Goal: Task Accomplishment & Management: Manage account settings

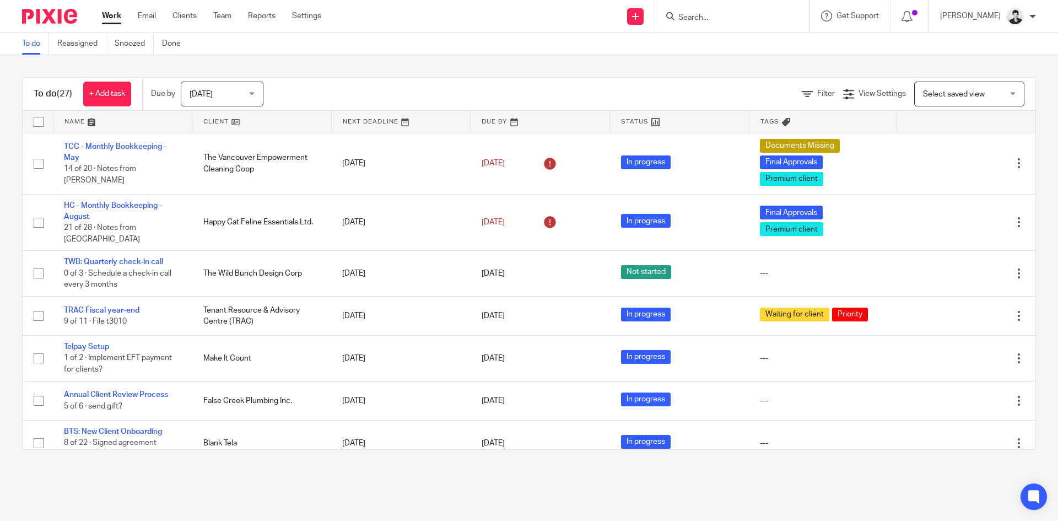
click at [945, 92] on span "Select saved view" at bounding box center [954, 94] width 62 height 8
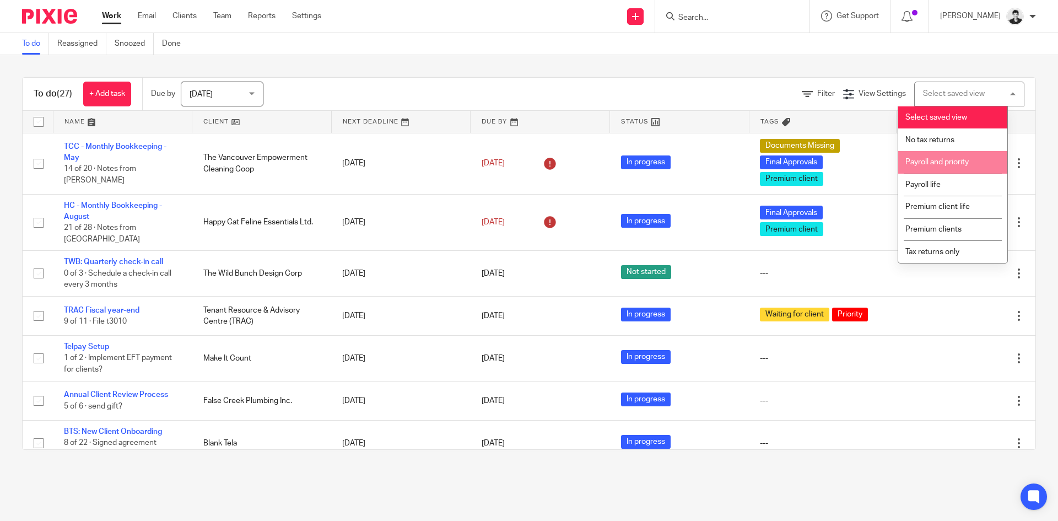
click at [944, 165] on span "Payroll and priority" at bounding box center [937, 162] width 63 height 8
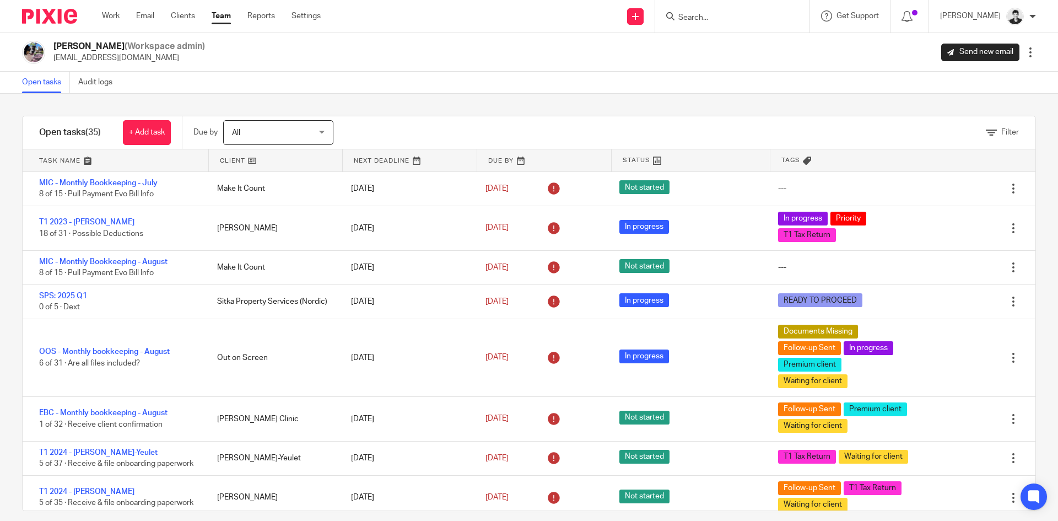
click at [983, 125] on div "Filter" at bounding box center [698, 132] width 675 height 33
click at [986, 131] on link "Filter" at bounding box center [1002, 132] width 33 height 8
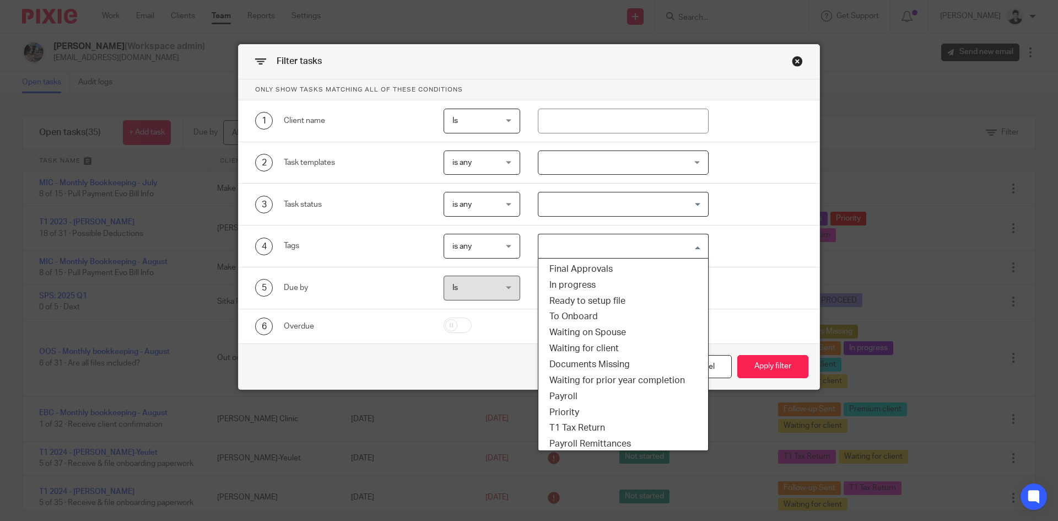
click at [593, 250] on input "Search for option" at bounding box center [621, 245] width 163 height 19
click at [629, 417] on li "Priority" at bounding box center [624, 413] width 170 height 16
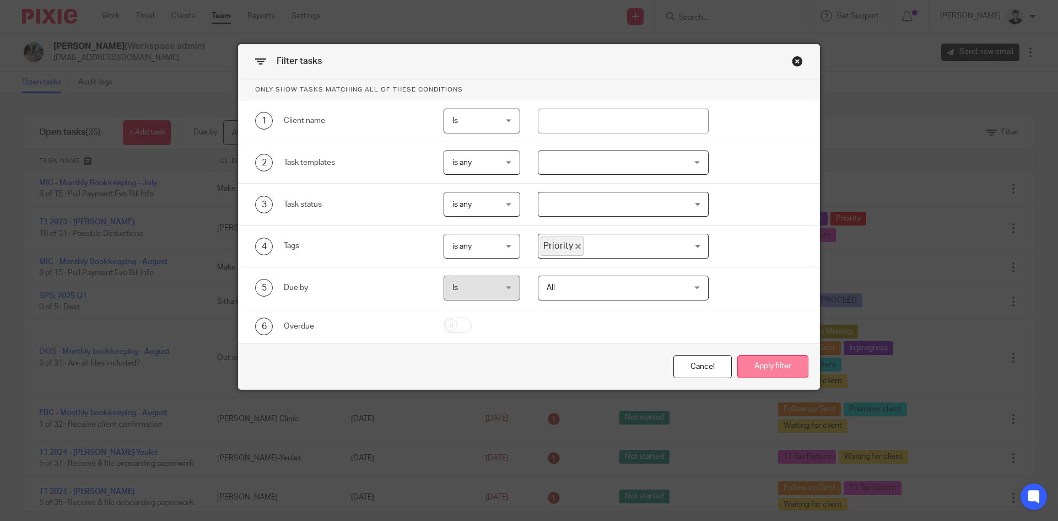
click at [773, 370] on button "Apply filter" at bounding box center [773, 367] width 71 height 24
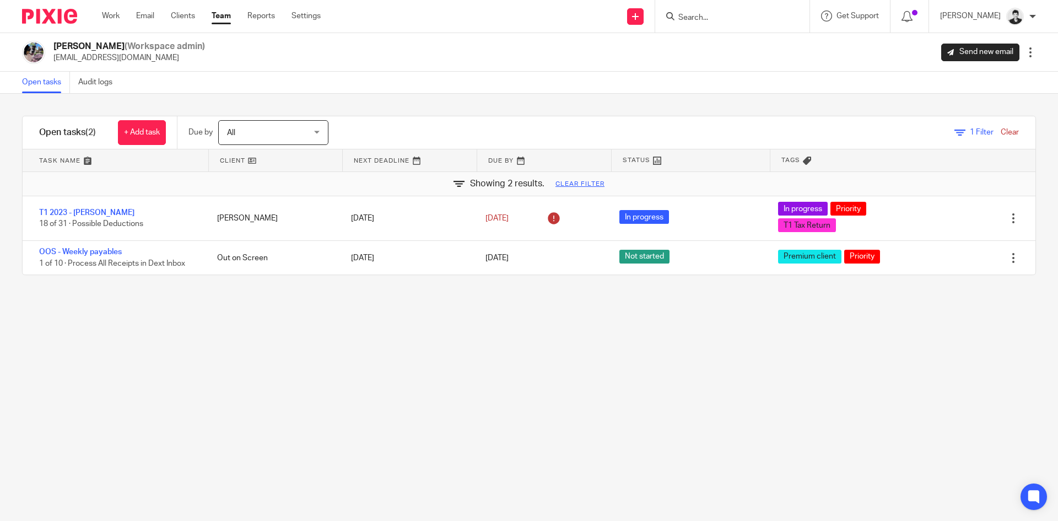
click at [1001, 130] on link "Clear" at bounding box center [1010, 132] width 18 height 8
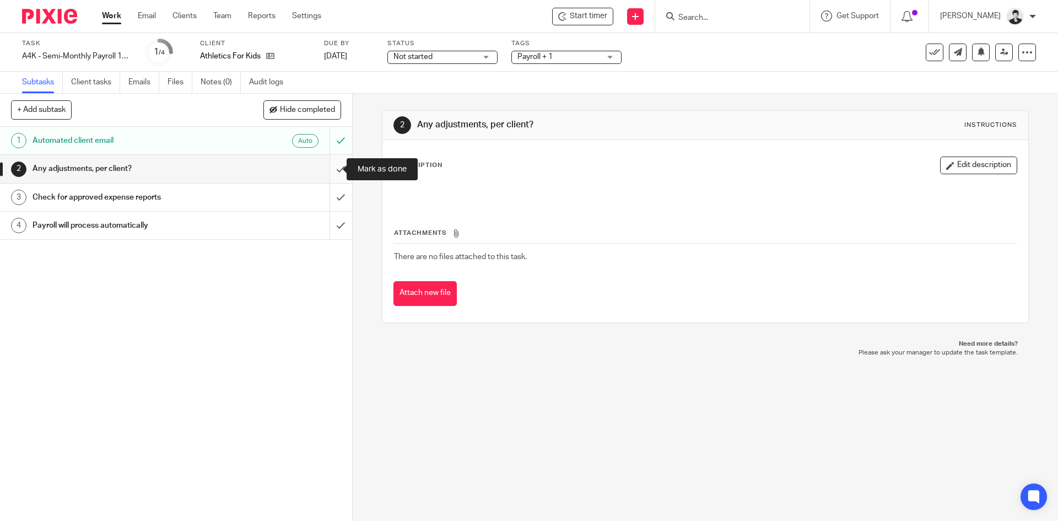
click at [329, 166] on input "submit" at bounding box center [176, 169] width 352 height 28
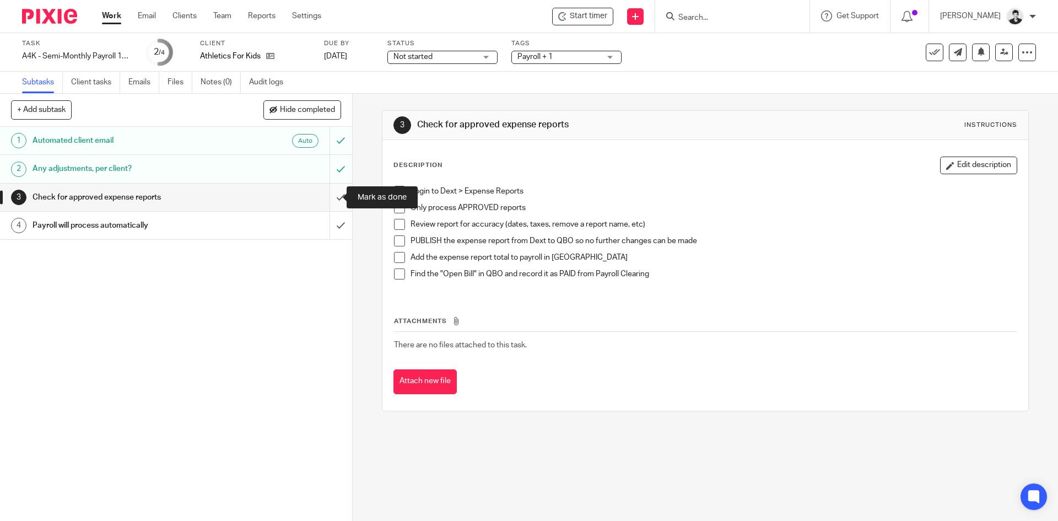
click at [325, 205] on input "submit" at bounding box center [176, 198] width 352 height 28
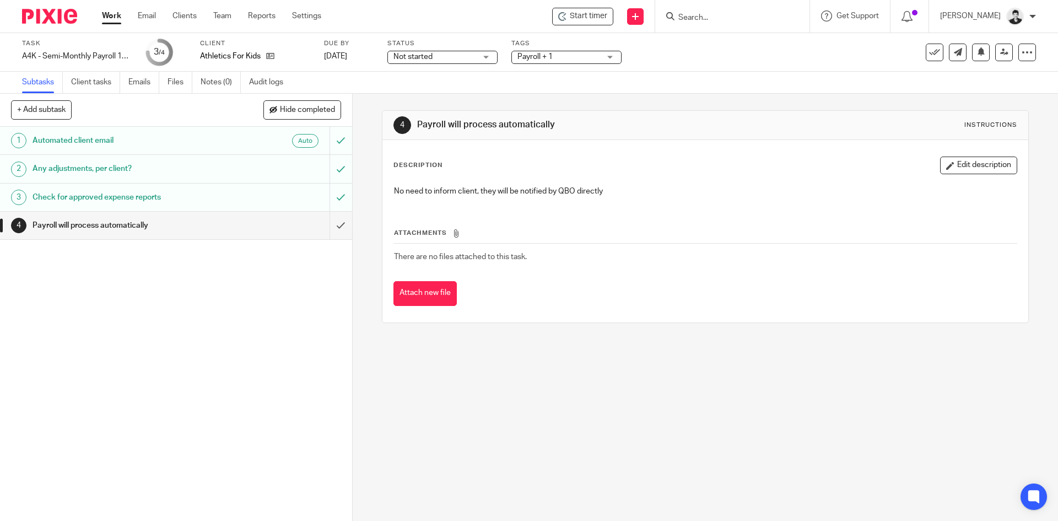
click at [406, 49] on div "Status Not started Not started Not started In progress 1" at bounding box center [443, 52] width 110 height 26
click at [408, 52] on span "Not started" at bounding box center [435, 57] width 83 height 12
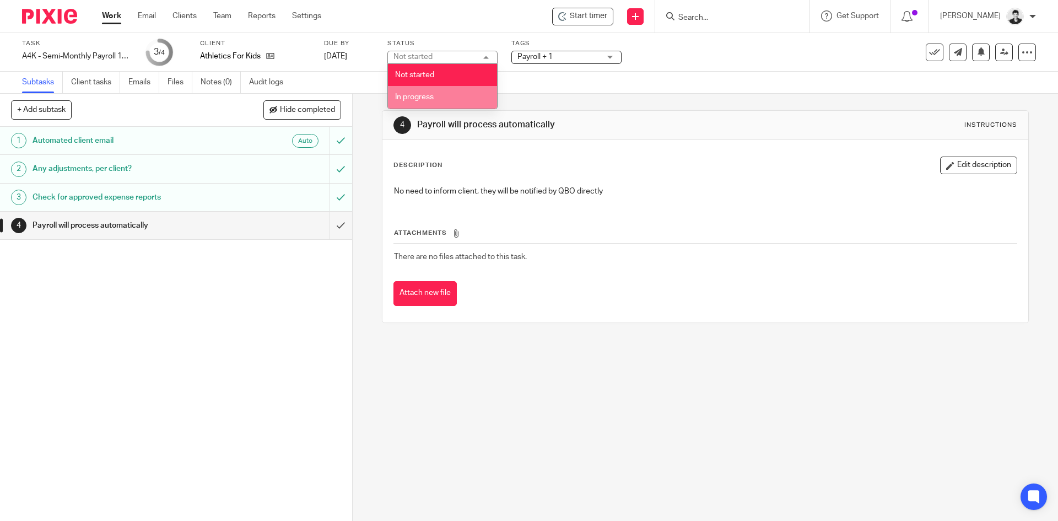
click at [429, 94] on li "In progress" at bounding box center [442, 97] width 109 height 23
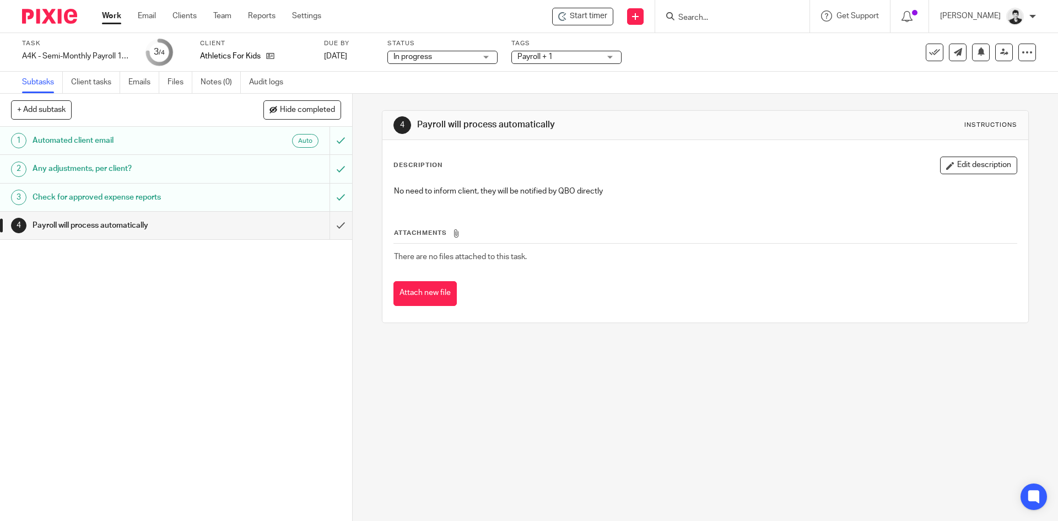
click at [554, 57] on span "Payroll + 1" at bounding box center [559, 57] width 83 height 12
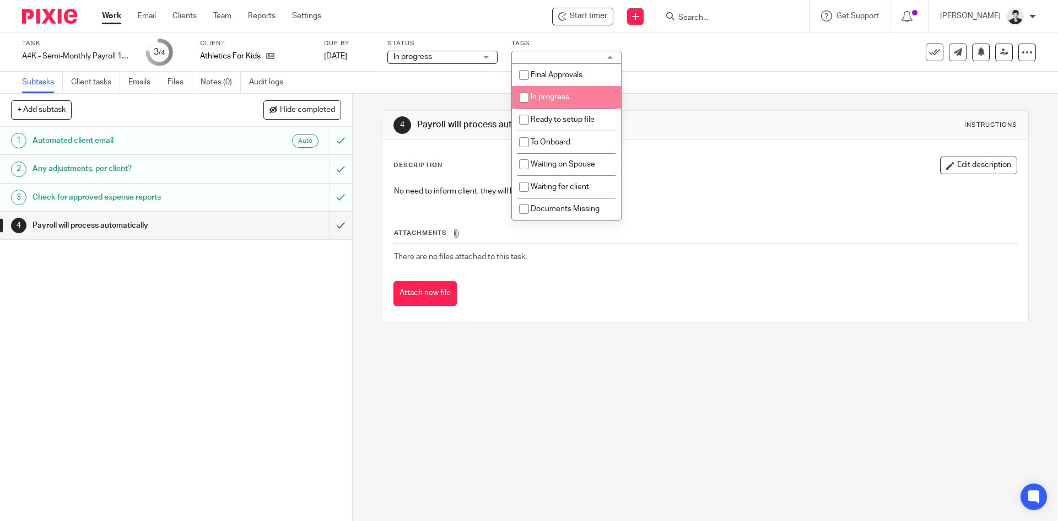
drag, startPoint x: 434, startPoint y: 210, endPoint x: 483, endPoint y: 223, distance: 50.7
click at [436, 212] on div "Attachments There are no files attached to this task. Attach new file" at bounding box center [705, 256] width 623 height 100
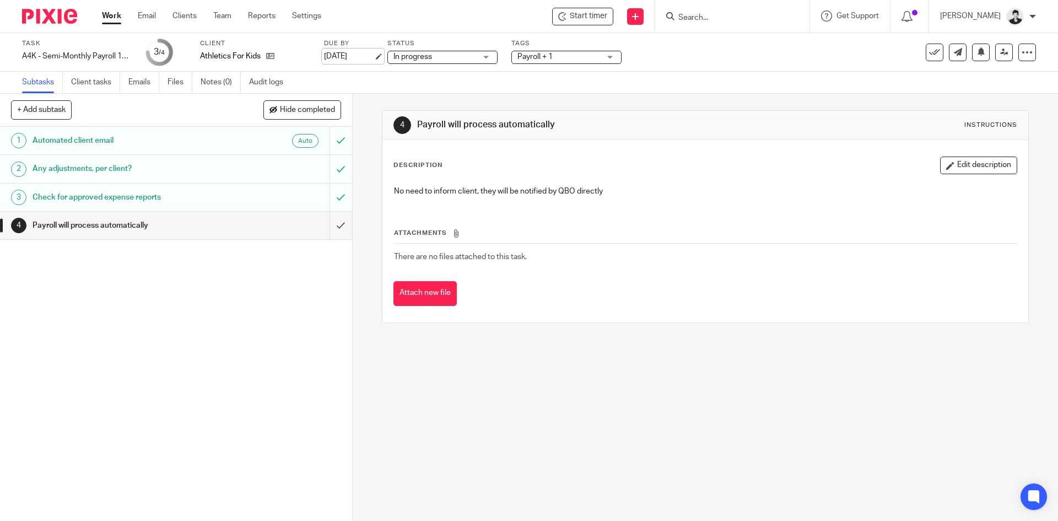
click at [369, 57] on link "Sep 24, 2025" at bounding box center [349, 57] width 50 height 12
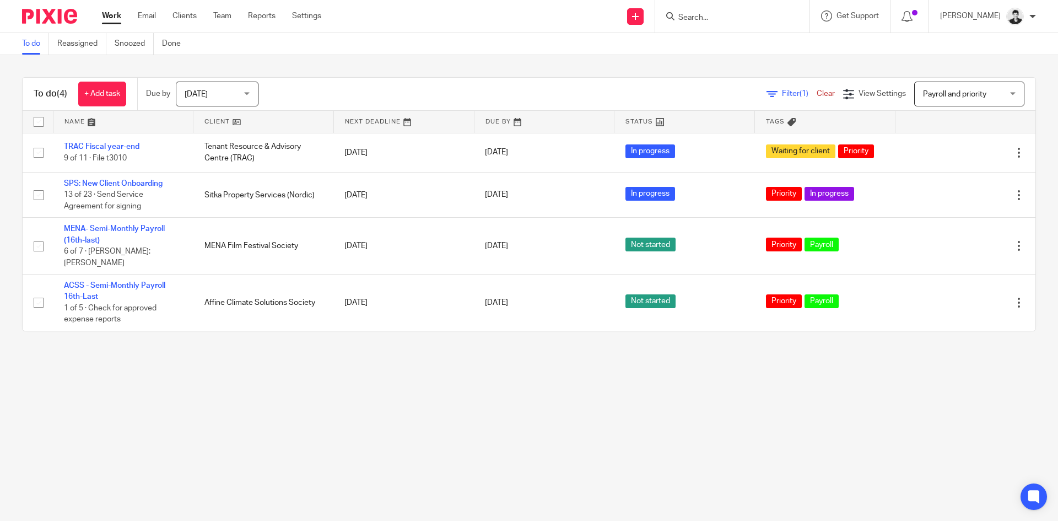
click at [721, 15] on input "Search" at bounding box center [727, 18] width 99 height 10
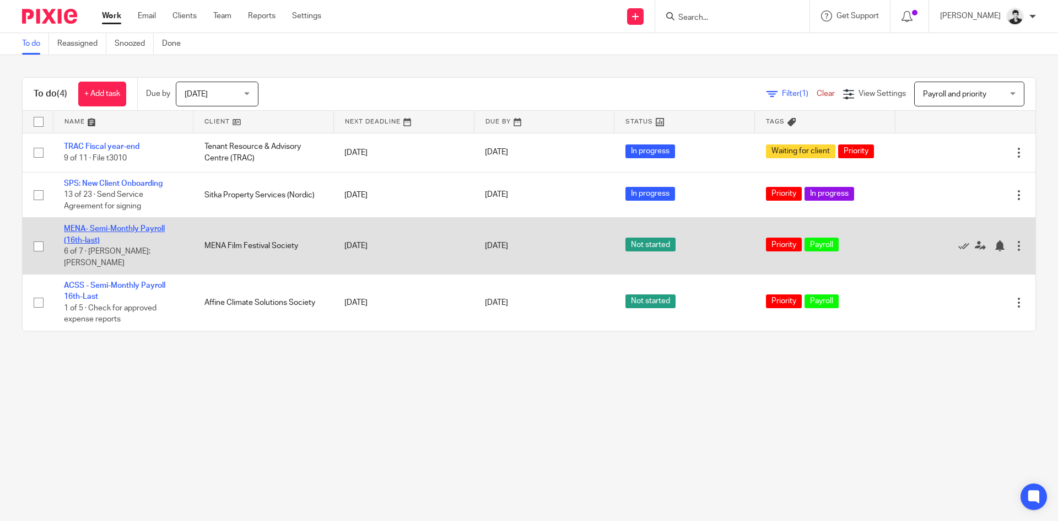
click at [131, 227] on link "MENA- Semi-Monthly Payroll (16th-last)" at bounding box center [114, 234] width 101 height 19
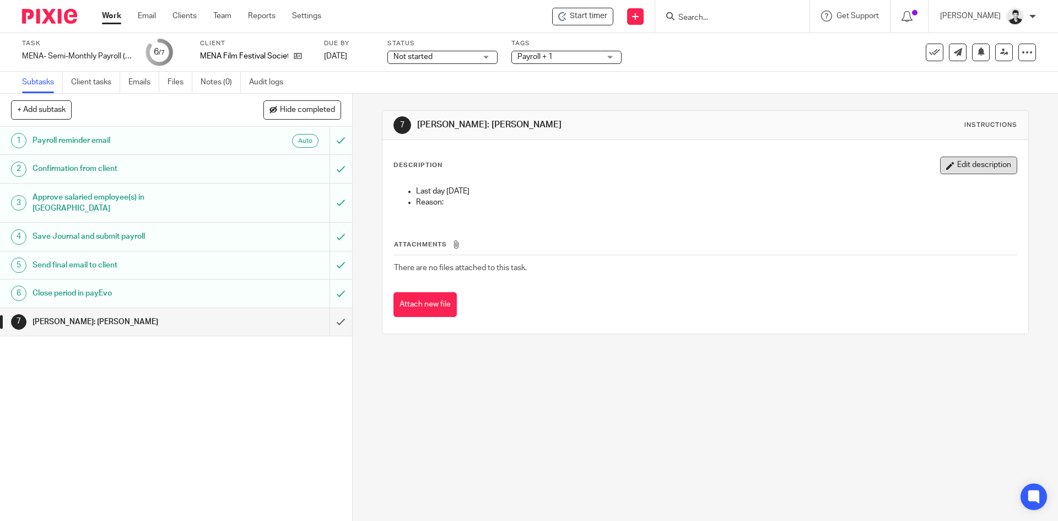
click at [976, 168] on button "Edit description" at bounding box center [978, 166] width 77 height 18
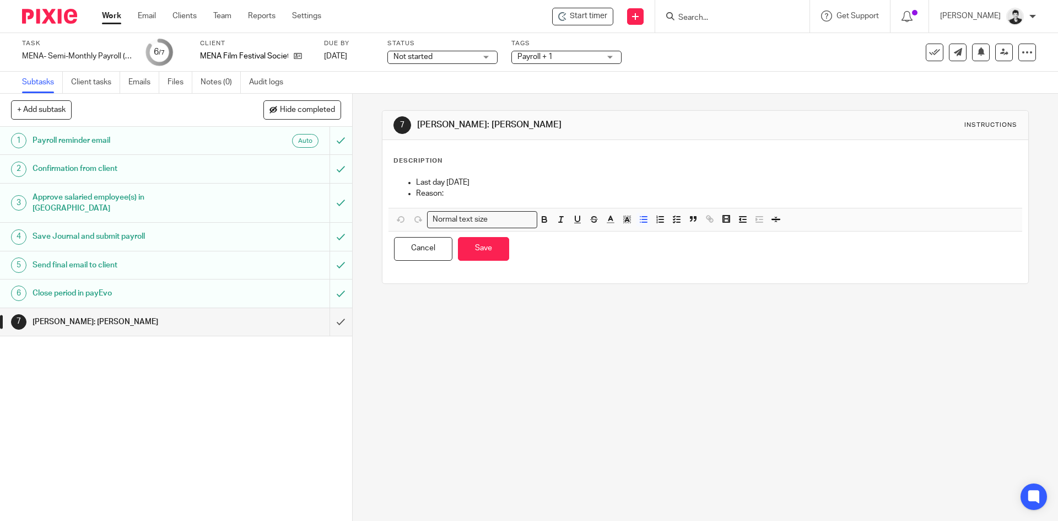
click at [530, 193] on p "Reason:" at bounding box center [716, 193] width 600 height 11
click at [483, 252] on button "Save" at bounding box center [483, 249] width 51 height 24
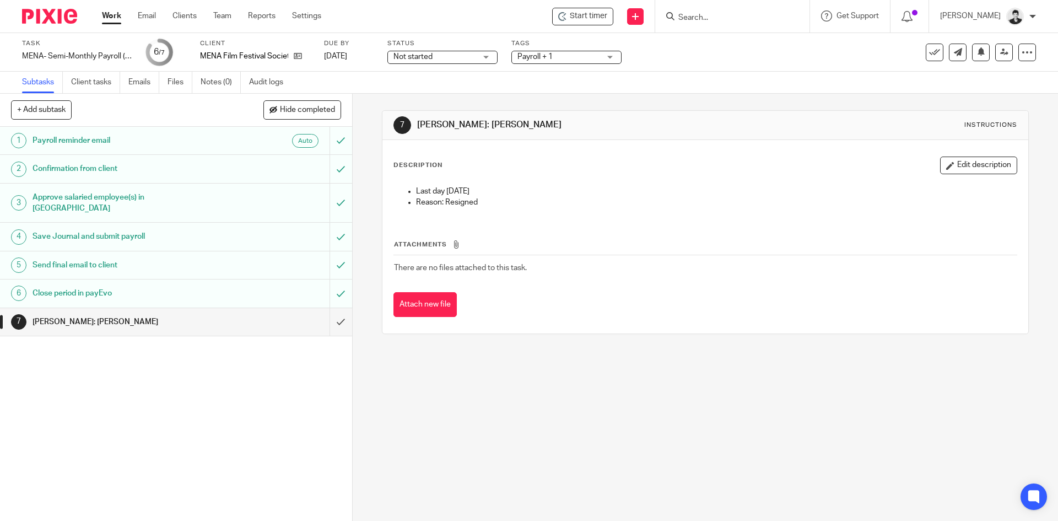
click at [422, 56] on span "Not started" at bounding box center [413, 57] width 39 height 8
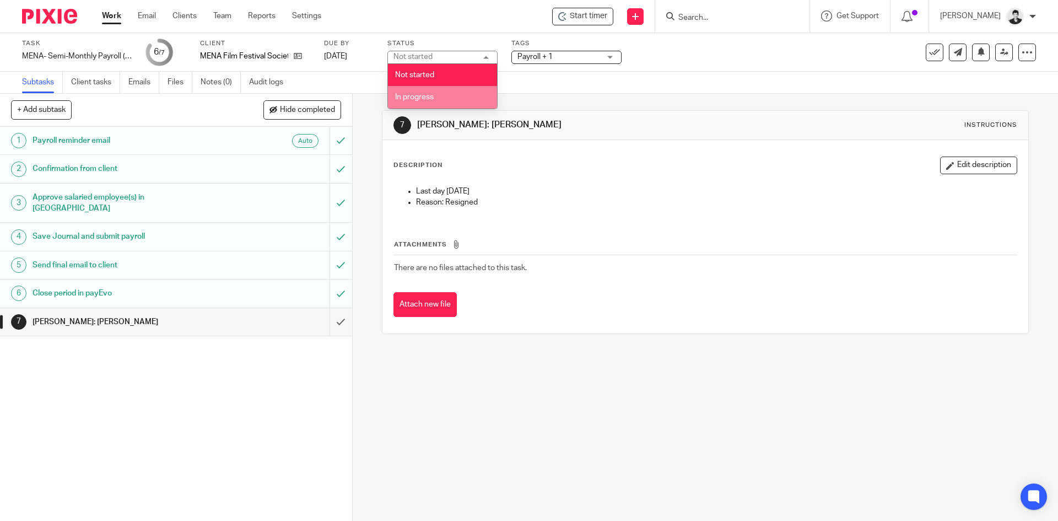
click at [424, 96] on span "In progress" at bounding box center [414, 97] width 39 height 8
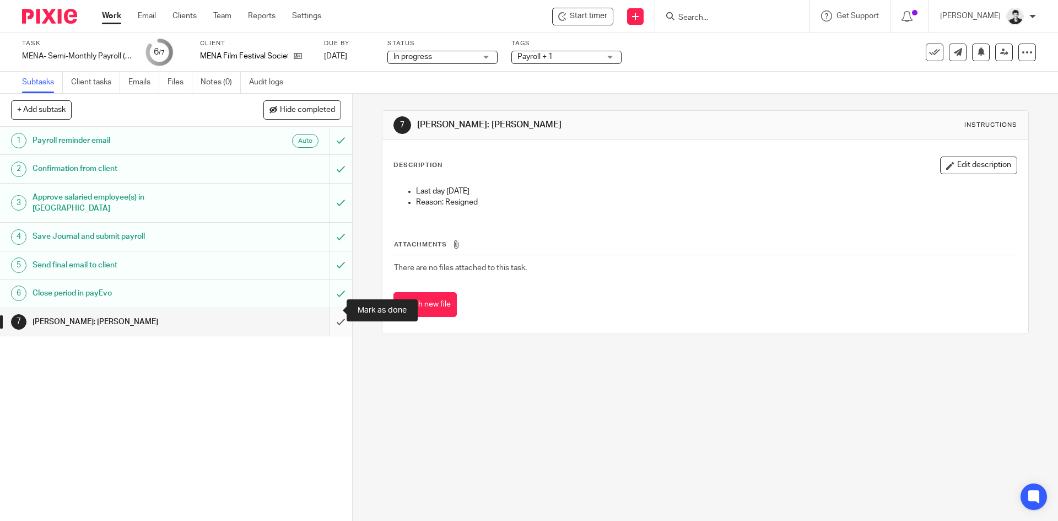
click at [326, 316] on input "submit" at bounding box center [176, 322] width 352 height 28
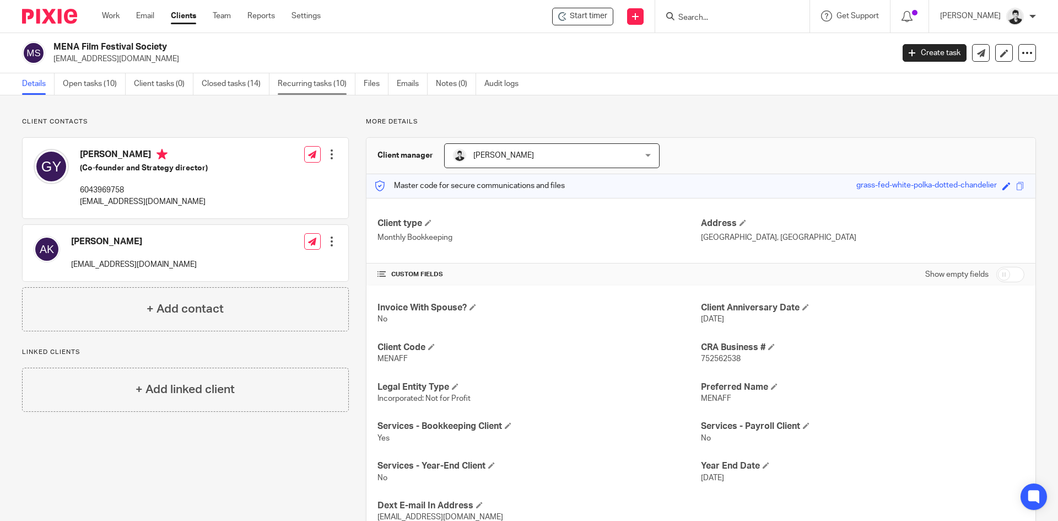
click at [305, 85] on link "Recurring tasks (10)" at bounding box center [317, 83] width 78 height 21
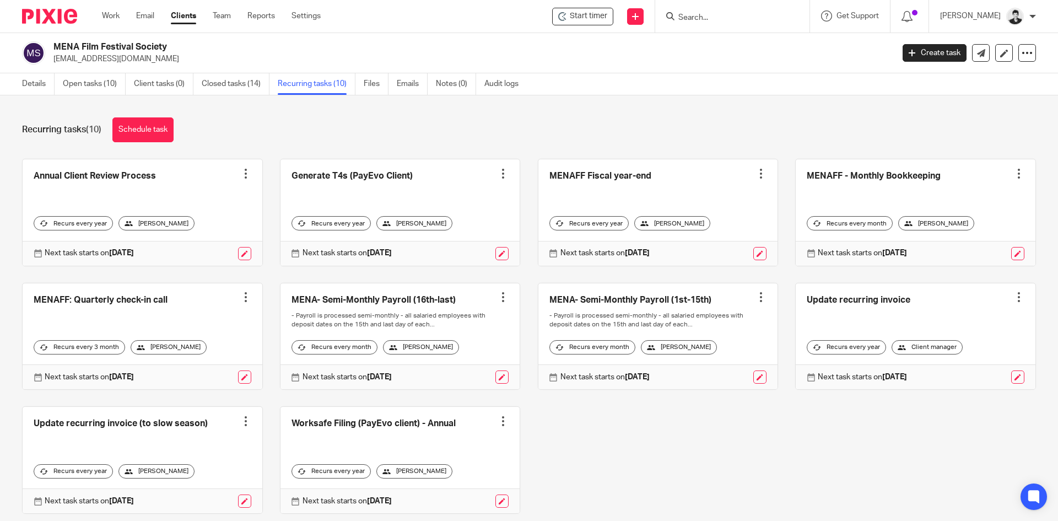
click at [455, 314] on link at bounding box center [401, 336] width 240 height 106
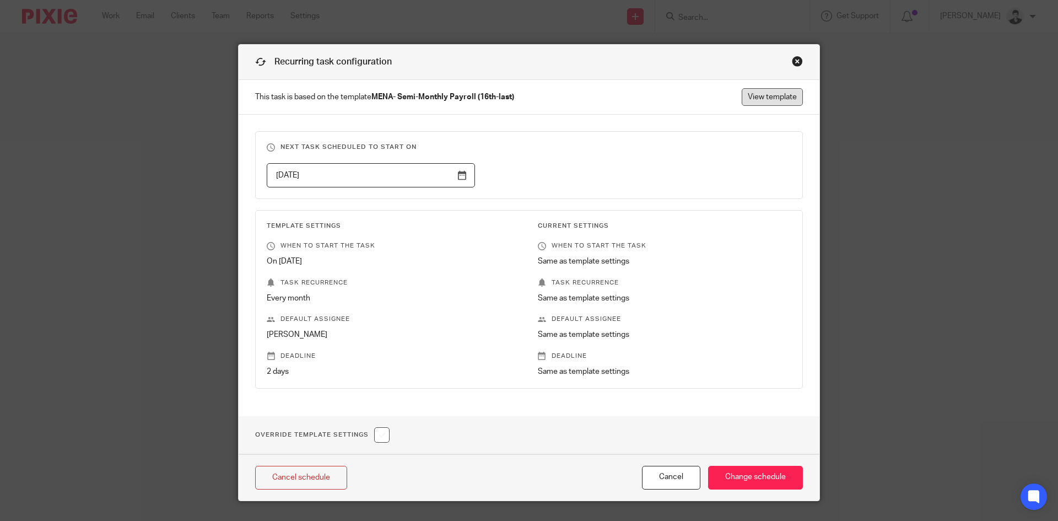
click at [778, 94] on link "View template" at bounding box center [772, 97] width 61 height 18
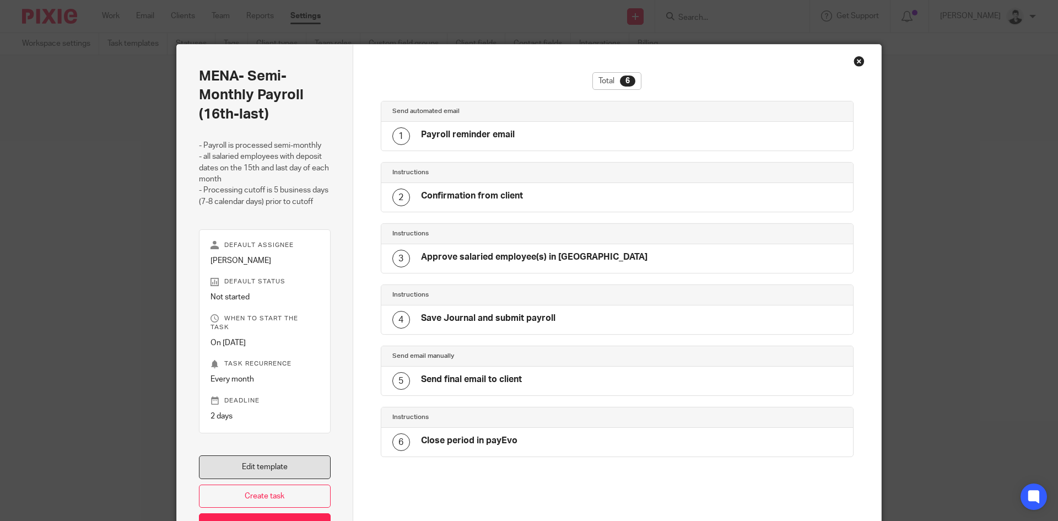
click at [295, 455] on link "Edit template" at bounding box center [265, 467] width 132 height 24
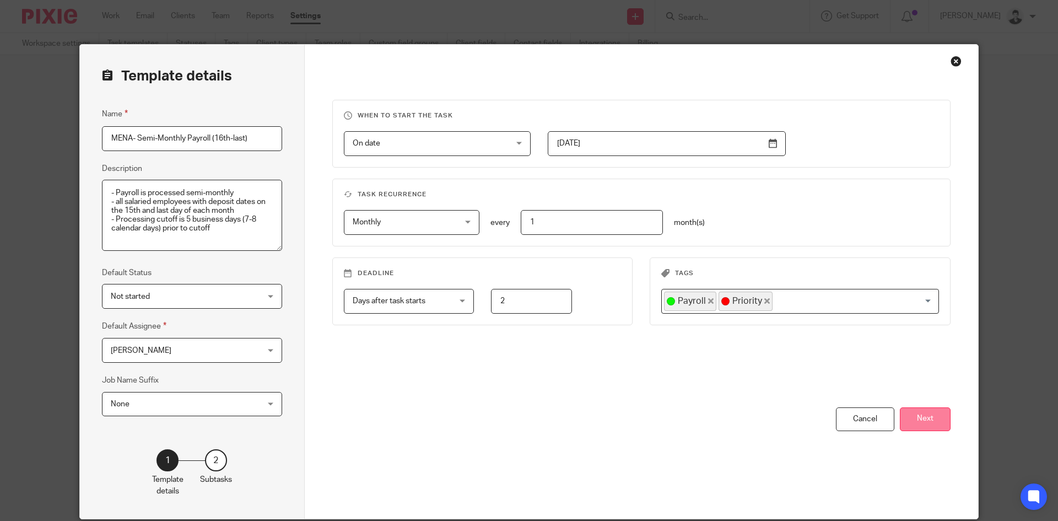
click at [921, 424] on button "Next" at bounding box center [925, 419] width 51 height 24
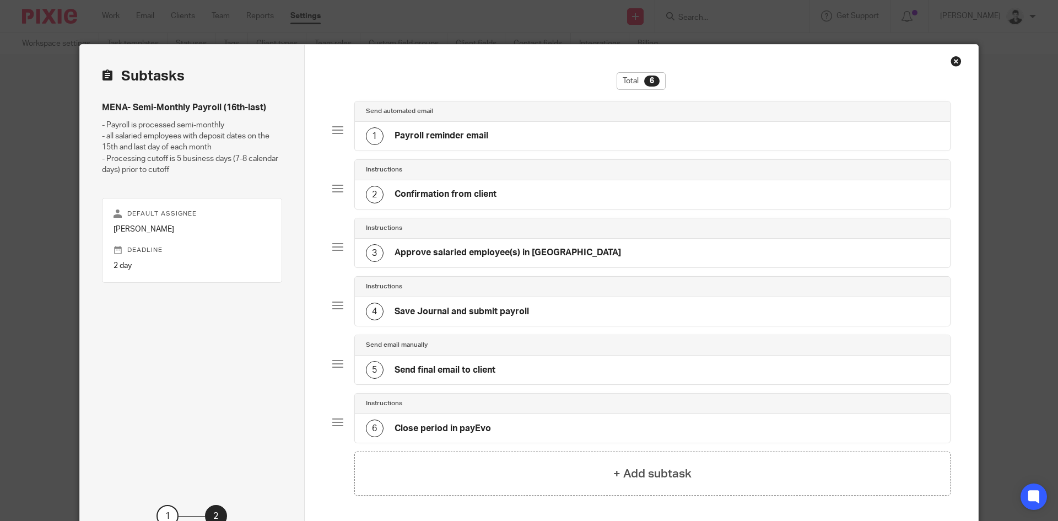
click at [524, 137] on div "1 Payroll reminder email" at bounding box center [653, 136] width 596 height 29
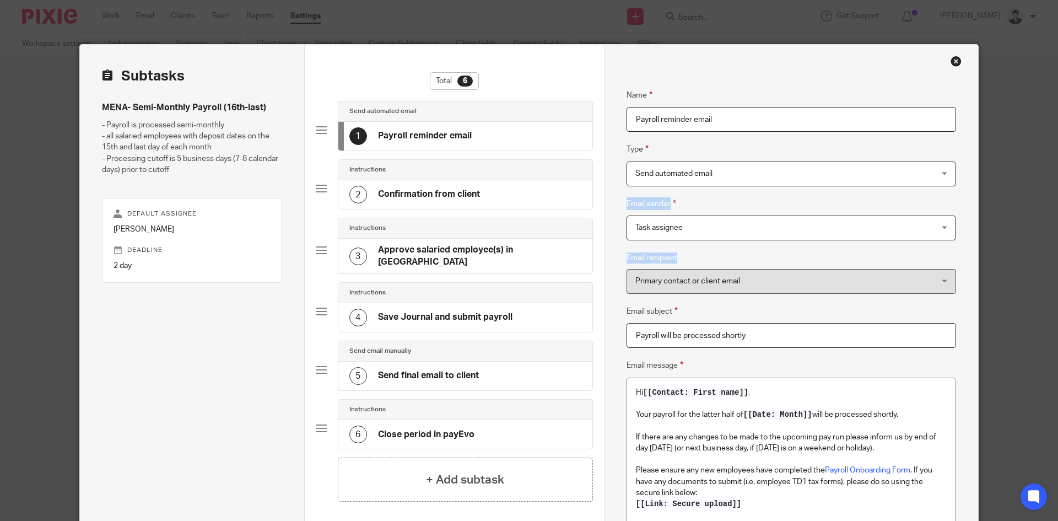
drag, startPoint x: 1049, startPoint y: 154, endPoint x: 1055, endPoint y: 256, distance: 101.6
click at [1055, 276] on div "Template details Name MENA- Semi-Monthly Payroll (16th-last) Description - Payr…" at bounding box center [529, 260] width 1058 height 521
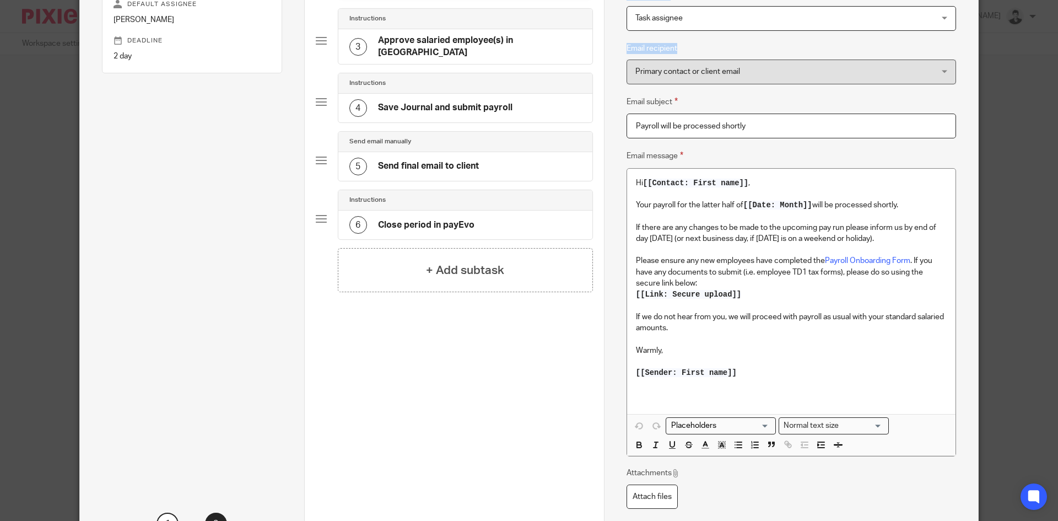
scroll to position [214, 0]
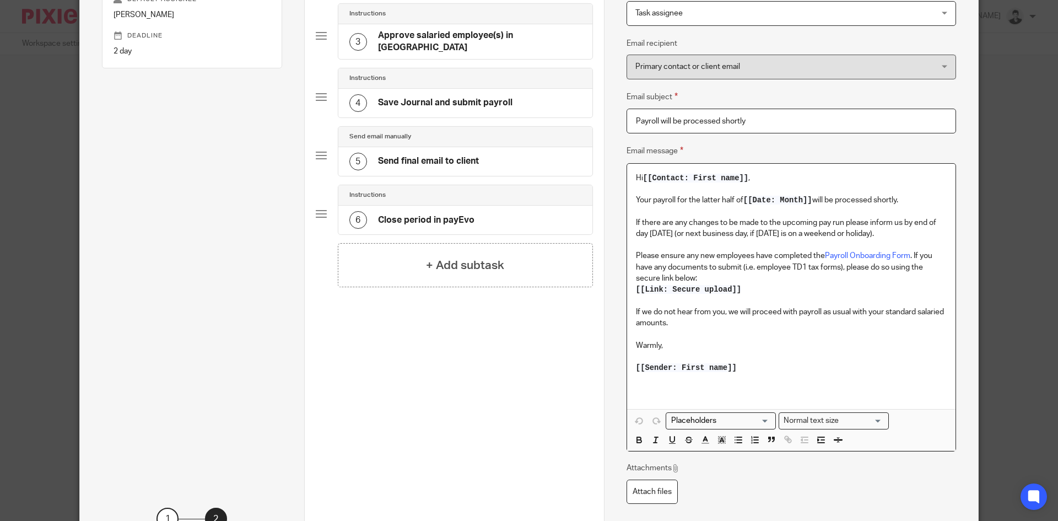
click at [878, 234] on p "If there are any changes to be made to the upcoming pay run please inform us by…" at bounding box center [791, 228] width 311 height 23
click at [885, 231] on p "If there are any changes to be made to the upcoming pay run please inform us by…" at bounding box center [791, 228] width 311 height 23
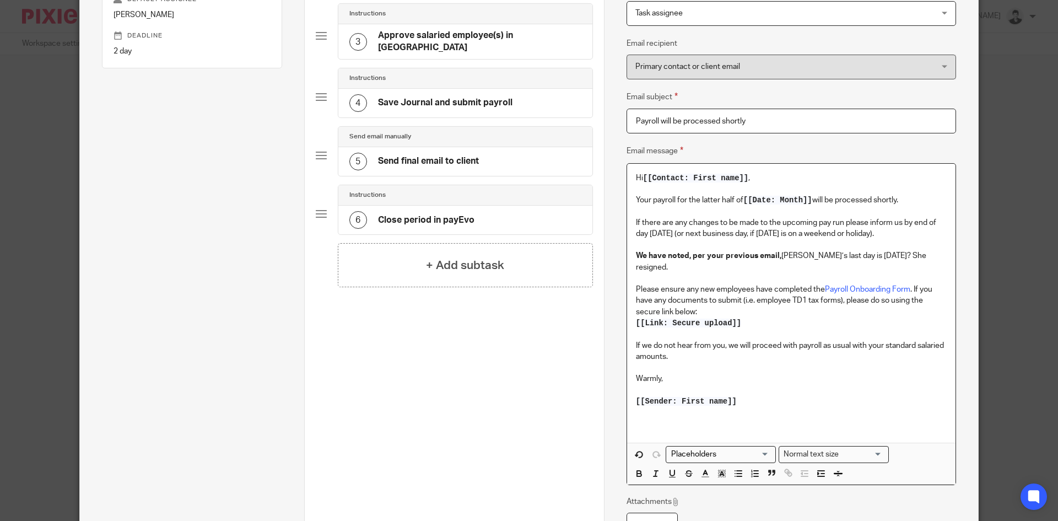
click at [890, 256] on p "We have noted, per your previous email, Shafira’s last day is October 5th? She …" at bounding box center [791, 261] width 311 height 23
drag, startPoint x: 746, startPoint y: 277, endPoint x: 778, endPoint y: 255, distance: 39.2
click at [778, 255] on div "Hi [[Contact: First name]] , Your payroll for the latter half of [[Date: Month]…" at bounding box center [791, 303] width 329 height 279
click at [743, 267] on p "We have noted, per your previous email, Shafira’s last day is October 5th, reas…" at bounding box center [791, 261] width 311 height 23
drag, startPoint x: 638, startPoint y: 266, endPoint x: 623, endPoint y: 254, distance: 18.8
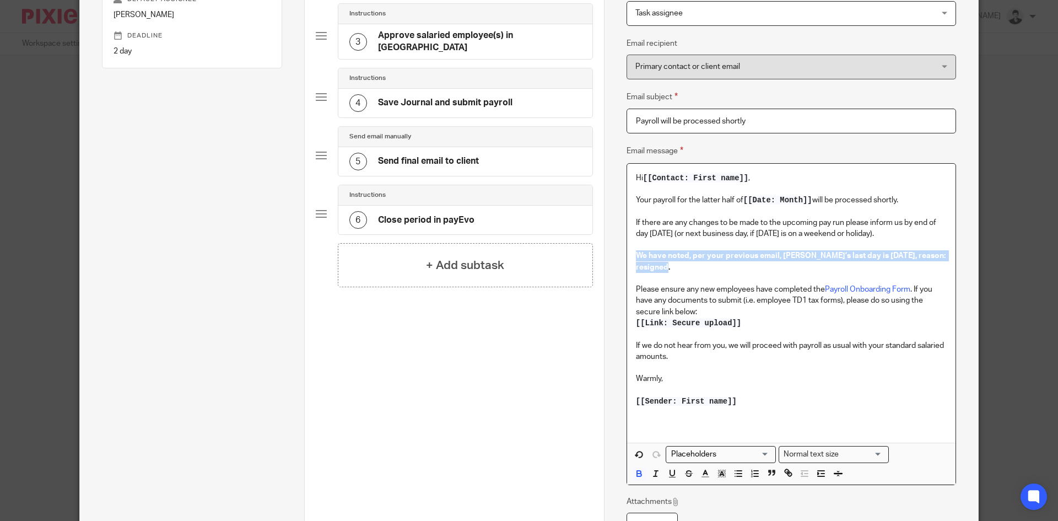
click at [627, 254] on div "Hi [[Contact: First name]] , Your payroll for the latter half of [[Date: Month]…" at bounding box center [791, 303] width 329 height 279
copy strong "We have noted, per your previous email, Shafira’s last day is October 5th, reas…"
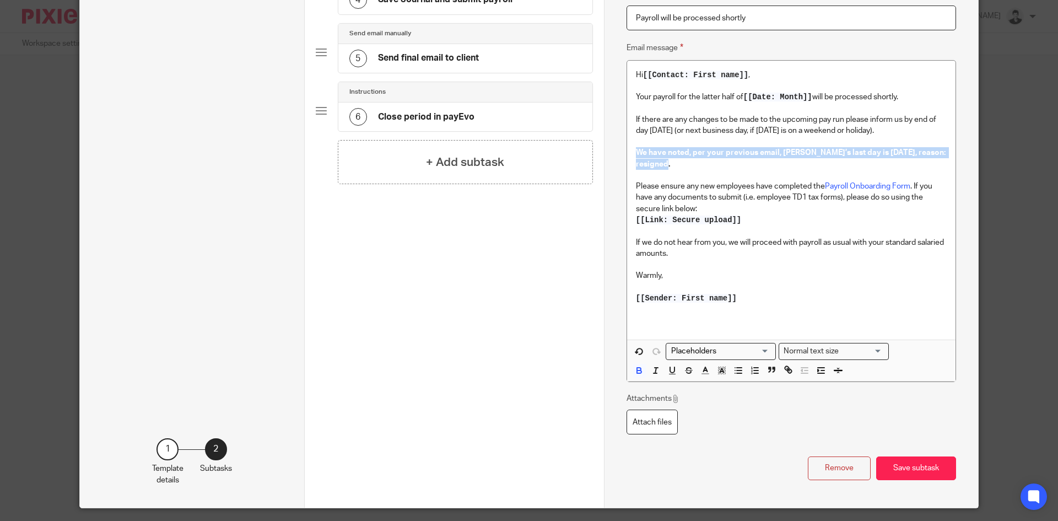
scroll to position [335, 0]
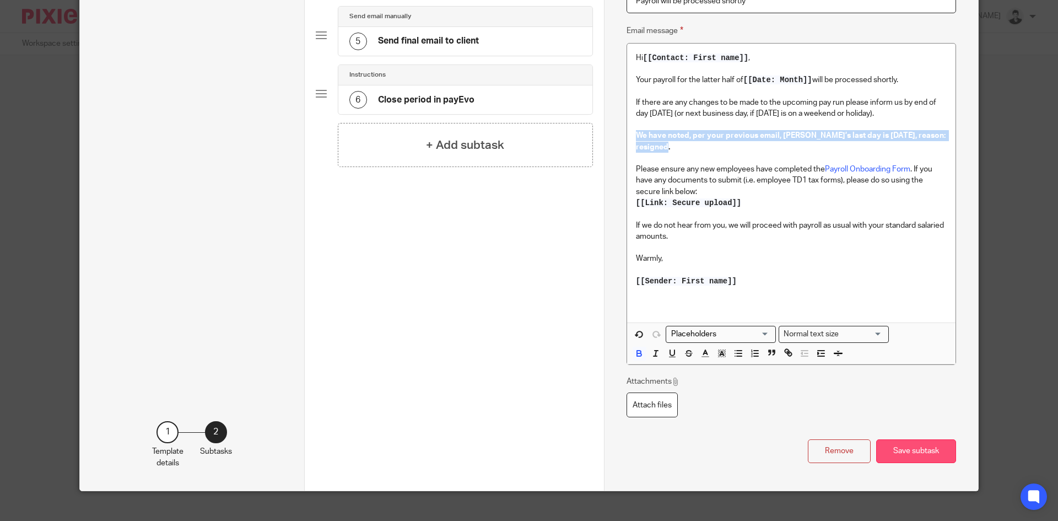
click at [922, 448] on button "Save subtask" at bounding box center [917, 451] width 80 height 24
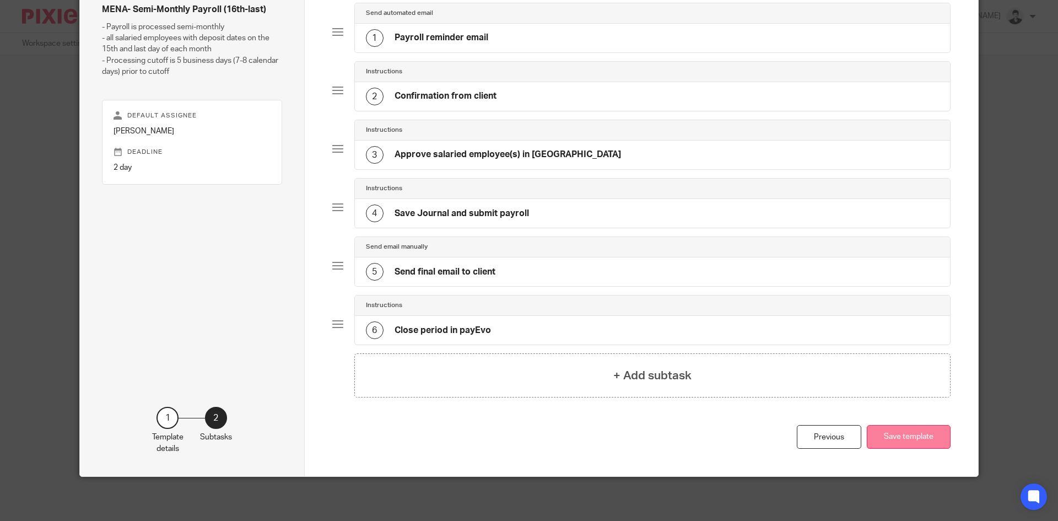
scroll to position [98, 0]
click at [481, 155] on h4 "Approve salaried employee(s) in PayEvo" at bounding box center [508, 155] width 227 height 12
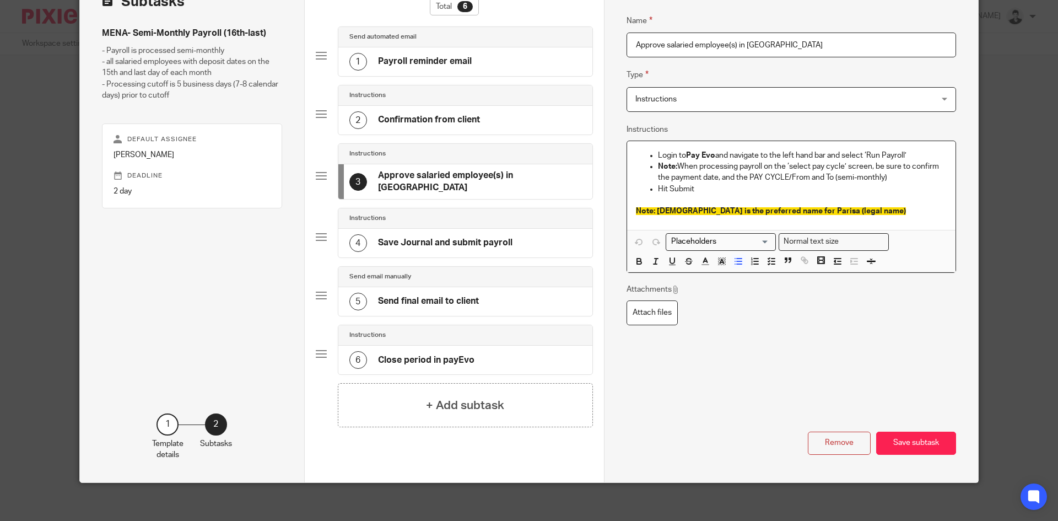
click at [651, 153] on ul "Login to Pay Evo and navigate to the left hand bar and select ‘Run Payroll’ Not…" at bounding box center [791, 172] width 311 height 45
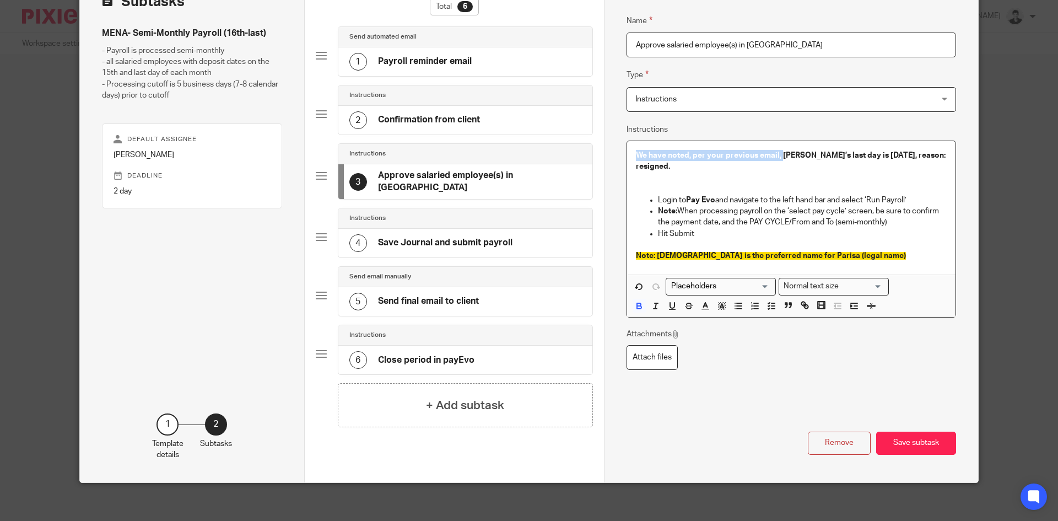
drag, startPoint x: 778, startPoint y: 154, endPoint x: 589, endPoint y: 153, distance: 188.5
click at [589, 153] on div "Subtasks MENA- Semi-Monthly Payroll (16th-last) - Payroll is processed semi-mon…" at bounding box center [529, 226] width 899 height 512
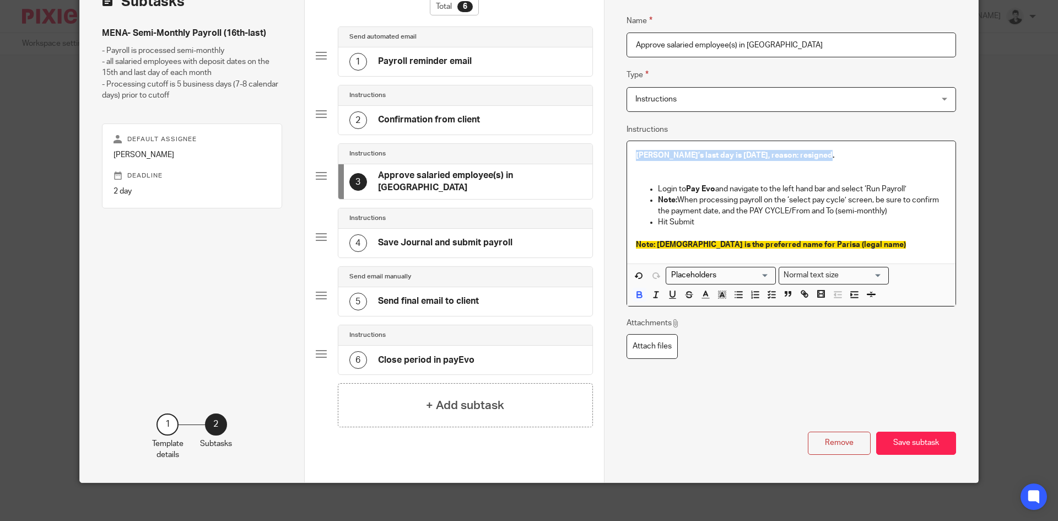
drag, startPoint x: 628, startPoint y: 157, endPoint x: 750, endPoint y: 268, distance: 165.4
click at [582, 155] on div "Subtasks MENA- Semi-Monthly Payroll (16th-last) - Payroll is processed semi-mon…" at bounding box center [529, 226] width 899 height 512
click at [723, 292] on icon "button" at bounding box center [722, 294] width 10 height 10
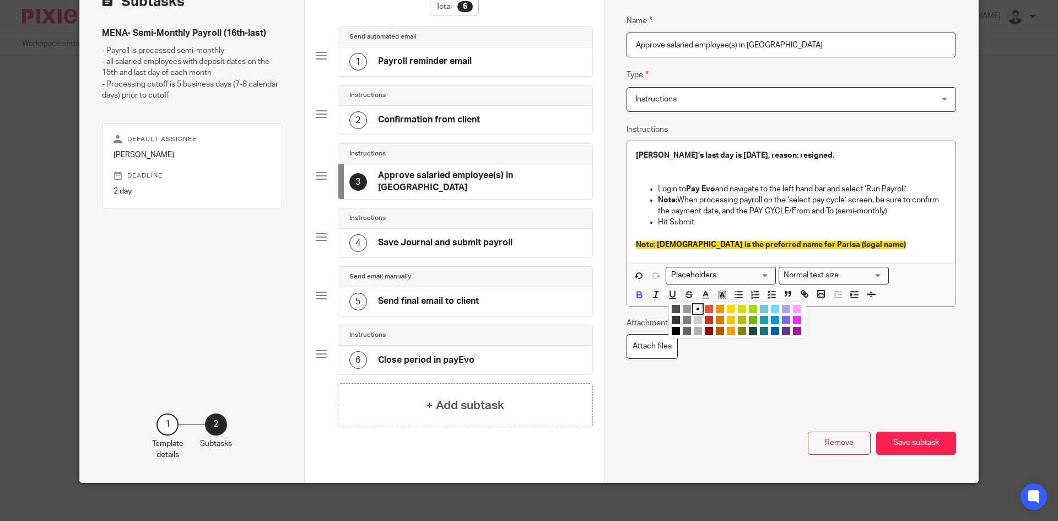
click at [749, 317] on li "color:#68BC00" at bounding box center [753, 320] width 8 height 8
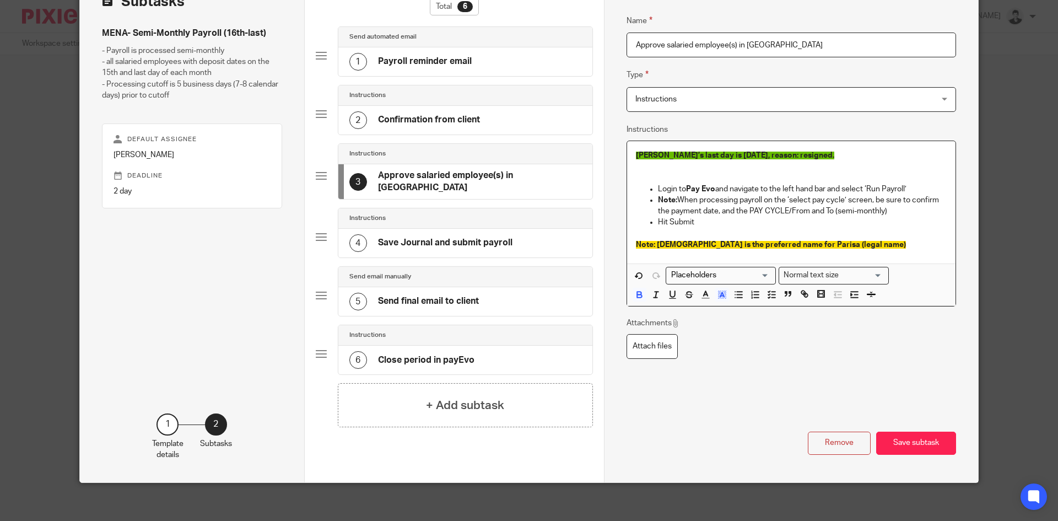
click at [827, 281] on div "Normal text size" at bounding box center [831, 274] width 104 height 14
click at [827, 326] on li "Heading 2" at bounding box center [833, 322] width 109 height 14
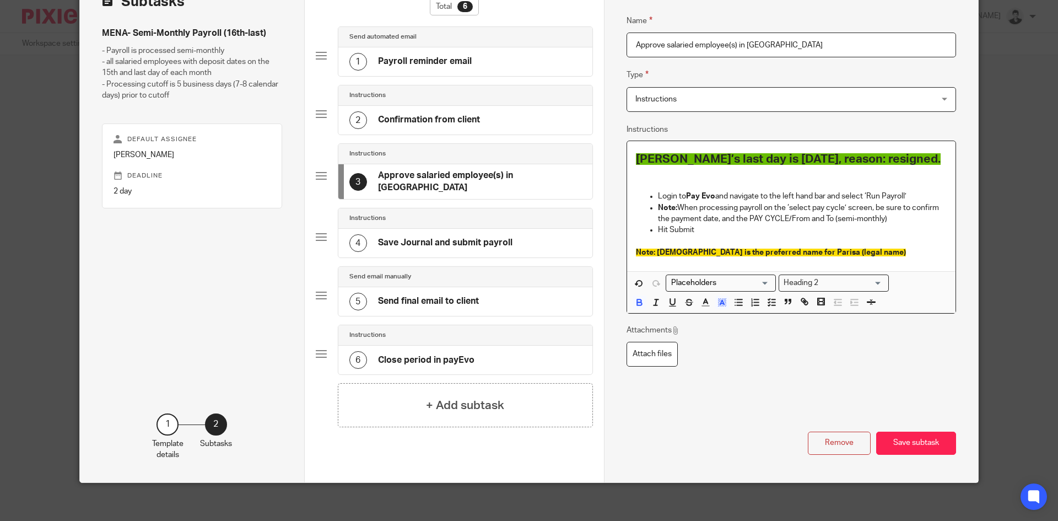
click at [832, 373] on div "Name Approve salaried employee(s) in PayEvo Type Instructions Instructions Inst…" at bounding box center [792, 204] width 330 height 412
click at [926, 432] on button "Save subtask" at bounding box center [917, 444] width 80 height 24
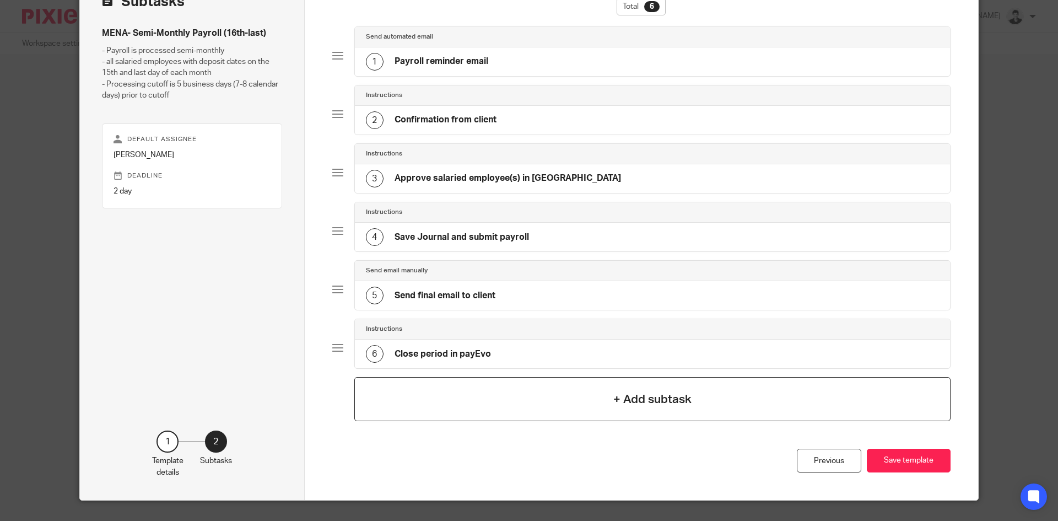
click at [550, 402] on div "+ Add subtask" at bounding box center [652, 399] width 597 height 44
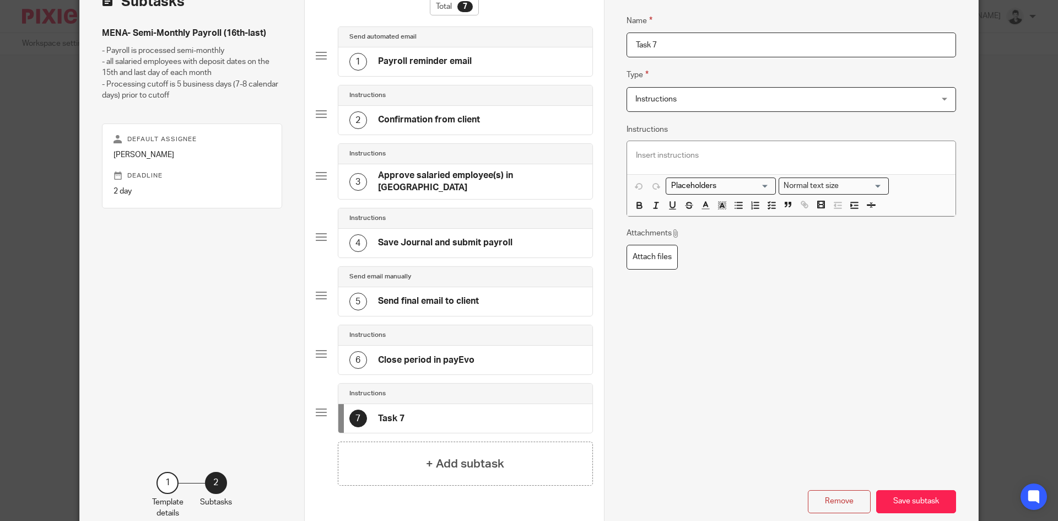
drag, startPoint x: 666, startPoint y: 48, endPoint x: 636, endPoint y: 35, distance: 33.6
click at [630, 36] on input "Task 7" at bounding box center [792, 45] width 330 height 25
type input "ROE: Shafira"
click at [478, 470] on div "+ Add subtask" at bounding box center [465, 464] width 255 height 44
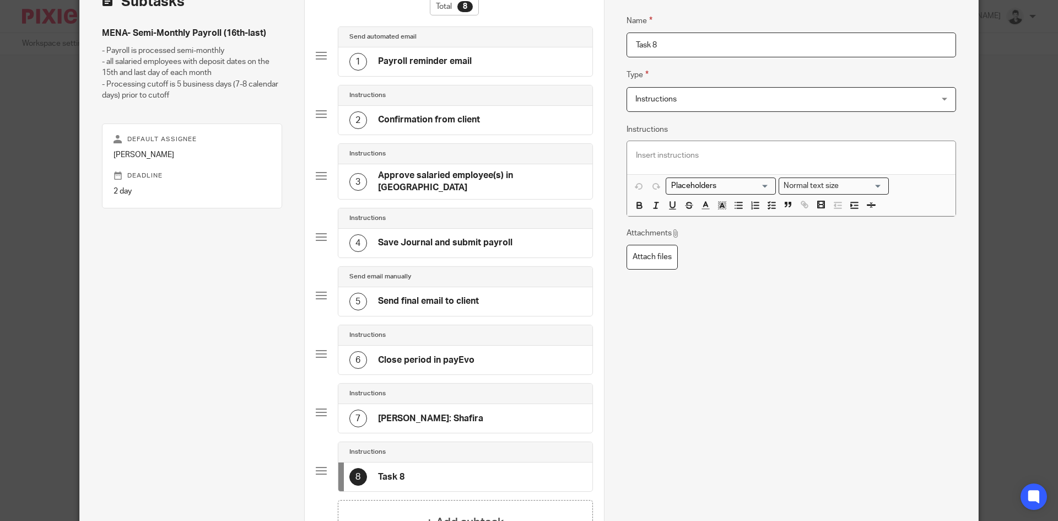
drag, startPoint x: 620, startPoint y: 43, endPoint x: 615, endPoint y: 42, distance: 5.5
click at [612, 42] on div "Name Payroll reminder email Type Send automated email Send automated email Inst…" at bounding box center [791, 284] width 374 height 629
type input "Reset template"
click at [700, 165] on div at bounding box center [791, 157] width 329 height 33
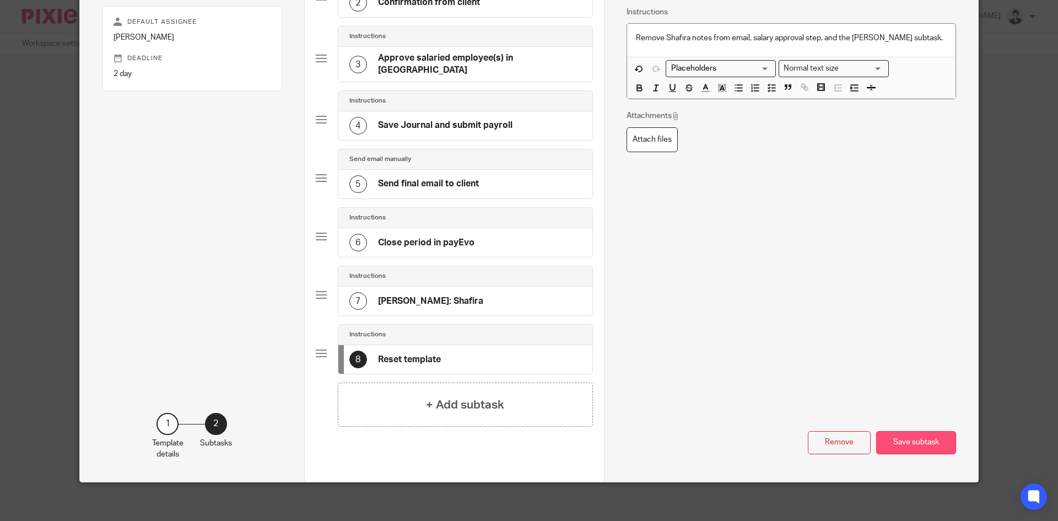
click at [913, 434] on button "Save subtask" at bounding box center [917, 443] width 80 height 24
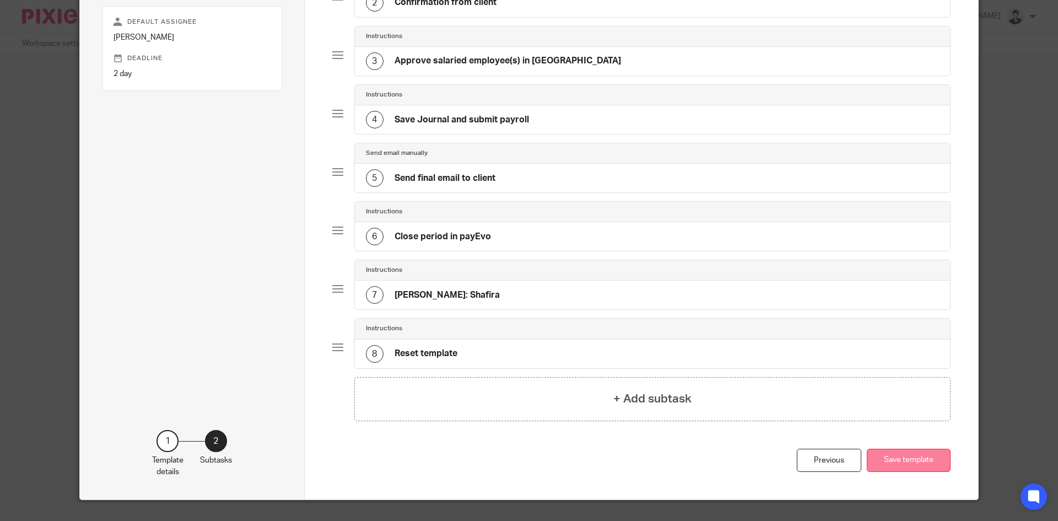
click at [910, 456] on button "Save template" at bounding box center [909, 461] width 84 height 24
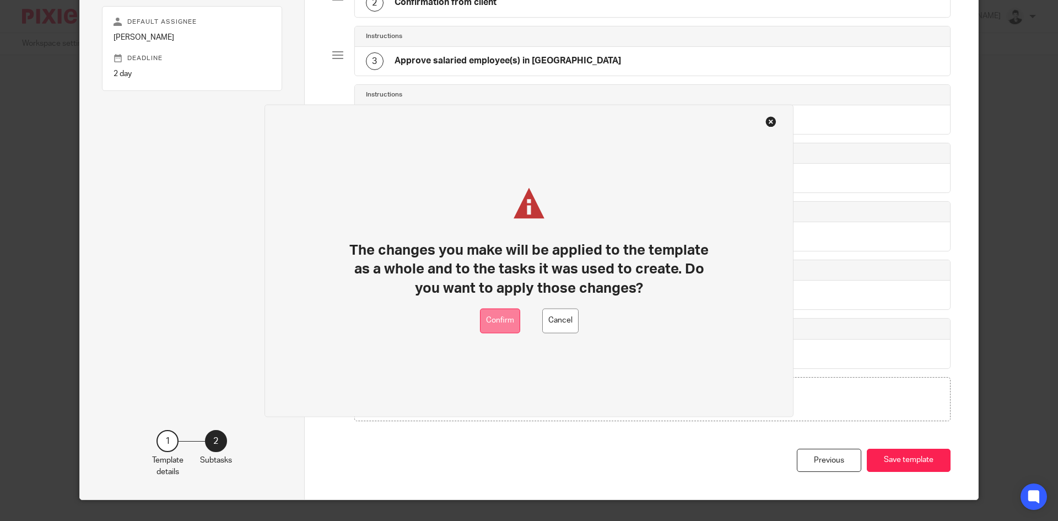
click at [507, 316] on button "Confirm" at bounding box center [500, 320] width 40 height 25
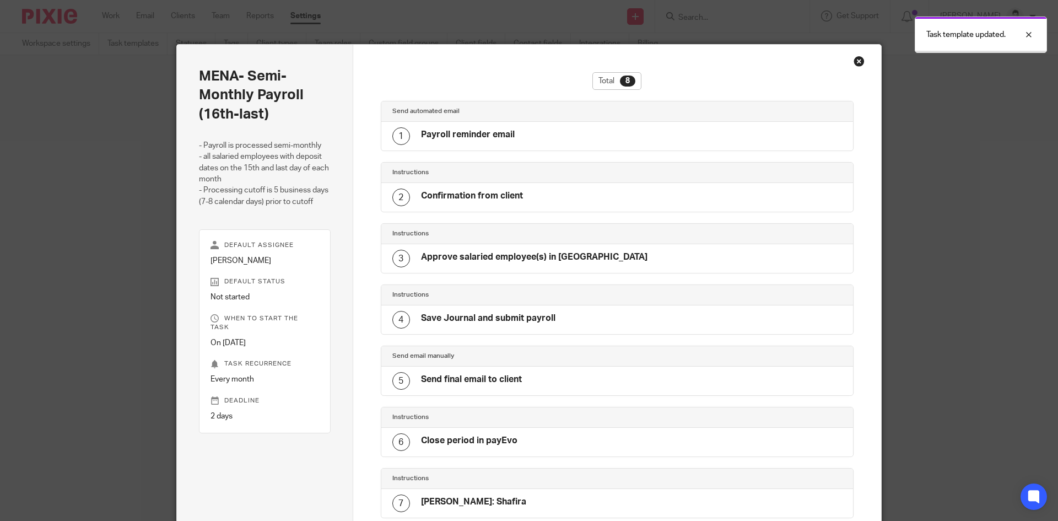
scroll to position [170, 0]
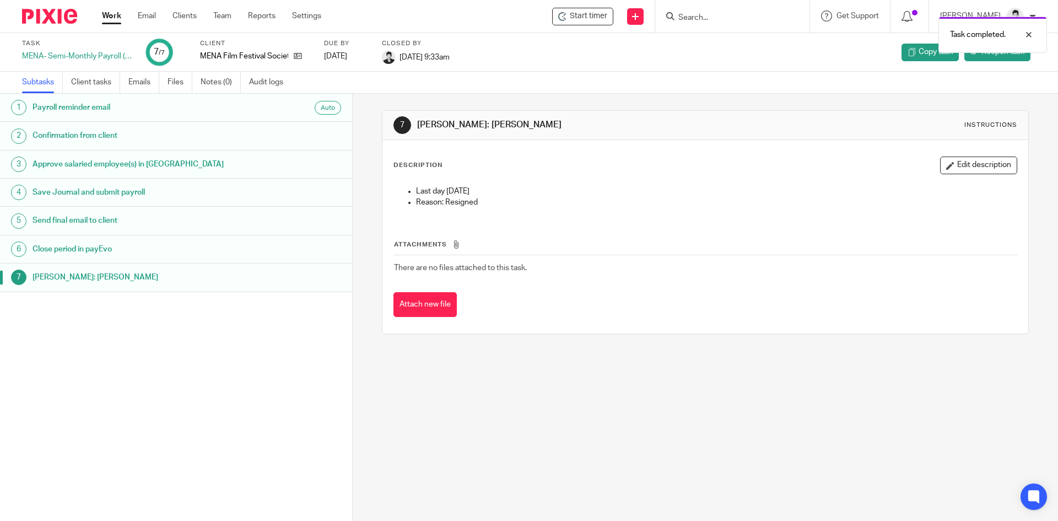
click at [111, 13] on link "Work" at bounding box center [111, 15] width 19 height 11
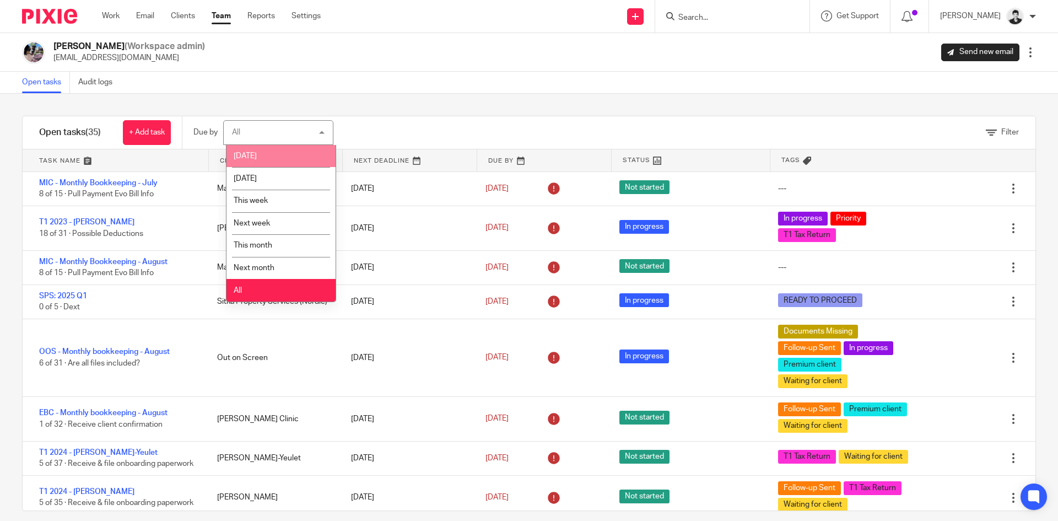
click at [269, 157] on li "[DATE]" at bounding box center [281, 156] width 109 height 23
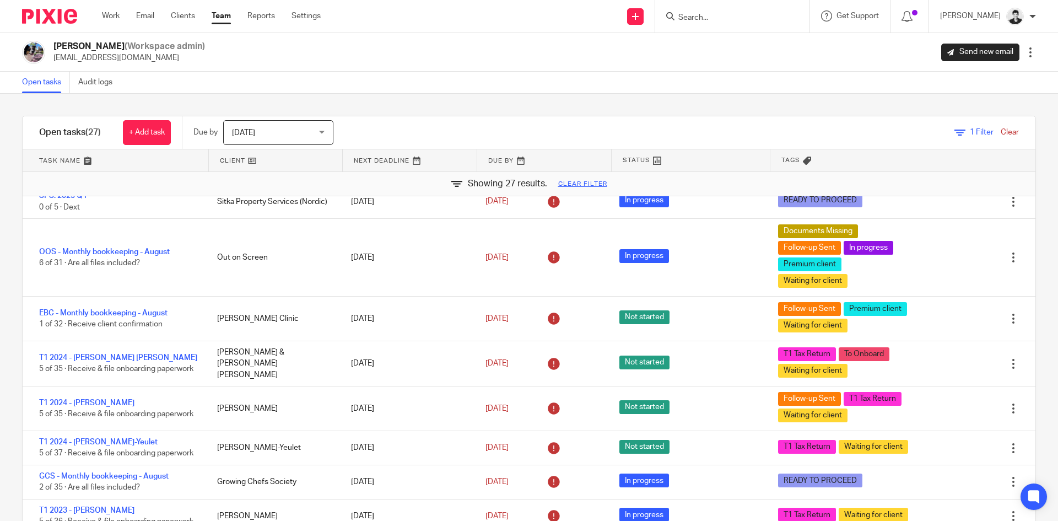
scroll to position [121, 0]
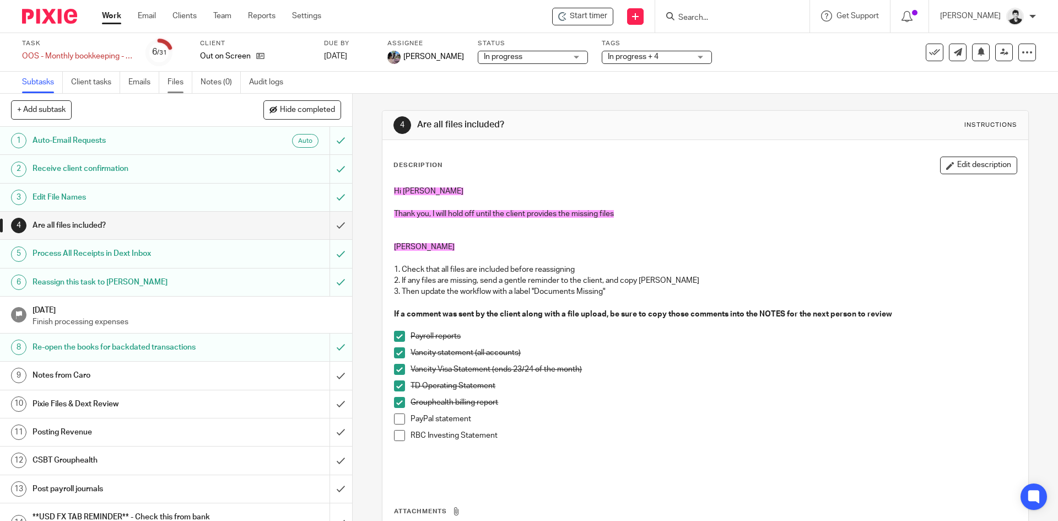
click at [173, 82] on link "Files" at bounding box center [180, 82] width 25 height 21
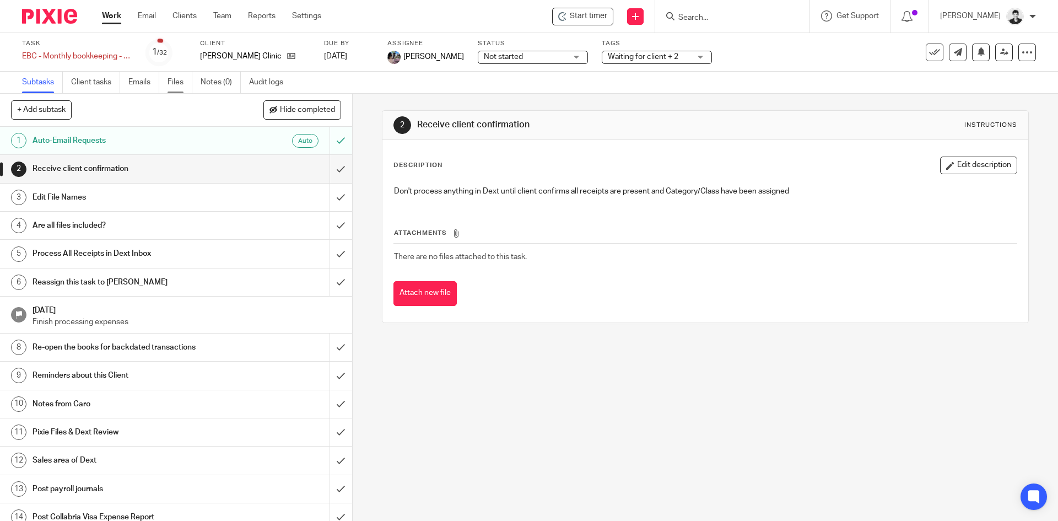
click at [171, 82] on link "Files" at bounding box center [180, 82] width 25 height 21
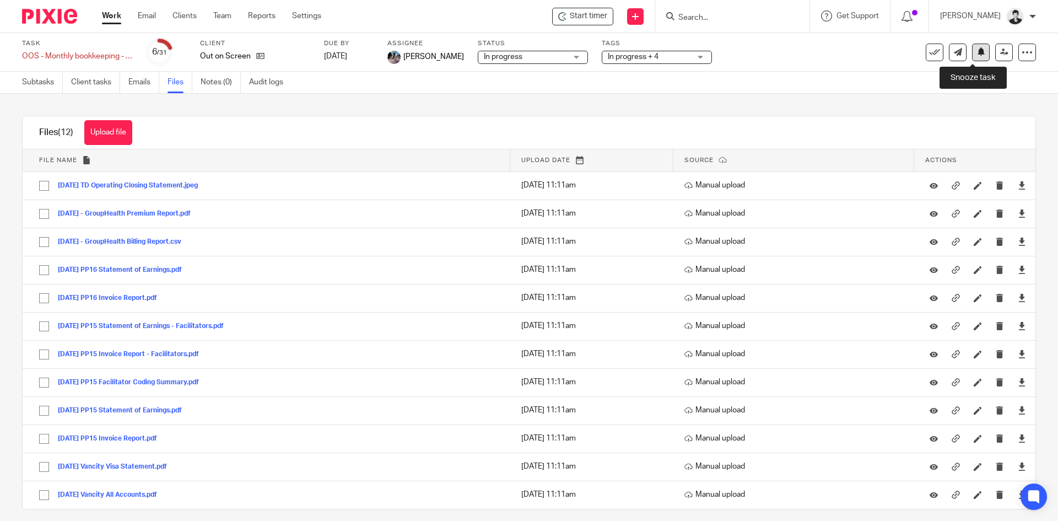
click at [974, 57] on button at bounding box center [981, 53] width 18 height 18
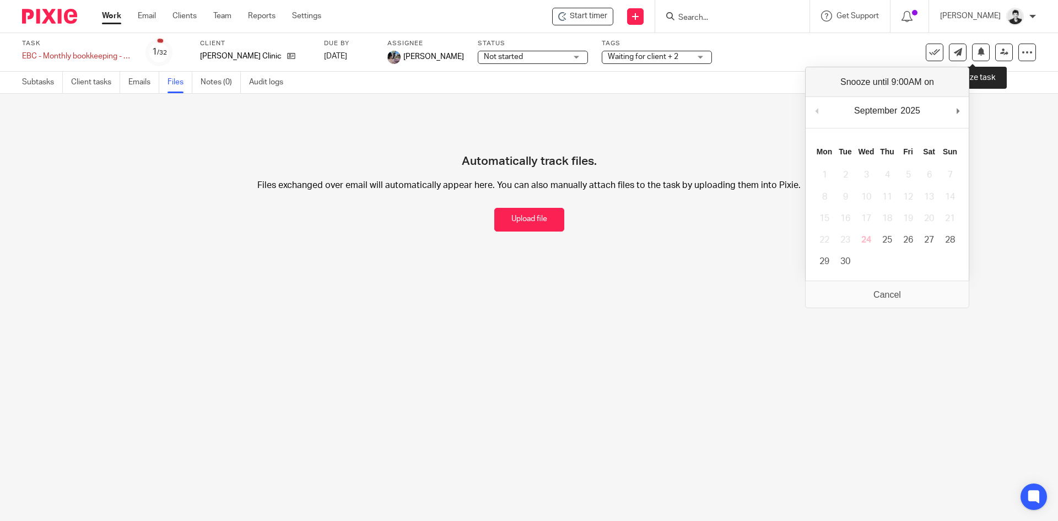
click at [977, 51] on icon at bounding box center [981, 51] width 8 height 8
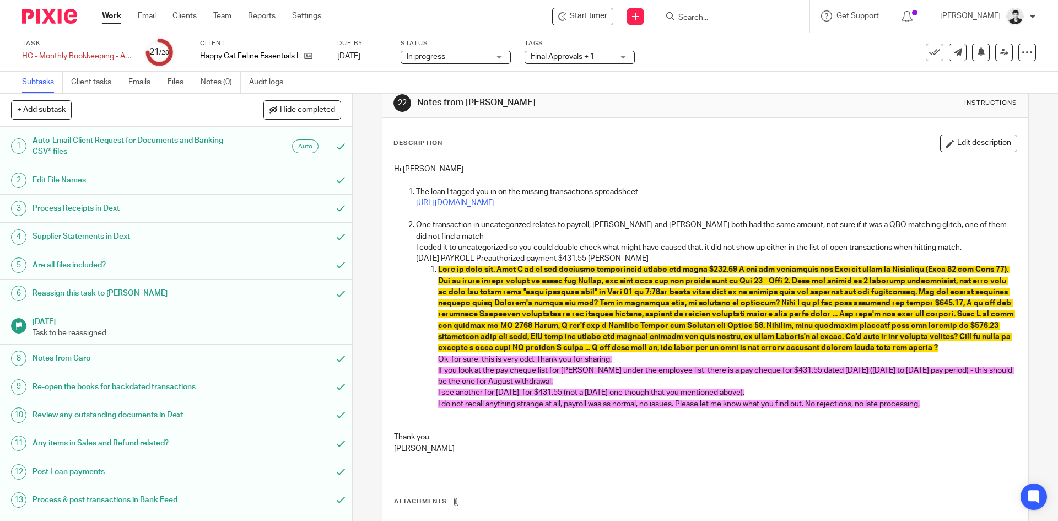
scroll to position [21, 0]
drag, startPoint x: 987, startPoint y: 142, endPoint x: 1047, endPoint y: 166, distance: 64.8
click at [988, 142] on button "Edit description" at bounding box center [978, 144] width 77 height 18
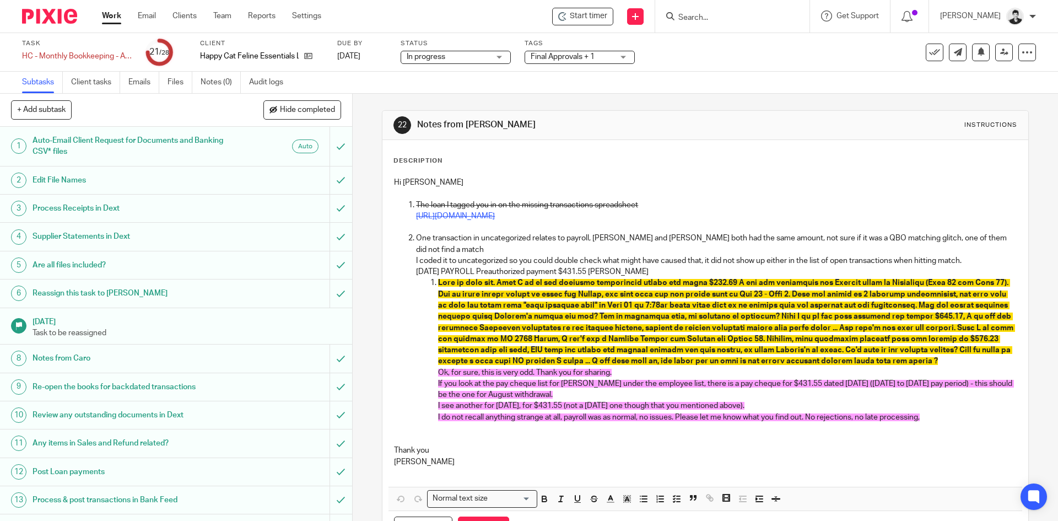
scroll to position [47, 0]
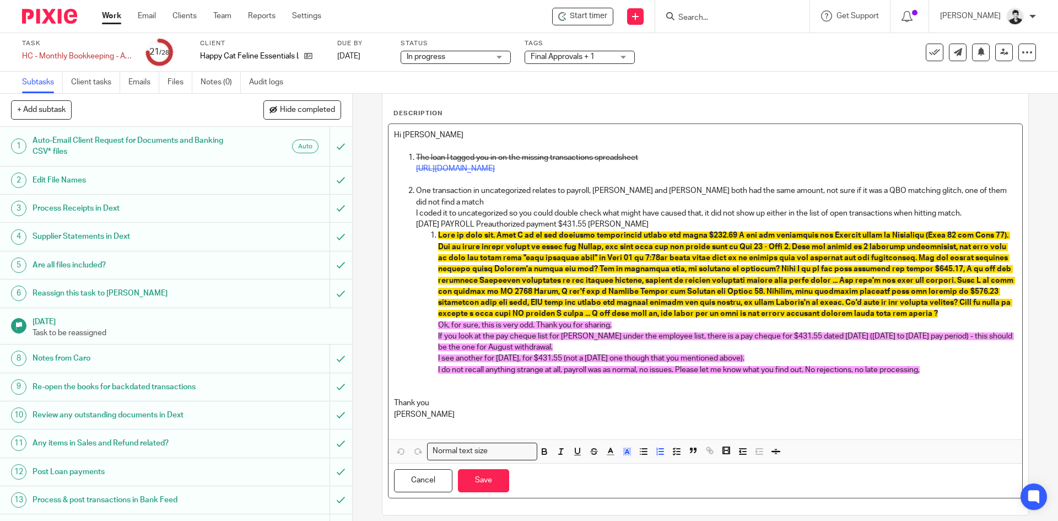
click at [956, 364] on p "I do not recall anything strange at all, payroll was as normal, no issues. Plea…" at bounding box center [727, 369] width 578 height 11
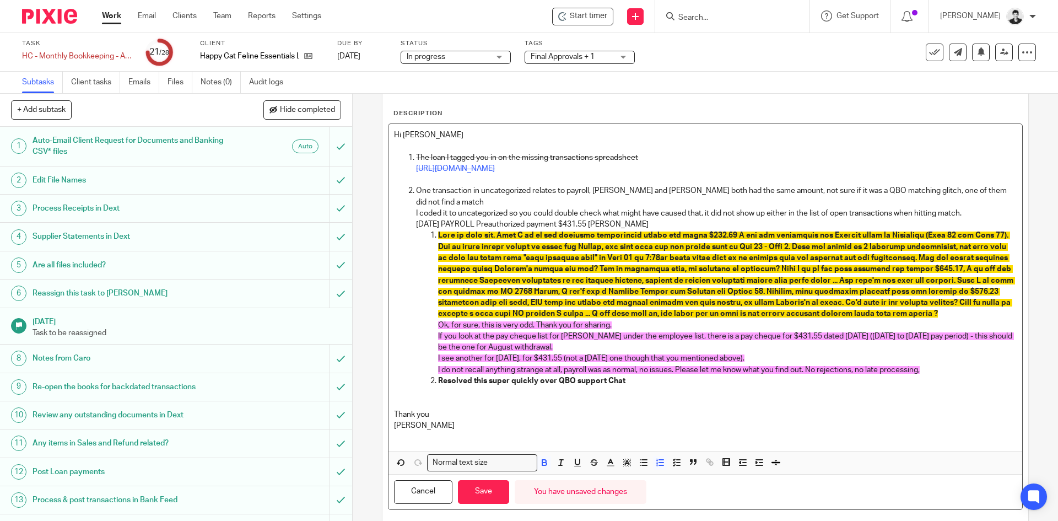
click at [649, 375] on p "Resolved this super quickly over QBO support Chat" at bounding box center [727, 380] width 578 height 11
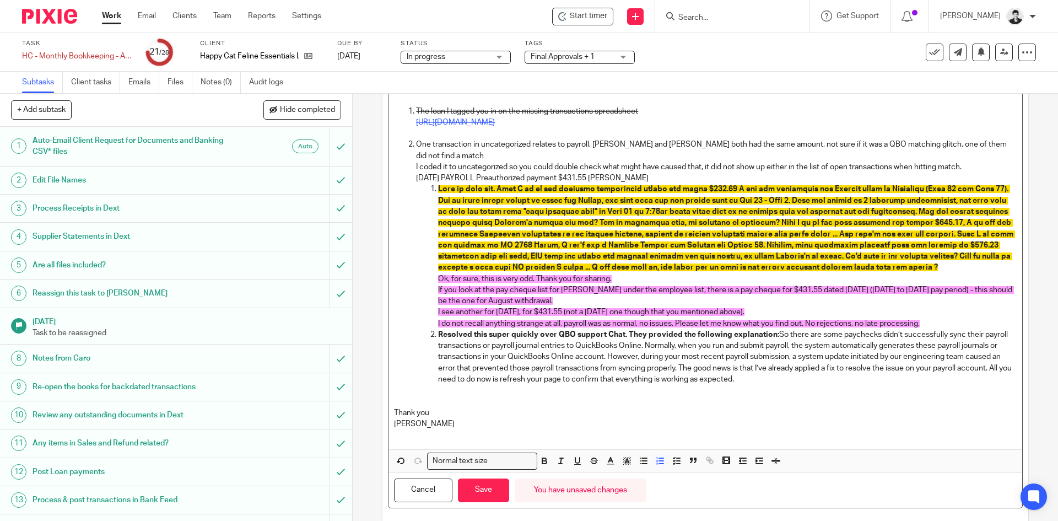
scroll to position [104, 0]
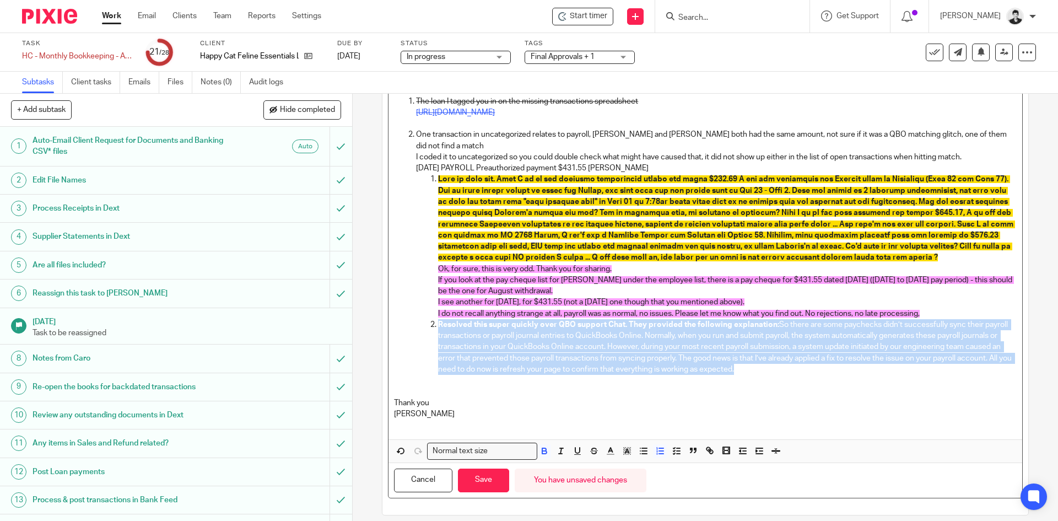
drag, startPoint x: 820, startPoint y: 358, endPoint x: 428, endPoint y: 317, distance: 393.6
click at [438, 319] on li "Resolved this super quickly over QBO support Chat. They provided the following …" at bounding box center [727, 352] width 578 height 67
click at [623, 446] on icon "button" at bounding box center [627, 451] width 10 height 10
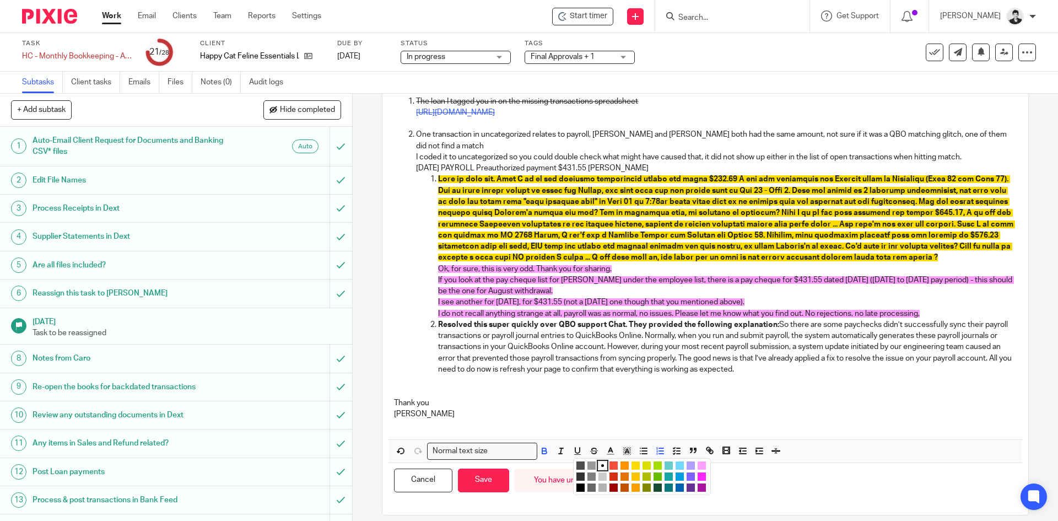
click at [654, 461] on li "color:#A4DD00" at bounding box center [658, 465] width 8 height 8
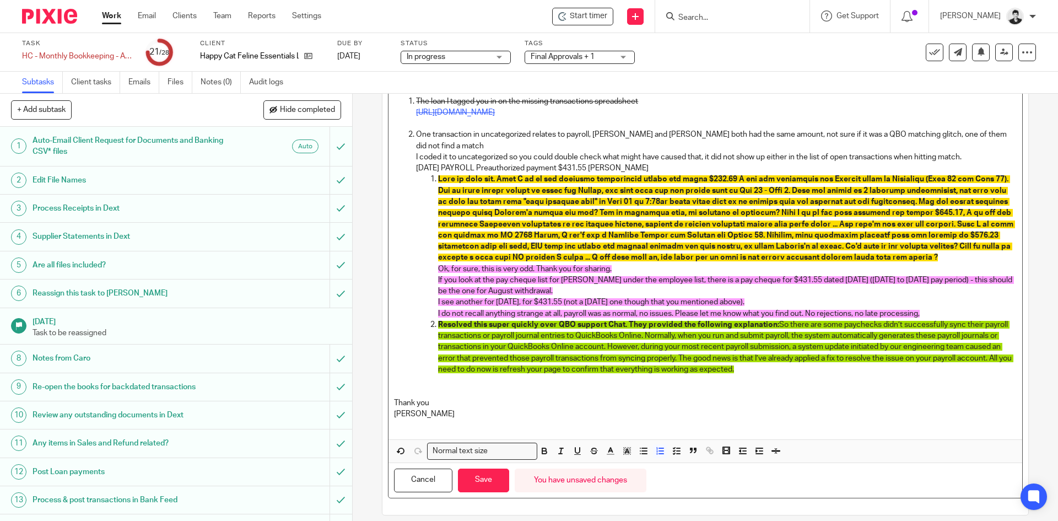
click at [839, 375] on p at bounding box center [727, 380] width 578 height 11
click at [829, 359] on p "Resolved this super quickly over QBO support Chat. They provided the following …" at bounding box center [727, 347] width 578 height 56
click at [846, 349] on span "So there are some paychecks didn’t successfully sync their payroll transactions…" at bounding box center [726, 347] width 576 height 52
click at [837, 356] on p "Resolved this super quickly over QBO support Chat. They provided the following …" at bounding box center [727, 347] width 578 height 56
click at [623, 321] on span "Resolved this super quickly over QBO support Chat. They provided the following …" at bounding box center [608, 325] width 341 height 8
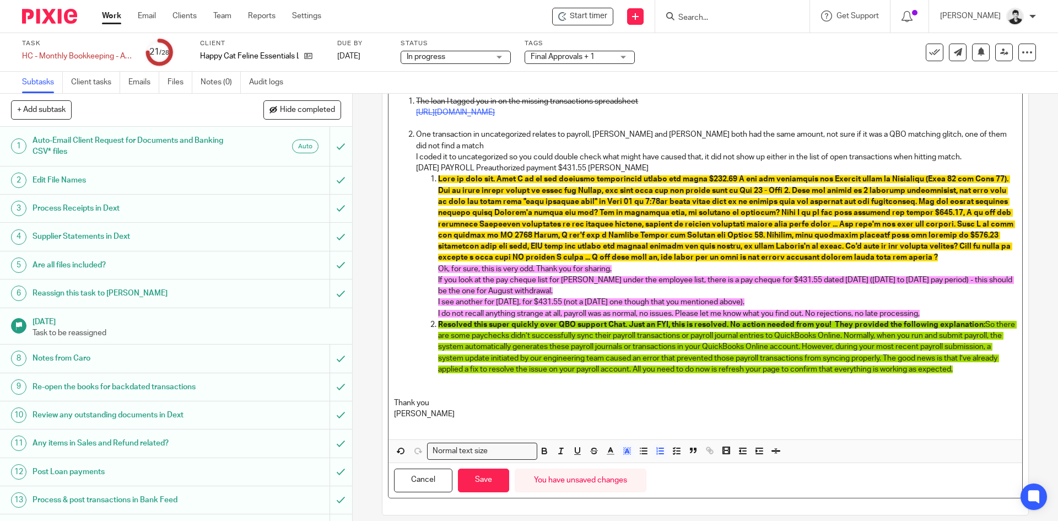
click at [512, 367] on p "Resolved this super quickly over QBO support Chat. Just an FYI, this is resolve…" at bounding box center [727, 347] width 578 height 56
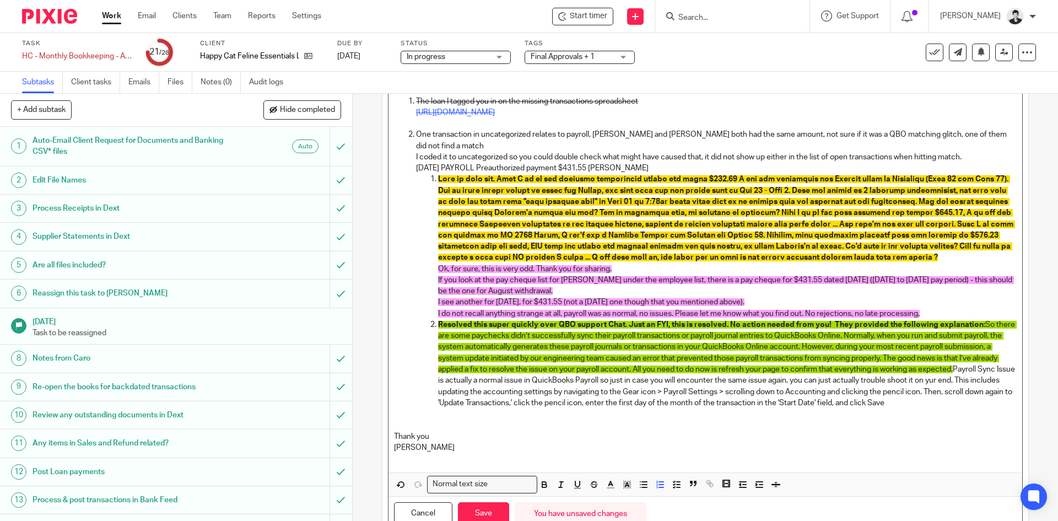
click at [470, 369] on p "Resolved this super quickly over QBO support Chat. Just an FYI, this is resolve…" at bounding box center [727, 363] width 578 height 89
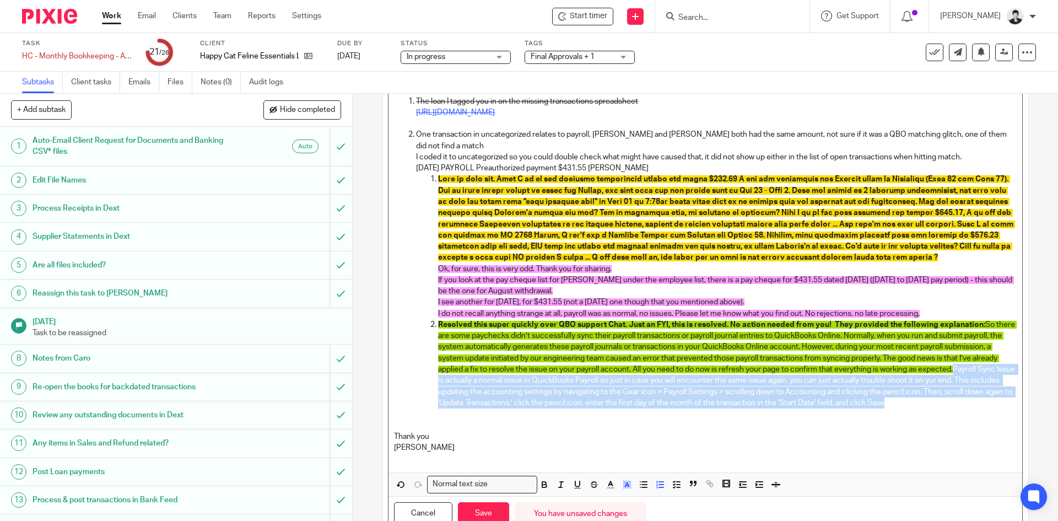
click at [473, 398] on p "Resolved this super quickly over QBO support Chat. Just an FYI, this is resolve…" at bounding box center [727, 363] width 578 height 89
click at [626, 487] on polyline "button" at bounding box center [627, 484] width 4 height 4
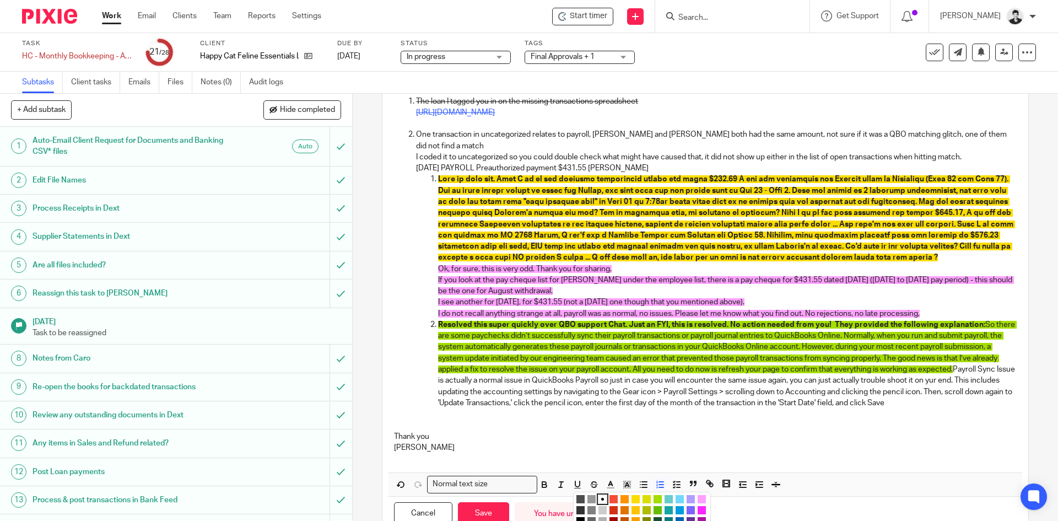
click at [654, 499] on li "color:#A4DD00" at bounding box center [658, 499] width 8 height 8
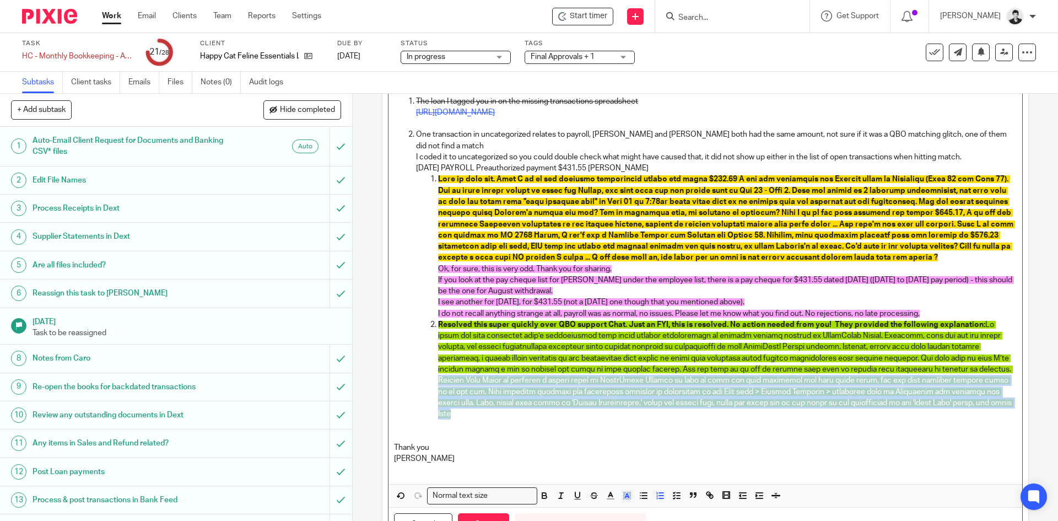
click at [621, 405] on p "Resolved this super quickly over QBO support Chat. Just an FYI, this is resolve…" at bounding box center [727, 369] width 578 height 100
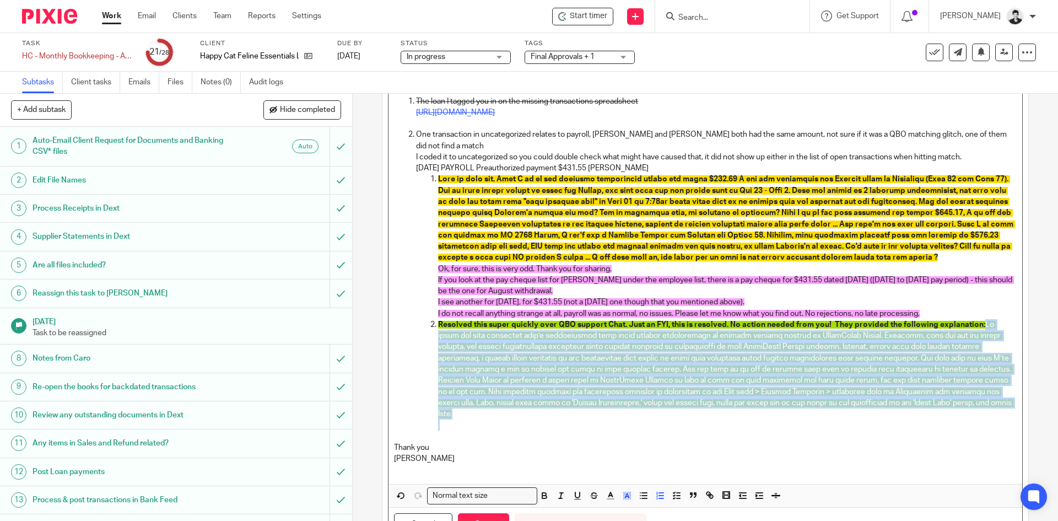
drag, startPoint x: 560, startPoint y: 417, endPoint x: 980, endPoint y: 311, distance: 433.6
click at [980, 319] on li "Resolved this super quickly over QBO support Chat. Just an FYI, this is resolve…" at bounding box center [727, 375] width 578 height 112
click at [629, 489] on button "button" at bounding box center [627, 496] width 14 height 14
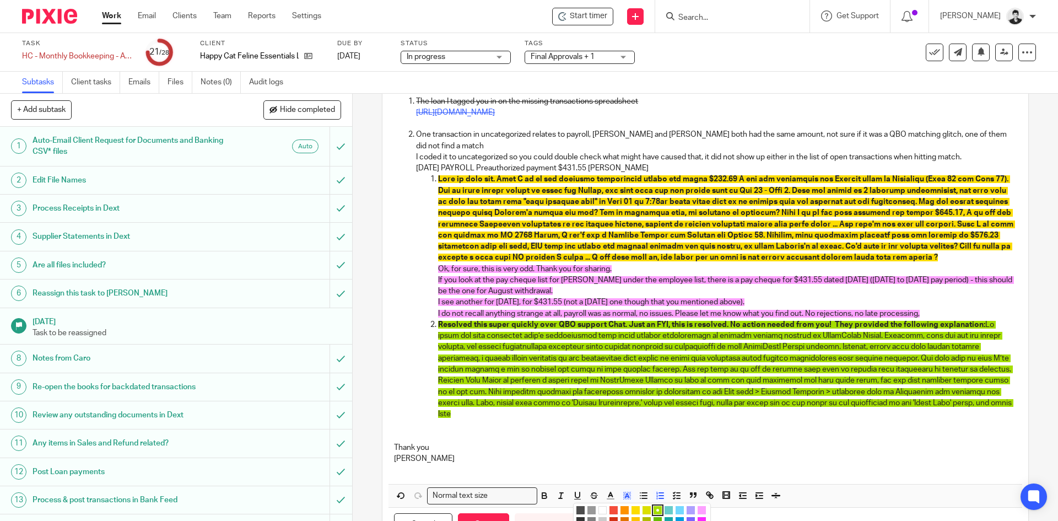
click at [604, 506] on li "color:#FFFFFF" at bounding box center [603, 510] width 8 height 8
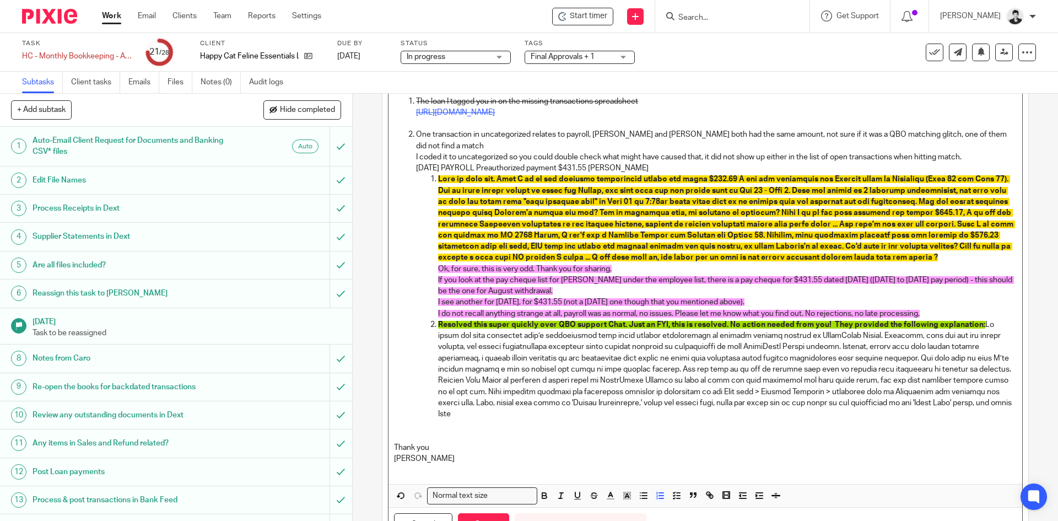
click at [581, 401] on p "Resolved this super quickly over QBO support Chat. Just an FYI, this is resolve…" at bounding box center [727, 369] width 578 height 100
click at [493, 513] on button "Save" at bounding box center [483, 525] width 51 height 24
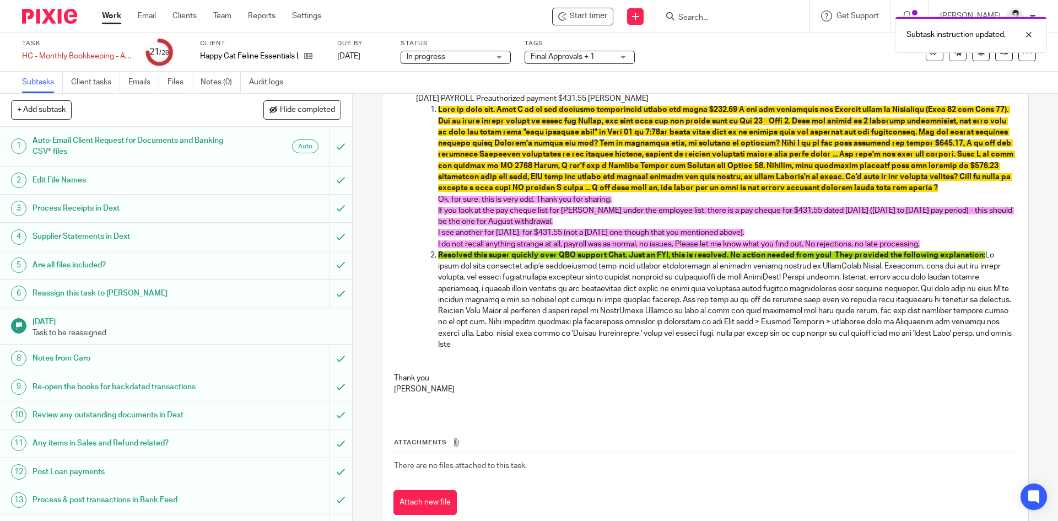
scroll to position [0, 0]
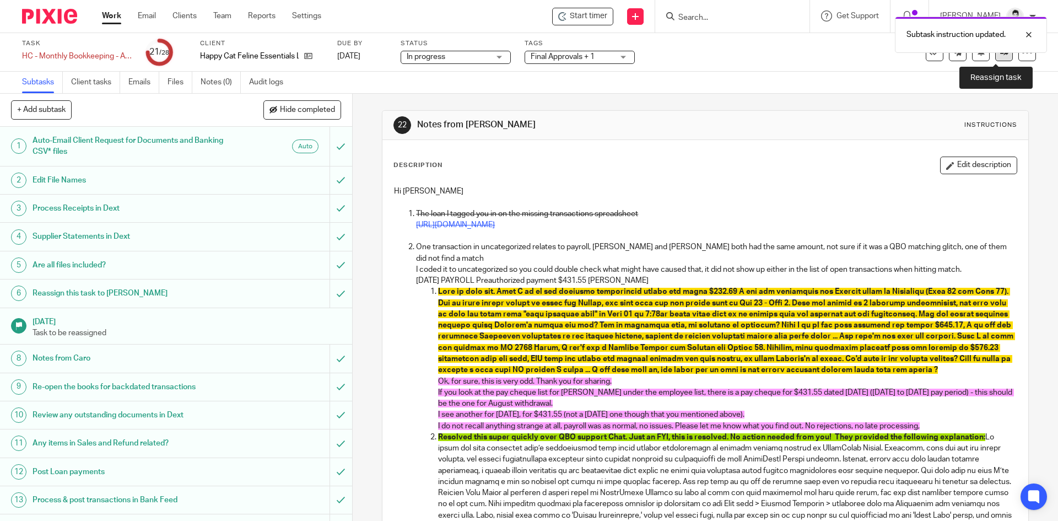
click at [998, 58] on link at bounding box center [1005, 53] width 18 height 18
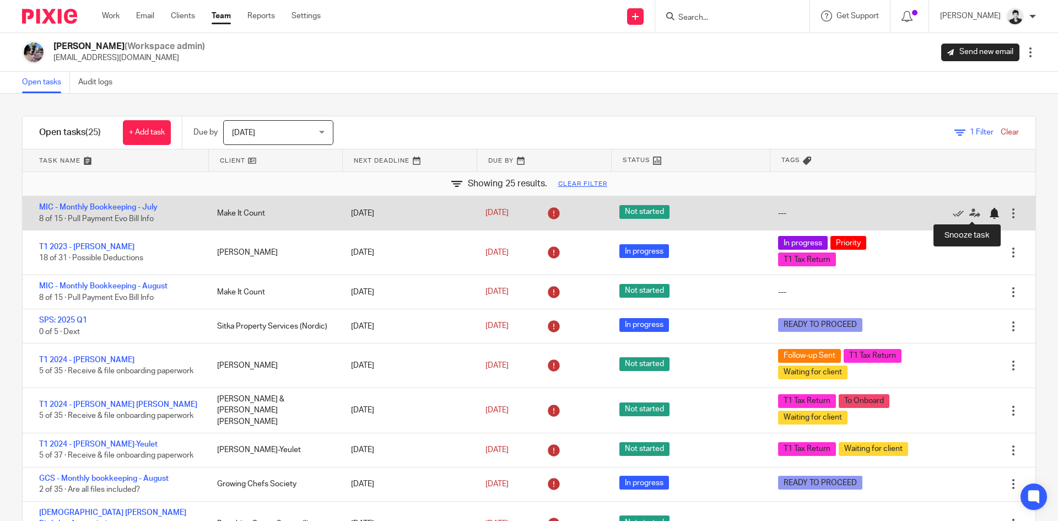
click at [989, 214] on div at bounding box center [994, 213] width 11 height 11
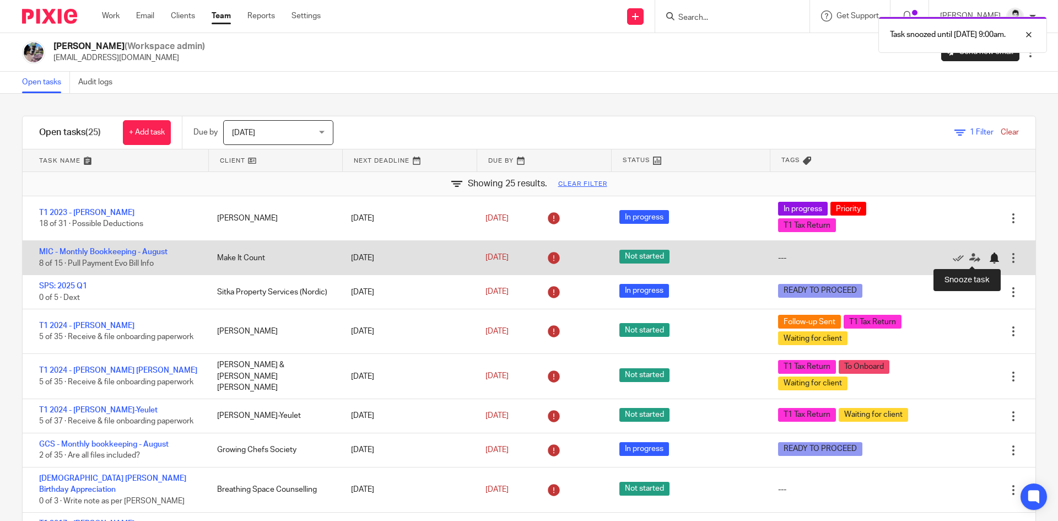
click at [989, 260] on div at bounding box center [994, 257] width 11 height 11
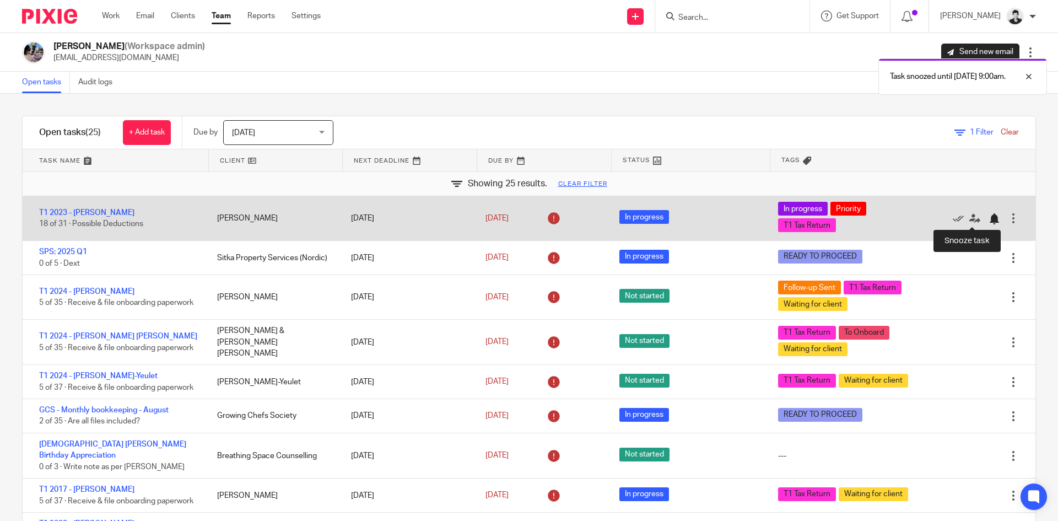
click at [989, 218] on div at bounding box center [994, 218] width 11 height 11
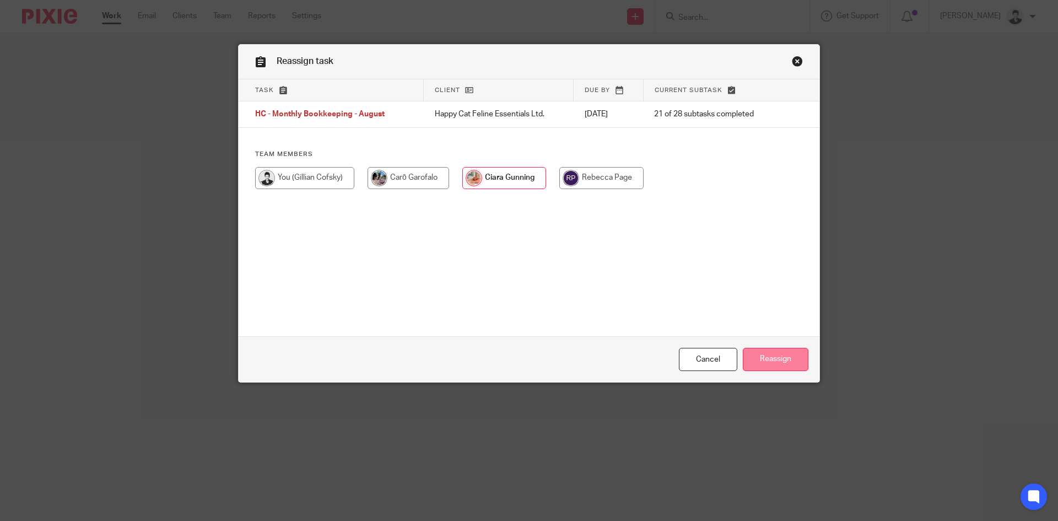
click at [768, 361] on input "Reassign" at bounding box center [776, 360] width 66 height 24
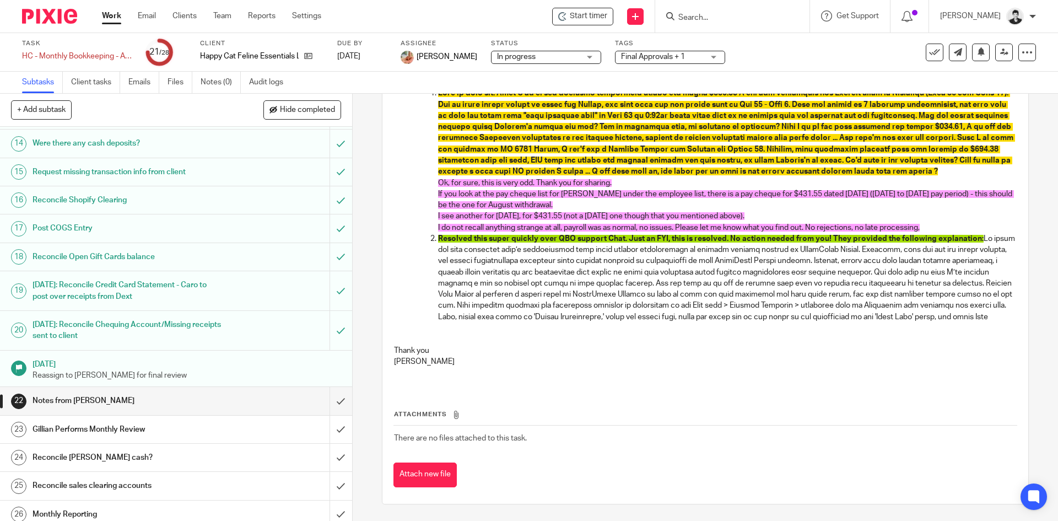
scroll to position [449, 0]
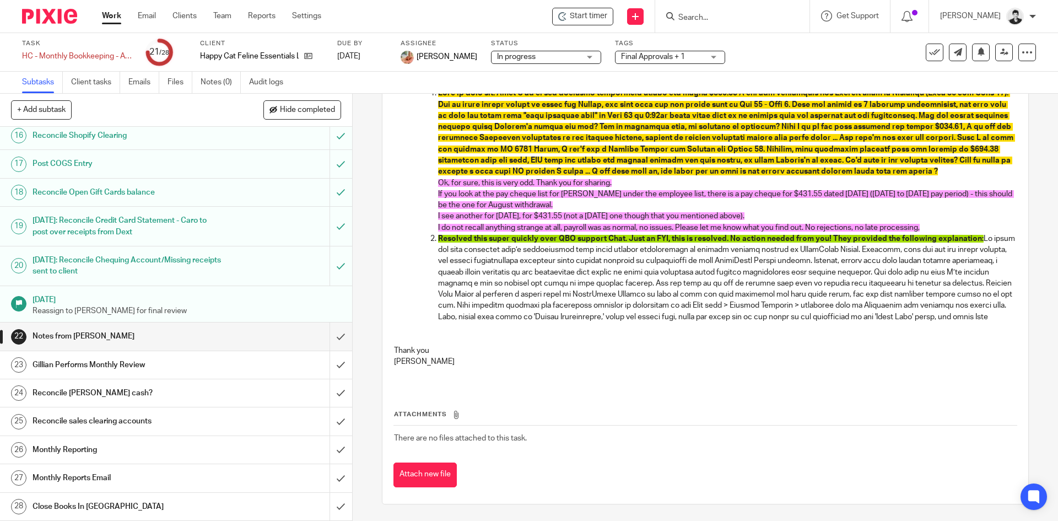
click at [209, 367] on h1 "Gillian Performs Monthly Review" at bounding box center [128, 365] width 191 height 17
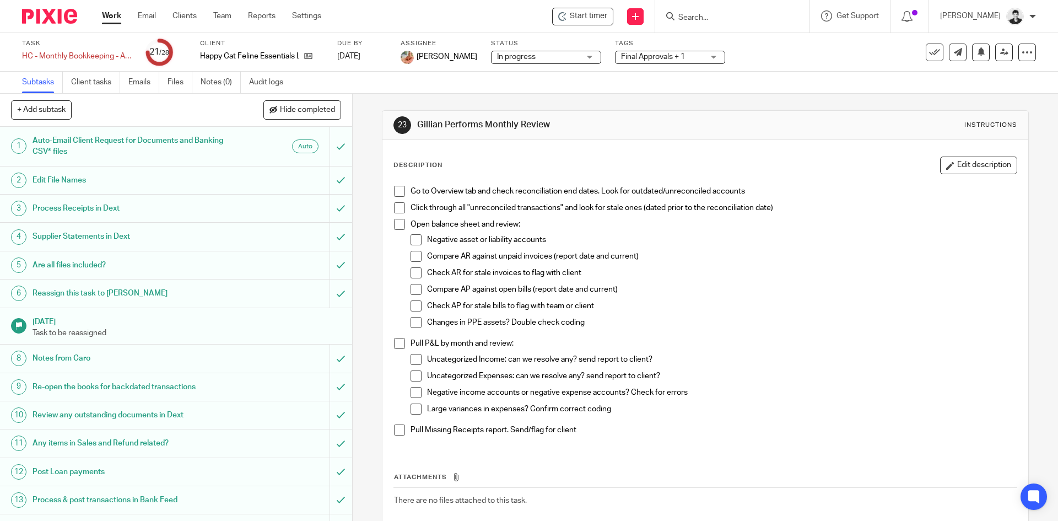
click at [396, 192] on span at bounding box center [399, 191] width 11 height 11
click at [395, 208] on span at bounding box center [399, 207] width 11 height 11
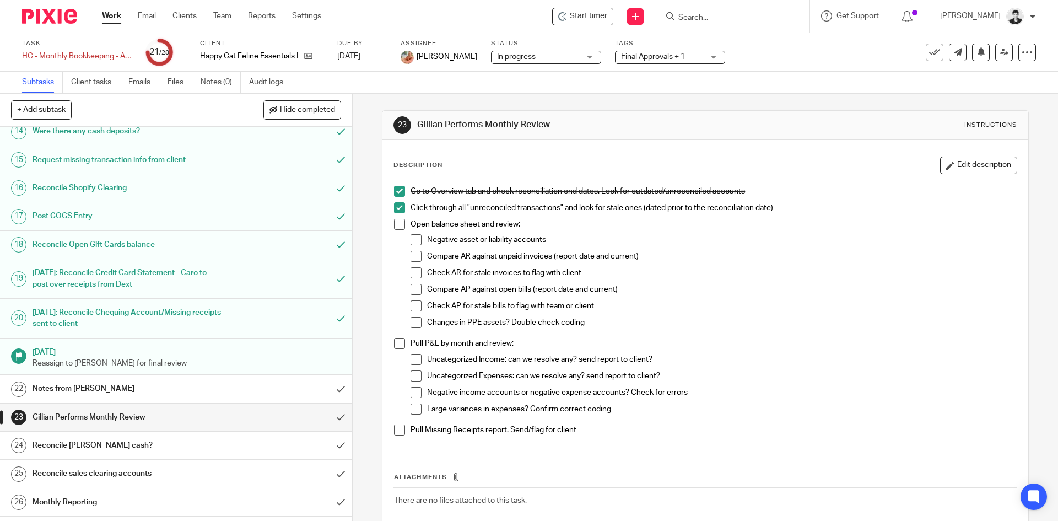
scroll to position [449, 0]
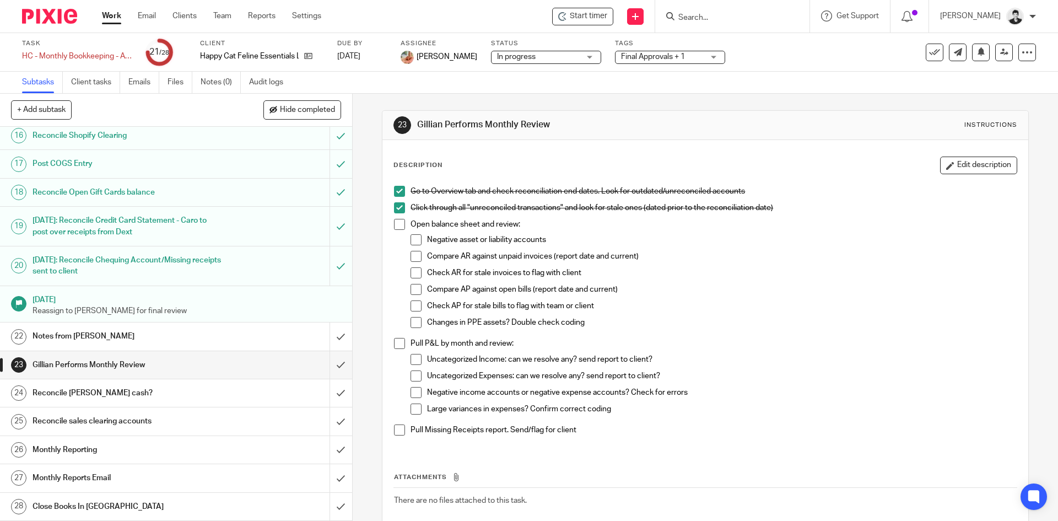
click at [169, 426] on h1 "Reconcile sales clearing accounts" at bounding box center [128, 421] width 191 height 17
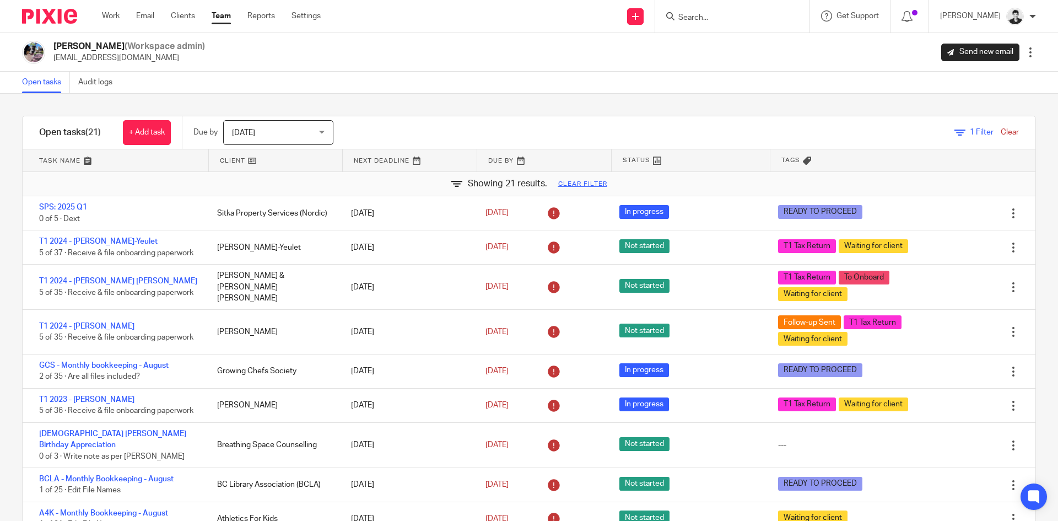
click at [975, 130] on span "1 Filter" at bounding box center [982, 132] width 24 height 8
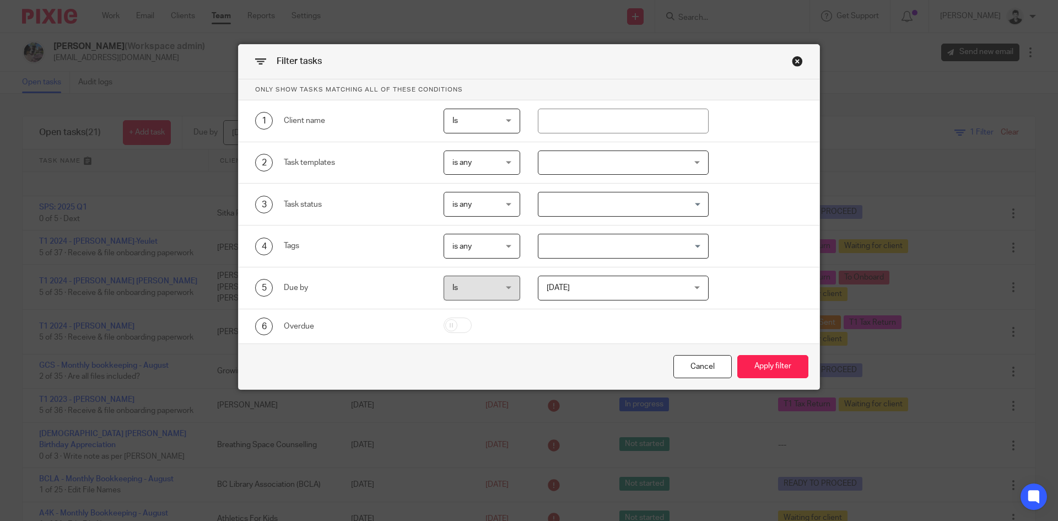
click at [800, 61] on div "Filter tasks" at bounding box center [529, 62] width 581 height 35
click at [792, 64] on div "Close this dialog window" at bounding box center [797, 61] width 11 height 11
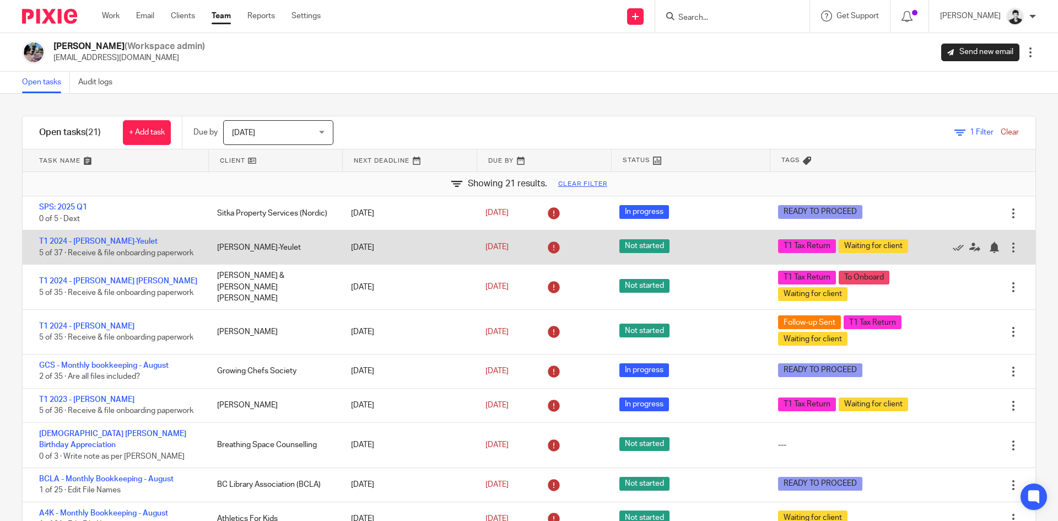
drag, startPoint x: 1007, startPoint y: 227, endPoint x: 1008, endPoint y: 246, distance: 18.8
click at [1007, 247] on div "SPS: 2025 Q1 0 of 5 · Dext Sitka Property Services (Nordic) Sep 12, 2025 Sep 12…" at bounding box center [529, 365] width 1013 height 338
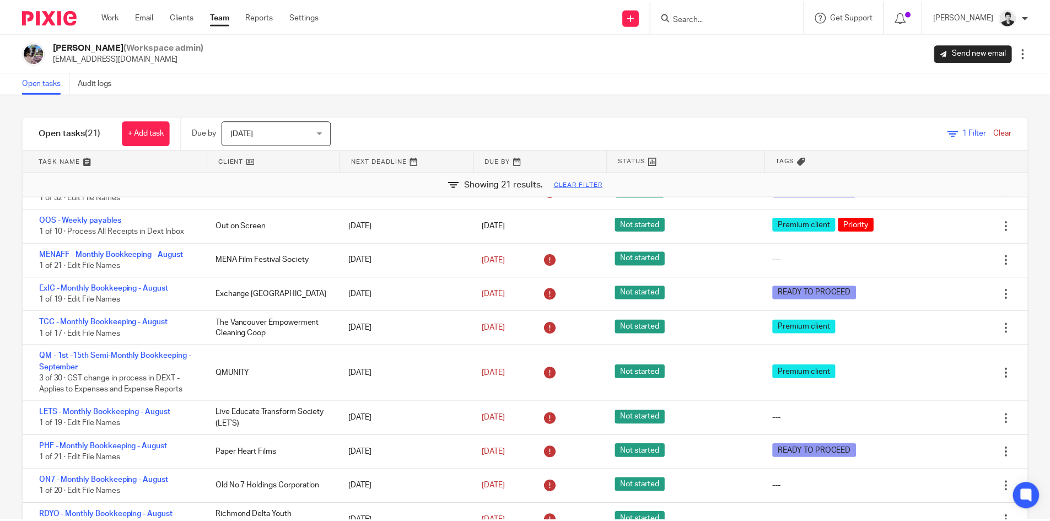
scroll to position [389, 0]
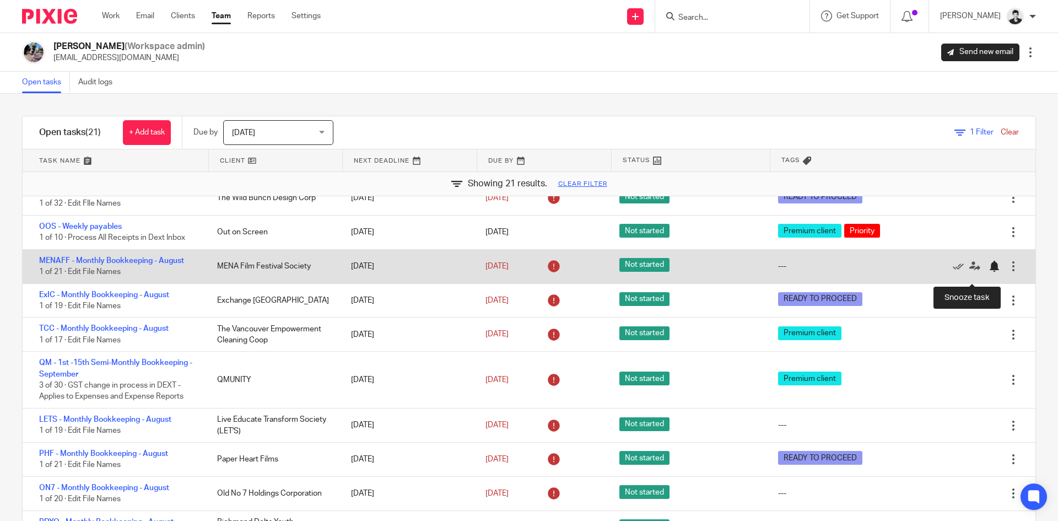
click at [989, 272] on div at bounding box center [994, 266] width 11 height 11
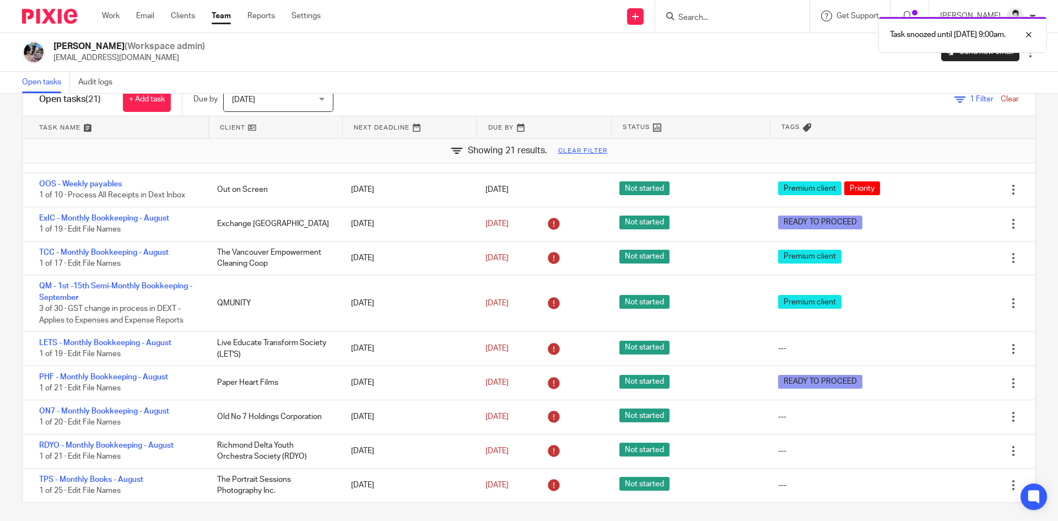
scroll to position [37, 0]
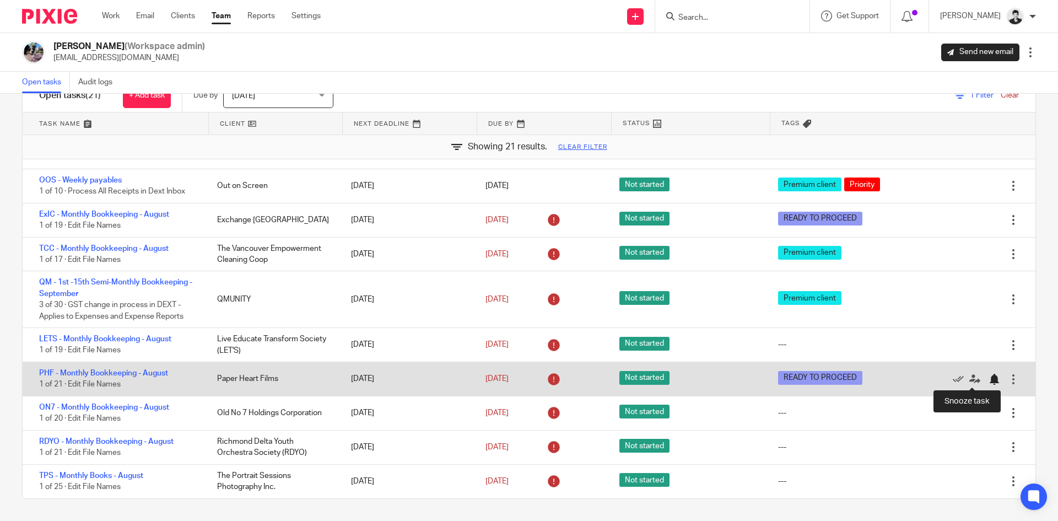
click at [989, 380] on div at bounding box center [994, 379] width 11 height 11
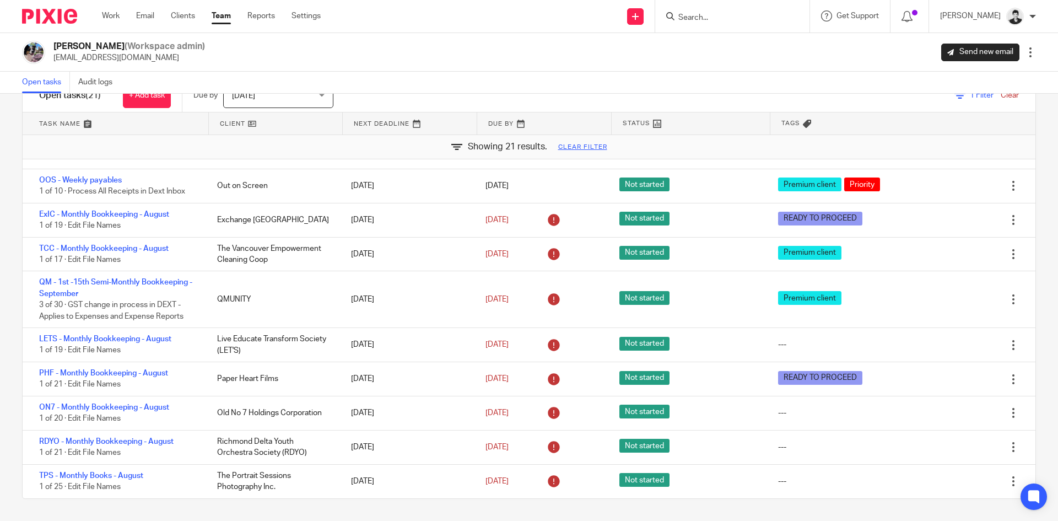
scroll to position [374, 0]
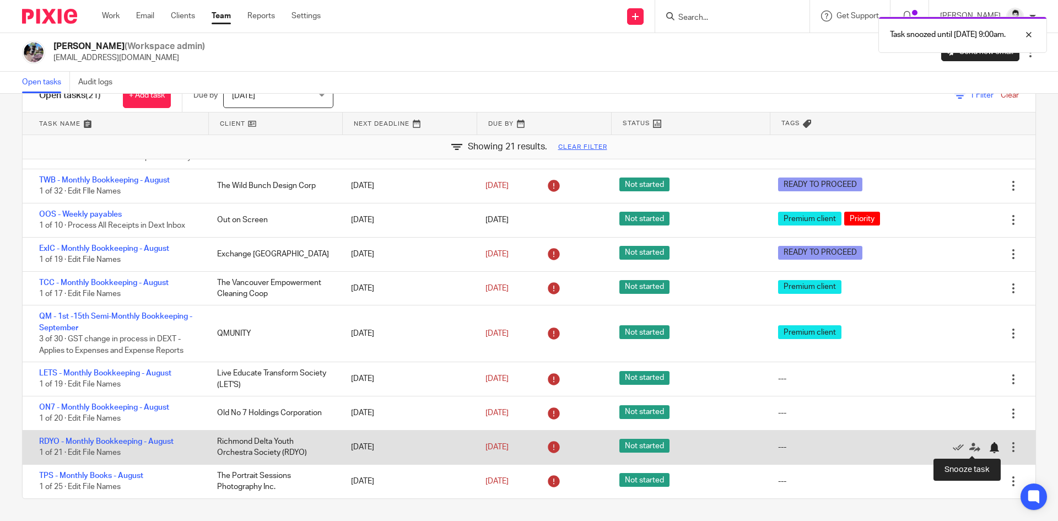
click at [989, 448] on div at bounding box center [994, 447] width 11 height 11
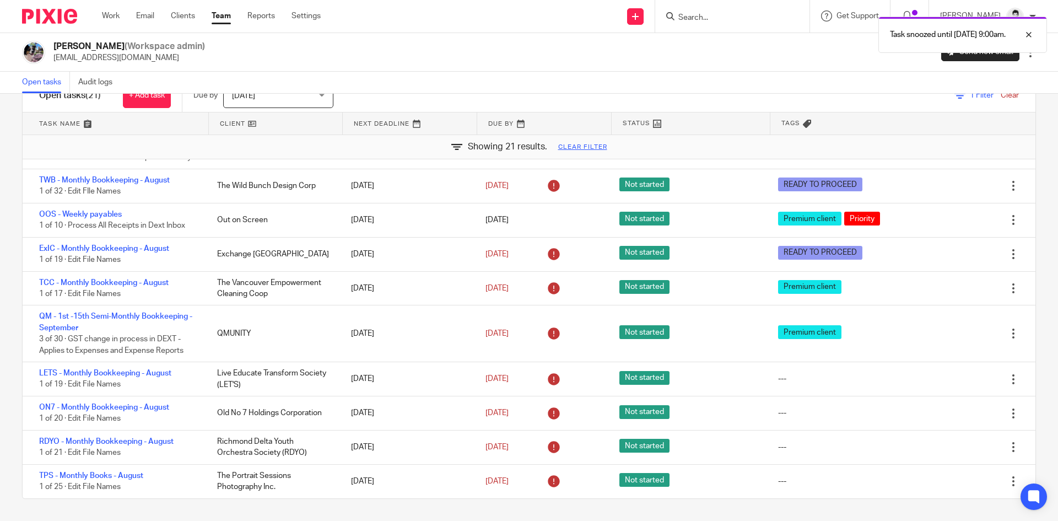
scroll to position [340, 0]
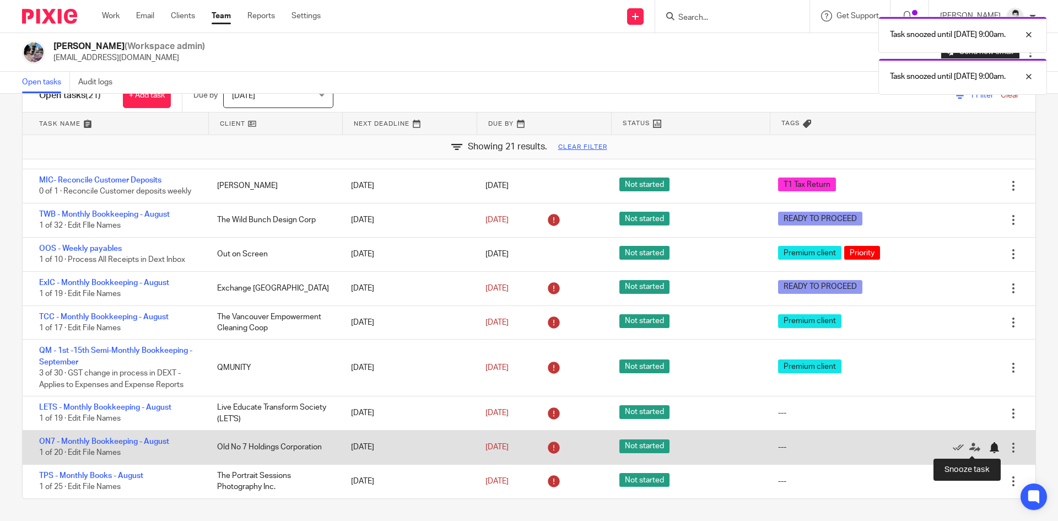
click at [989, 450] on div at bounding box center [994, 447] width 11 height 11
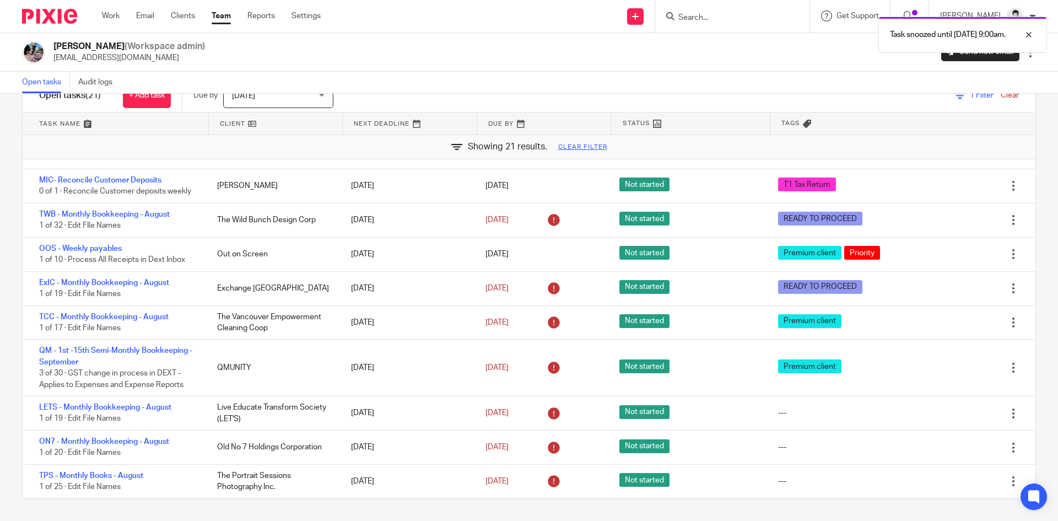
scroll to position [305, 0]
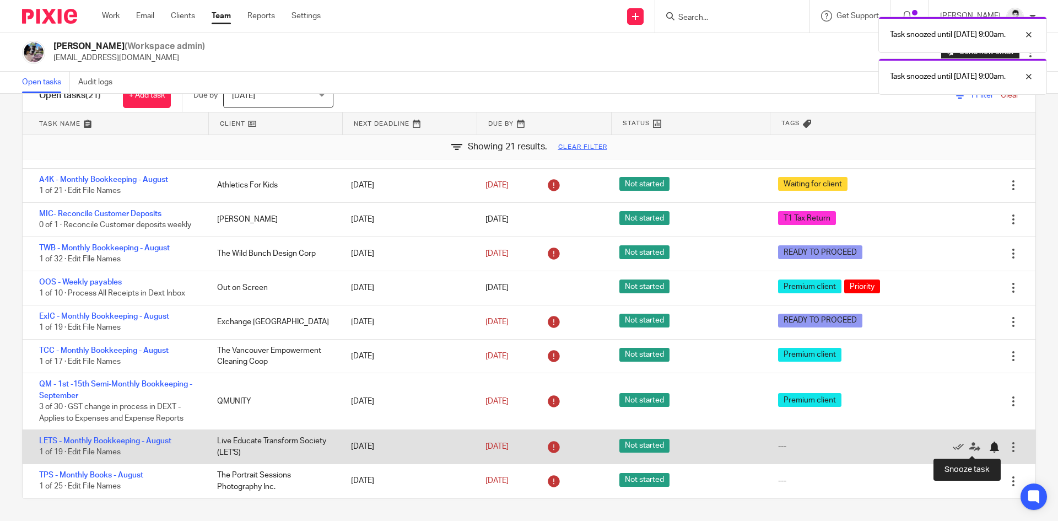
click at [989, 447] on div at bounding box center [994, 447] width 11 height 11
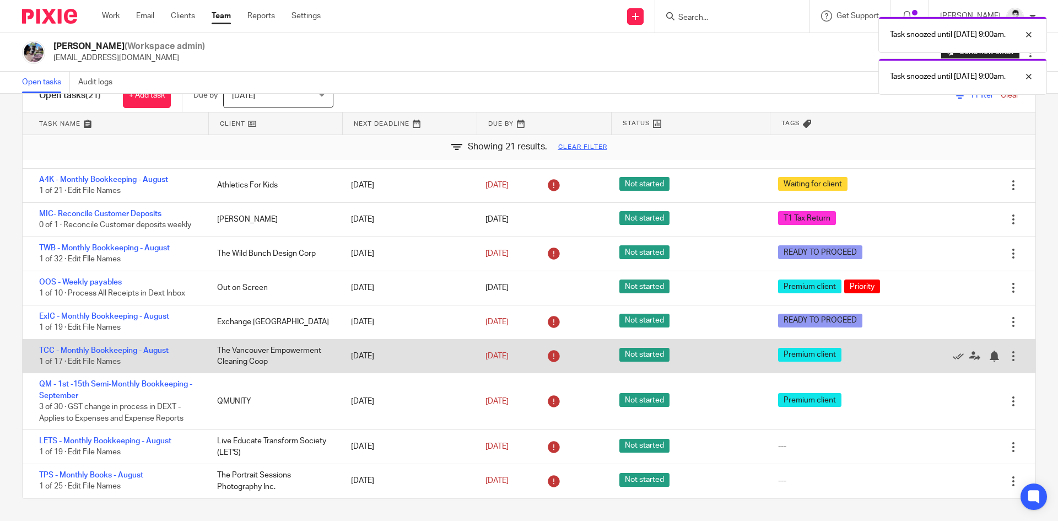
scroll to position [272, 0]
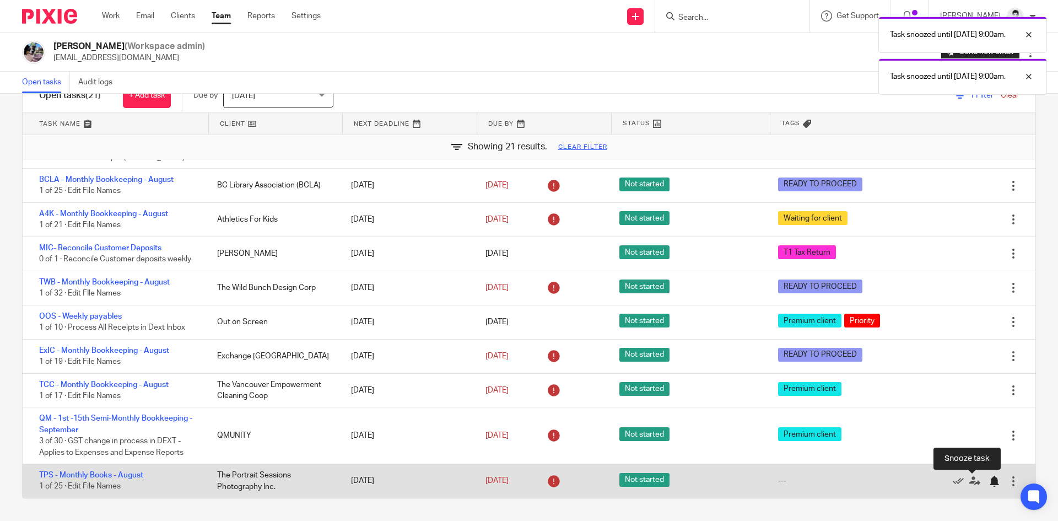
click at [989, 479] on div at bounding box center [994, 481] width 11 height 11
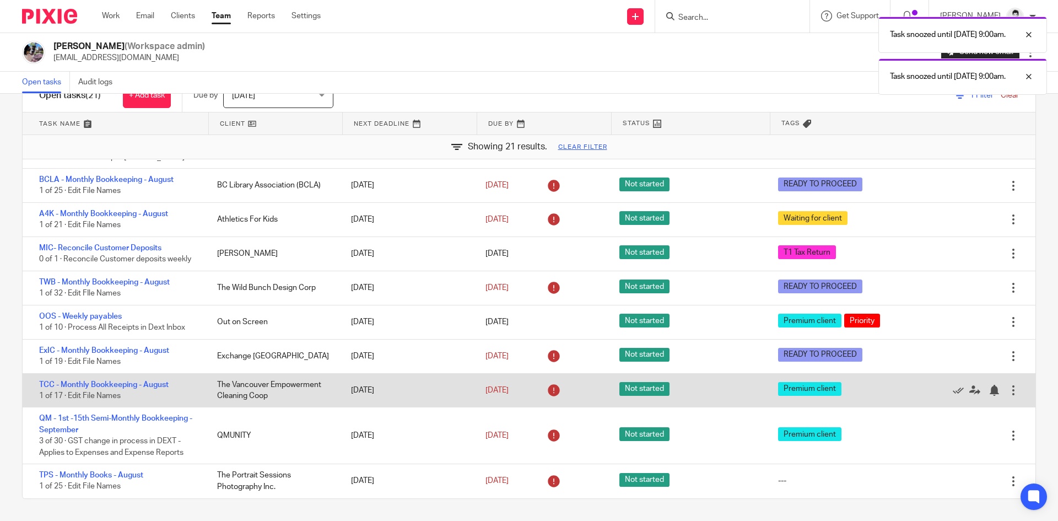
scroll to position [238, 0]
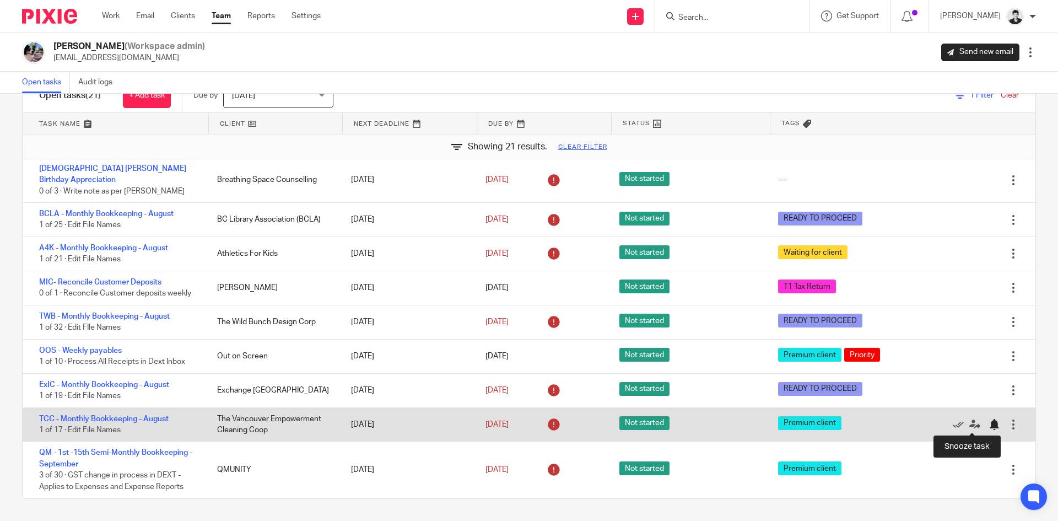
click at [989, 422] on div at bounding box center [994, 424] width 11 height 11
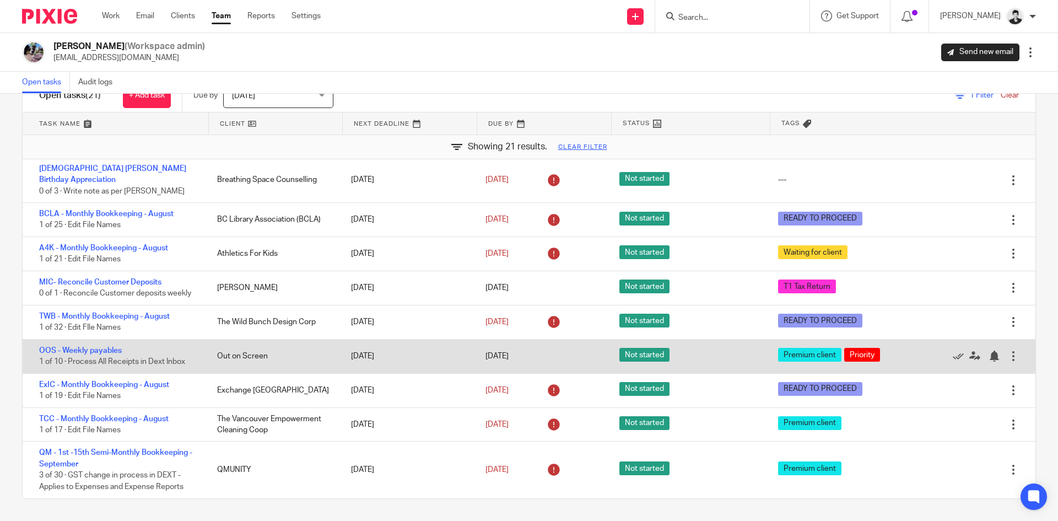
scroll to position [203, 0]
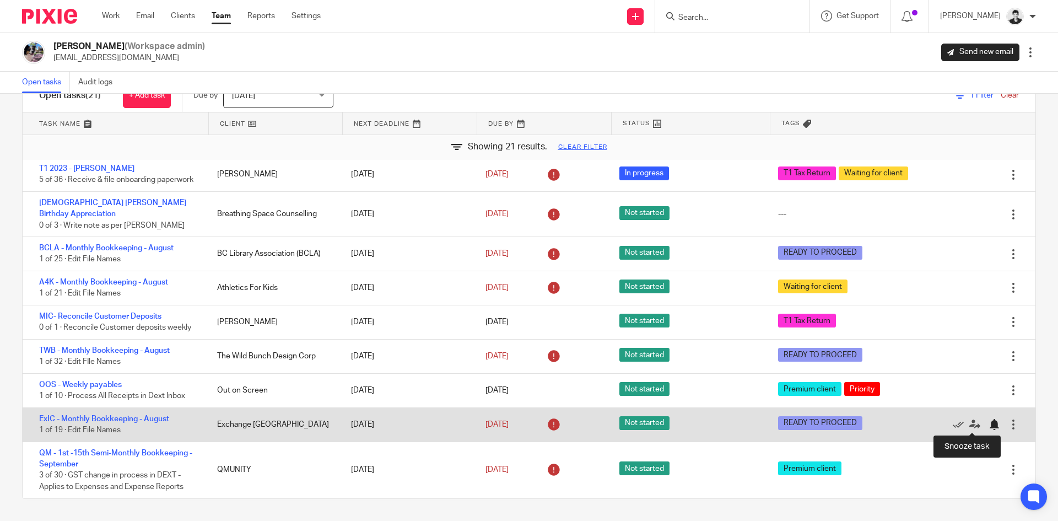
click at [989, 426] on div at bounding box center [994, 424] width 11 height 11
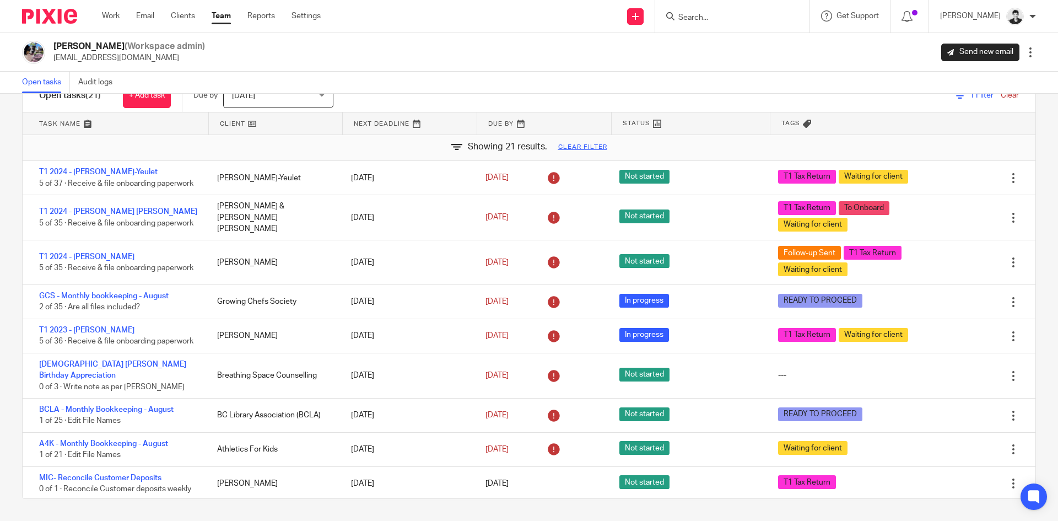
scroll to position [0, 0]
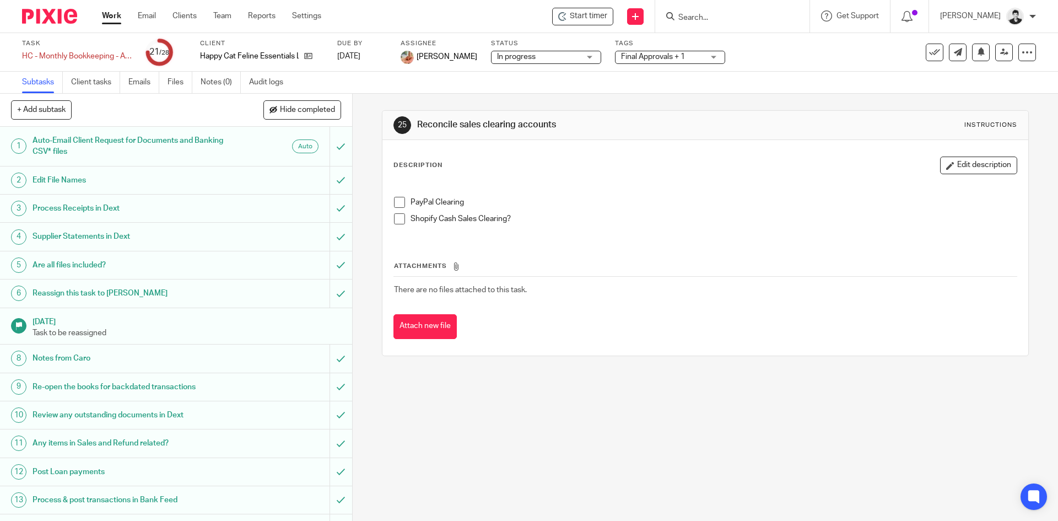
drag, startPoint x: 399, startPoint y: 199, endPoint x: 411, endPoint y: 206, distance: 14.6
click at [399, 199] on span at bounding box center [399, 202] width 11 height 11
drag, startPoint x: 394, startPoint y: 219, endPoint x: 325, endPoint y: 249, distance: 74.8
click at [394, 220] on span at bounding box center [399, 218] width 11 height 11
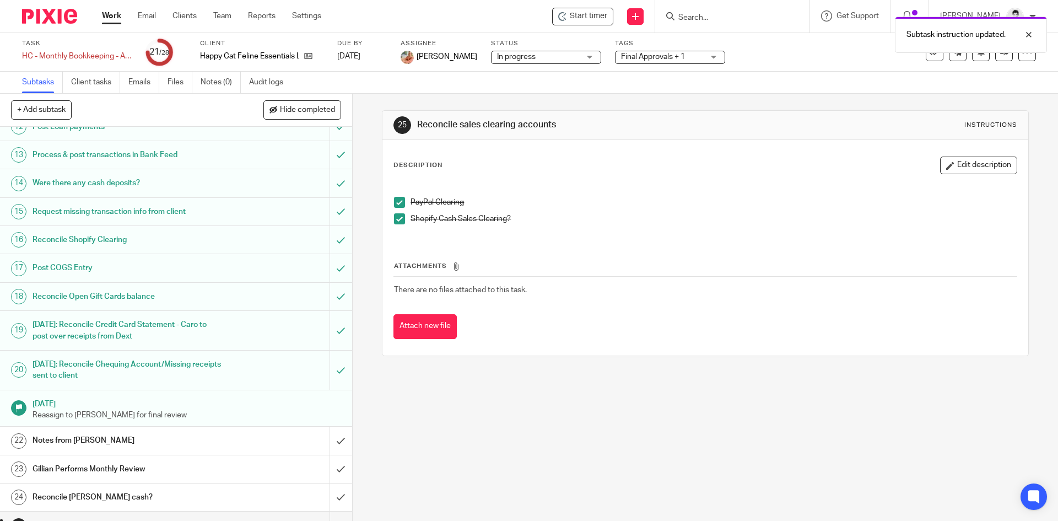
scroll to position [449, 0]
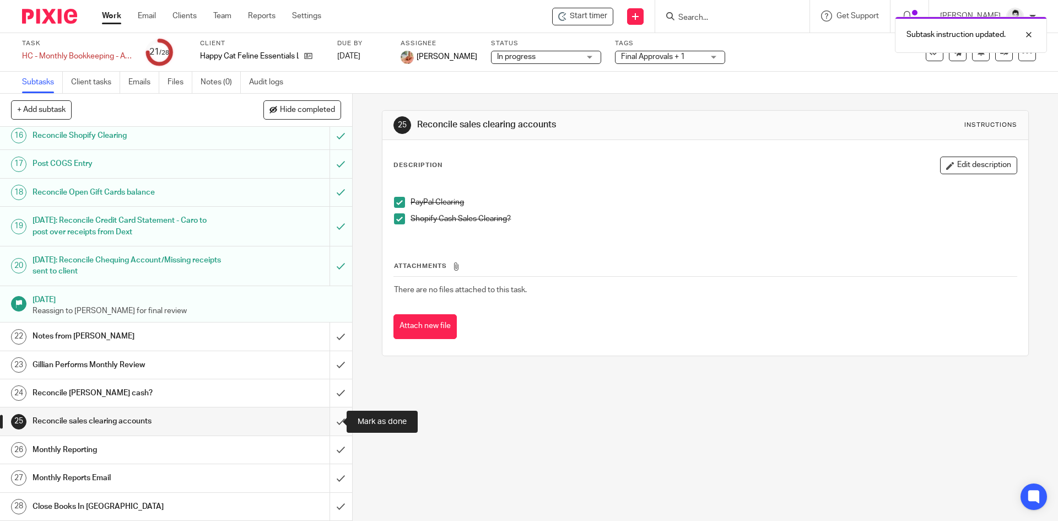
click at [330, 415] on input "submit" at bounding box center [176, 421] width 352 height 28
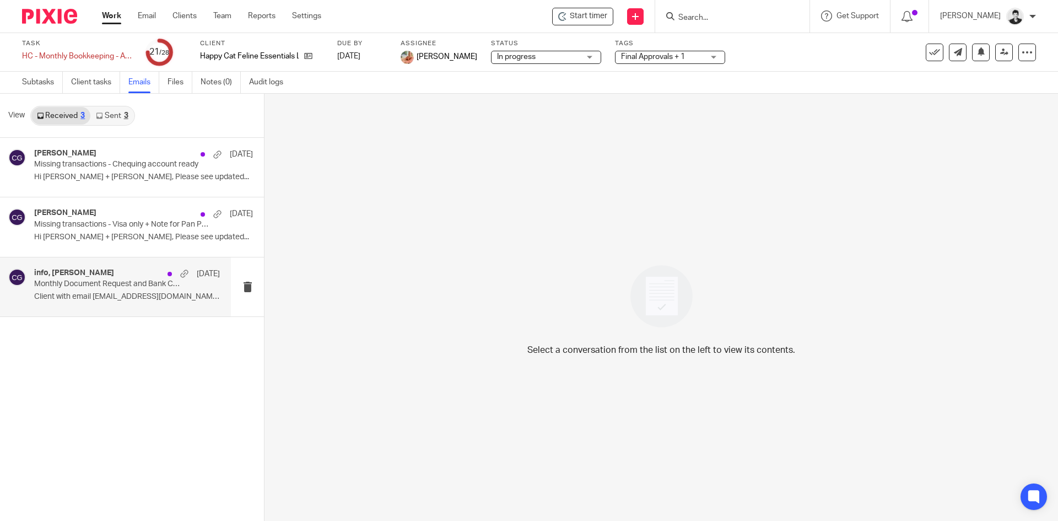
click at [175, 304] on div "info, Carō Garofalo Sep 3 Monthly Document Request and Bank Connection Client w…" at bounding box center [127, 286] width 186 height 37
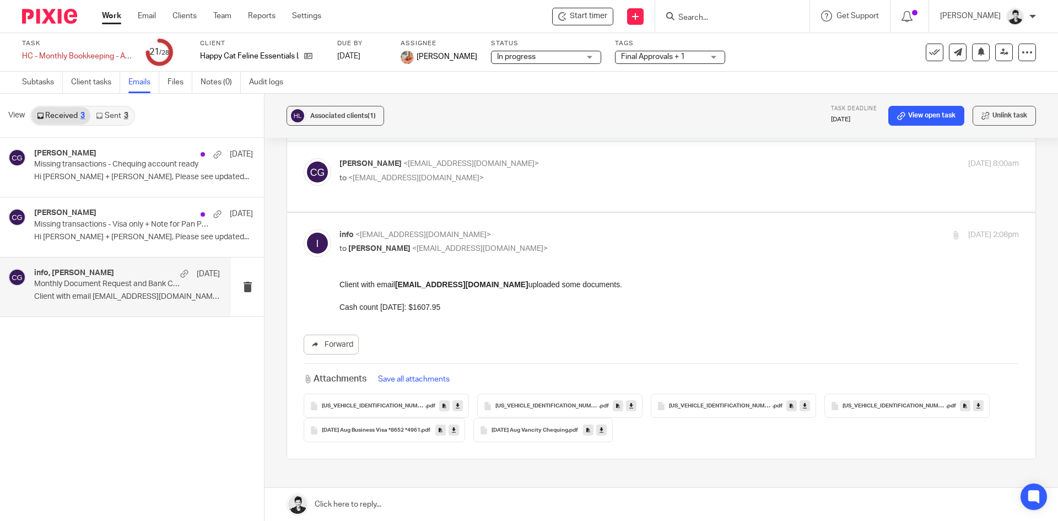
scroll to position [37, 0]
drag, startPoint x: 464, startPoint y: 309, endPoint x: 420, endPoint y: 313, distance: 44.3
click at [420, 313] on p "Client with email info@happycatvancouver.com uploaded some documents. Cash coun…" at bounding box center [680, 297] width 680 height 34
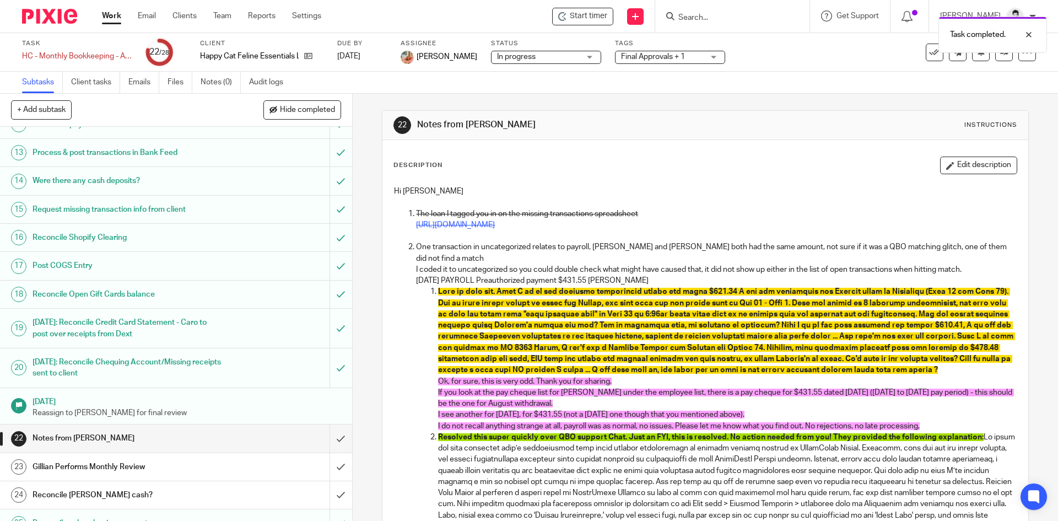
scroll to position [449, 0]
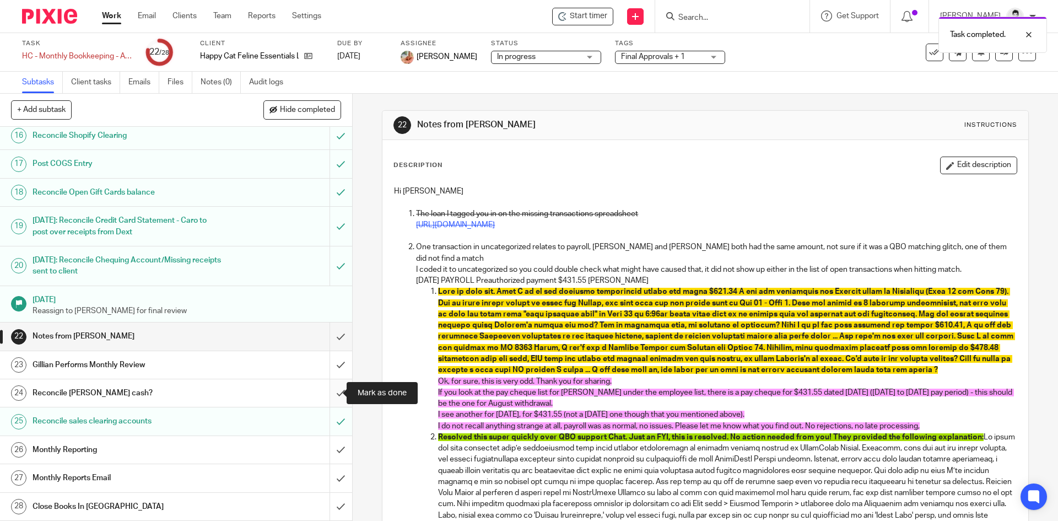
click at [328, 396] on input "submit" at bounding box center [176, 393] width 352 height 28
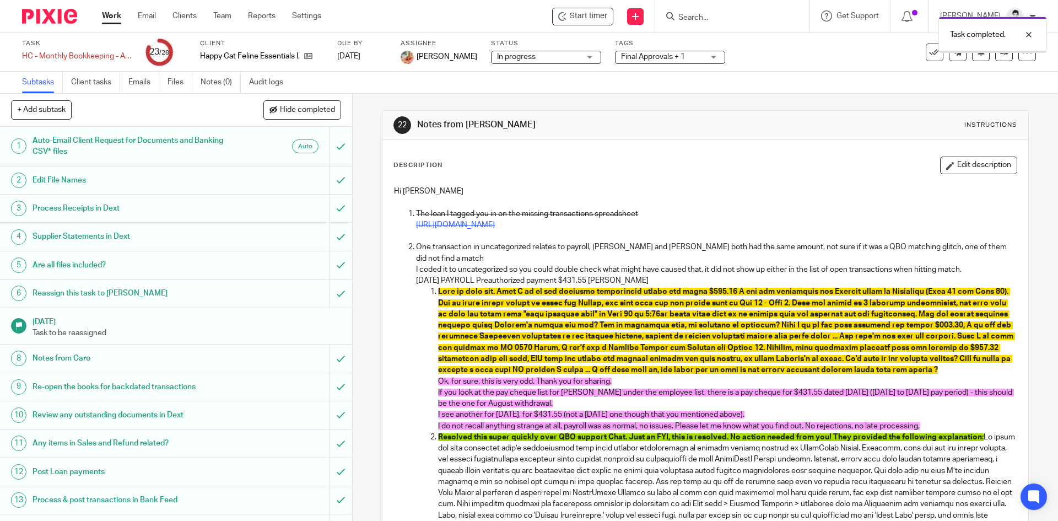
scroll to position [449, 0]
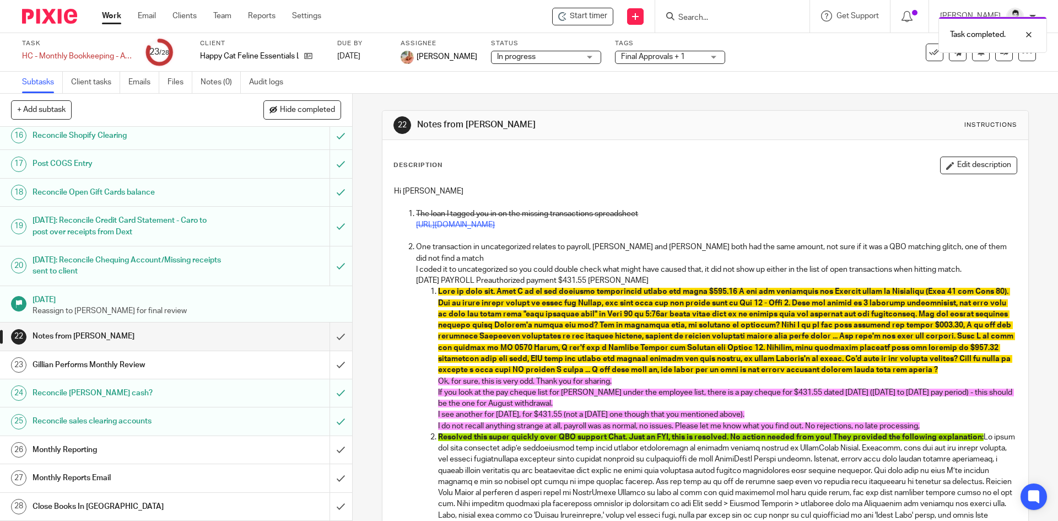
click at [216, 367] on div "Gillian Performs Monthly Review" at bounding box center [176, 365] width 286 height 17
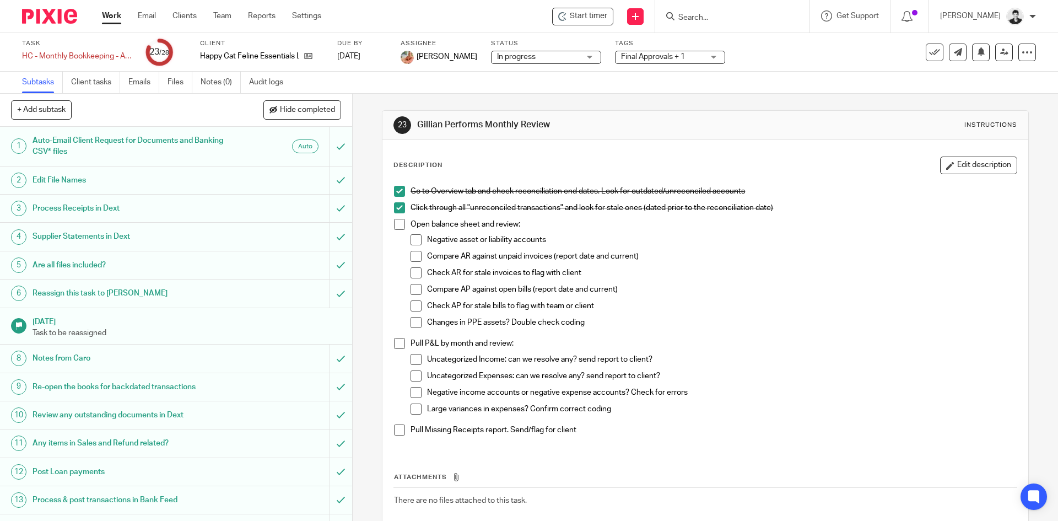
click at [412, 258] on span at bounding box center [416, 256] width 11 height 11
click at [411, 267] on span at bounding box center [416, 272] width 11 height 11
drag, startPoint x: 413, startPoint y: 291, endPoint x: 411, endPoint y: 300, distance: 9.2
click at [413, 291] on span at bounding box center [416, 289] width 11 height 11
click at [411, 308] on span at bounding box center [416, 305] width 11 height 11
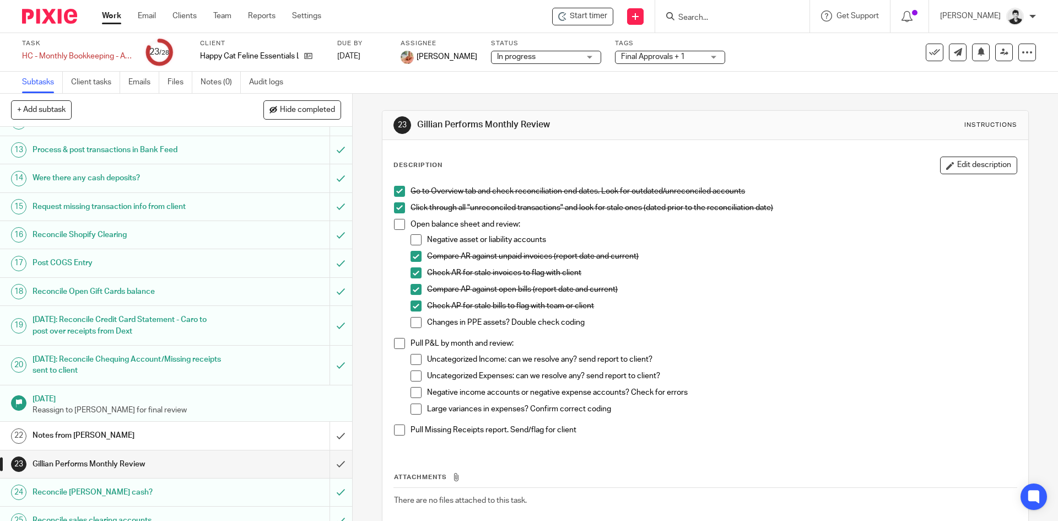
scroll to position [449, 0]
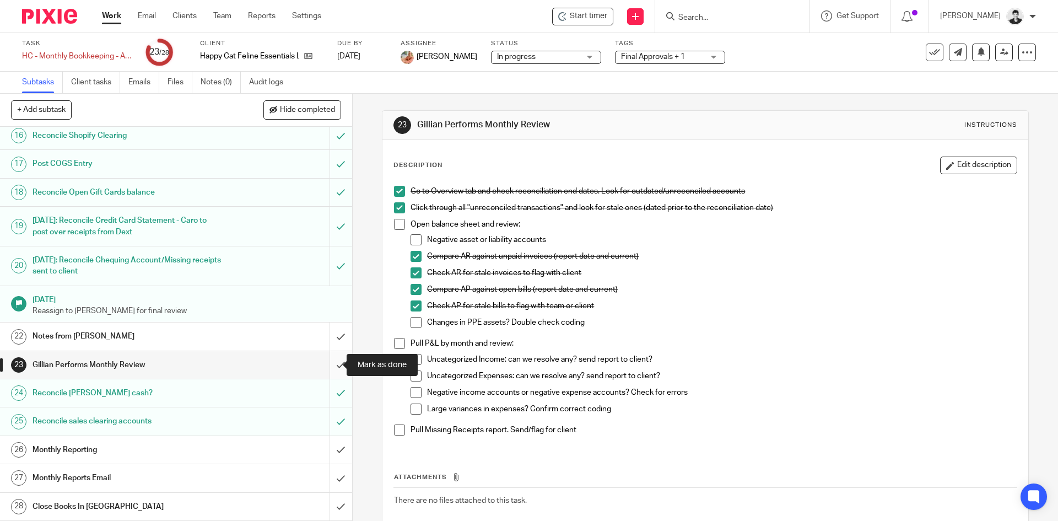
click at [332, 364] on input "submit" at bounding box center [176, 365] width 352 height 28
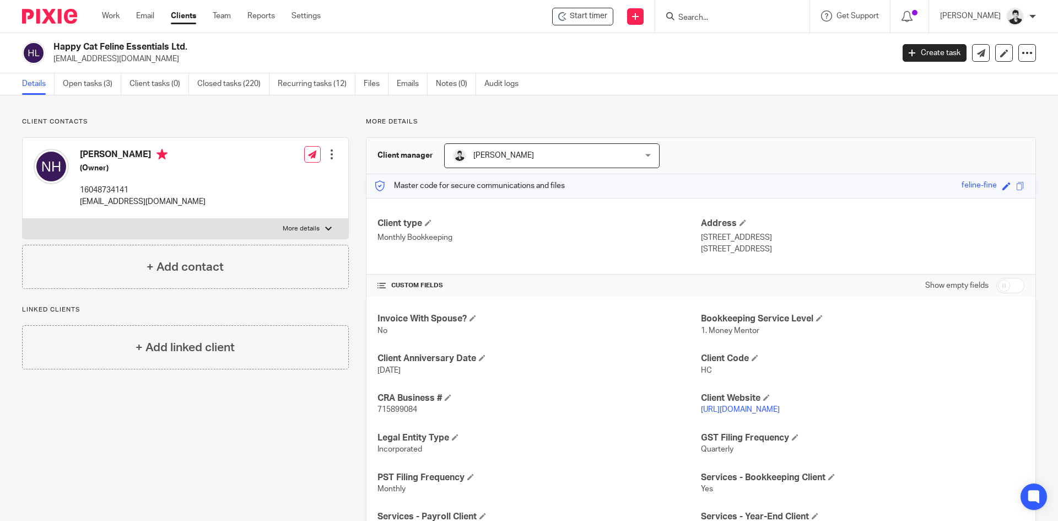
click at [389, 411] on span "715899084" at bounding box center [398, 410] width 40 height 8
copy span "715899084"
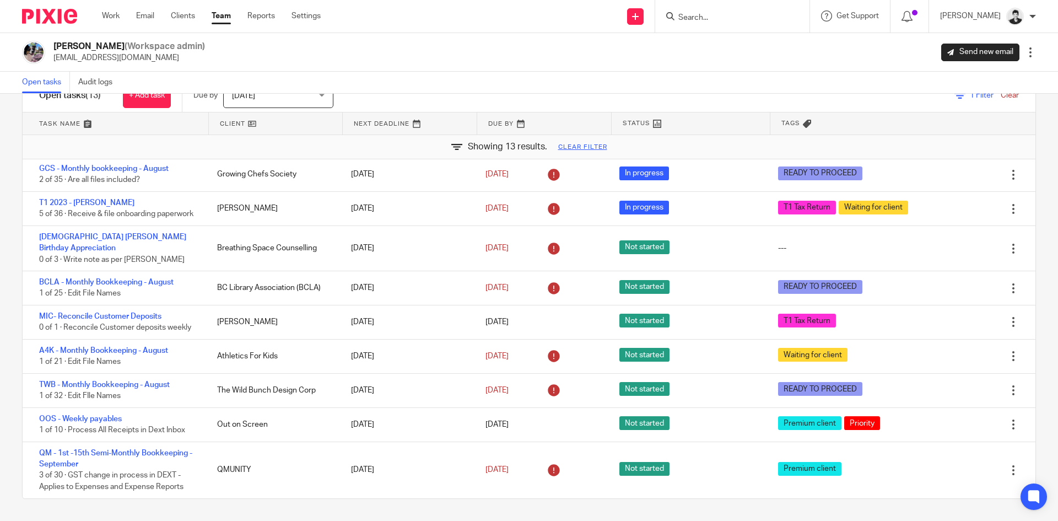
scroll to position [169, 0]
drag, startPoint x: 927, startPoint y: 20, endPoint x: 835, endPoint y: 16, distance: 92.7
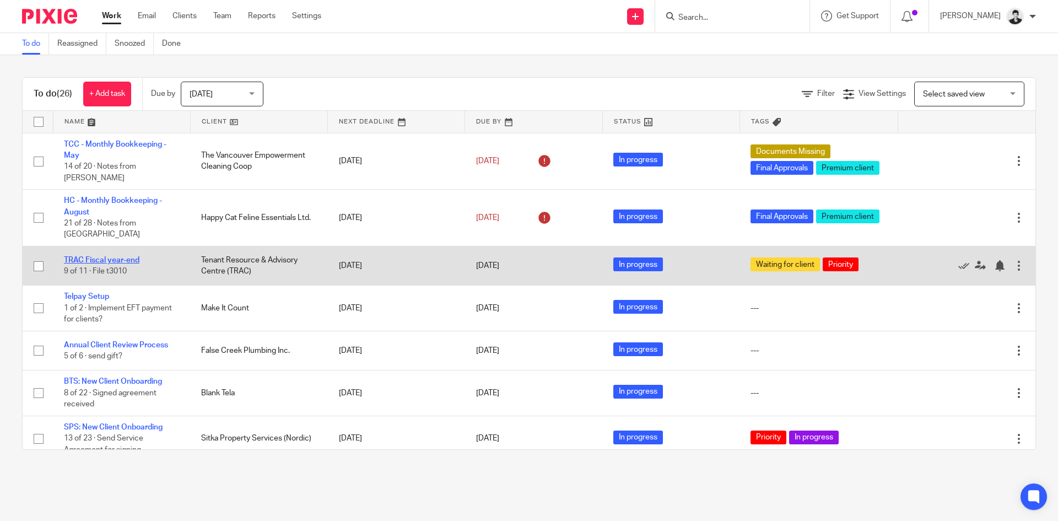
click at [111, 256] on link "TRAC Fiscal year-end" at bounding box center [102, 260] width 76 height 8
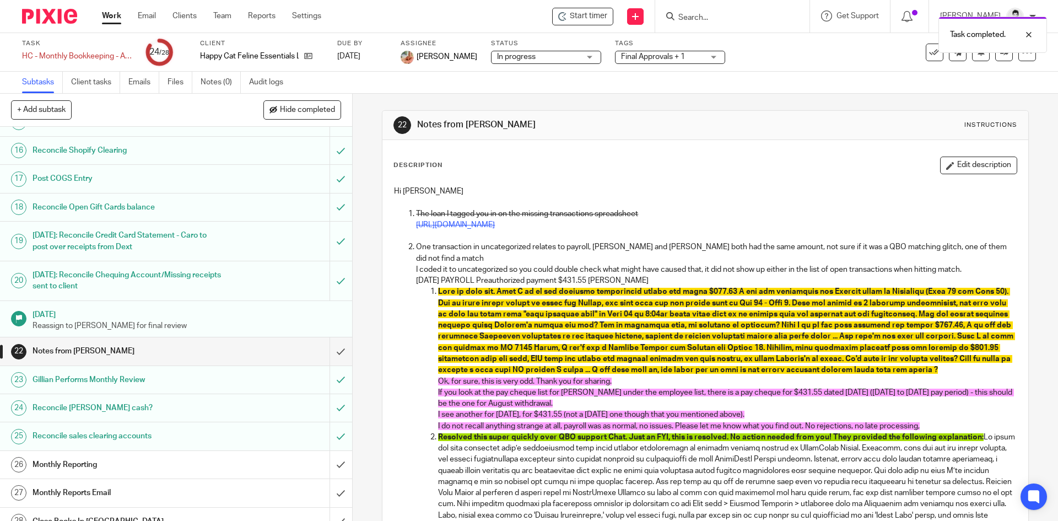
scroll to position [449, 0]
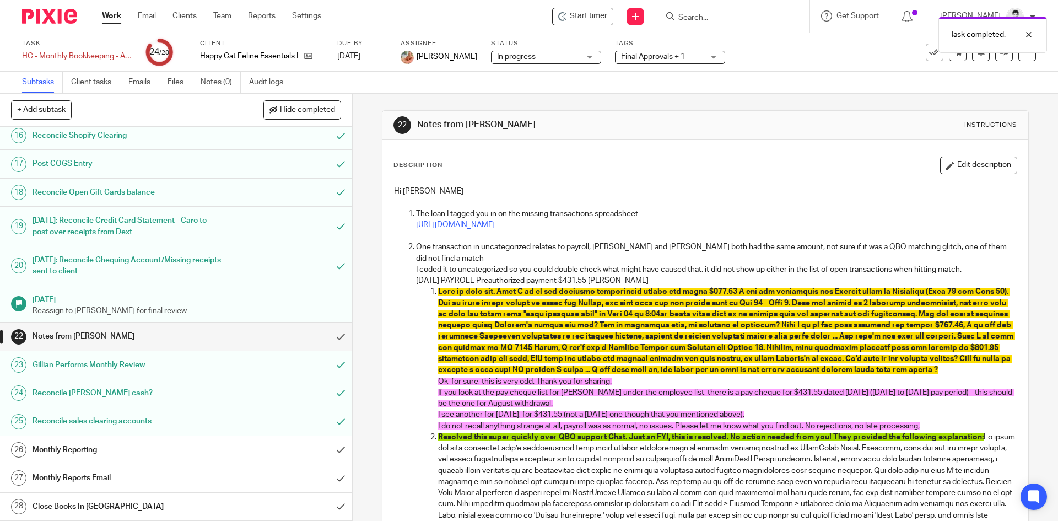
click at [640, 55] on span "Final Approvals + 1" at bounding box center [653, 57] width 64 height 8
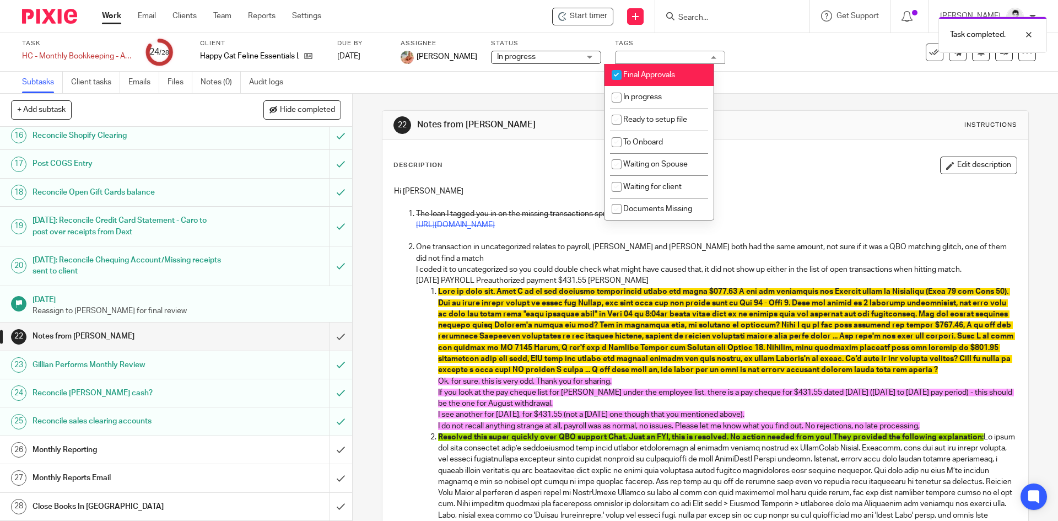
drag, startPoint x: 646, startPoint y: 71, endPoint x: 708, endPoint y: 81, distance: 62.5
click at [646, 72] on span "Final Approvals" at bounding box center [649, 75] width 52 height 8
checkbox input "false"
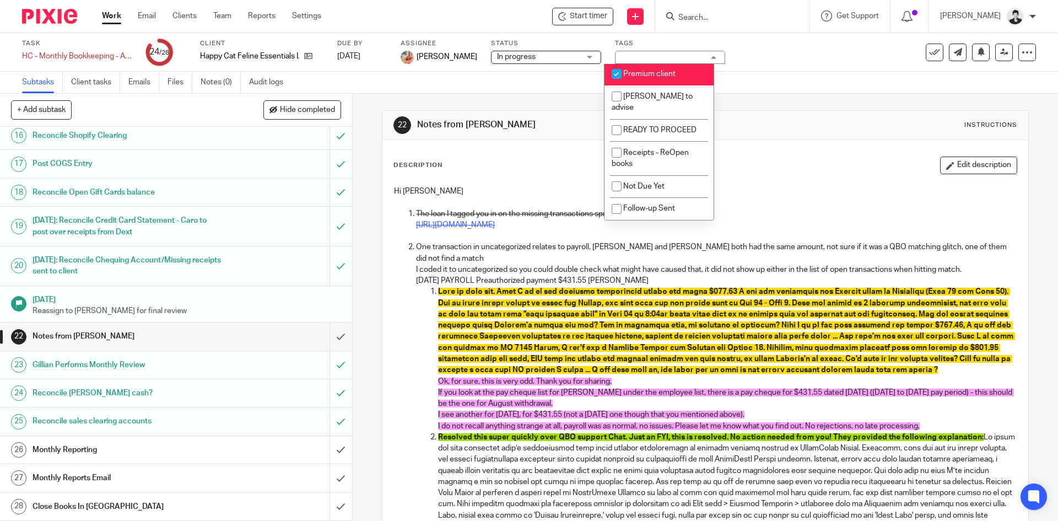
scroll to position [291, 0]
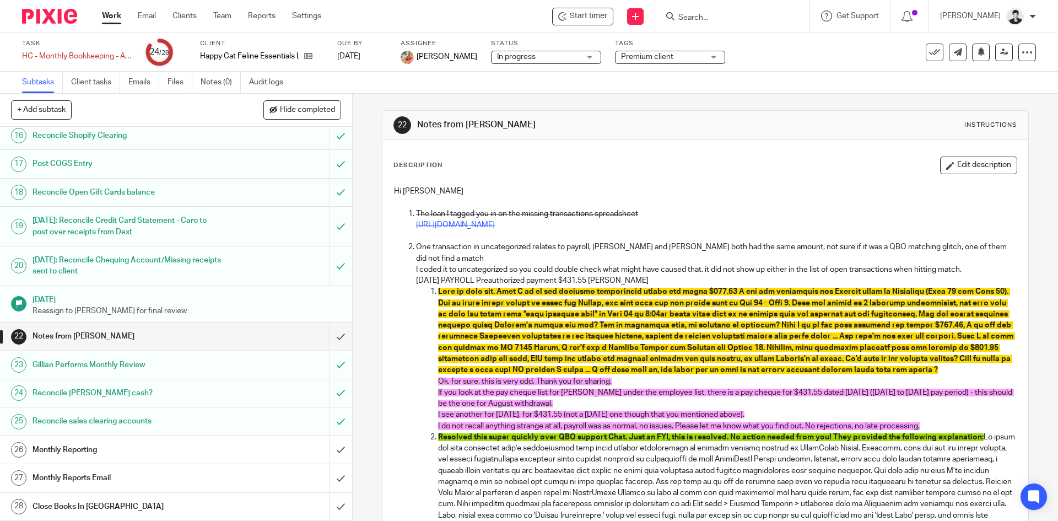
click at [244, 461] on link "26 Monthly Reporting" at bounding box center [165, 450] width 330 height 28
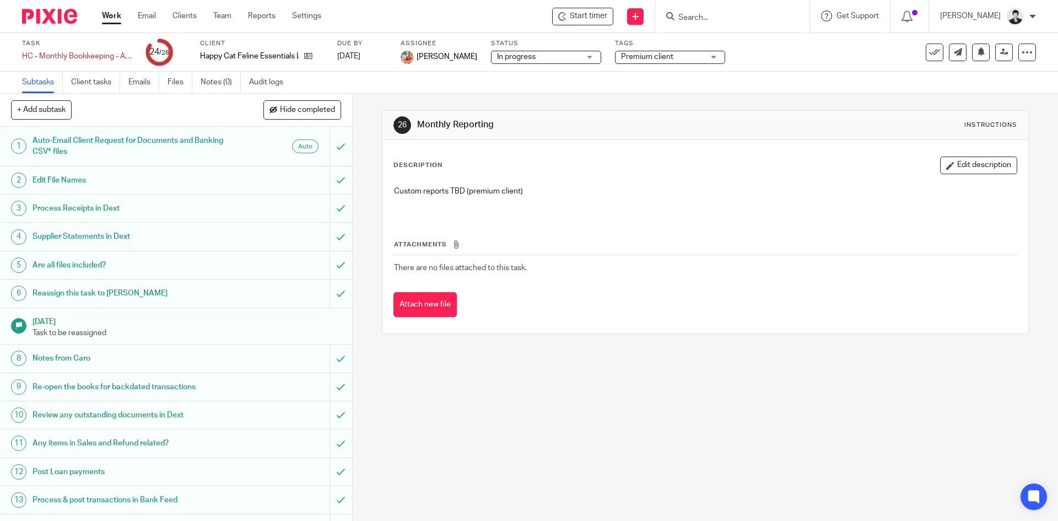
scroll to position [449, 0]
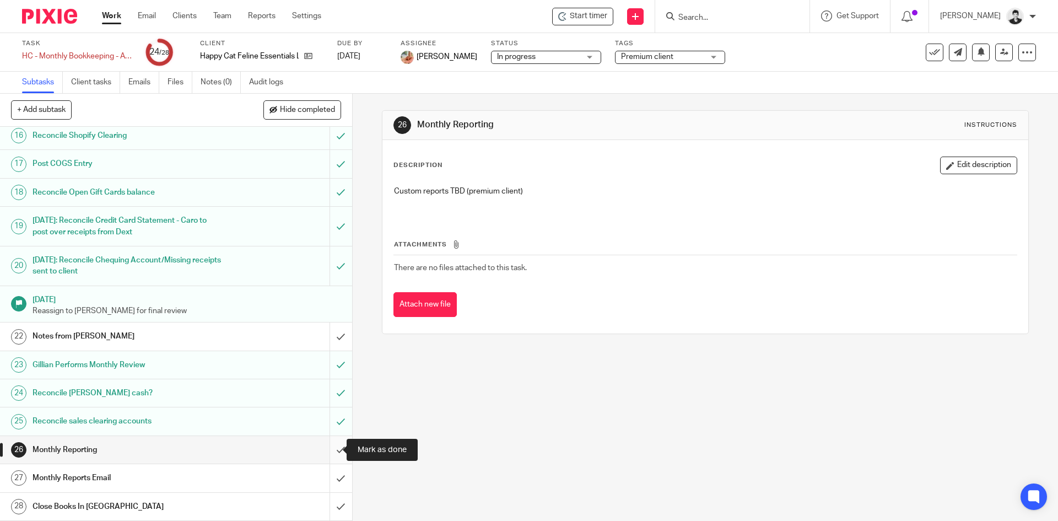
click at [332, 451] on input "submit" at bounding box center [176, 450] width 352 height 28
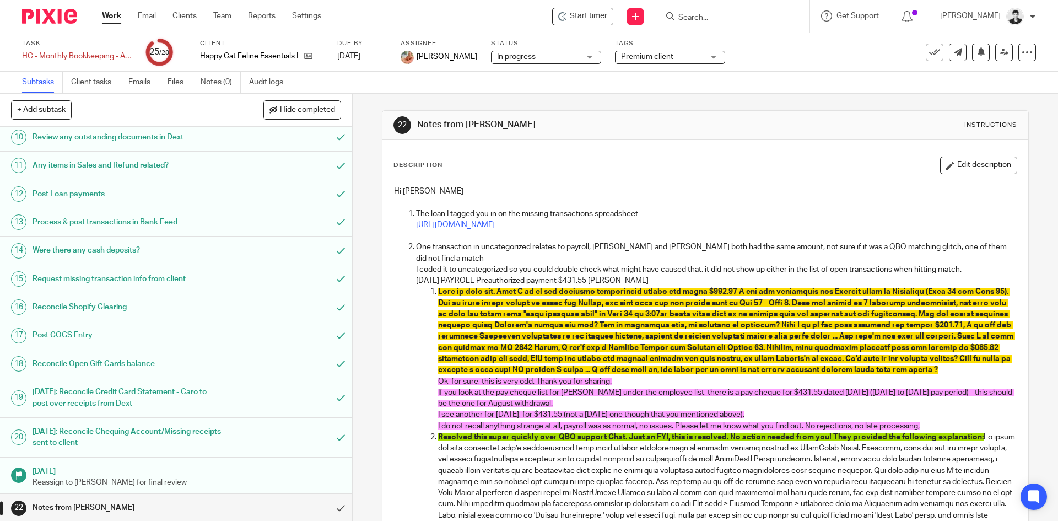
scroll to position [449, 0]
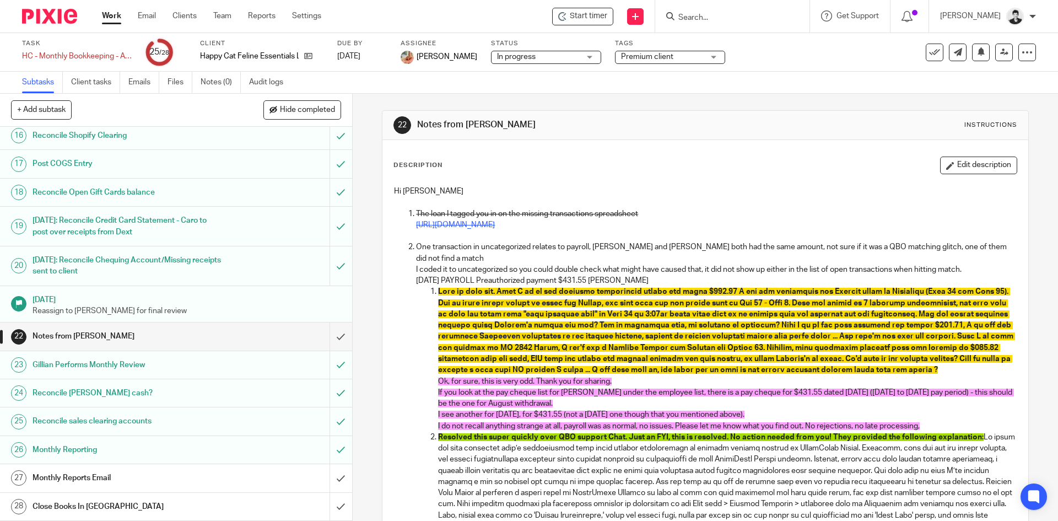
click at [111, 480] on h1 "Monthly Reports Email" at bounding box center [128, 478] width 191 height 17
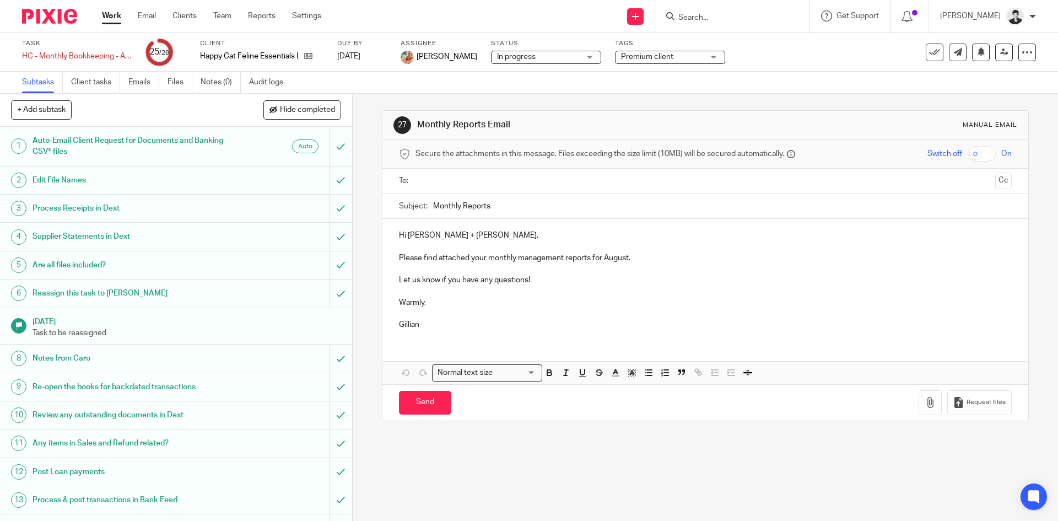
click at [427, 191] on div at bounding box center [706, 181] width 578 height 25
click at [436, 187] on input "text" at bounding box center [705, 181] width 571 height 13
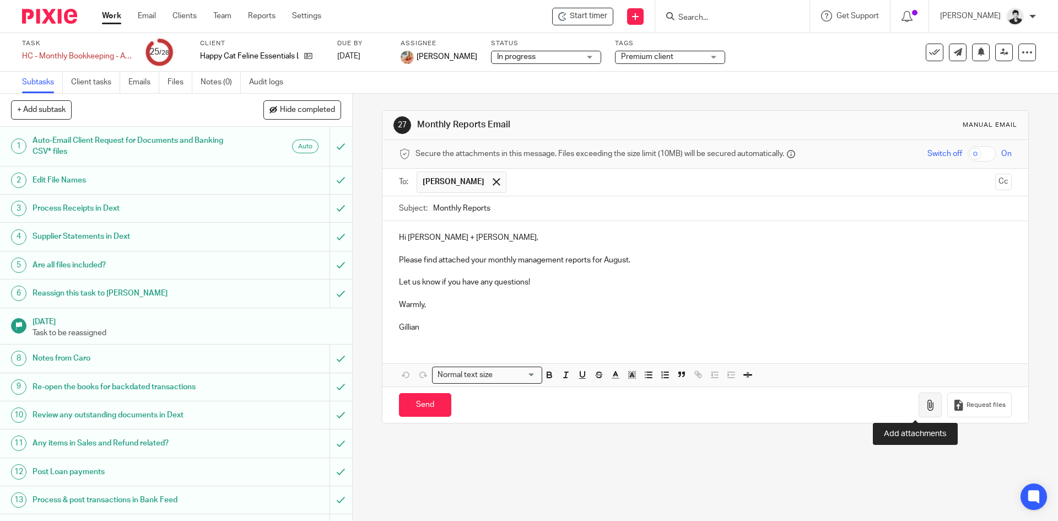
click at [919, 409] on button "button" at bounding box center [930, 405] width 23 height 25
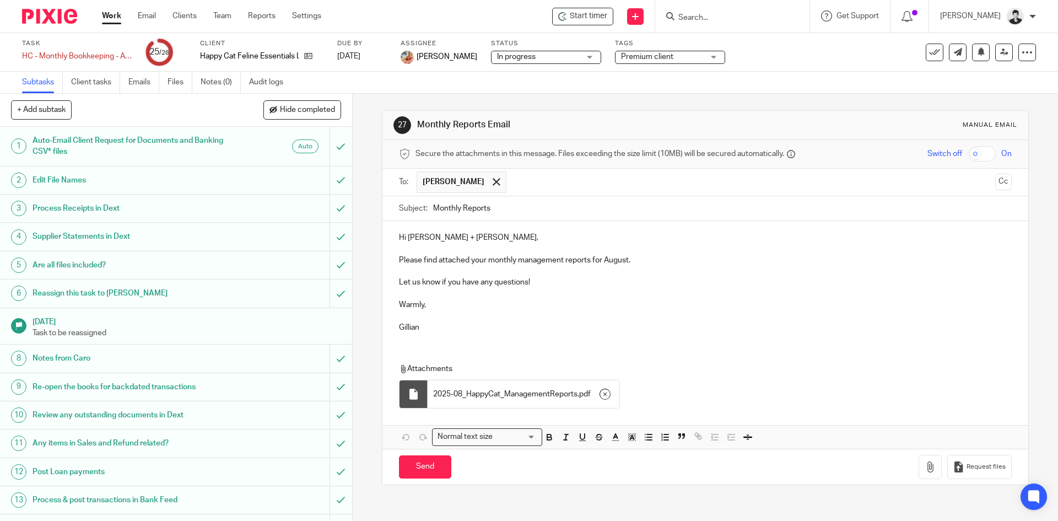
click at [667, 259] on p "Please find attached your monthly management reports for August." at bounding box center [705, 260] width 612 height 11
click at [433, 461] on input "Send" at bounding box center [425, 467] width 52 height 24
type input "Sent"
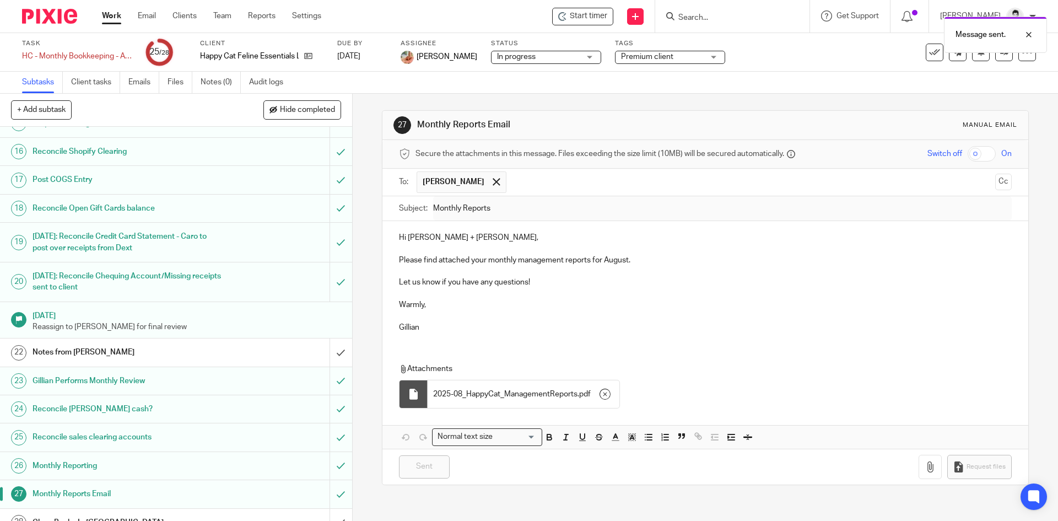
scroll to position [449, 0]
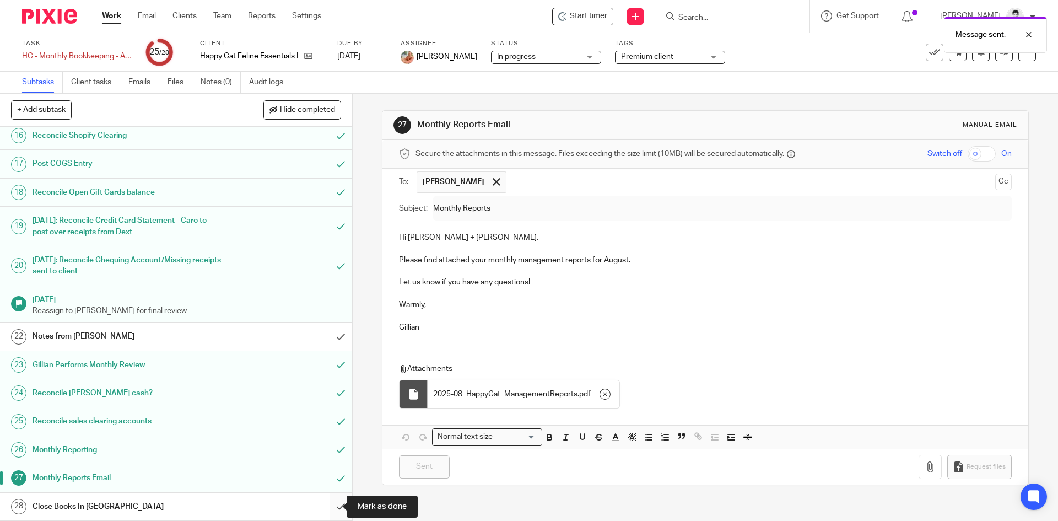
click at [327, 509] on input "submit" at bounding box center [176, 507] width 352 height 28
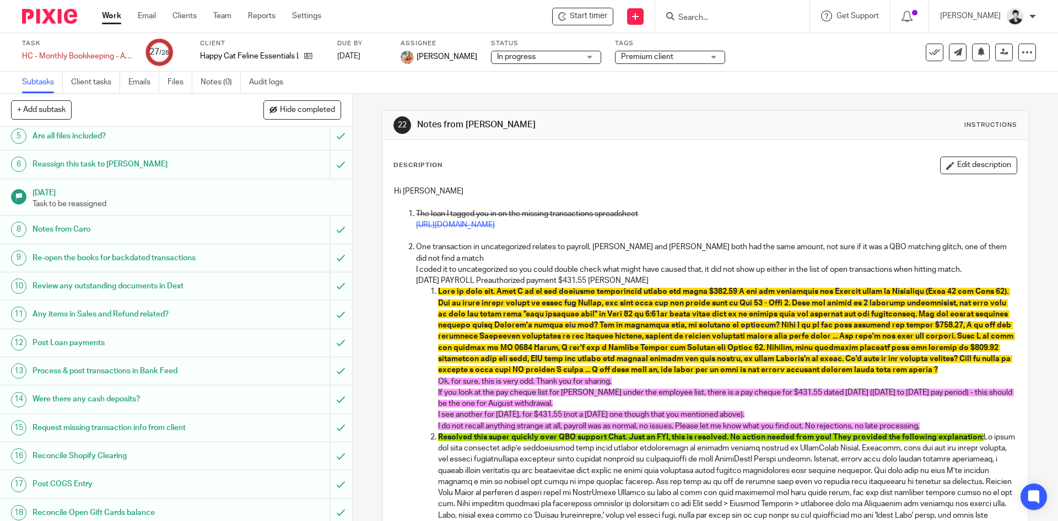
scroll to position [449, 0]
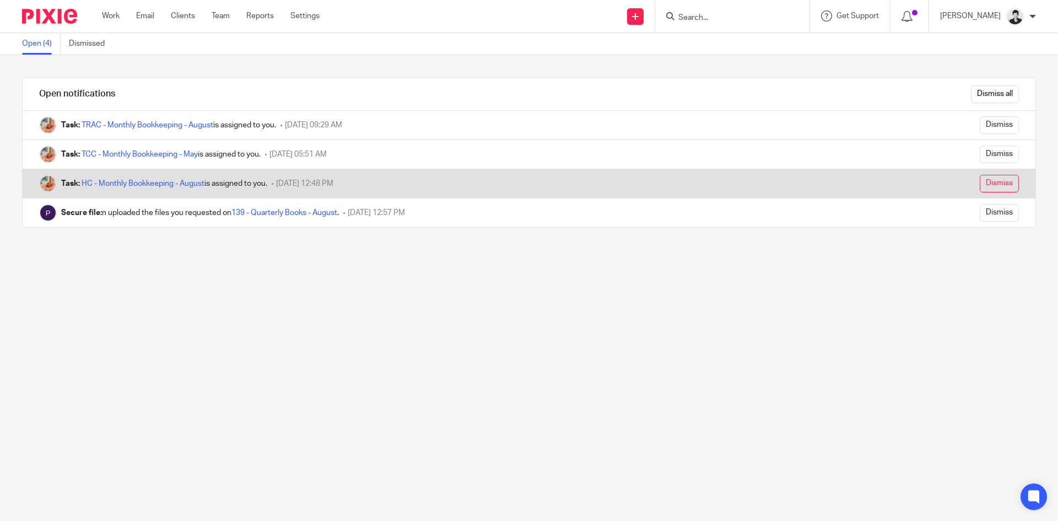
click at [981, 189] on input "Dismiss" at bounding box center [999, 184] width 39 height 18
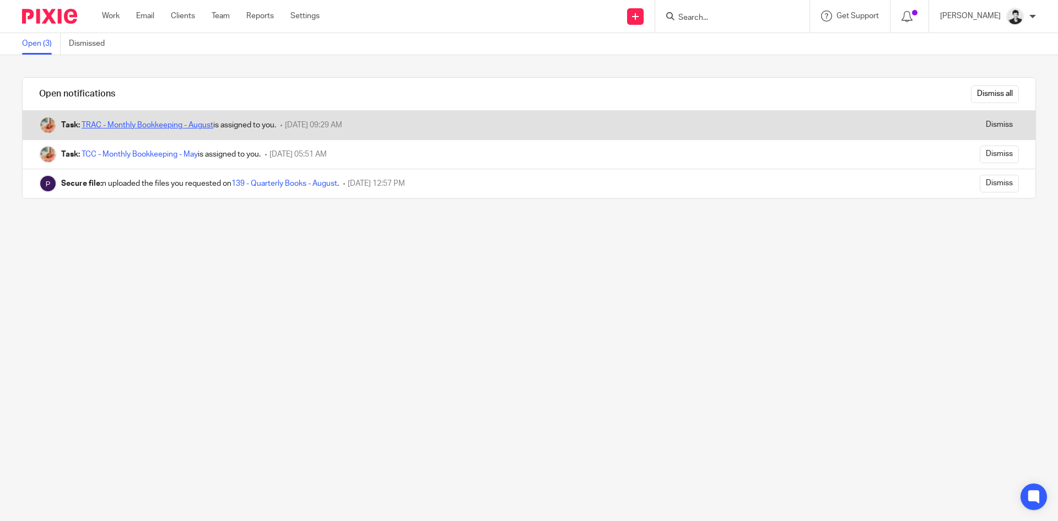
click at [148, 122] on link "TRAC - Monthly Bookkeeping - August" at bounding box center [148, 125] width 132 height 8
click at [992, 123] on input "Dismiss" at bounding box center [999, 125] width 39 height 18
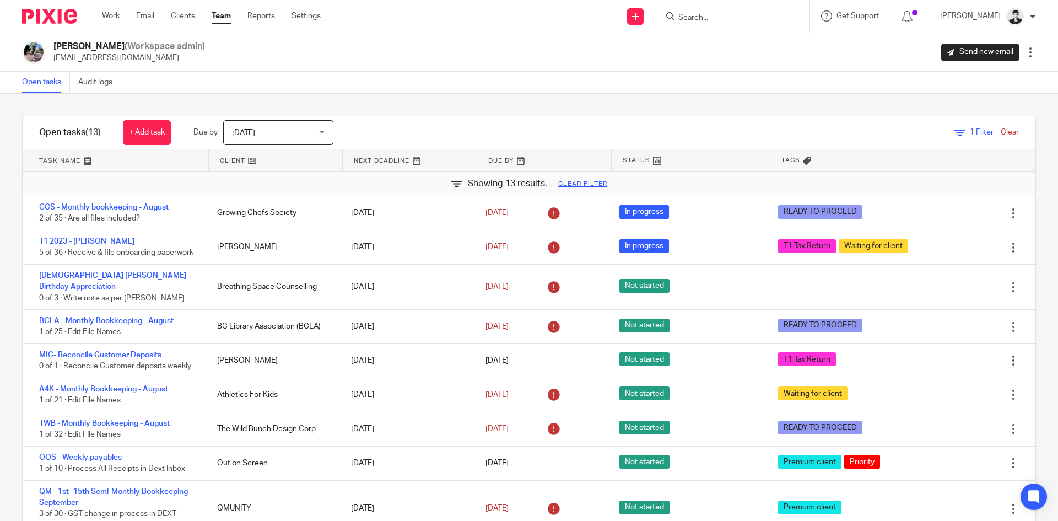
scroll to position [169, 0]
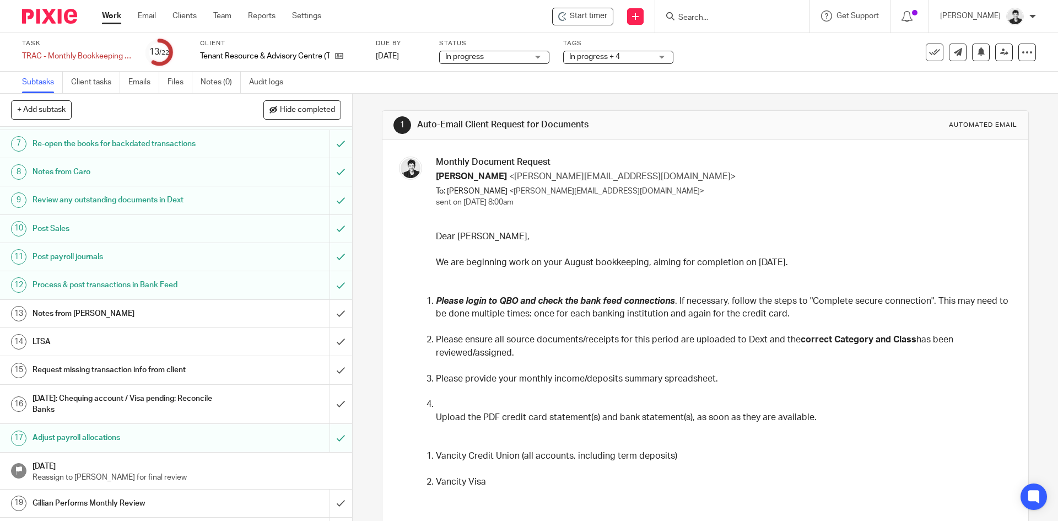
scroll to position [257, 0]
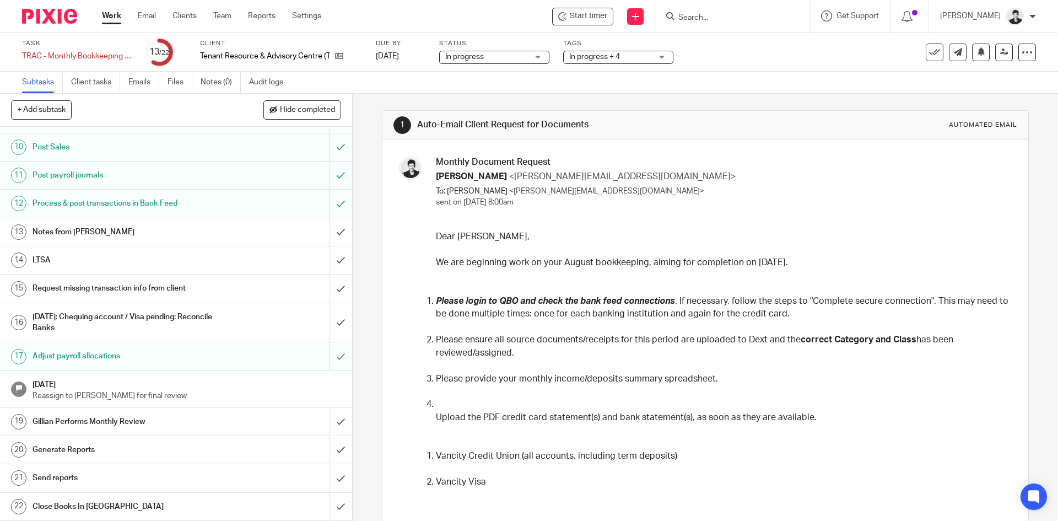
click at [115, 236] on h1 "Notes from Ciara" at bounding box center [128, 232] width 191 height 17
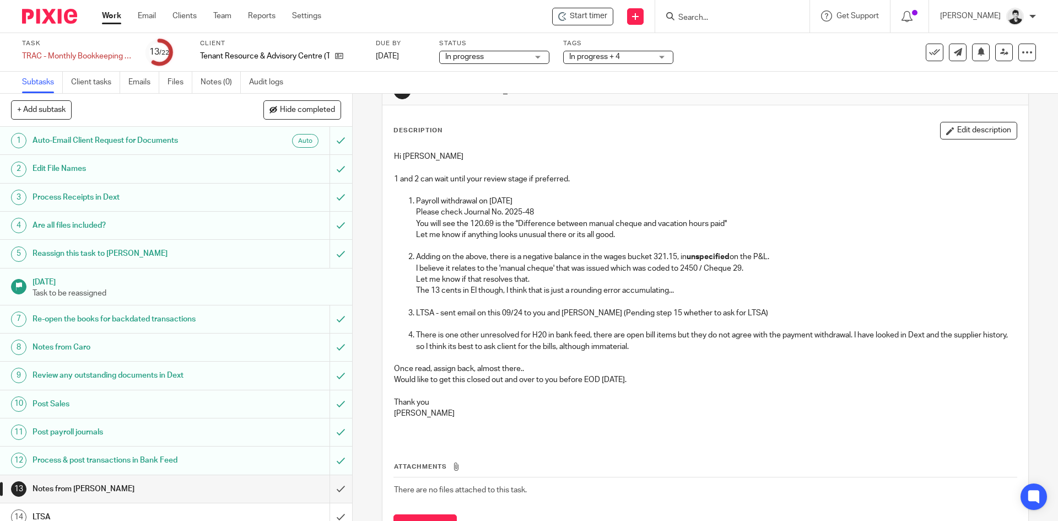
scroll to position [41, 0]
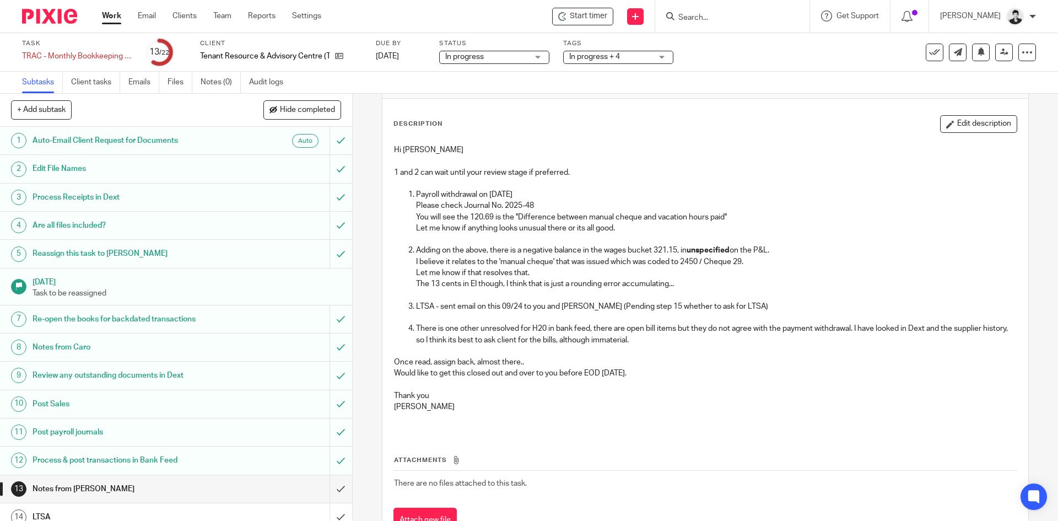
drag, startPoint x: 940, startPoint y: 122, endPoint x: 833, endPoint y: 155, distance: 112.1
click at [940, 122] on button "Edit description" at bounding box center [978, 124] width 77 height 18
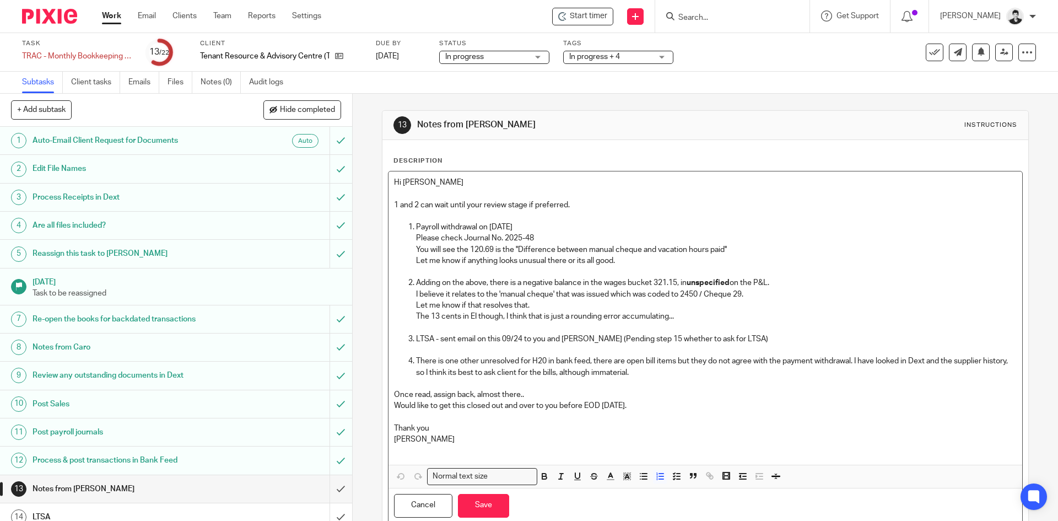
click at [654, 262] on p "Let me know if anything looks unusual there or its all good." at bounding box center [716, 260] width 600 height 11
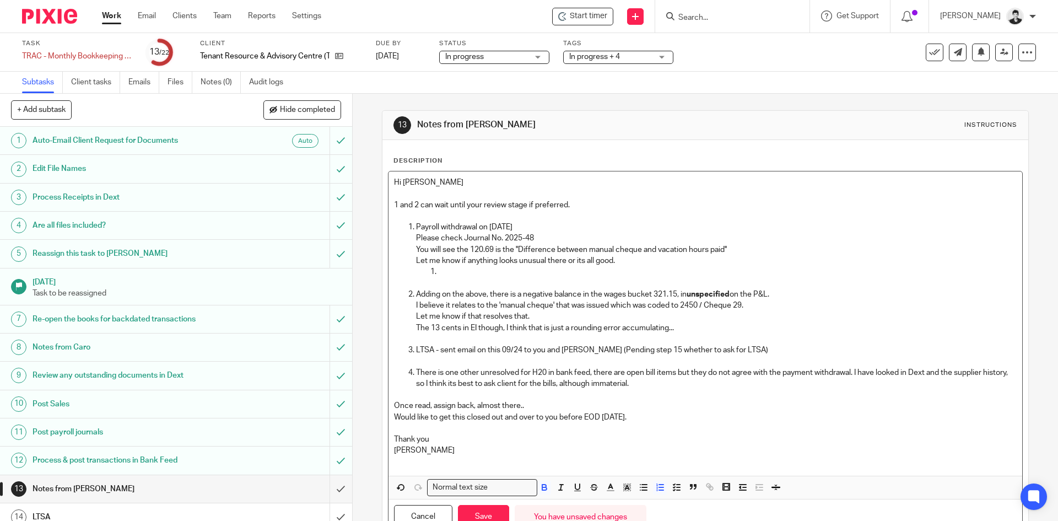
click at [468, 275] on p at bounding box center [727, 271] width 578 height 11
click at [438, 275] on li "Yes, this was" at bounding box center [727, 271] width 578 height 11
drag, startPoint x: 545, startPoint y: 486, endPoint x: 578, endPoint y: 489, distance: 33.2
click at [546, 486] on icon "button" at bounding box center [545, 487] width 10 height 10
click at [623, 488] on rect "button" at bounding box center [623, 488] width 1 height 1
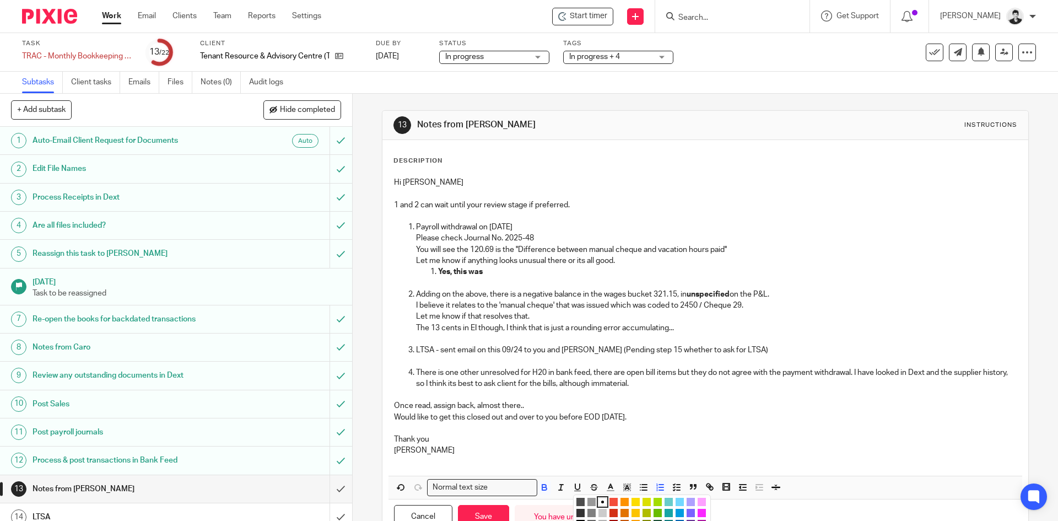
click at [632, 499] on li "color:#FCDC00" at bounding box center [636, 502] width 8 height 8
drag, startPoint x: 493, startPoint y: 264, endPoint x: 497, endPoint y: 268, distance: 5.9
click at [494, 265] on p "Let me know if anything looks unusual there or its all good." at bounding box center [716, 260] width 600 height 11
click at [497, 270] on p "Yes, this was" at bounding box center [727, 271] width 578 height 11
click at [494, 272] on p "Yes, this was" at bounding box center [727, 271] width 578 height 11
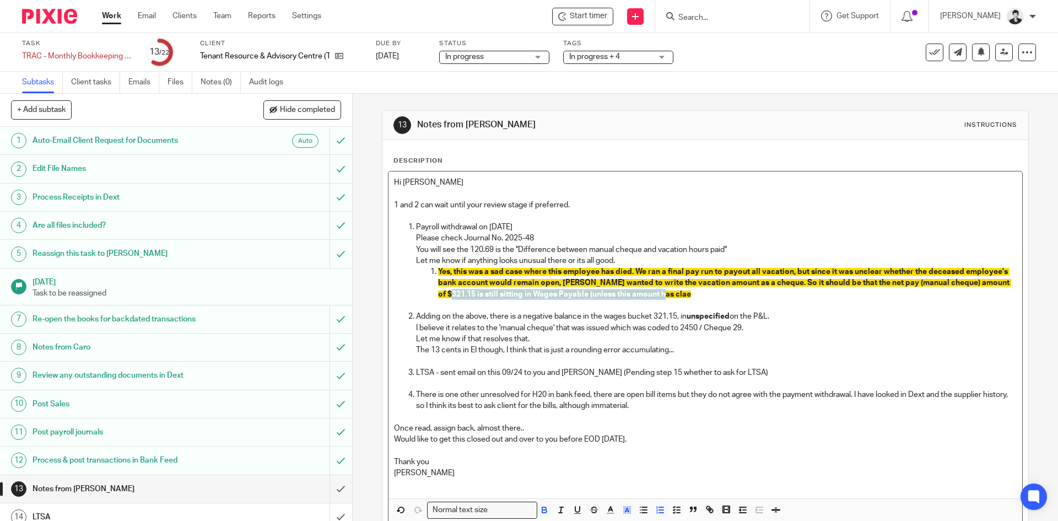
drag, startPoint x: 731, startPoint y: 295, endPoint x: 504, endPoint y: 293, distance: 227.1
click at [504, 293] on p "Yes, this was a sad case where this employee has died. We ran a final pay run t…" at bounding box center [727, 283] width 578 height 34
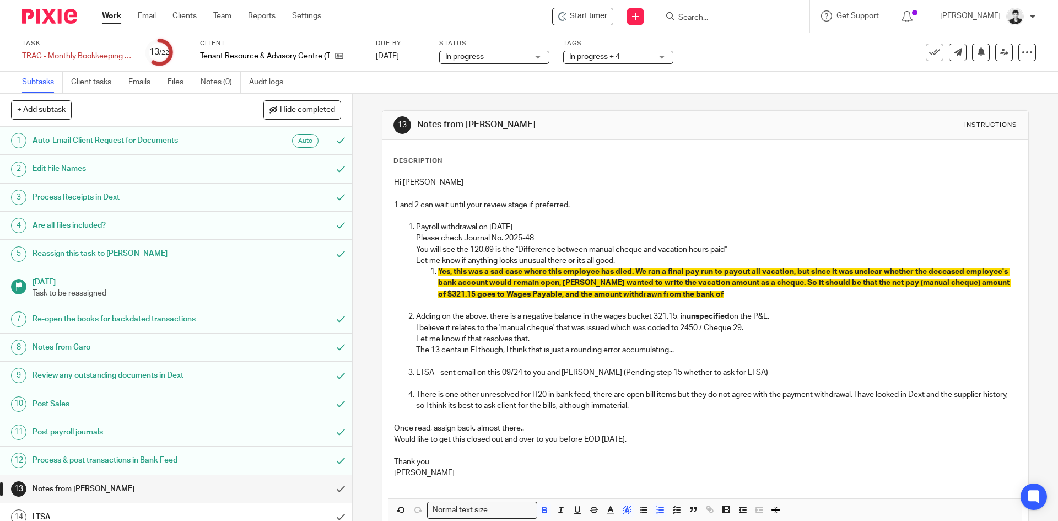
click at [784, 289] on p "Yes, this was a sad case where this employee has died. We ran a final pay run t…" at bounding box center [727, 283] width 578 height 34
click at [897, 297] on p "Yes, this was a sad case where this employee has died. We ran a final pay run t…" at bounding box center [727, 283] width 578 height 34
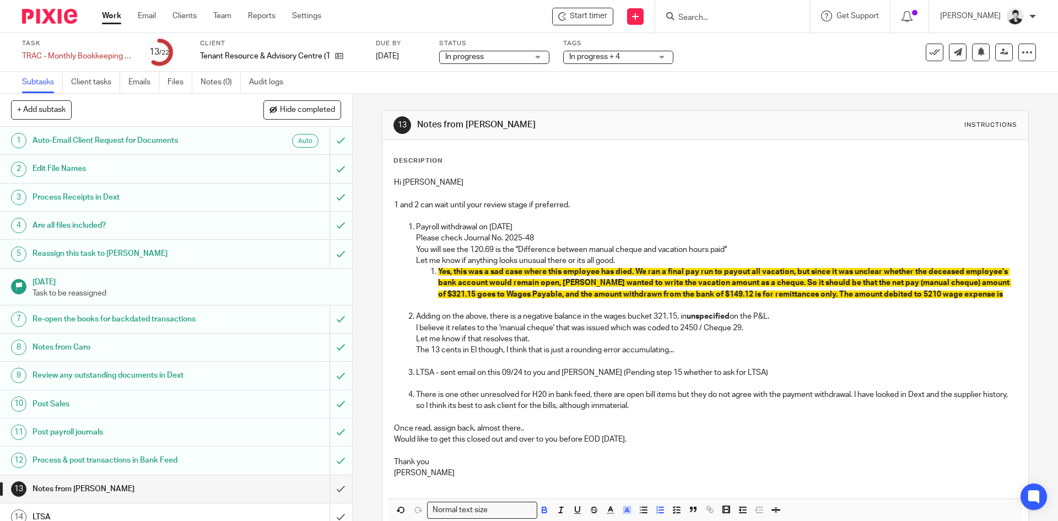
click at [605, 311] on p at bounding box center [705, 305] width 622 height 11
click at [530, 311] on p at bounding box center [705, 305] width 622 height 11
click at [497, 300] on p "Yes, this was a sad case where this employee has died. We ran a final pay run t…" at bounding box center [727, 283] width 578 height 34
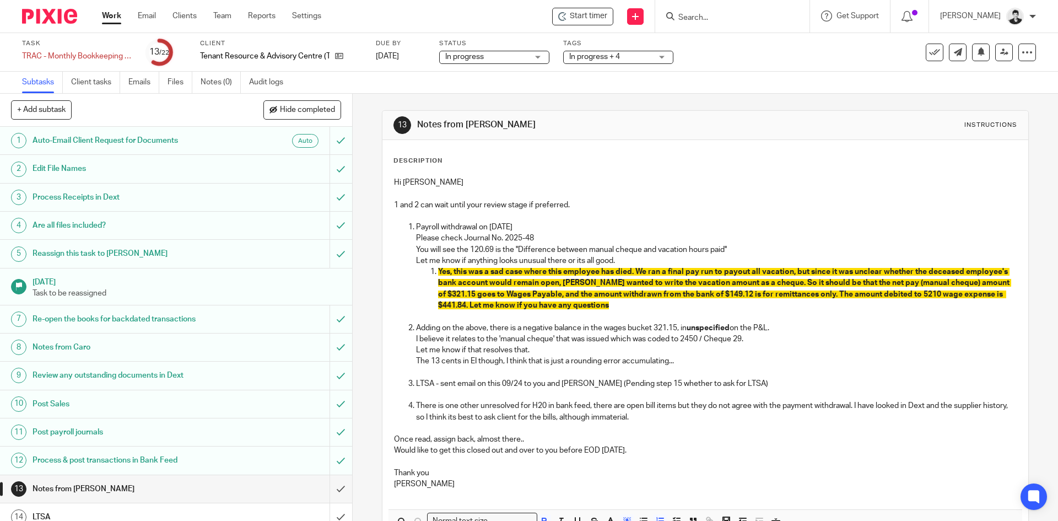
click at [690, 364] on p "The 13 cents in EI though, I think that is just a rounding error accumulating..." at bounding box center [716, 361] width 600 height 11
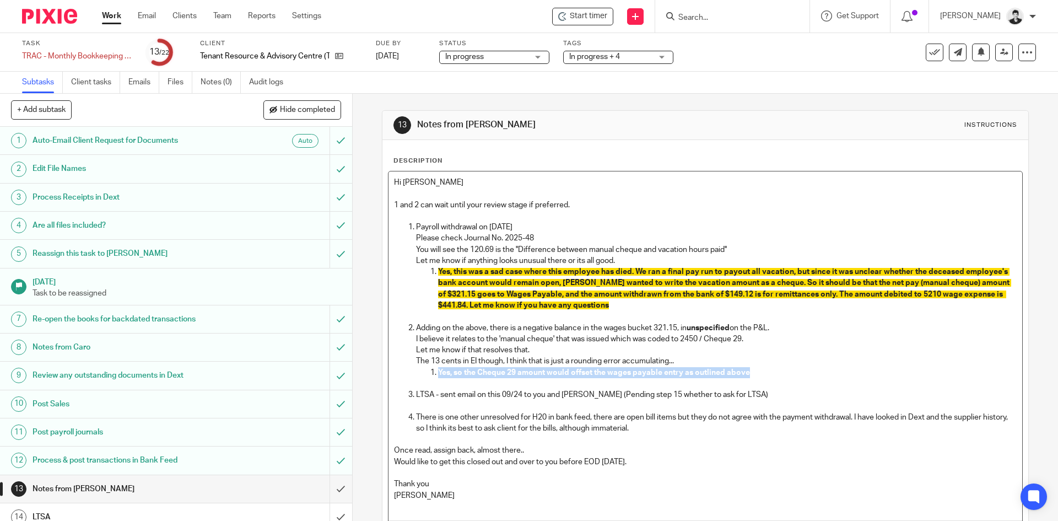
click at [438, 375] on strong "Yes, so the Cheque 29 amount would offset the wages payable entry as outlined a…" at bounding box center [594, 373] width 312 height 8
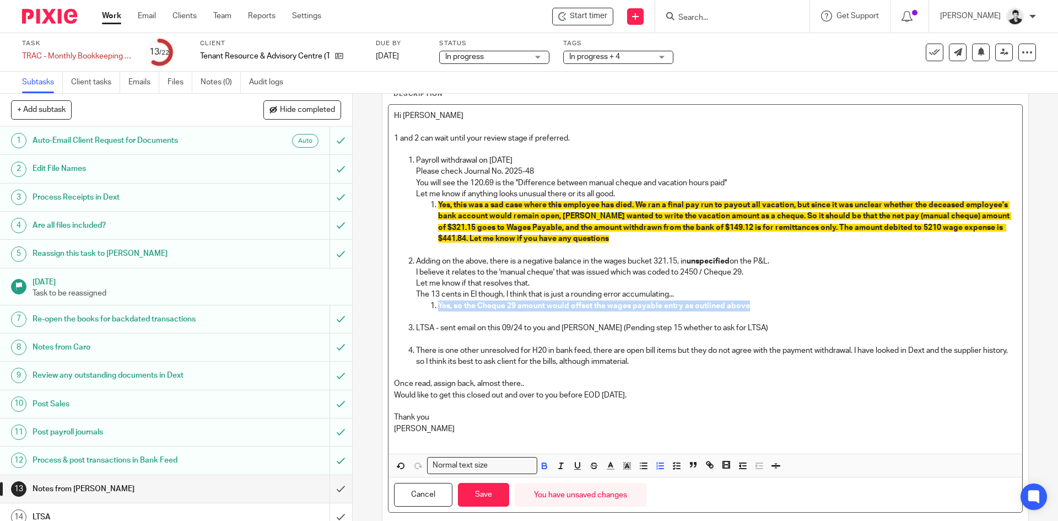
scroll to position [72, 0]
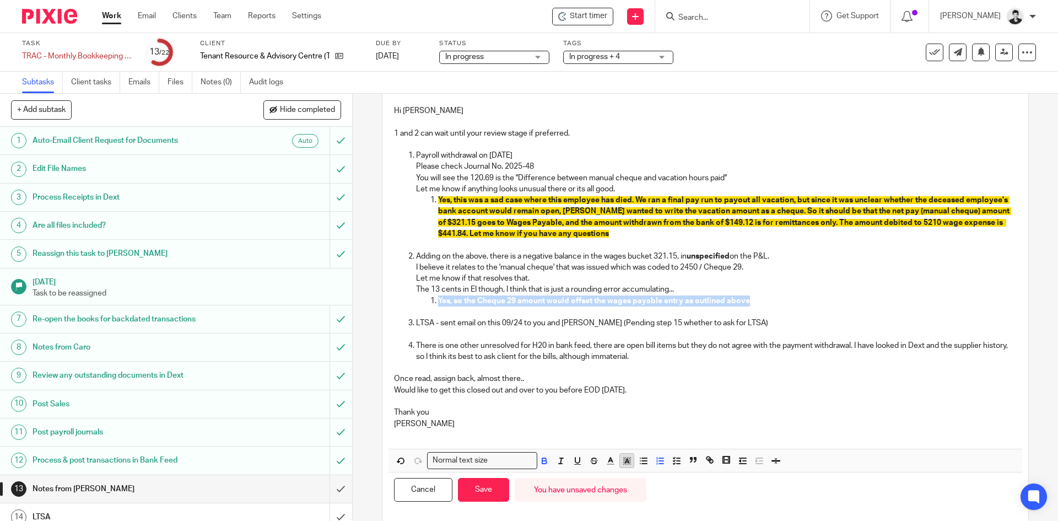
click at [623, 465] on icon "button" at bounding box center [627, 461] width 10 height 10
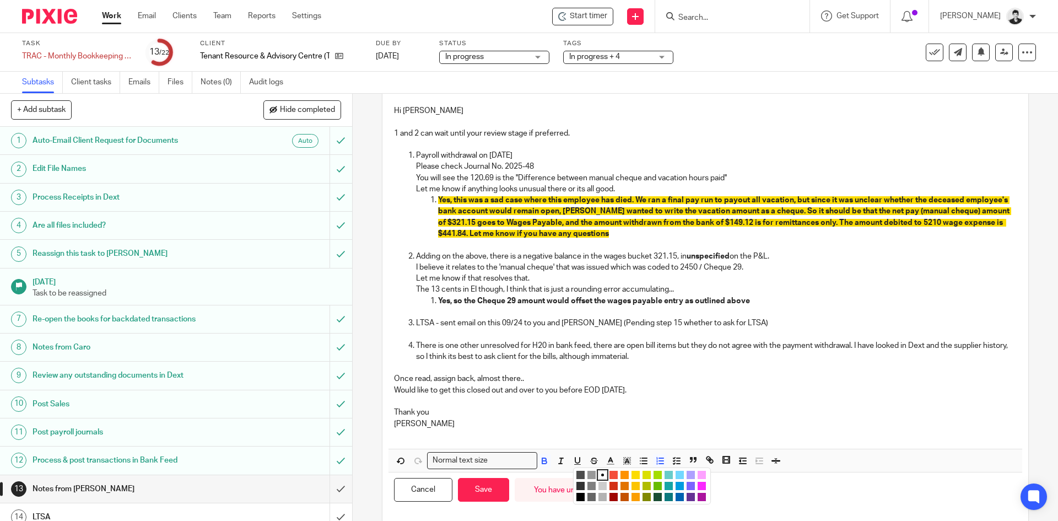
click at [632, 474] on li "color:#FCDC00" at bounding box center [636, 475] width 8 height 8
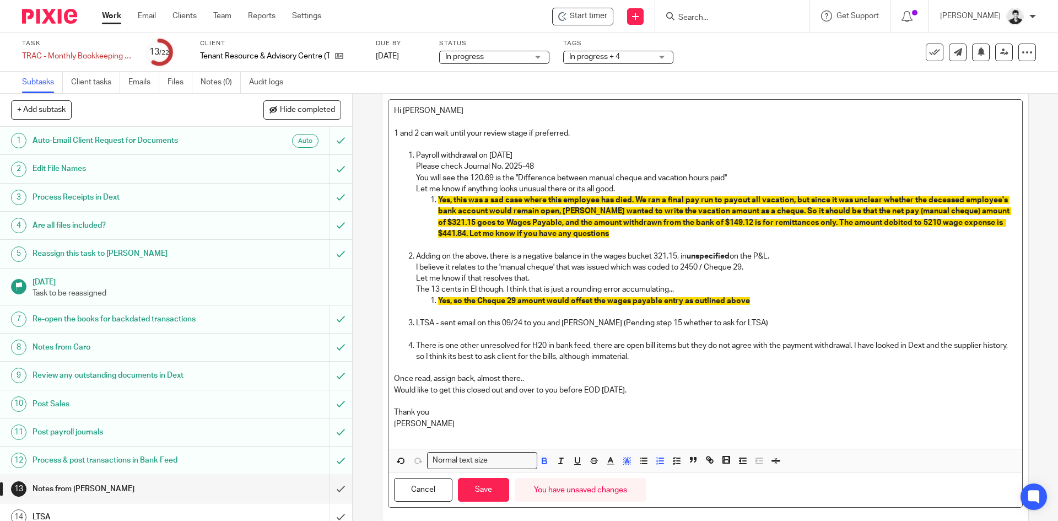
click at [750, 305] on p "Yes, so the Cheque 29 amount would offset the wages payable entry as outlined a…" at bounding box center [727, 300] width 578 height 11
click at [751, 303] on p "Yes, so the Cheque 29 amount would offset the wages payable entry as outlined a…" at bounding box center [727, 300] width 578 height 11
click at [605, 299] on span "Yes, so the Cheque 29 amount would offset the wages payable entry as outlined a…" at bounding box center [594, 301] width 312 height 8
click at [767, 305] on p "Yes, so the Cheque 29 amount would offset the wages payable entry as outlined a…" at bounding box center [727, 300] width 578 height 11
click at [748, 326] on p "LTSA - sent email on this 09/24 to you and Caro (Pending step 15 whether to ask…" at bounding box center [716, 323] width 600 height 11
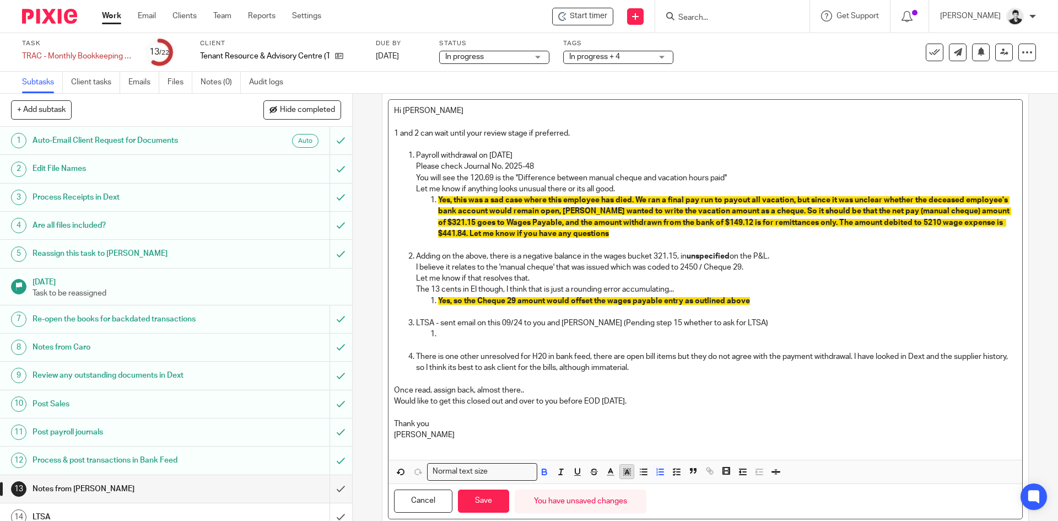
click at [630, 471] on rect "button" at bounding box center [630, 471] width 1 height 1
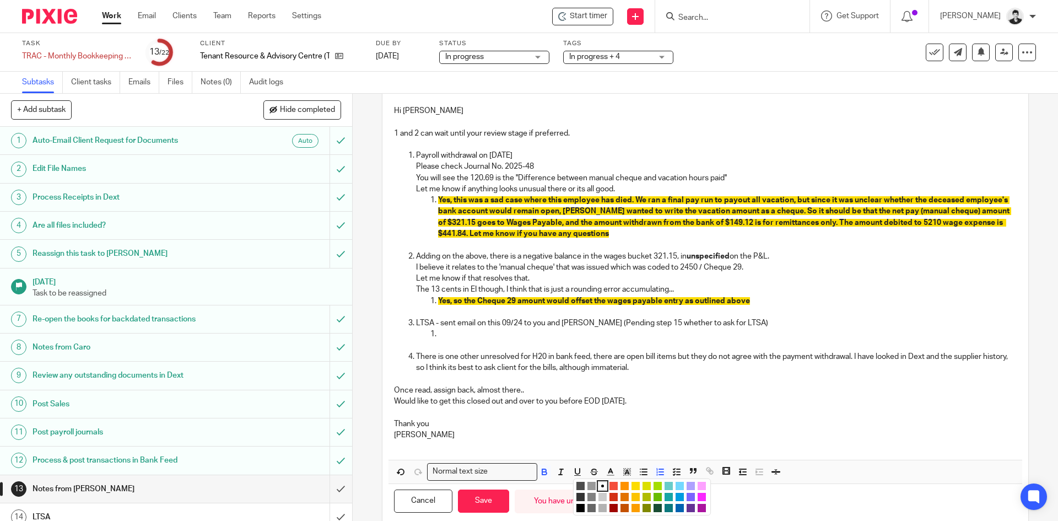
click at [634, 488] on li "color:#FCDC00" at bounding box center [636, 486] width 8 height 8
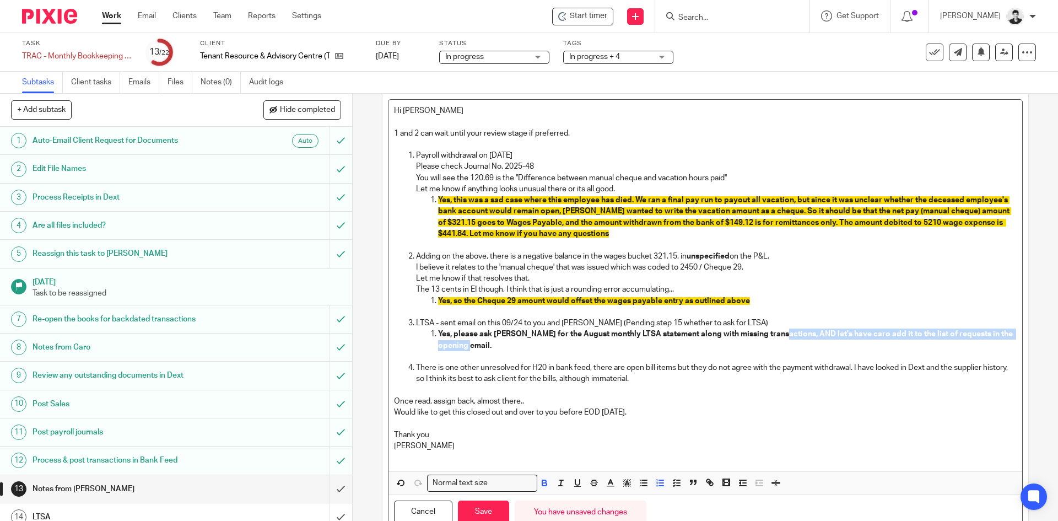
drag, startPoint x: 515, startPoint y: 342, endPoint x: 778, endPoint y: 336, distance: 263.0
click at [778, 336] on p "Yes, please ask Andrew for the August monthly LTSA statement along with missing…" at bounding box center [727, 340] width 578 height 23
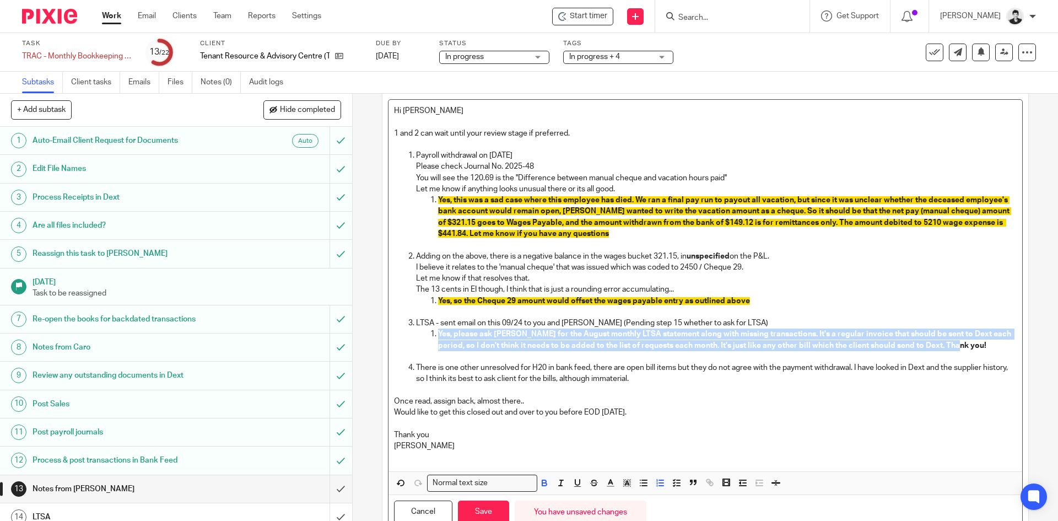
click at [438, 332] on strong "Yes, please ask Andrew for the August monthly LTSA statement along with missing…" at bounding box center [725, 339] width 575 height 19
click at [622, 483] on icon "button" at bounding box center [627, 483] width 10 height 10
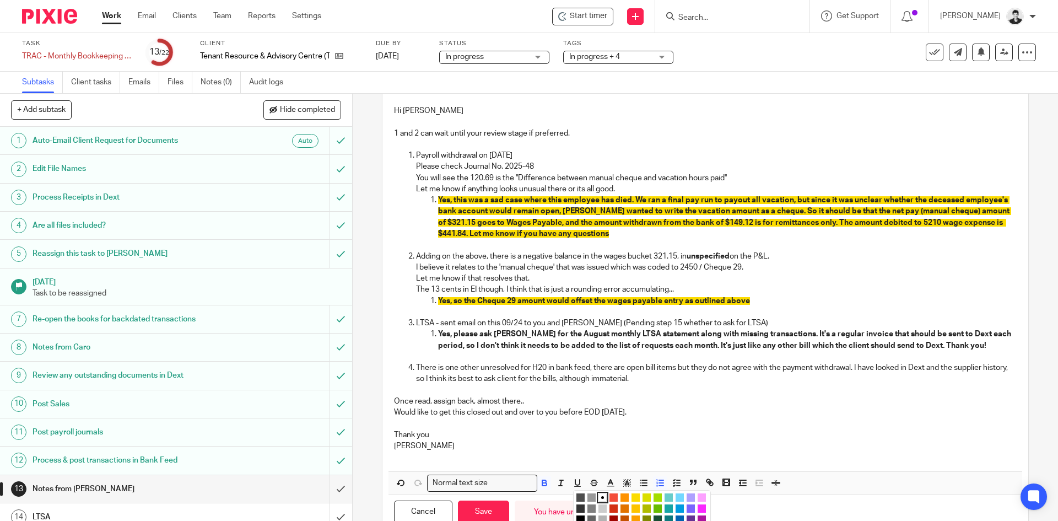
click at [634, 495] on li "color:#FCDC00" at bounding box center [636, 497] width 8 height 8
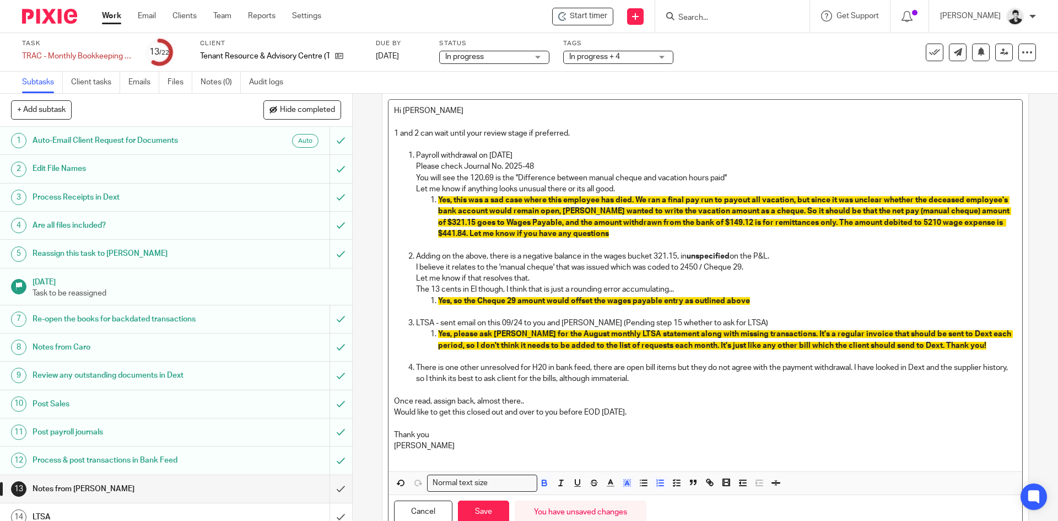
click at [669, 381] on p "There is one other unresolved for H20 in bank feed, there are open bill items b…" at bounding box center [716, 373] width 600 height 23
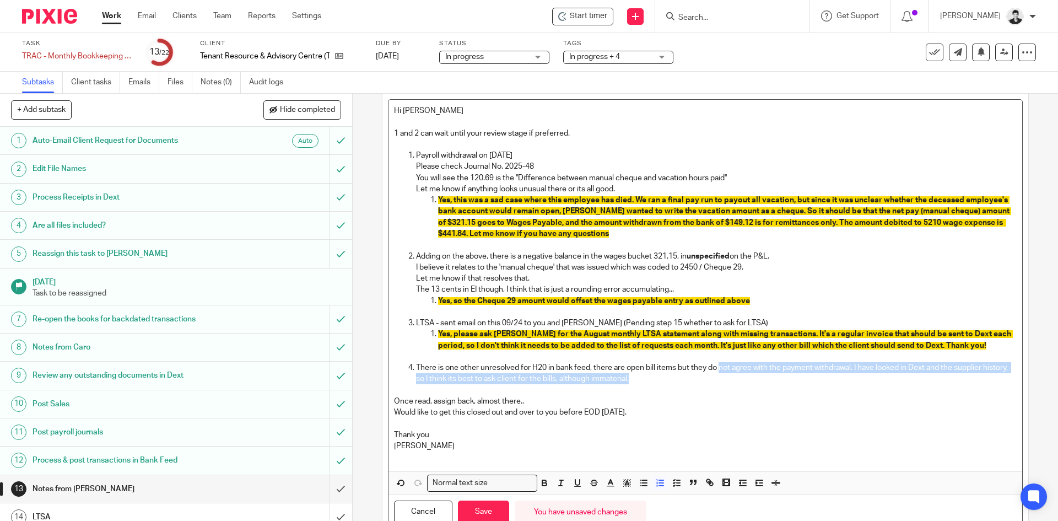
click at [717, 374] on p "There is one other unresolved for H20 in bank feed, there are open bill items b…" at bounding box center [716, 373] width 600 height 23
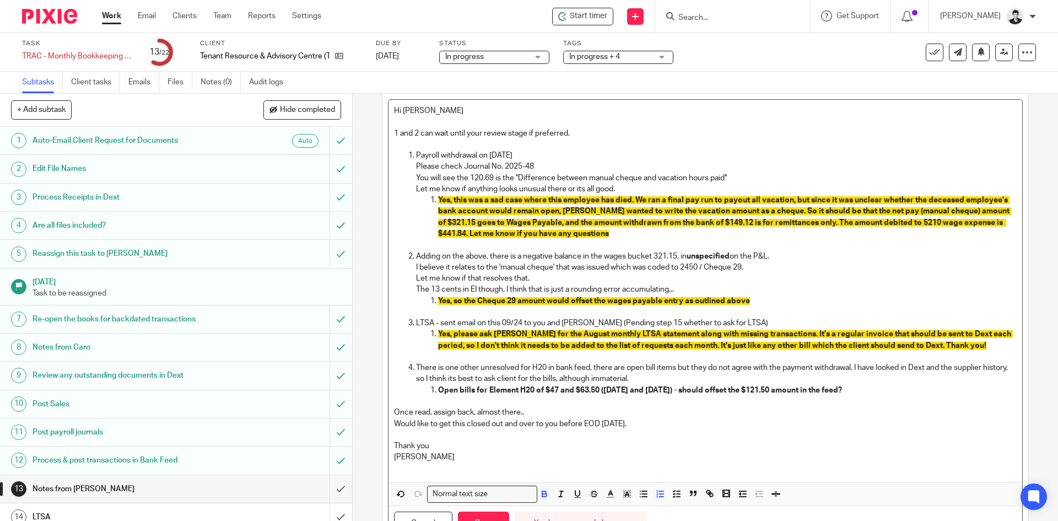
click at [438, 390] on li "Open bills for Element H20 of $47 and $63.50 (July 8 and July 29) - should offs…" at bounding box center [727, 390] width 578 height 11
click at [625, 494] on polyline "button" at bounding box center [627, 494] width 4 height 4
click at [633, 508] on li "color:#FCDC00" at bounding box center [636, 508] width 8 height 8
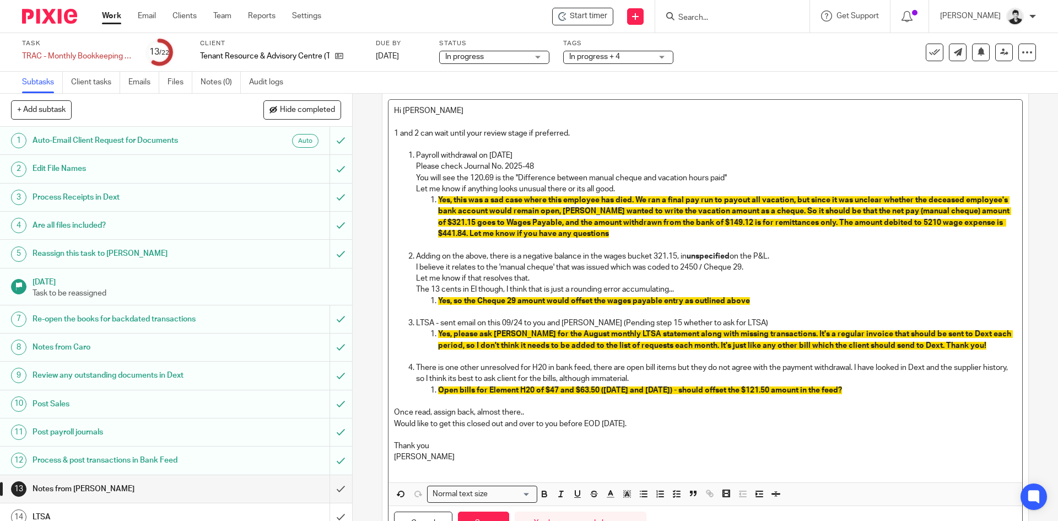
click at [869, 407] on p "Once read, assign back, almost there.." at bounding box center [705, 412] width 622 height 11
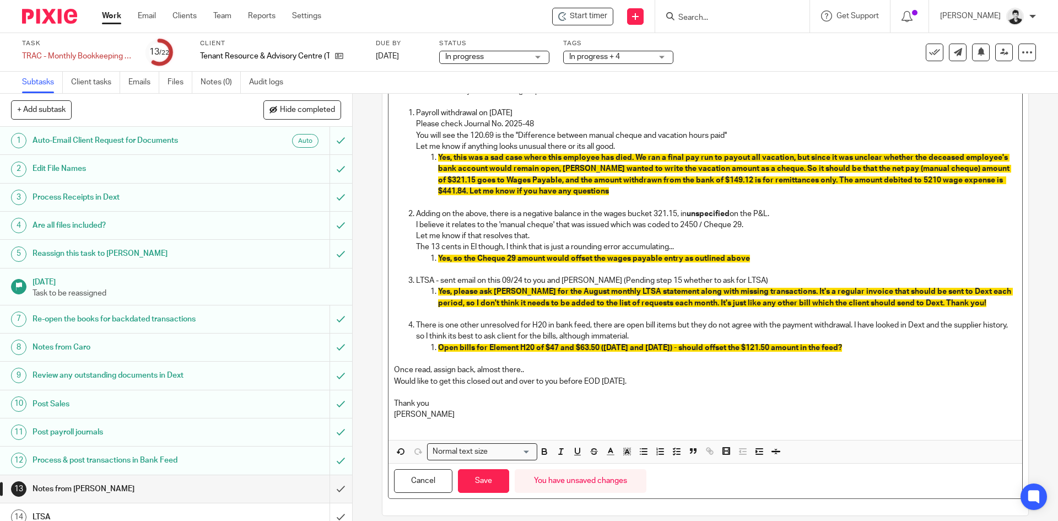
scroll to position [126, 0]
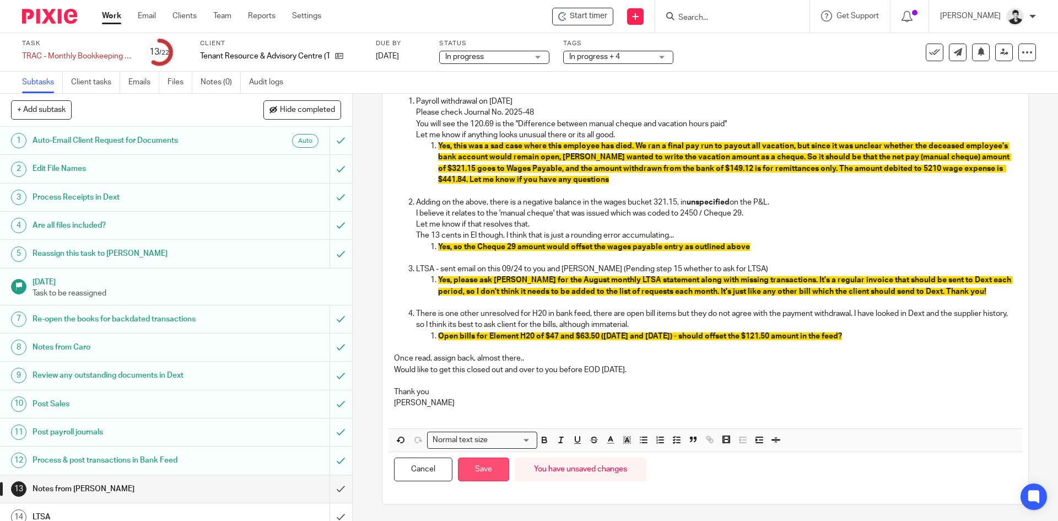
click at [488, 472] on button "Save" at bounding box center [483, 470] width 51 height 24
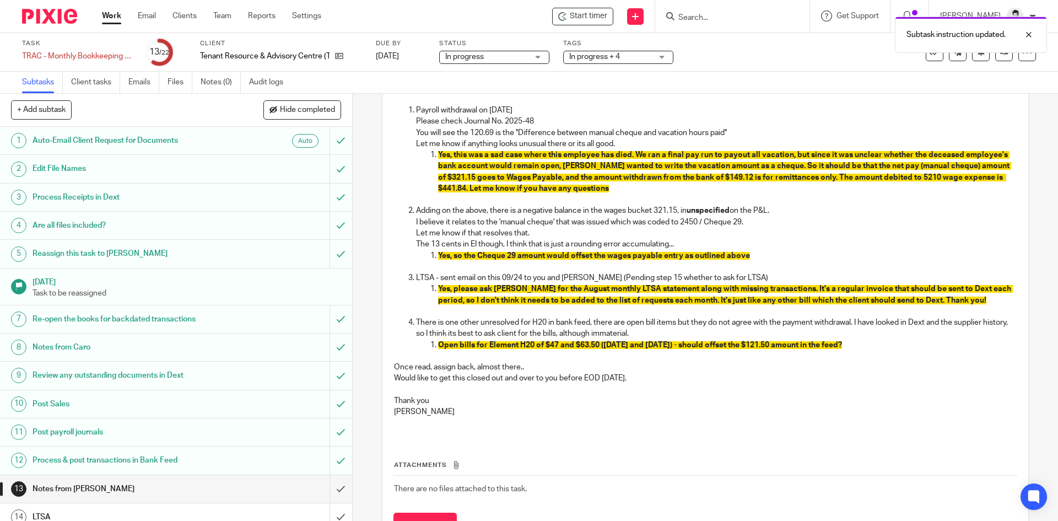
scroll to position [135, 0]
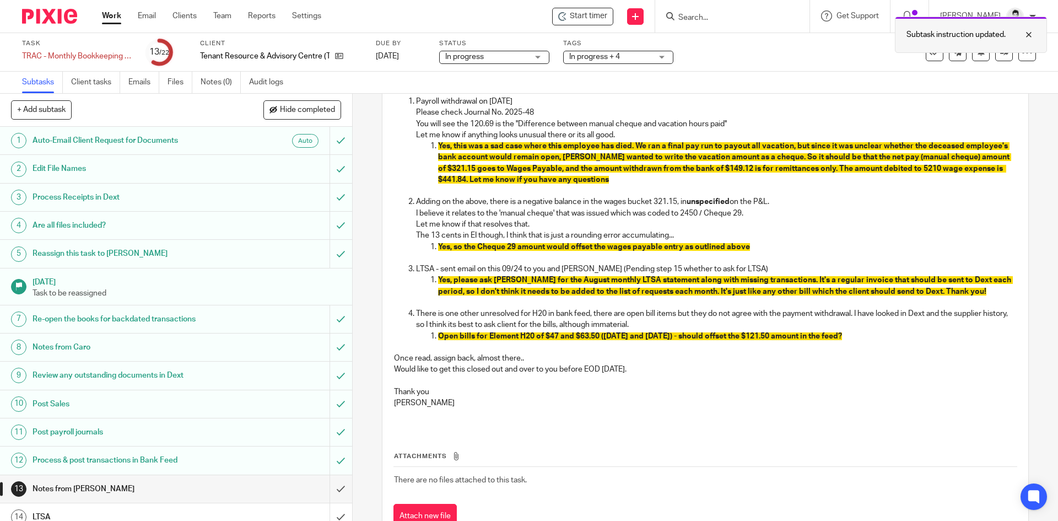
click at [998, 51] on div "Subtask instruction updated." at bounding box center [971, 35] width 152 height 36
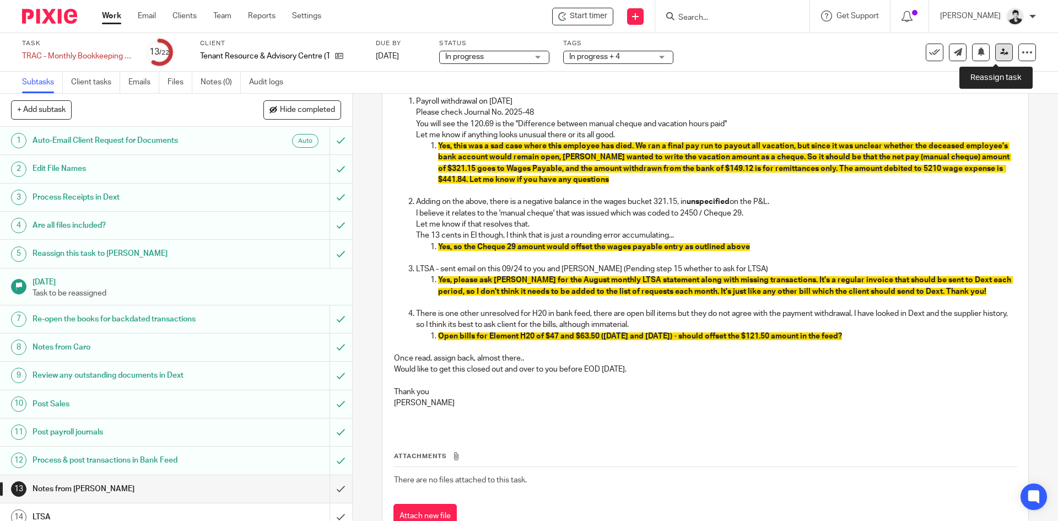
click at [998, 57] on link at bounding box center [1005, 53] width 18 height 18
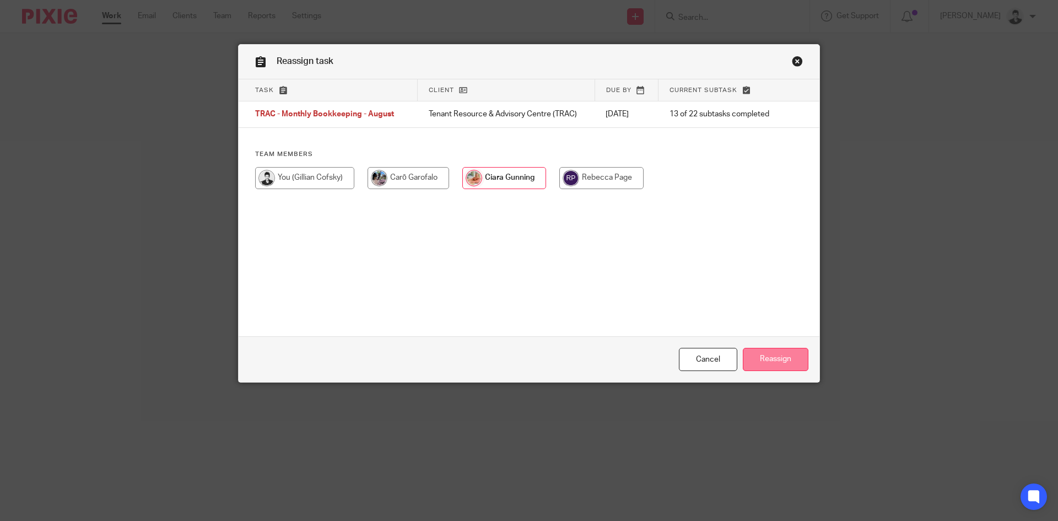
click at [762, 354] on input "Reassign" at bounding box center [776, 360] width 66 height 24
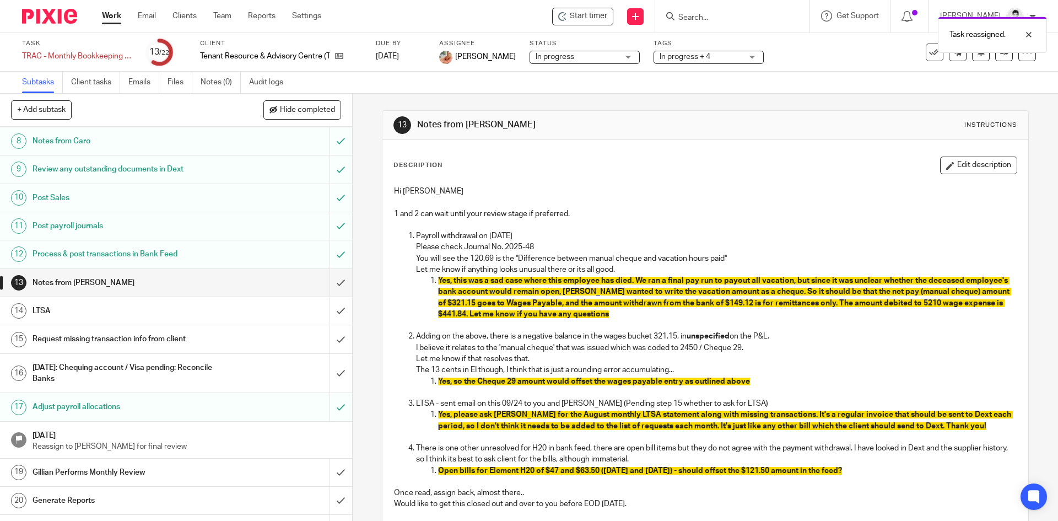
scroll to position [257, 0]
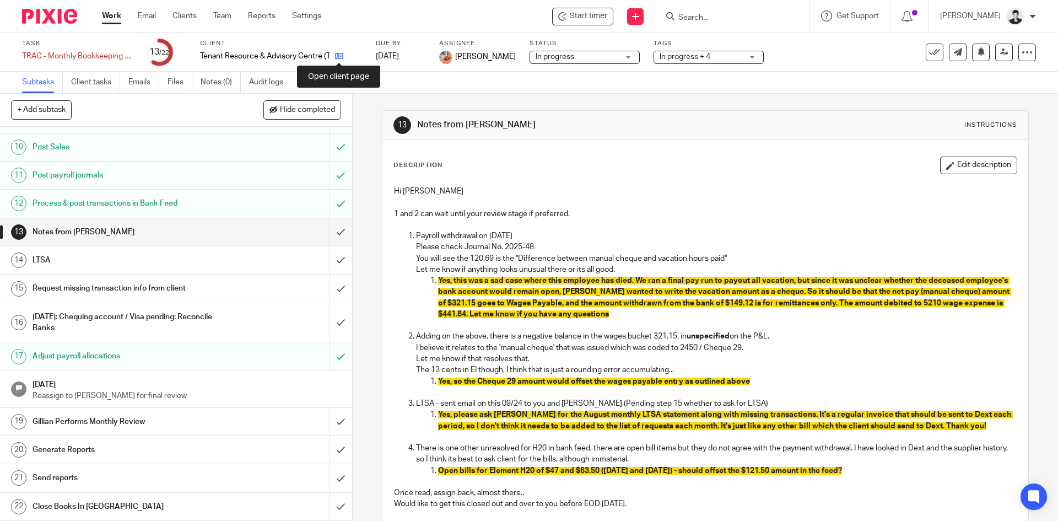
click at [335, 58] on icon at bounding box center [339, 56] width 8 height 8
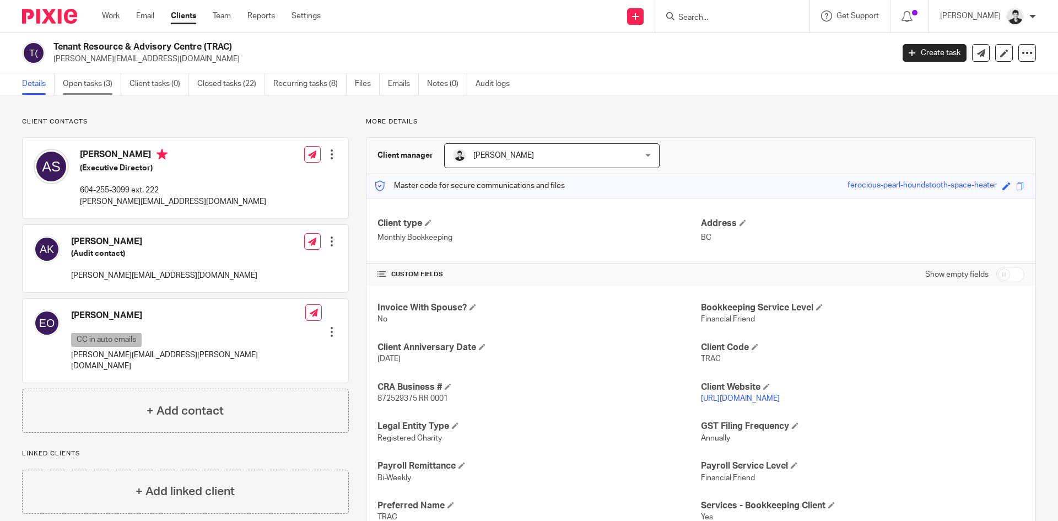
click at [90, 88] on link "Open tasks (3)" at bounding box center [92, 83] width 58 height 21
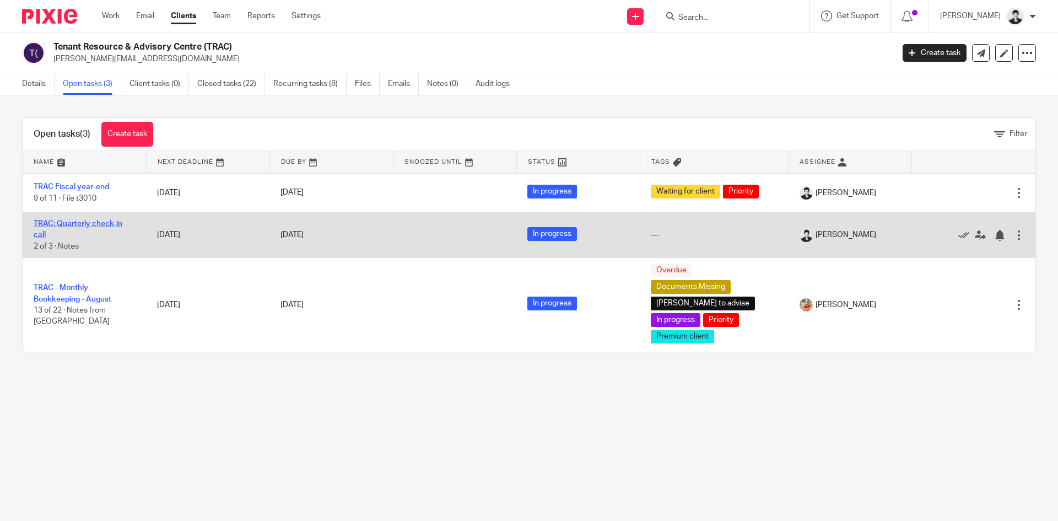
click at [87, 230] on link "TRAC: Quarterly check-in call" at bounding box center [78, 229] width 89 height 19
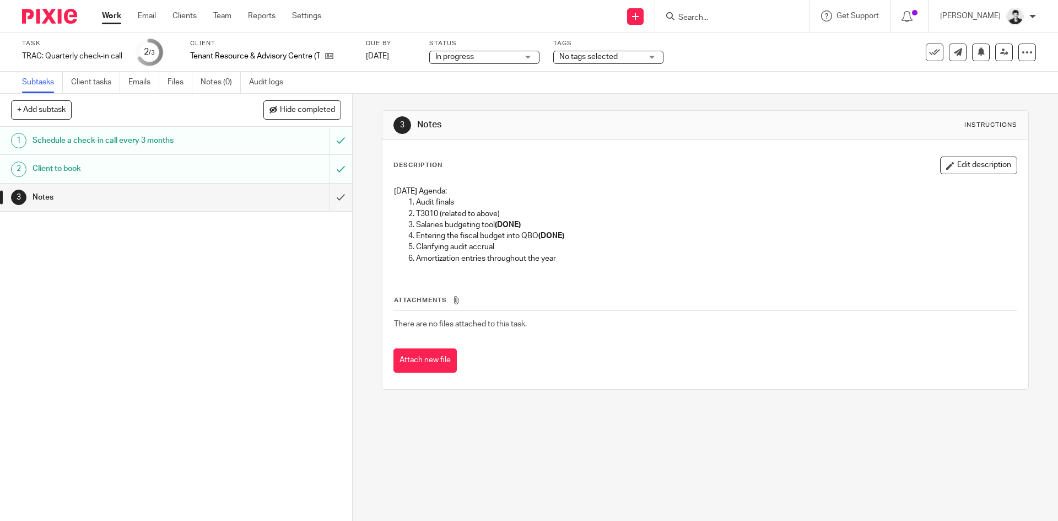
drag, startPoint x: 951, startPoint y: 169, endPoint x: 772, endPoint y: 210, distance: 184.4
click at [952, 169] on button "Edit description" at bounding box center [978, 166] width 77 height 18
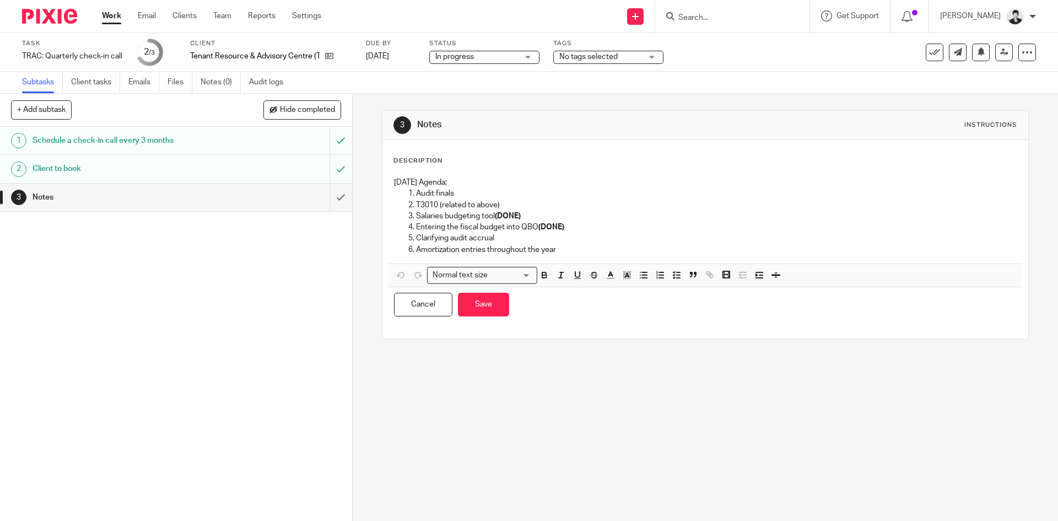
click at [587, 255] on div "[DATE] Agenda; Audit finals T3010 (related to above) Salaries budgeting tool (D…" at bounding box center [705, 217] width 633 height 92
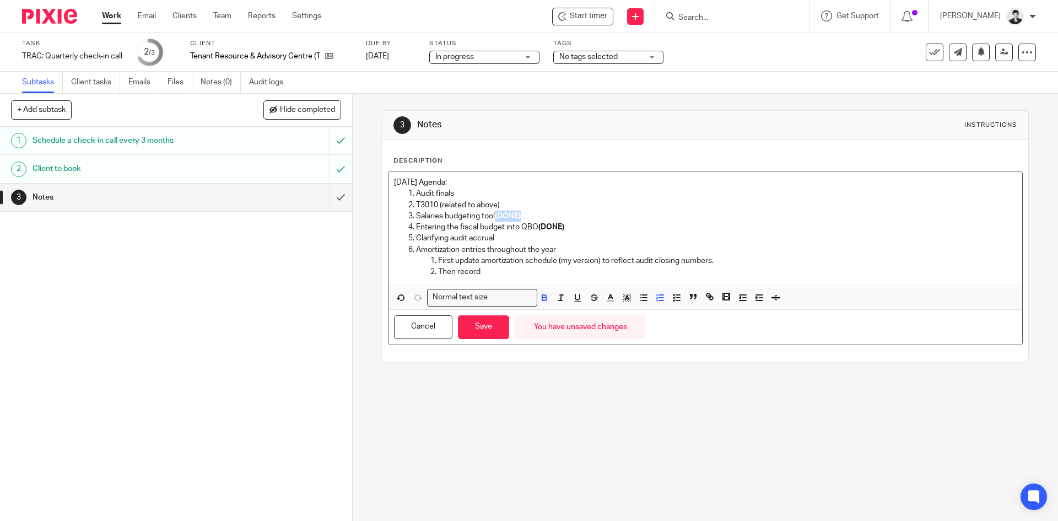
drag, startPoint x: 534, startPoint y: 214, endPoint x: 494, endPoint y: 214, distance: 39.1
click at [494, 214] on p "Salaries budgeting tool (DONE)" at bounding box center [716, 216] width 600 height 11
click at [493, 271] on p "Then record" at bounding box center [727, 271] width 578 height 11
drag, startPoint x: 525, startPoint y: 214, endPoint x: 495, endPoint y: 218, distance: 30.6
click at [495, 218] on p "Salaries budgeting tool (DONE)" at bounding box center [716, 216] width 600 height 11
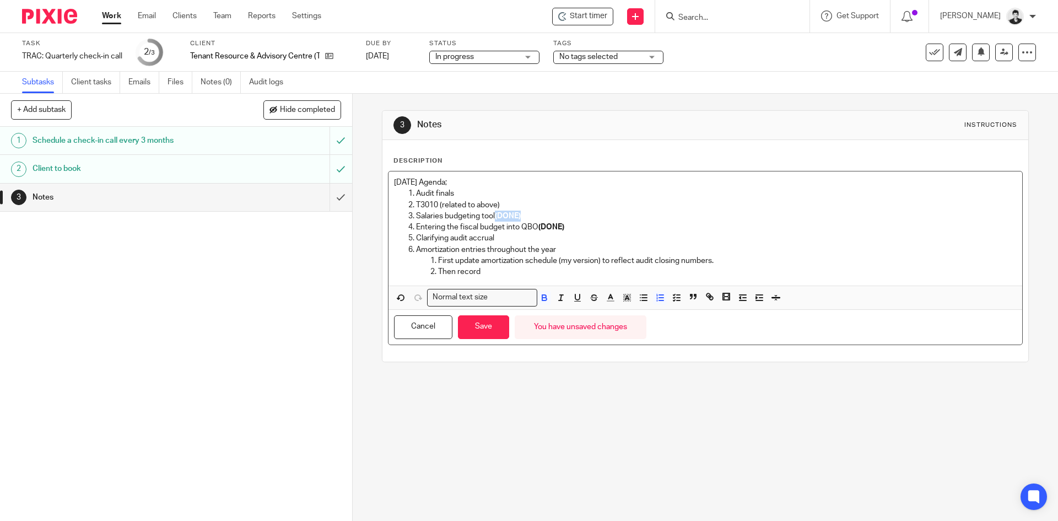
copy strong "(DONE)"
click at [464, 185] on p "Sept 25th Agenda;" at bounding box center [705, 182] width 622 height 11
click at [464, 196] on p "Audit finals" at bounding box center [716, 193] width 600 height 11
click at [499, 277] on p "Then record" at bounding box center [727, 271] width 578 height 11
click at [465, 329] on button "Save" at bounding box center [483, 327] width 51 height 24
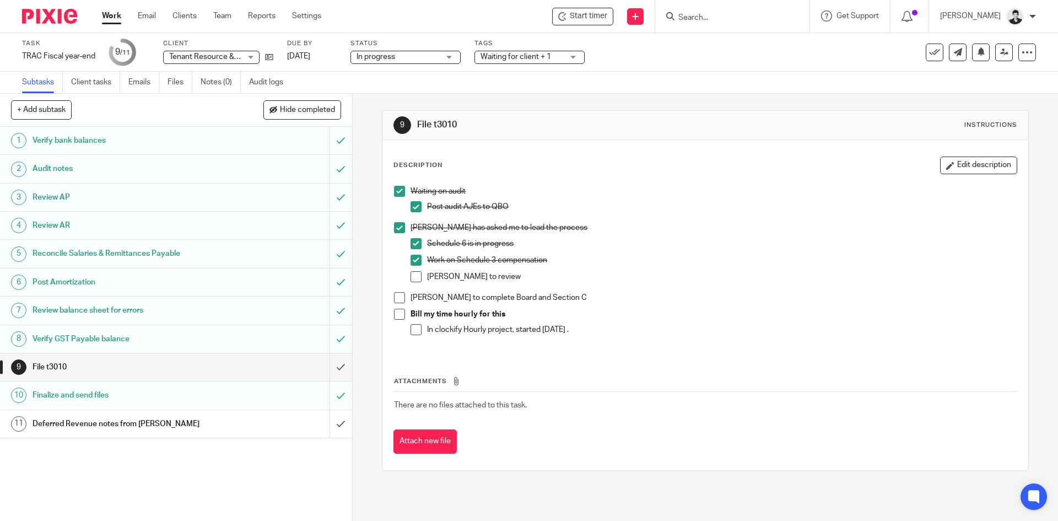
click at [411, 274] on span at bounding box center [416, 276] width 11 height 11
click at [397, 297] on span at bounding box center [399, 297] width 11 height 11
click at [320, 60] on link "Sep 24, 2025" at bounding box center [312, 57] width 50 height 12
click at [106, 21] on link "Work" at bounding box center [111, 15] width 19 height 11
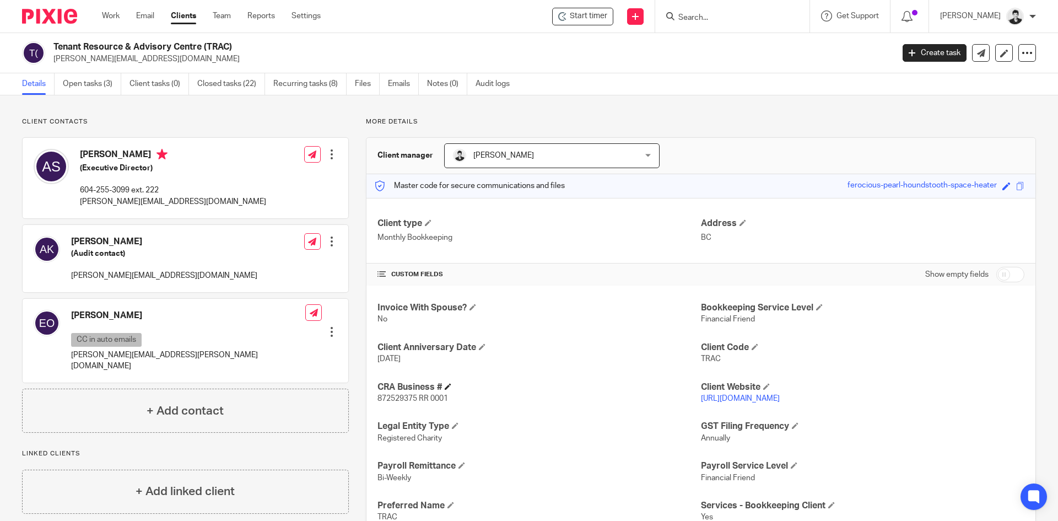
click at [390, 392] on h4 "CRA Business #" at bounding box center [540, 387] width 324 height 12
click at [391, 392] on h4 "CRA Business #" at bounding box center [540, 387] width 324 height 12
click at [393, 396] on span "872529375 RR 0001" at bounding box center [413, 399] width 71 height 8
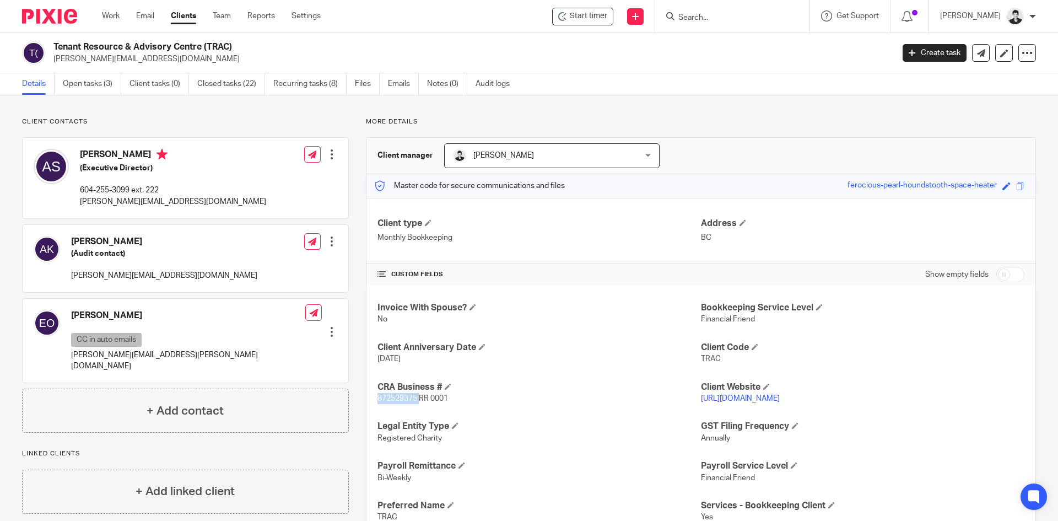
copy span "872529375"
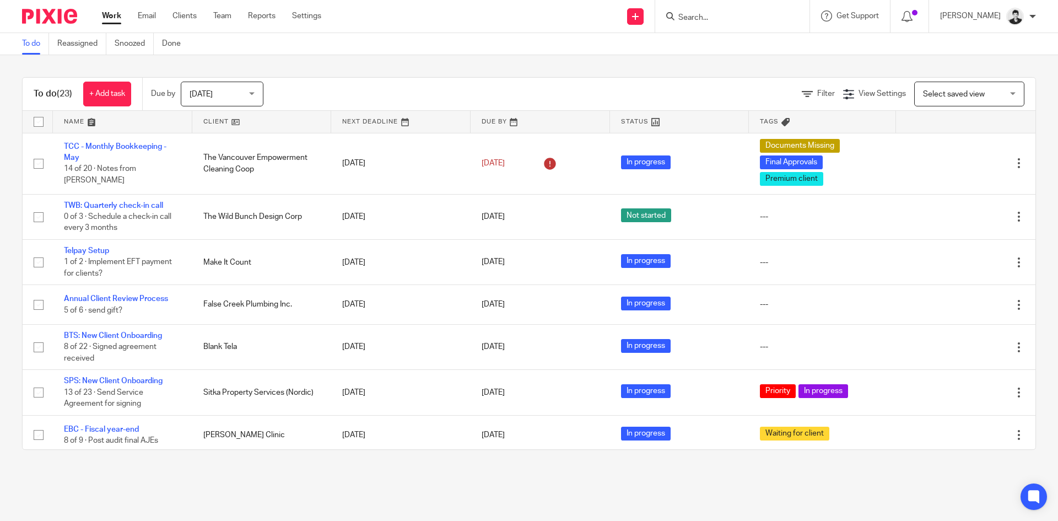
click at [743, 12] on form at bounding box center [736, 16] width 117 height 14
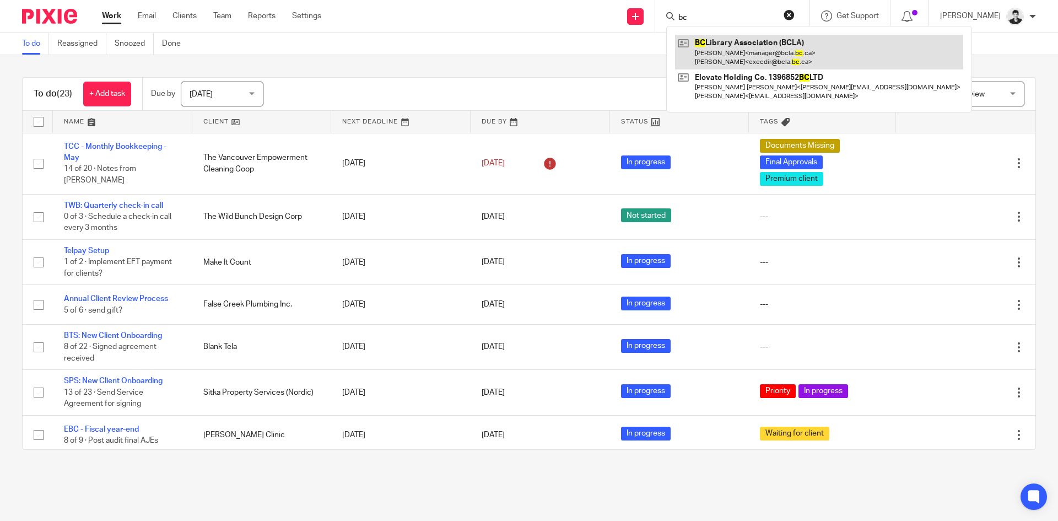
type input "bc"
click at [762, 41] on link at bounding box center [819, 52] width 288 height 34
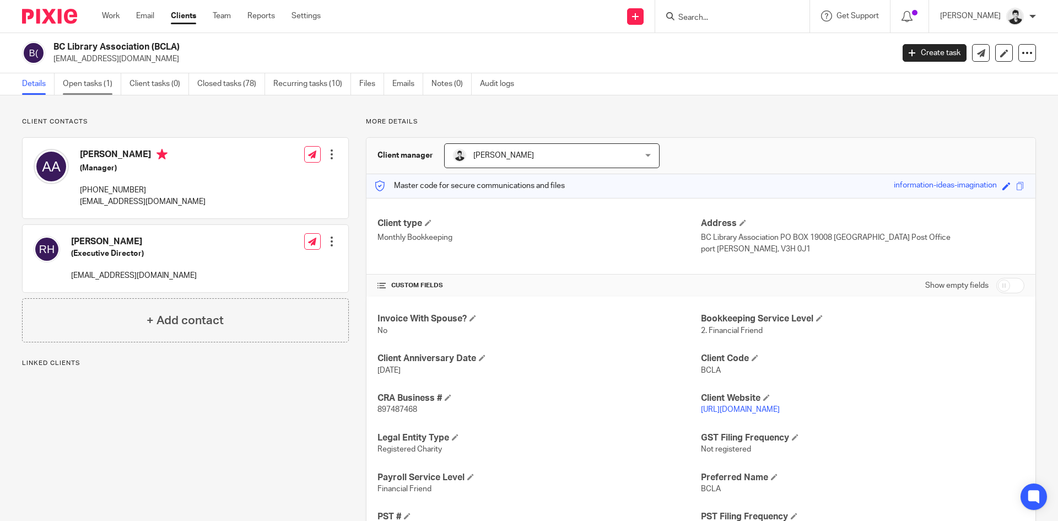
click at [72, 93] on link "Open tasks (1)" at bounding box center [92, 83] width 58 height 21
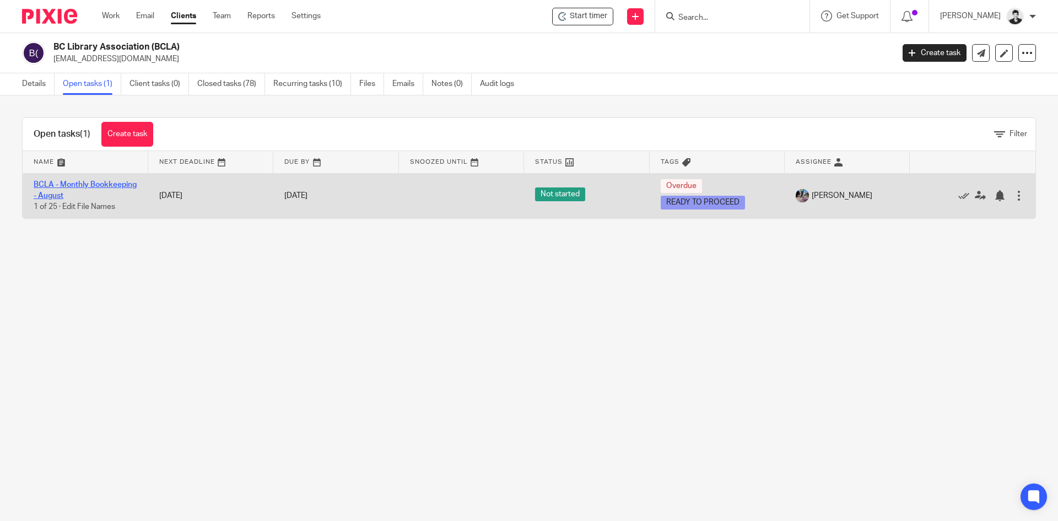
click at [96, 196] on link "BCLA - Monthly Bookkeeping - August" at bounding box center [85, 190] width 103 height 19
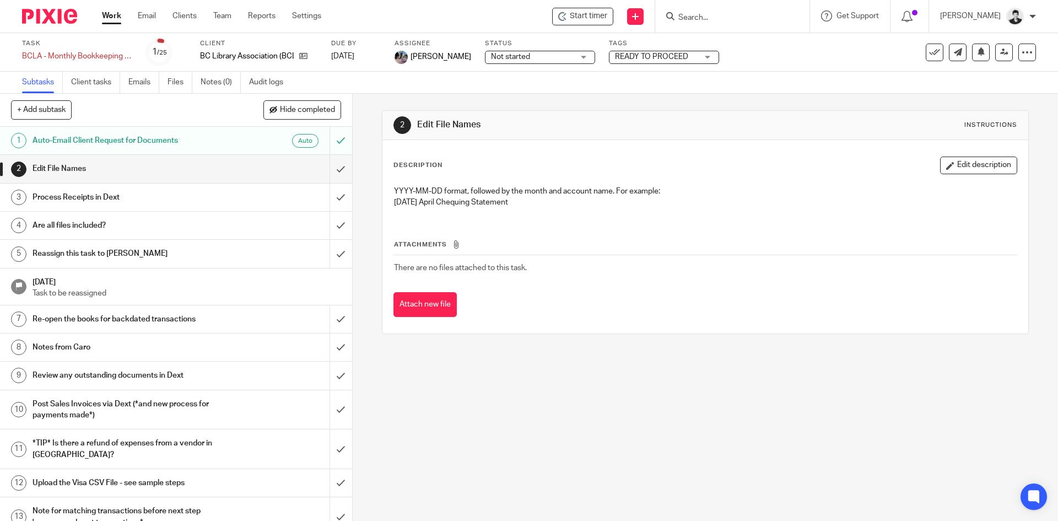
click at [127, 224] on h1 "Are all files included?" at bounding box center [128, 225] width 191 height 17
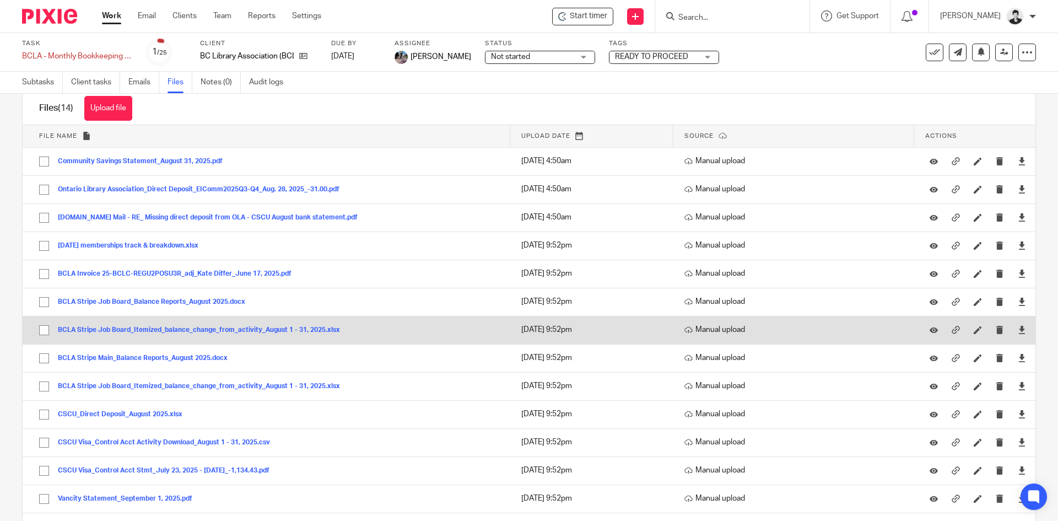
scroll to position [67, 0]
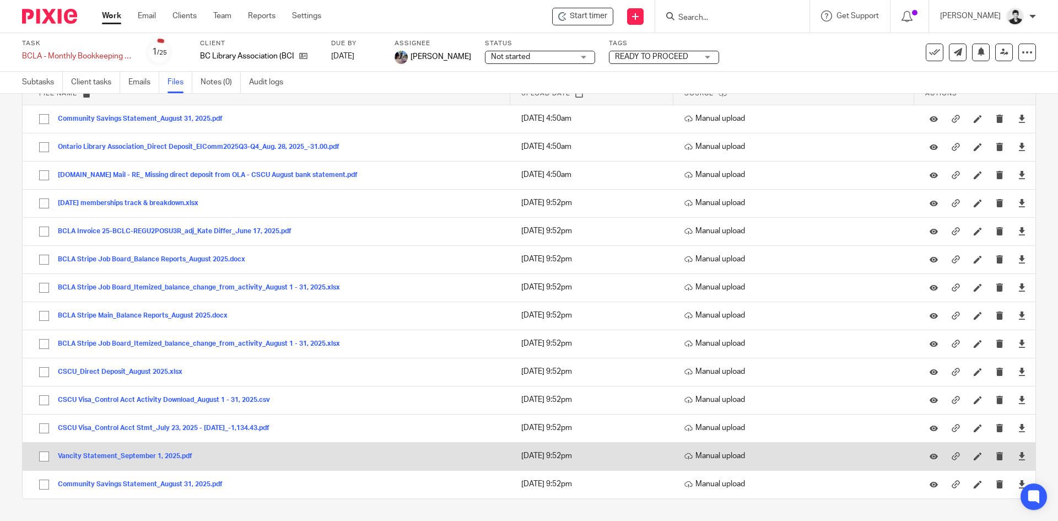
click at [147, 456] on button "Vancity Statement_September 1, 2025.pdf" at bounding box center [129, 457] width 143 height 8
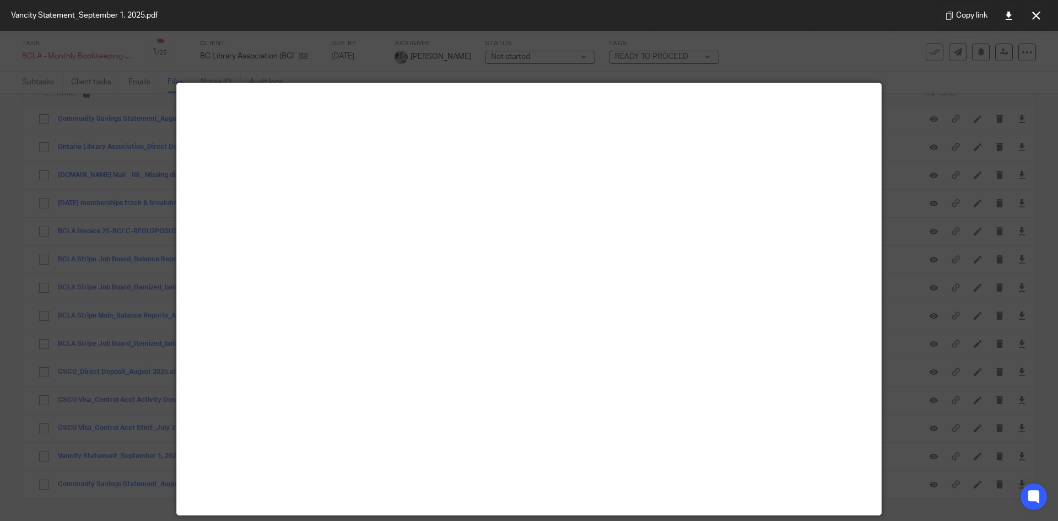
click at [1038, 13] on icon at bounding box center [1037, 16] width 8 height 8
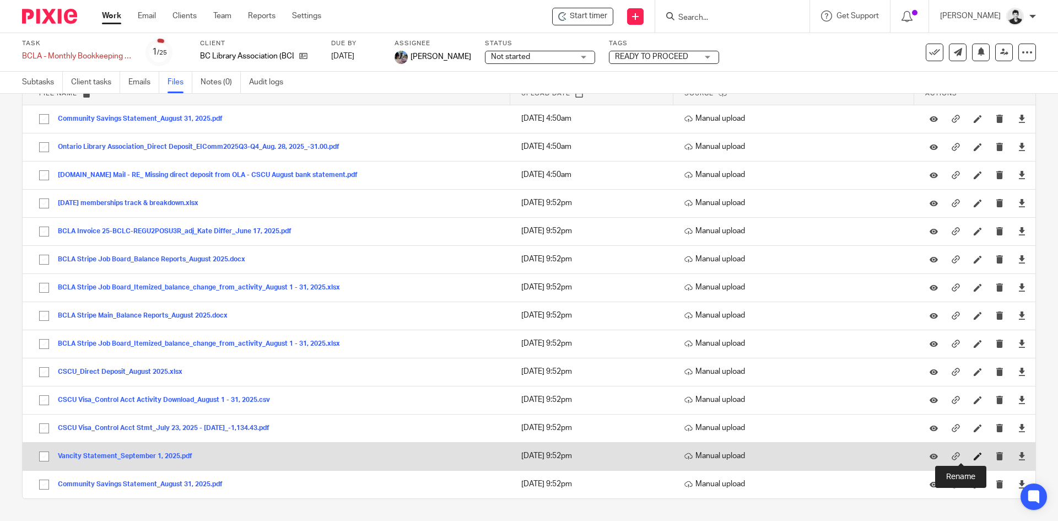
click at [974, 455] on icon at bounding box center [978, 456] width 8 height 8
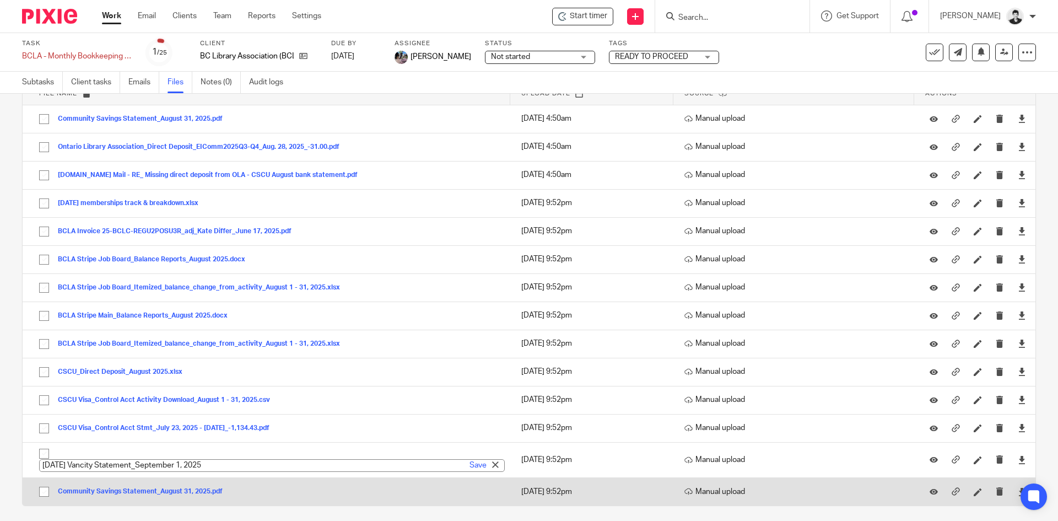
type input "[DATE] Vancity Statement_September 1, 2025"
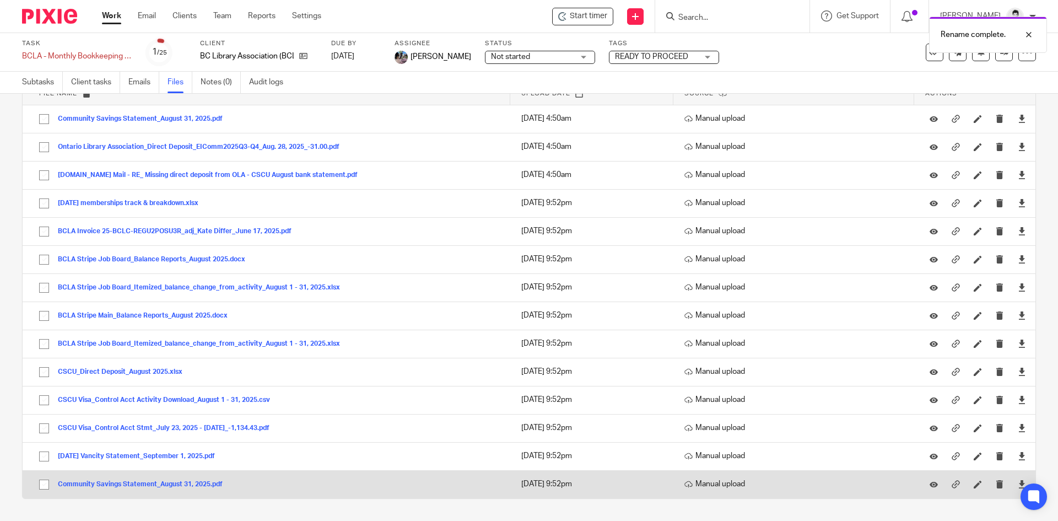
click at [197, 483] on button "Community Savings Statement_August 31, 2025.pdf" at bounding box center [144, 485] width 173 height 8
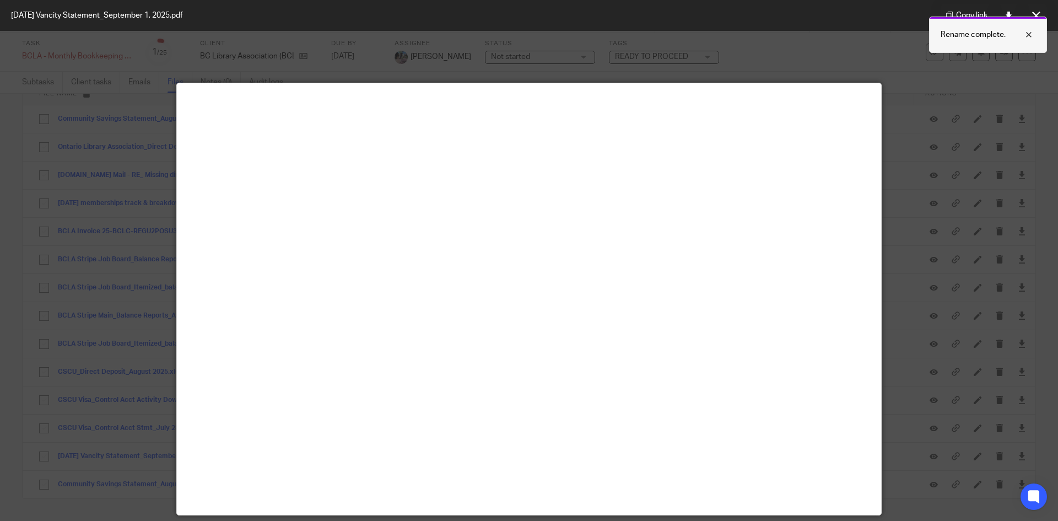
click at [1029, 37] on div at bounding box center [1021, 34] width 30 height 13
click at [1029, 13] on button at bounding box center [1036, 15] width 22 height 22
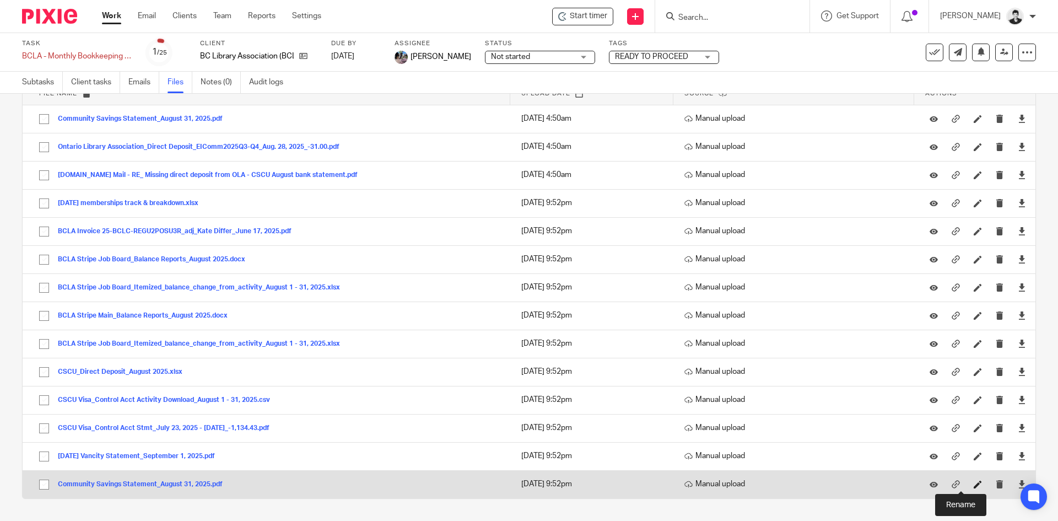
click at [974, 484] on icon at bounding box center [978, 484] width 8 height 8
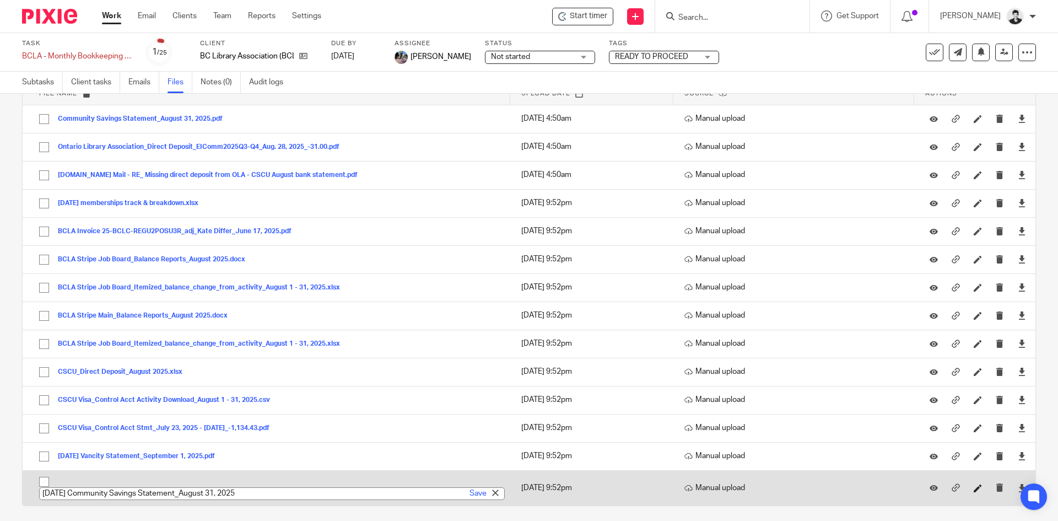
type input "2025-08-31 Community Savings Statement_August 31, 2025"
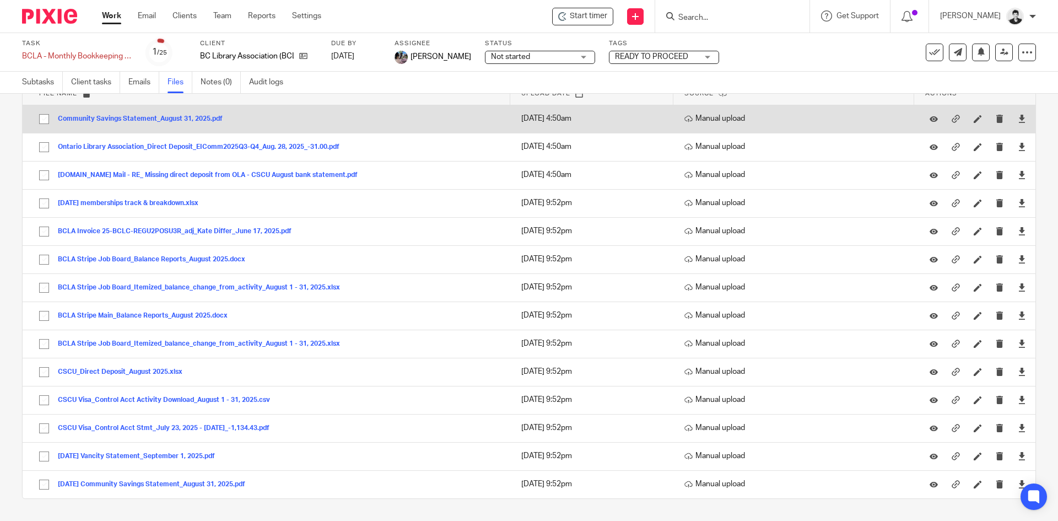
click at [213, 115] on button "Community Savings Statement_August 31, 2025.pdf" at bounding box center [144, 119] width 173 height 8
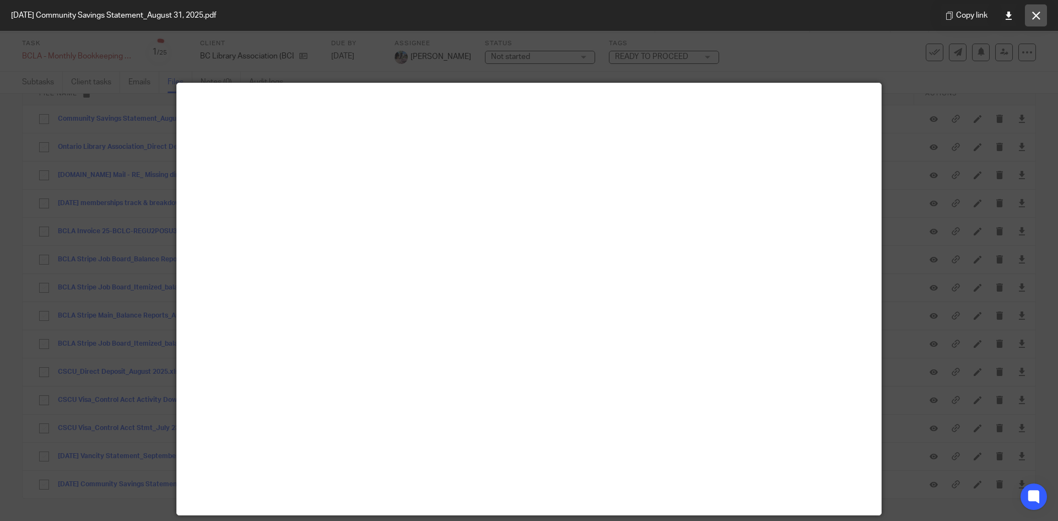
click at [1034, 16] on icon at bounding box center [1037, 16] width 8 height 8
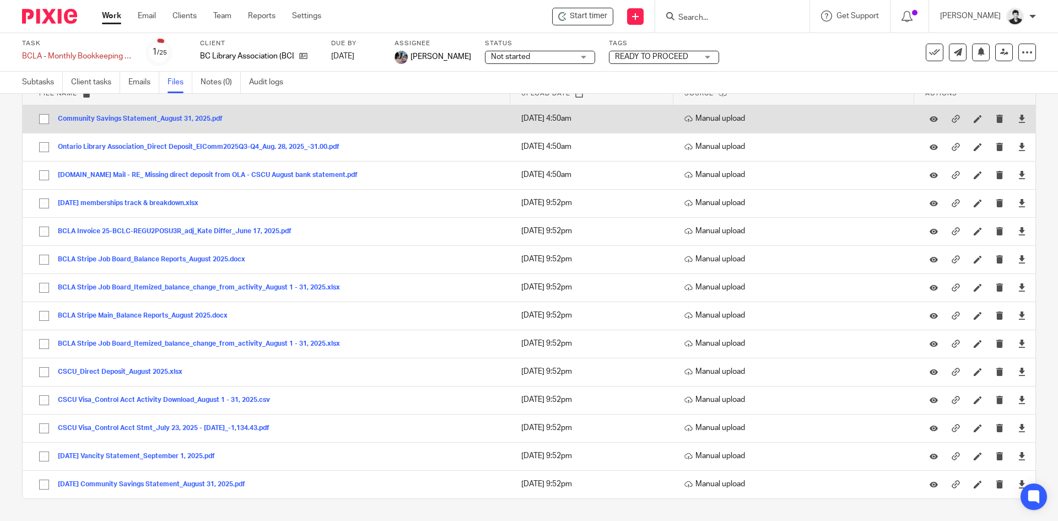
click at [992, 118] on div at bounding box center [1000, 119] width 17 height 17
click at [996, 117] on icon "submit" at bounding box center [1000, 119] width 8 height 8
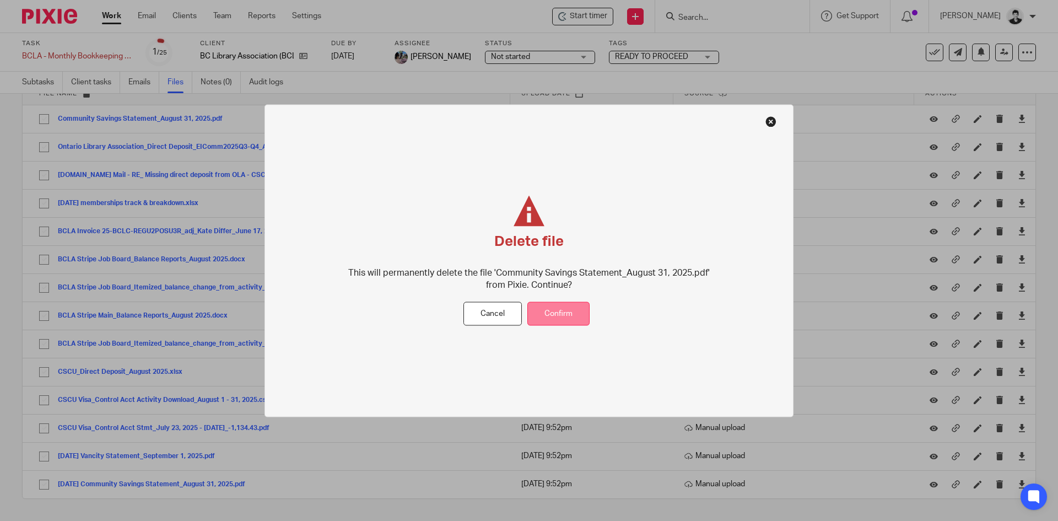
click at [579, 313] on button "Confirm" at bounding box center [559, 314] width 62 height 24
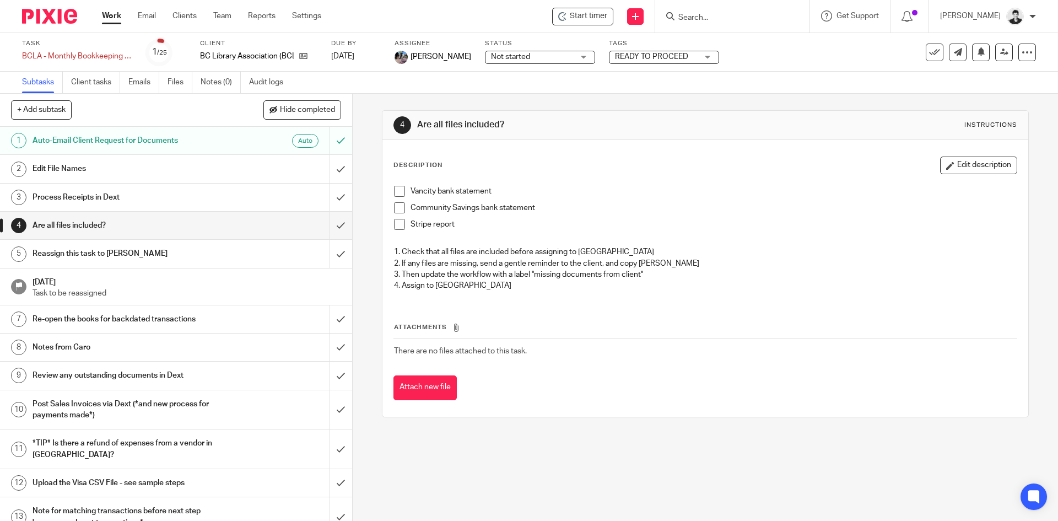
click at [394, 185] on div "Vancity bank statement Community Savings bank statement Stripe report 1. Check …" at bounding box center [705, 239] width 633 height 119
click at [394, 195] on span at bounding box center [399, 191] width 11 height 11
drag, startPoint x: 394, startPoint y: 206, endPoint x: 404, endPoint y: 216, distance: 14.0
click at [394, 206] on span at bounding box center [399, 207] width 11 height 11
click at [399, 227] on span at bounding box center [399, 224] width 11 height 11
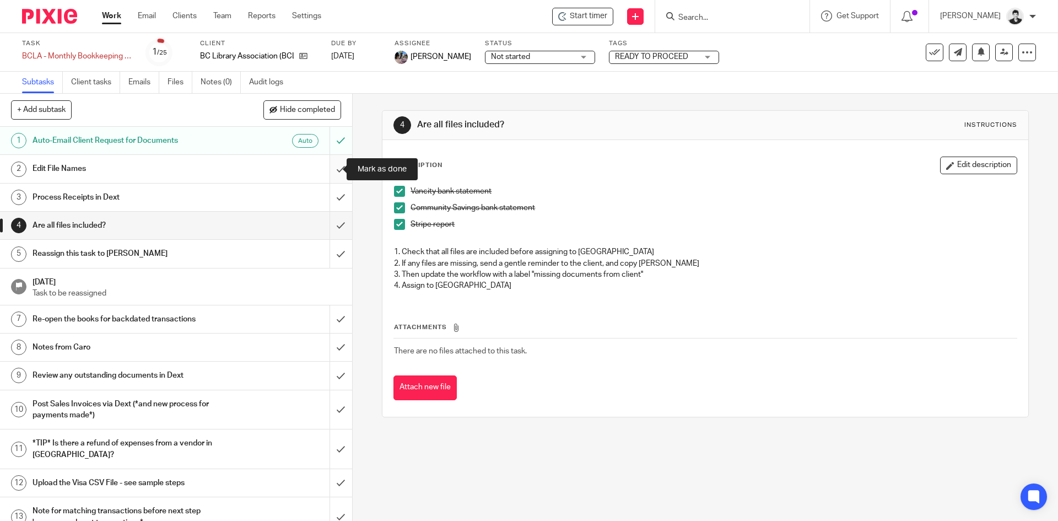
click at [324, 171] on input "submit" at bounding box center [176, 169] width 352 height 28
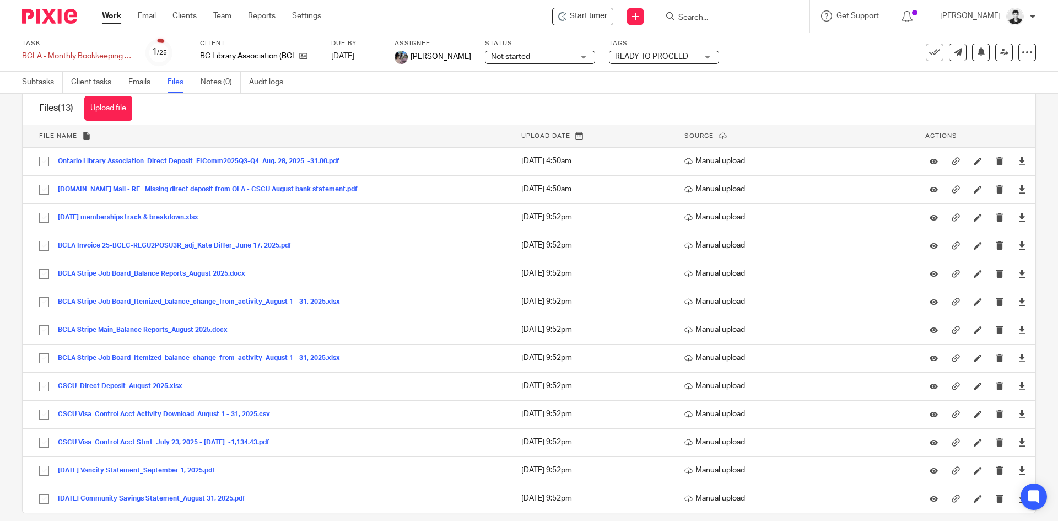
scroll to position [39, 0]
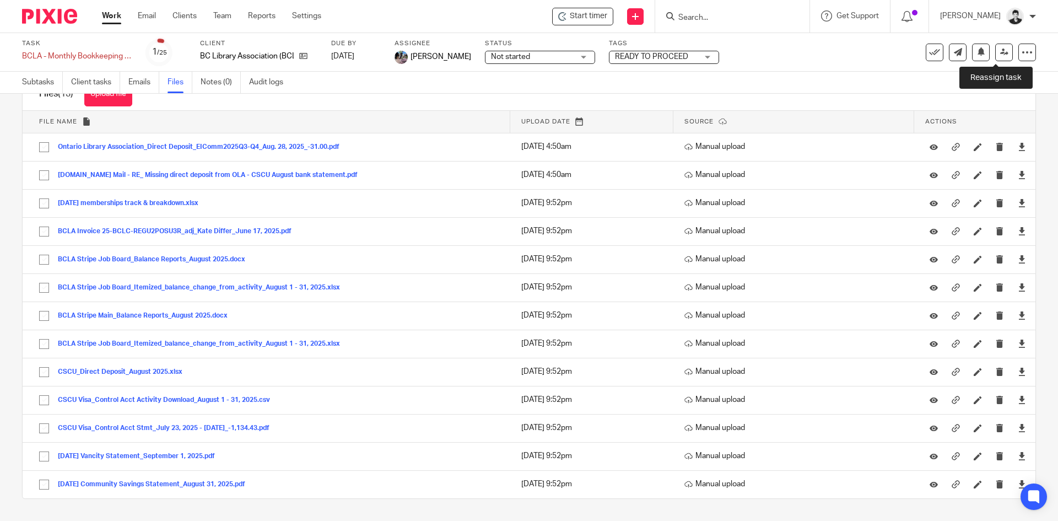
drag, startPoint x: 1002, startPoint y: 57, endPoint x: 982, endPoint y: 69, distance: 23.0
click at [1002, 57] on link at bounding box center [1005, 53] width 18 height 18
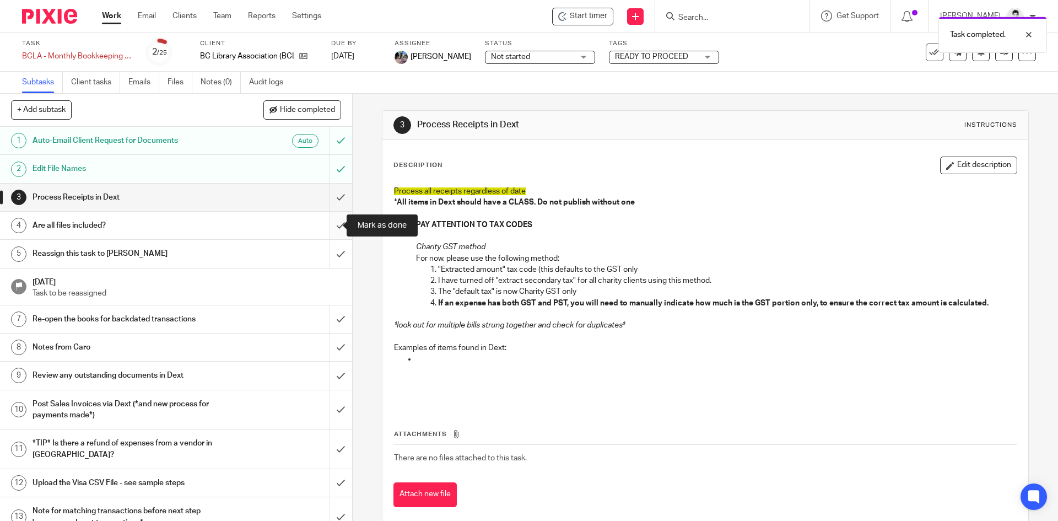
click at [335, 229] on input "submit" at bounding box center [176, 226] width 352 height 28
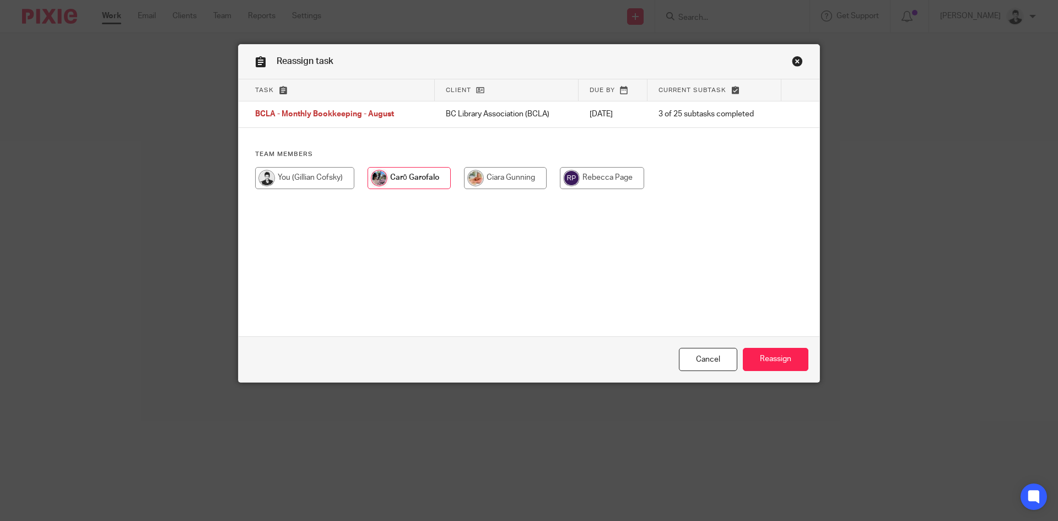
click at [310, 177] on input "radio" at bounding box center [304, 178] width 99 height 22
radio input "true"
click at [766, 357] on input "Reassign" at bounding box center [776, 360] width 66 height 24
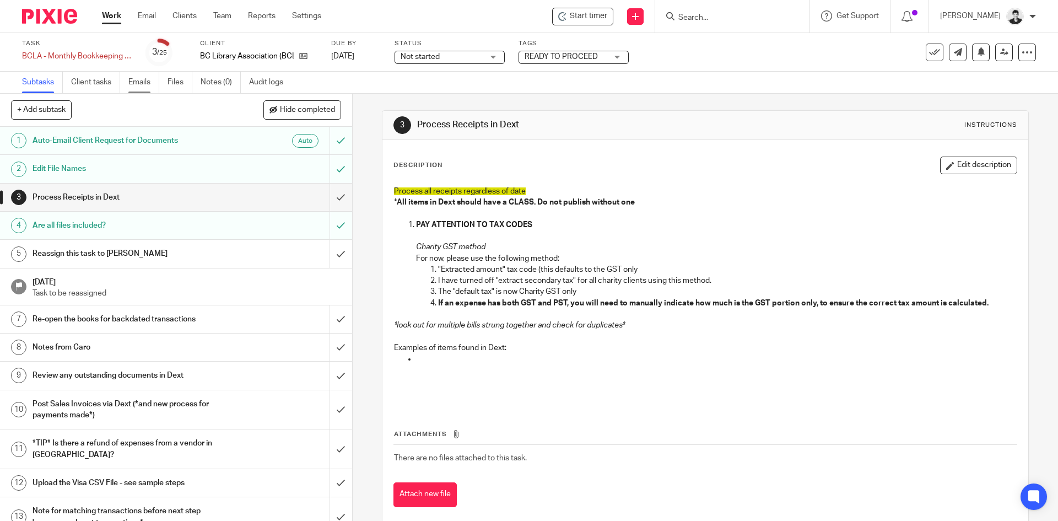
click at [139, 87] on link "Emails" at bounding box center [143, 82] width 31 height 21
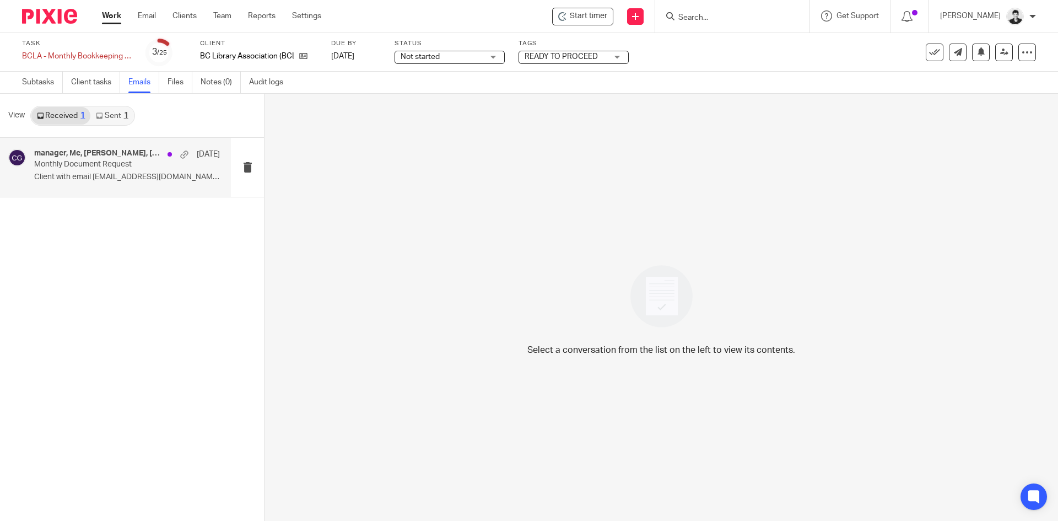
click at [89, 160] on p "Monthly Document Request" at bounding box center [108, 164] width 149 height 9
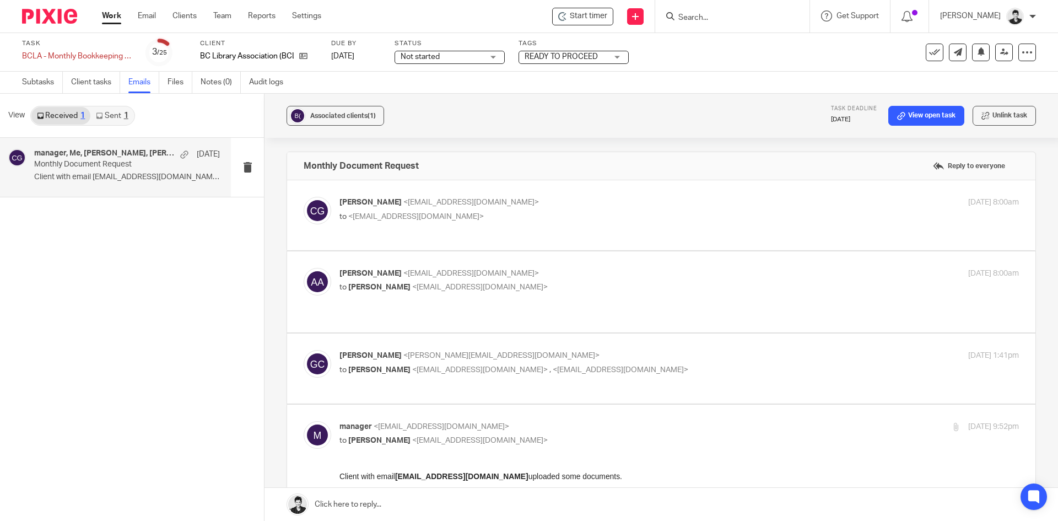
click at [388, 278] on p "[PERSON_NAME] <[EMAIL_ADDRESS][DOMAIN_NAME]>" at bounding box center [566, 274] width 453 height 12
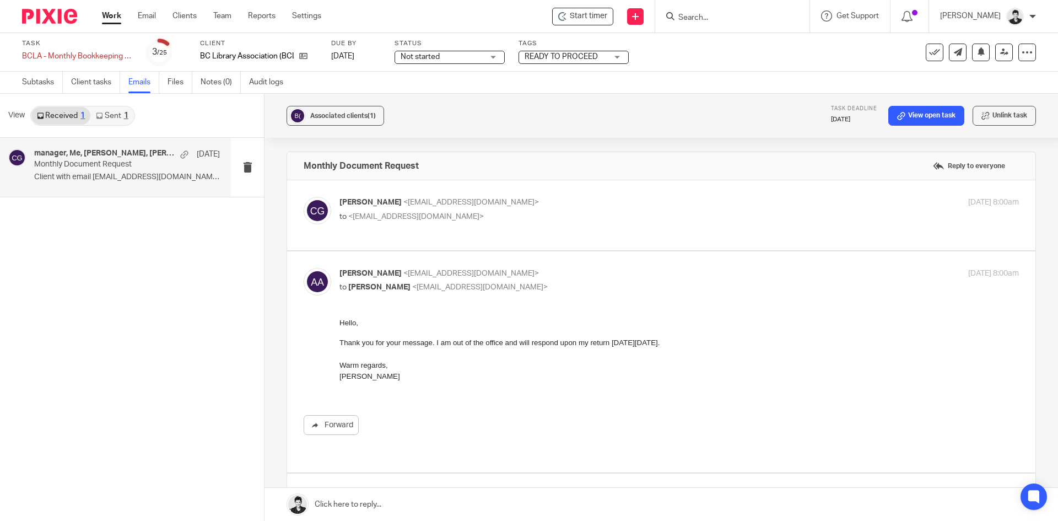
click at [555, 279] on p "[PERSON_NAME] <[EMAIL_ADDRESS][DOMAIN_NAME]>" at bounding box center [566, 274] width 453 height 12
checkbox input "false"
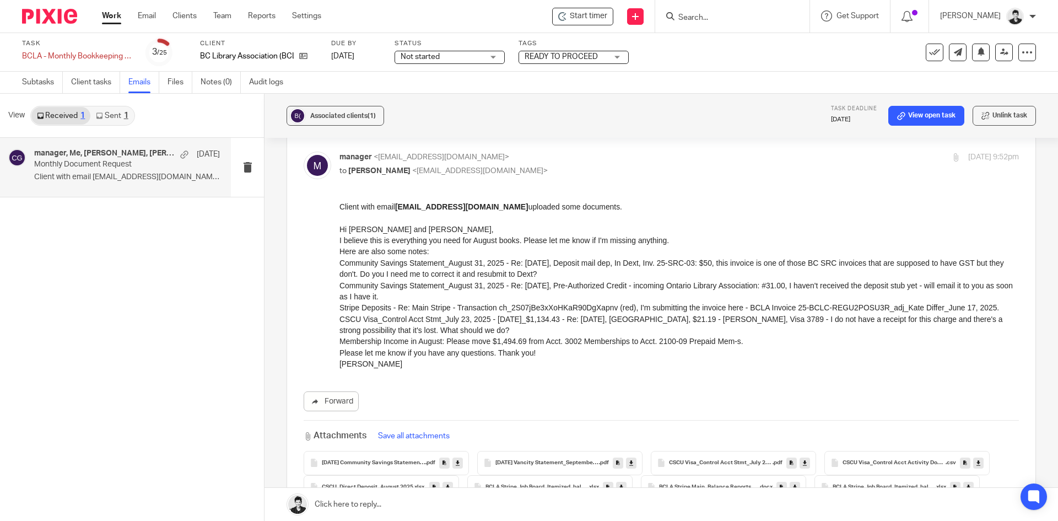
scroll to position [257, 0]
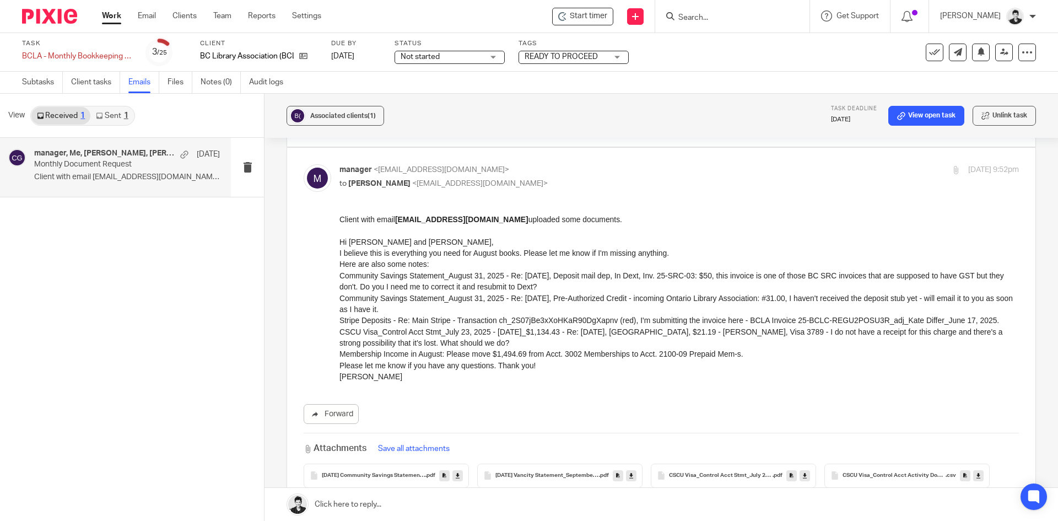
drag, startPoint x: 674, startPoint y: 443, endPoint x: 541, endPoint y: 344, distance: 165.8
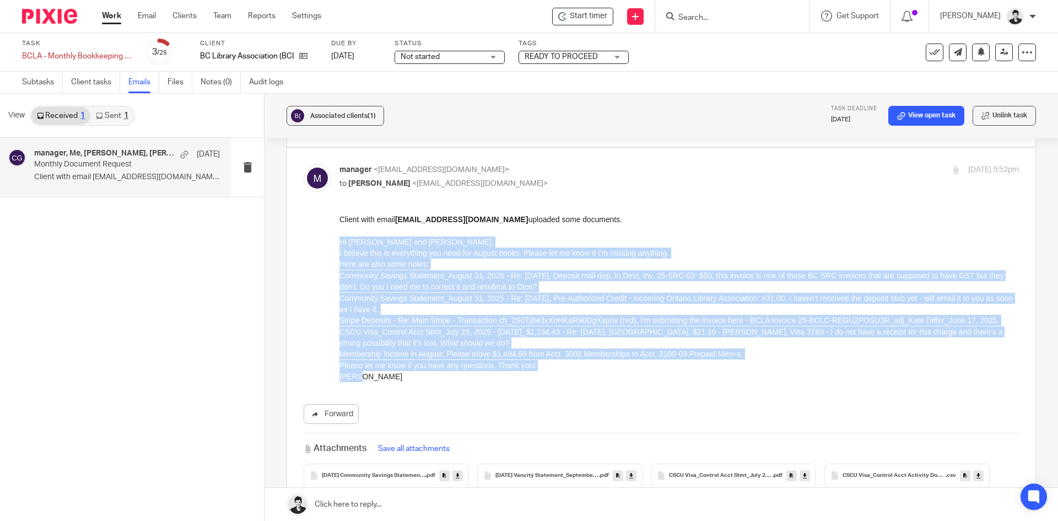
drag, startPoint x: 359, startPoint y: 375, endPoint x: 313, endPoint y: 241, distance: 142.3
click at [340, 241] on html "Client with email [EMAIL_ADDRESS][DOMAIN_NAME] uploaded some documents. Hi [PER…" at bounding box center [680, 297] width 680 height 168
copy div "Hi [PERSON_NAME] and [PERSON_NAME], I believe this is everything you need for A…"
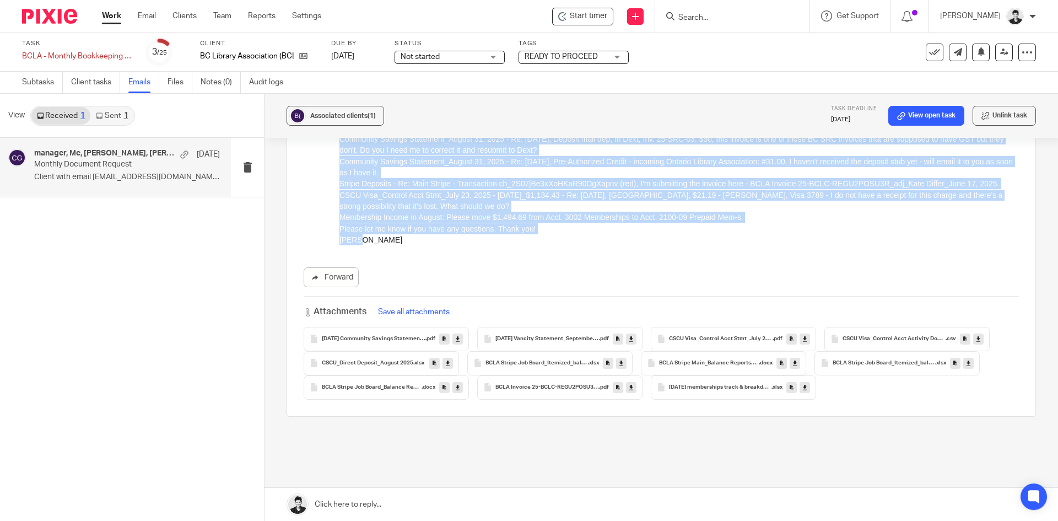
scroll to position [421, 0]
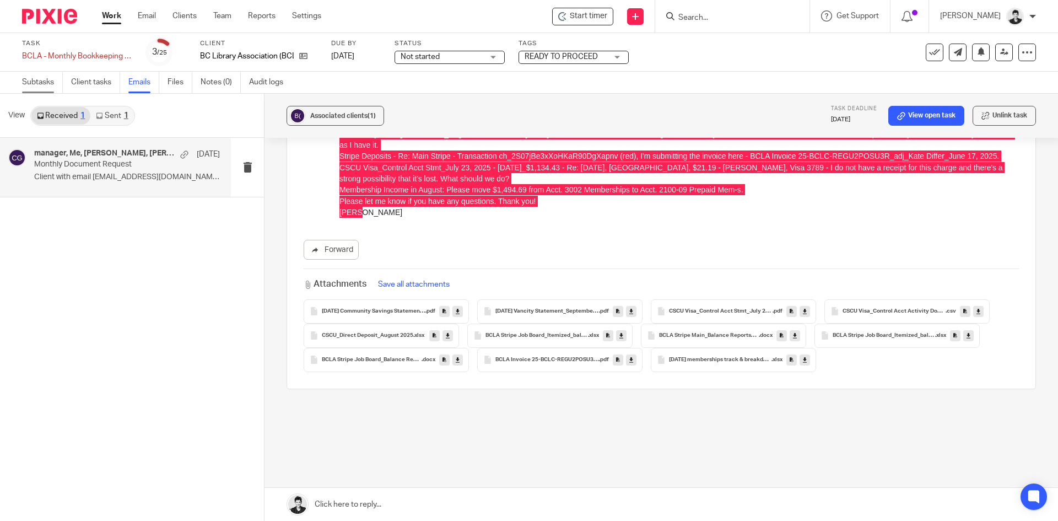
click at [36, 78] on link "Subtasks" at bounding box center [42, 82] width 41 height 21
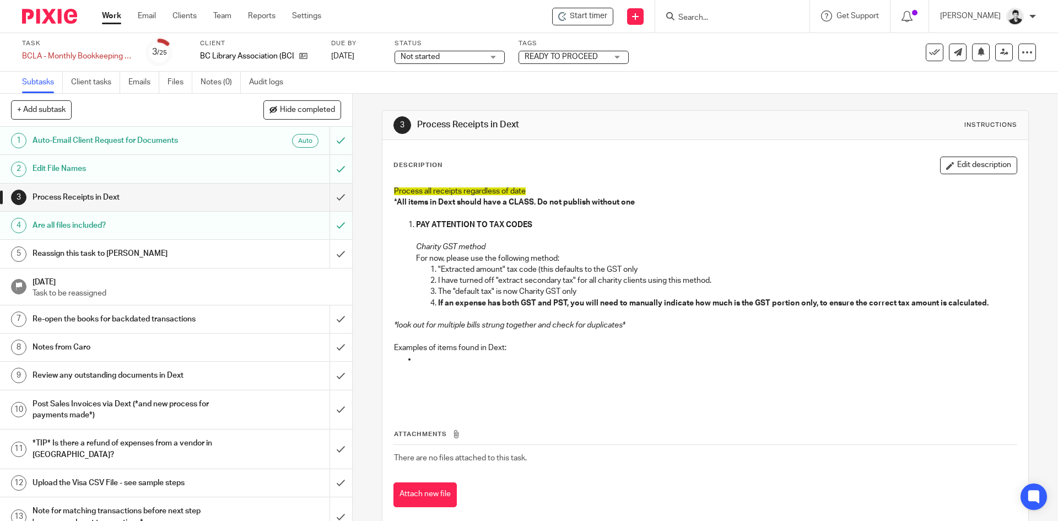
click at [117, 344] on h1 "Notes from Caro" at bounding box center [128, 347] width 191 height 17
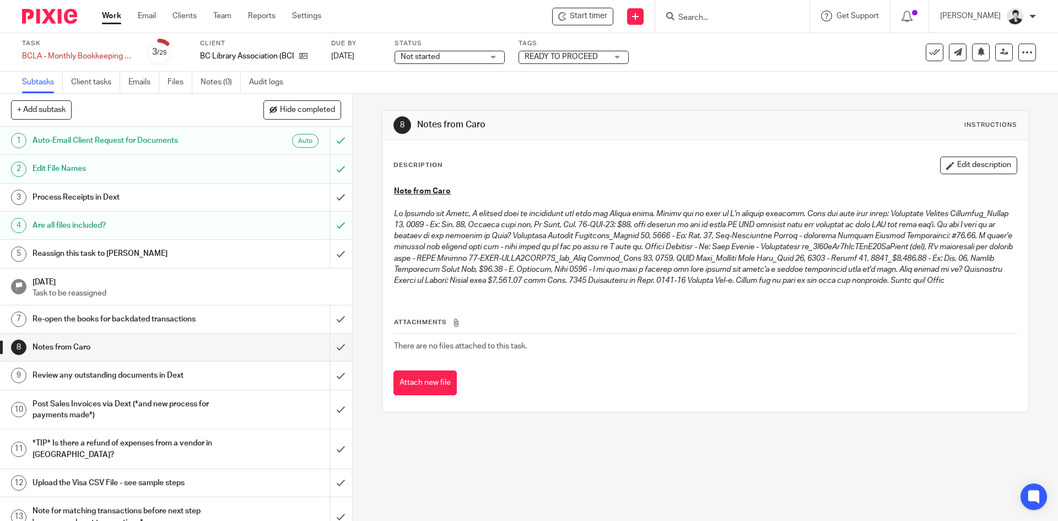
click at [951, 163] on button "Edit description" at bounding box center [978, 166] width 77 height 18
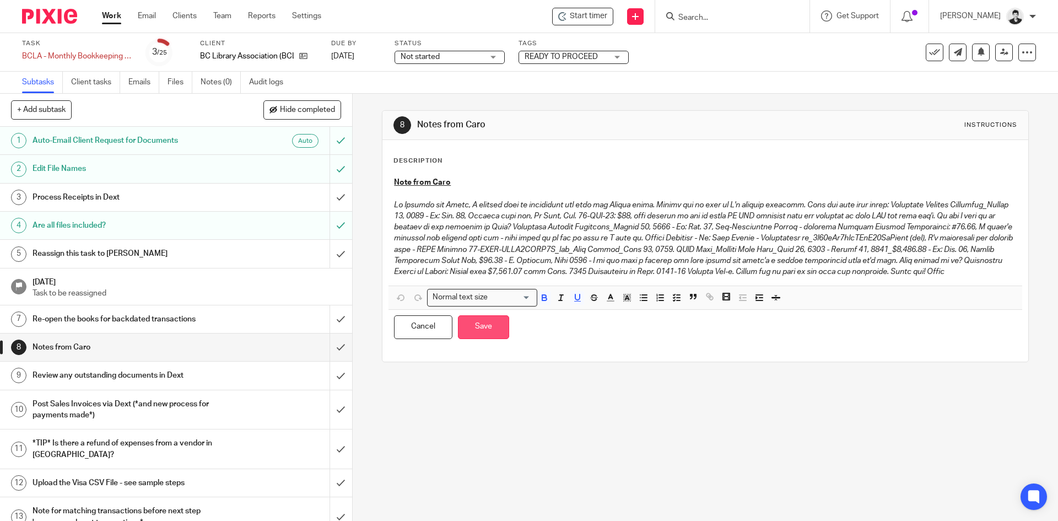
click at [486, 339] on button "Save" at bounding box center [483, 327] width 51 height 24
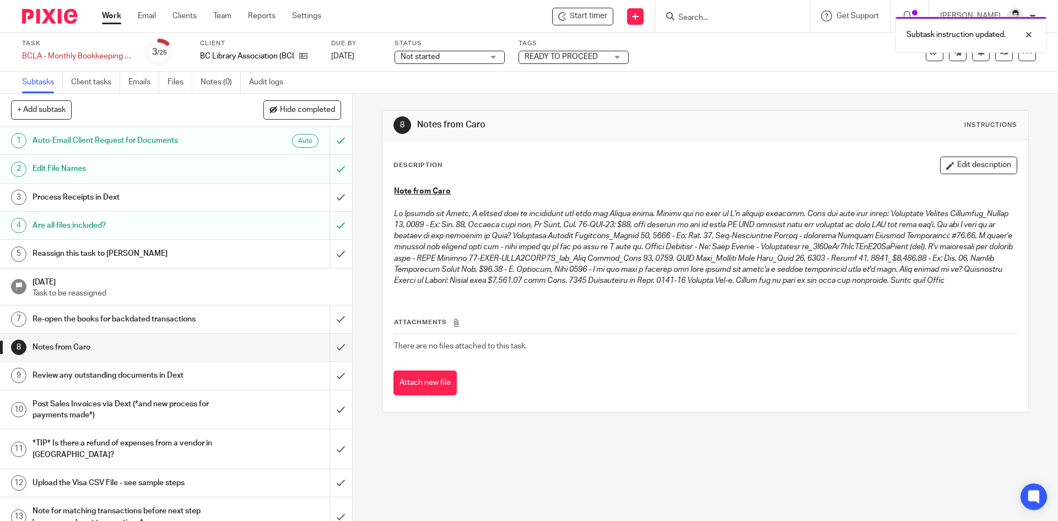
click at [109, 196] on h1 "Process Receipts in Dext" at bounding box center [128, 197] width 191 height 17
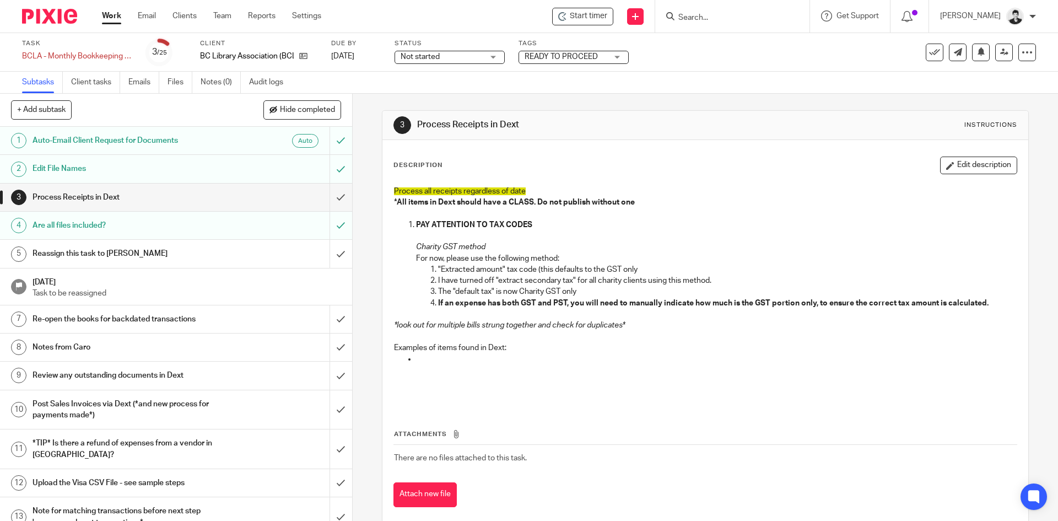
click at [561, 293] on p "The "default tax" is now Charity GST only" at bounding box center [727, 291] width 578 height 11
click at [325, 198] on input "submit" at bounding box center [176, 198] width 352 height 28
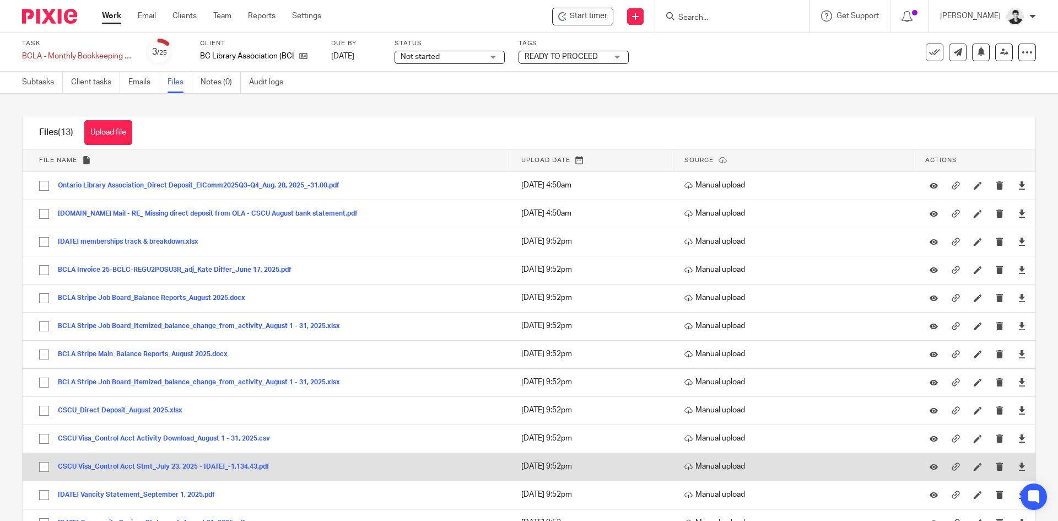
click at [198, 463] on button "CSCU Visa_Control Acct Stmt_July 23, 2025 - [DATE]_-1,134.43.pdf" at bounding box center [168, 467] width 220 height 8
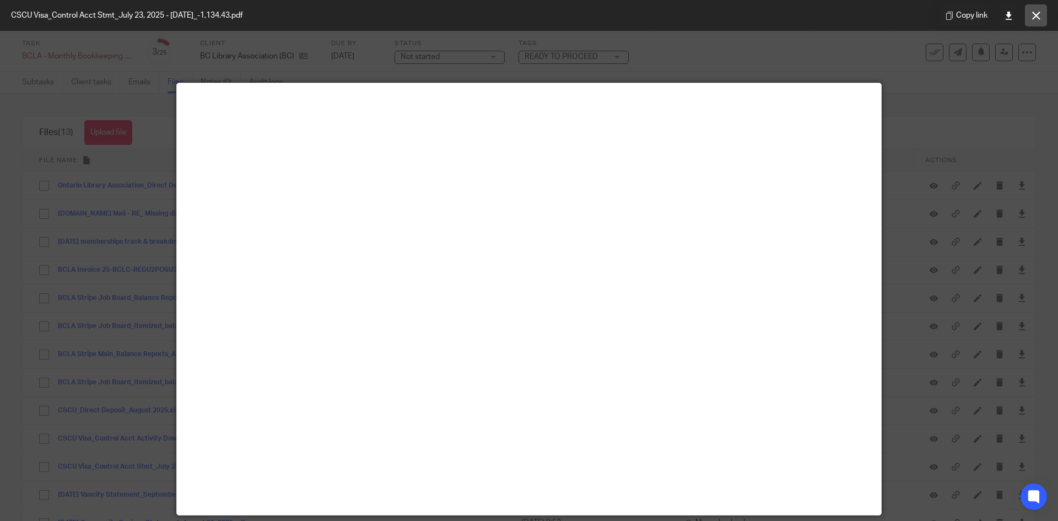
click at [1030, 19] on button at bounding box center [1036, 15] width 22 height 22
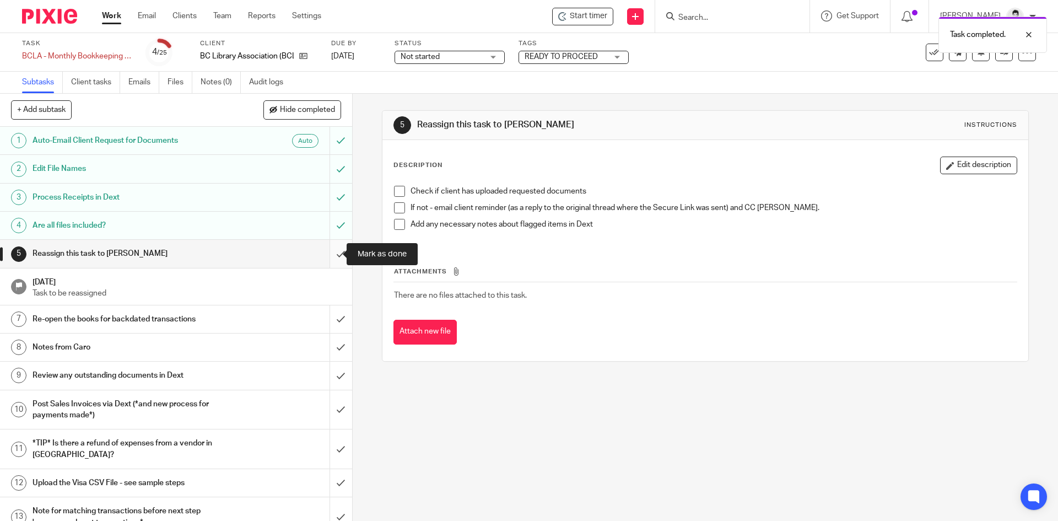
click at [326, 254] on input "submit" at bounding box center [176, 254] width 352 height 28
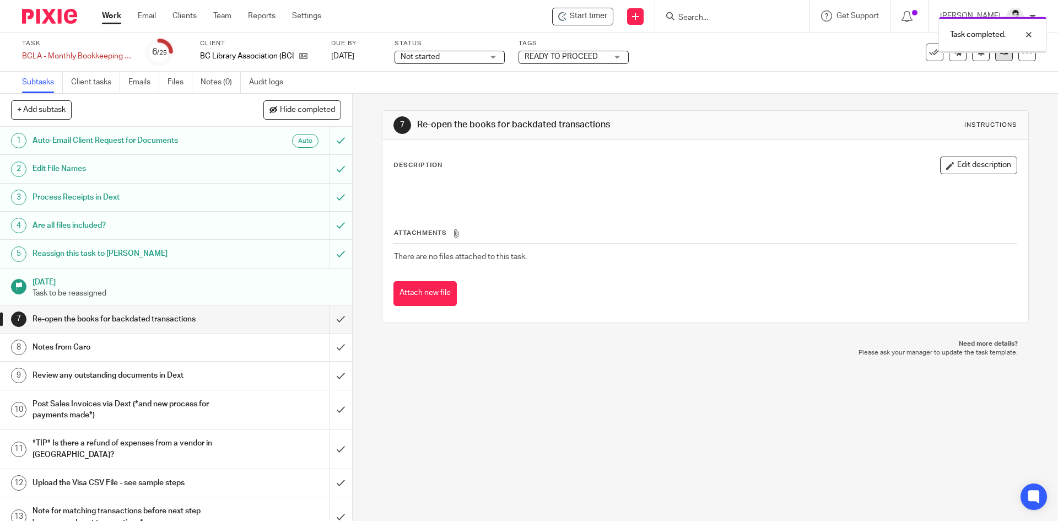
click at [1001, 55] on icon at bounding box center [1005, 52] width 8 height 8
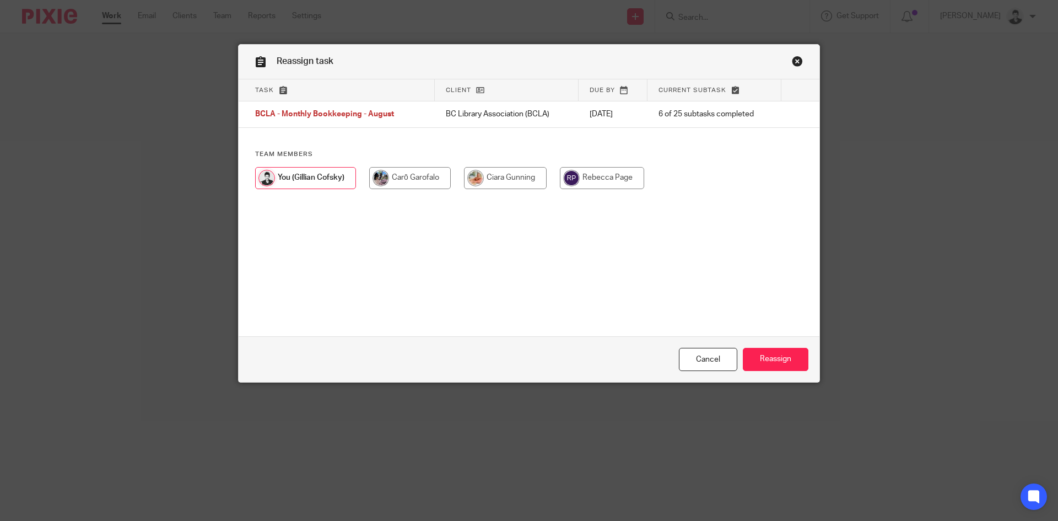
click at [498, 177] on input "radio" at bounding box center [505, 178] width 83 height 22
radio input "true"
click at [788, 358] on input "Reassign" at bounding box center [776, 360] width 66 height 24
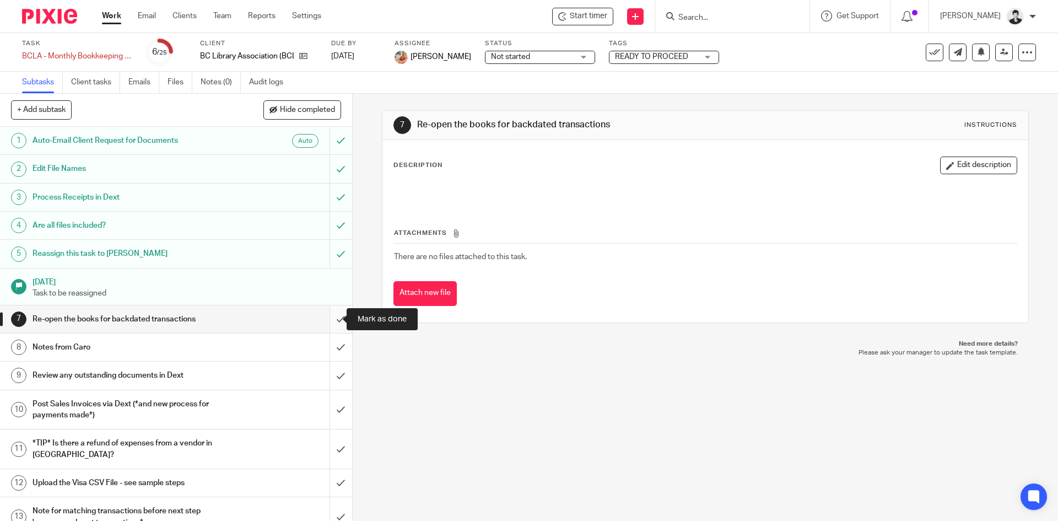
click at [328, 322] on input "submit" at bounding box center [176, 319] width 352 height 28
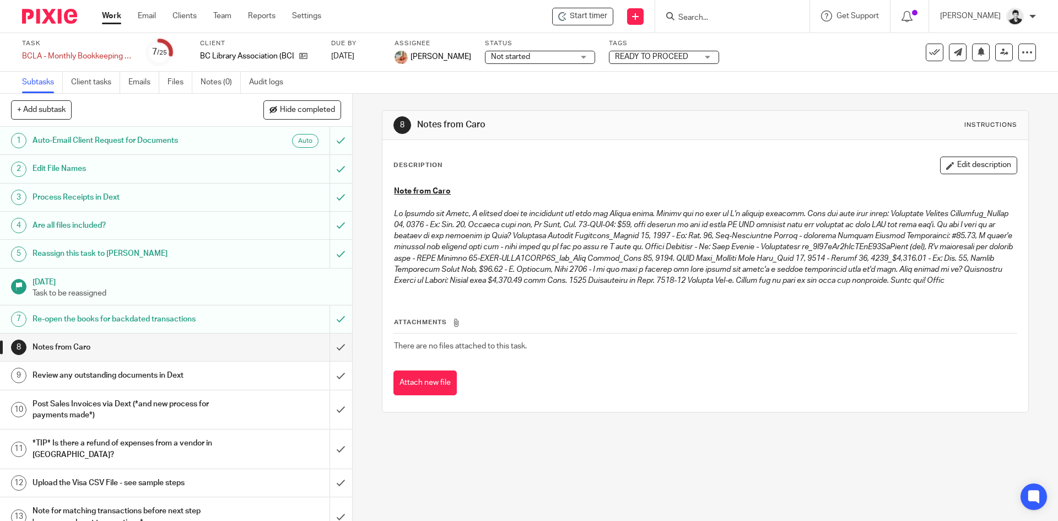
click at [230, 456] on div "*TIP* Is there a refund of expenses from a vendor in Dext?" at bounding box center [176, 449] width 286 height 28
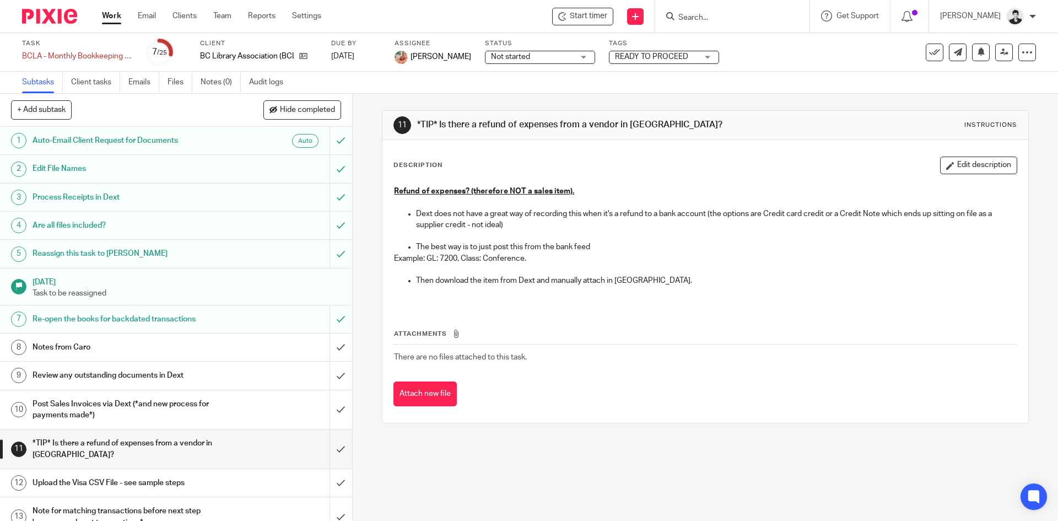
click at [107, 15] on link "Work" at bounding box center [111, 15] width 19 height 11
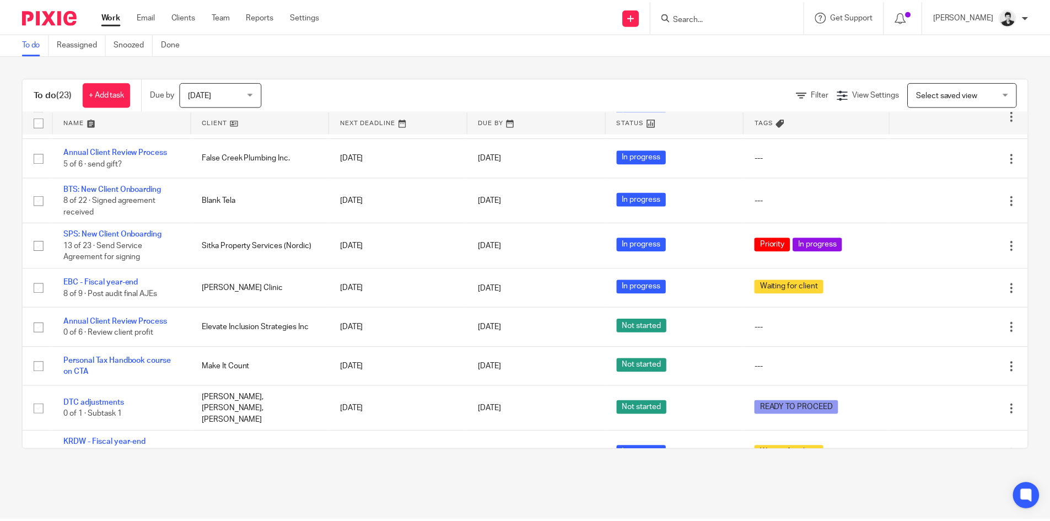
scroll to position [154, 0]
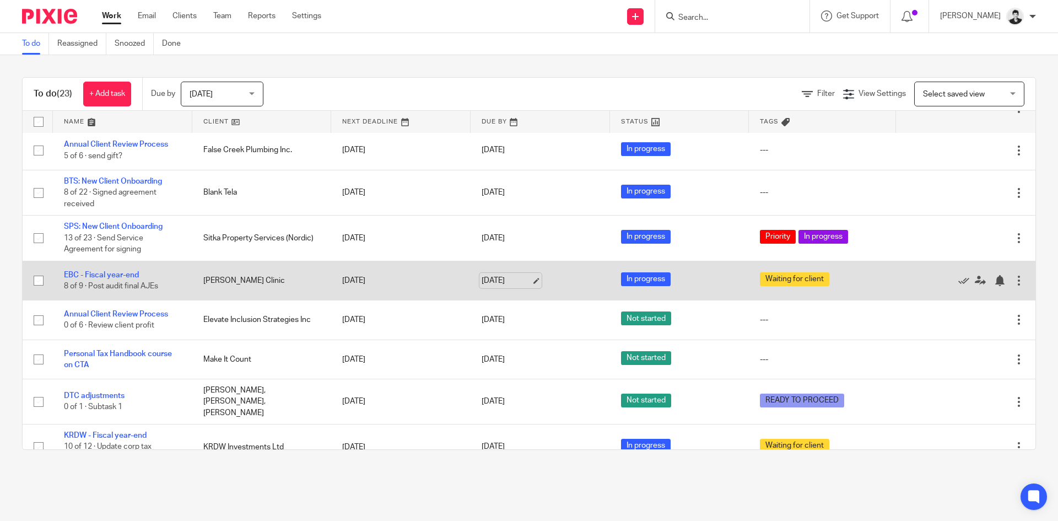
click at [498, 278] on link "[DATE]" at bounding box center [507, 281] width 50 height 12
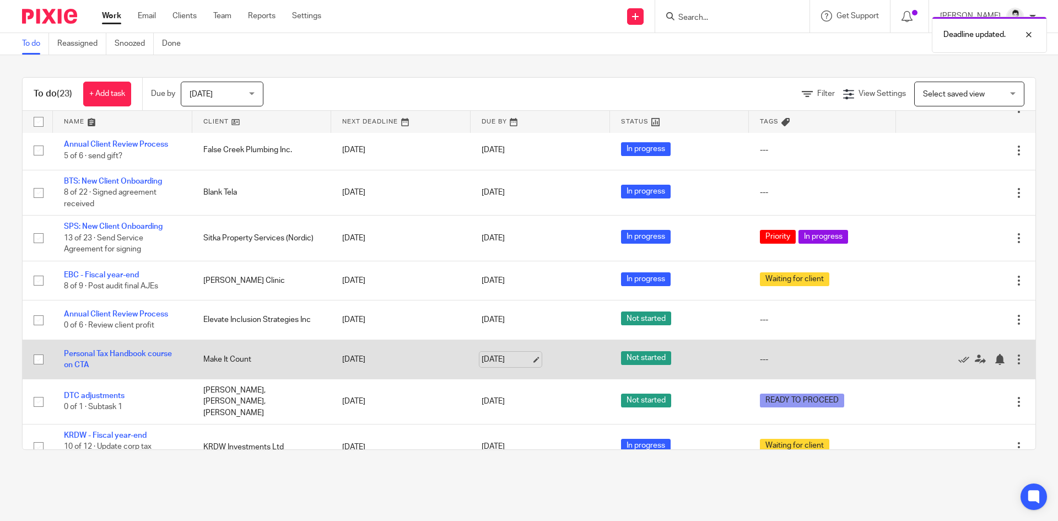
click at [507, 363] on link "[DATE]" at bounding box center [507, 360] width 50 height 12
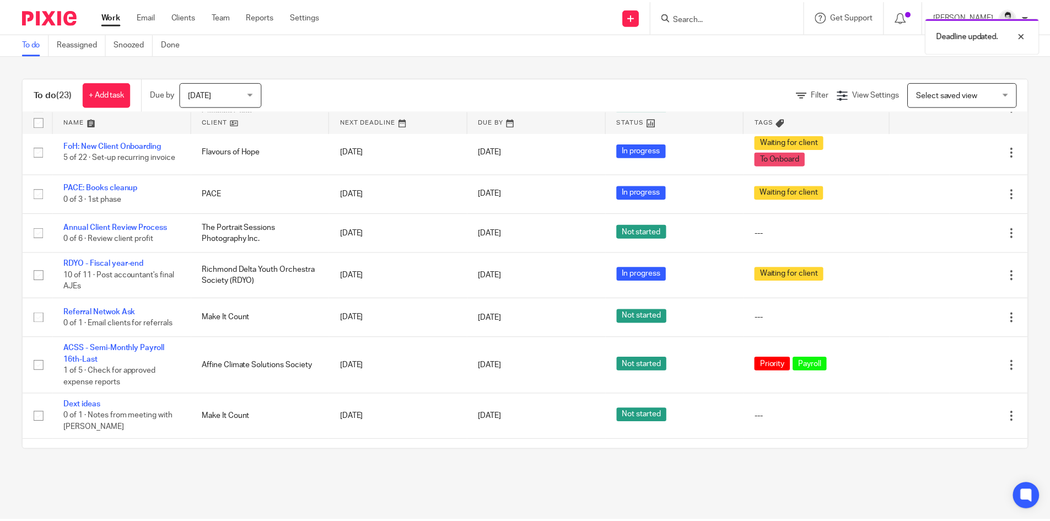
scroll to position [699, 0]
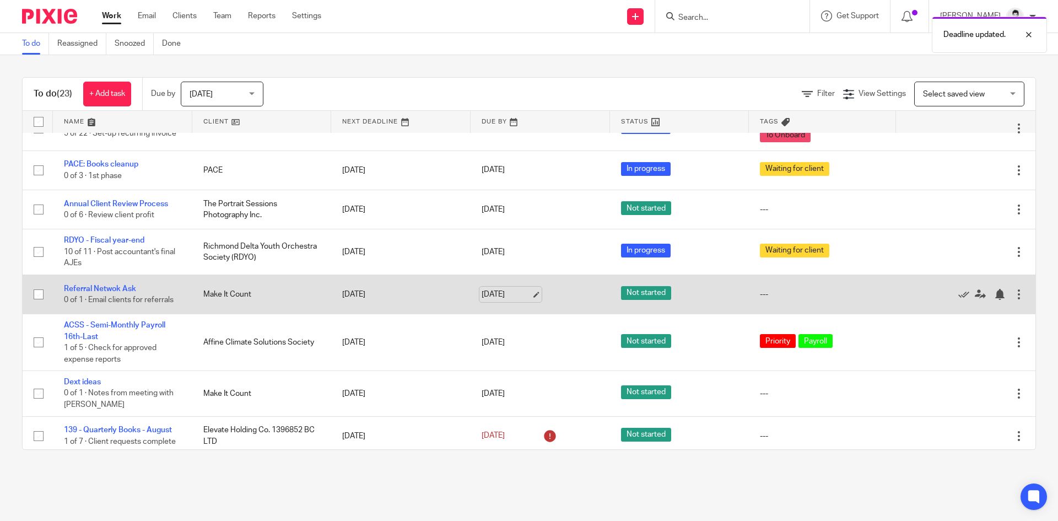
click at [504, 289] on link "[DATE]" at bounding box center [507, 295] width 50 height 12
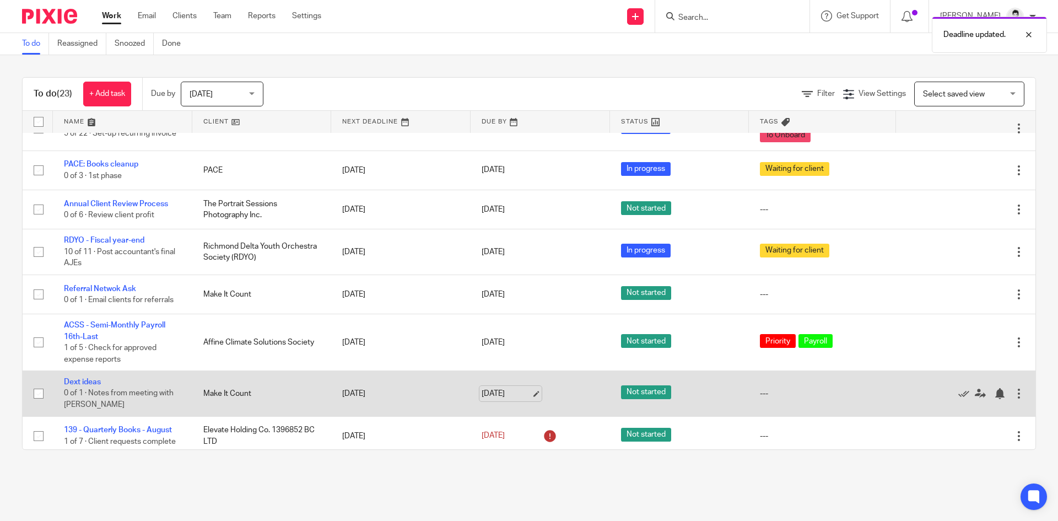
click at [503, 388] on link "Sep 24, 2025" at bounding box center [507, 394] width 50 height 12
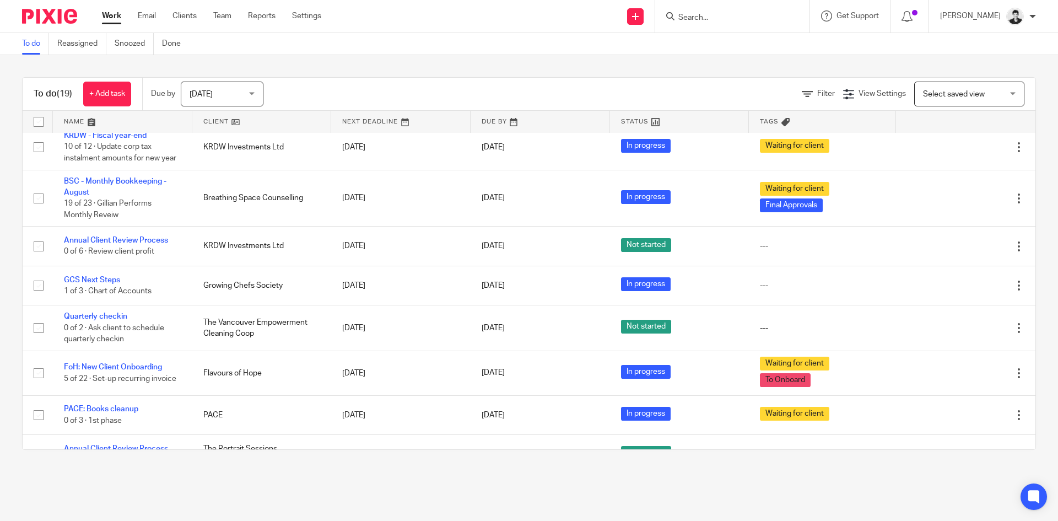
scroll to position [536, 0]
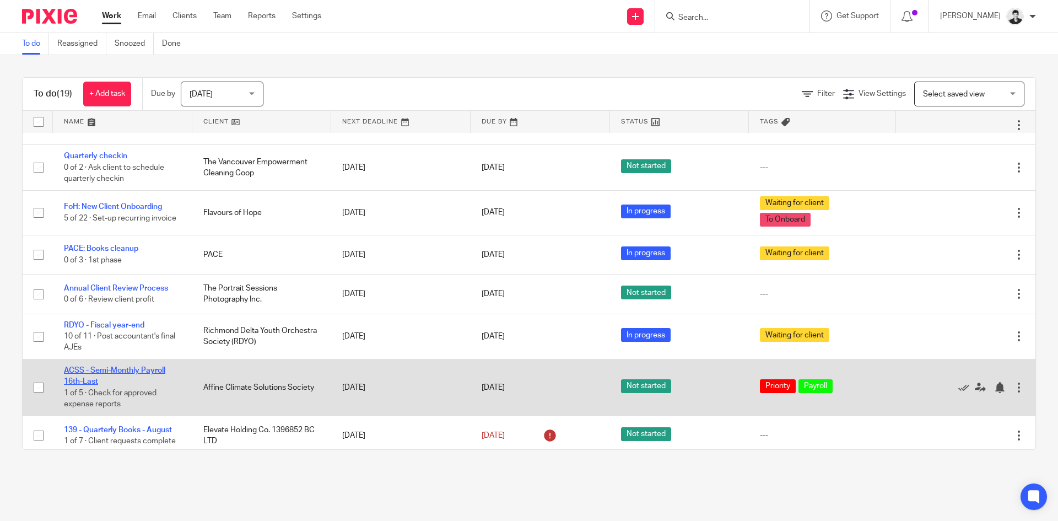
click at [136, 367] on link "ACSS - Semi-Monthly Payroll 16th-Last" at bounding box center [114, 376] width 101 height 19
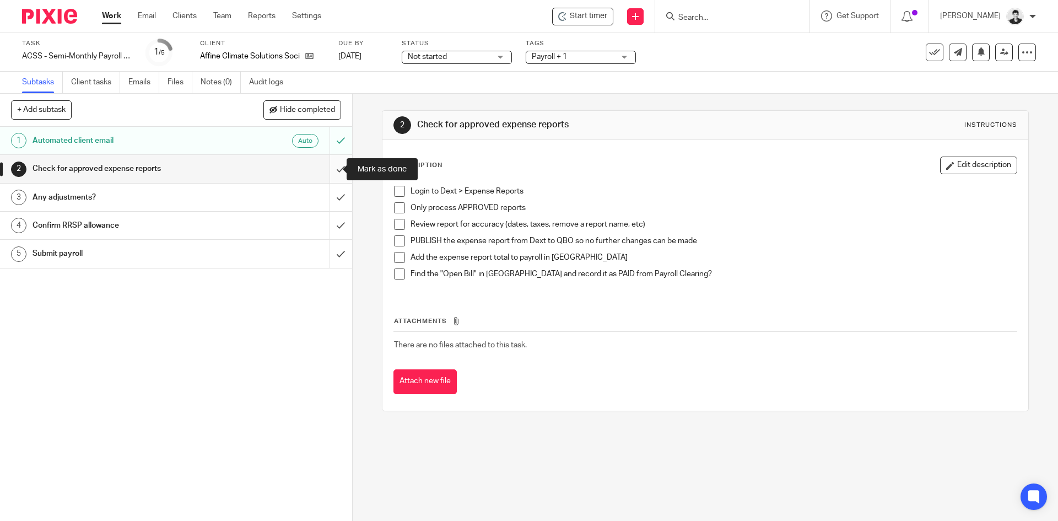
click at [332, 164] on input "submit" at bounding box center [176, 169] width 352 height 28
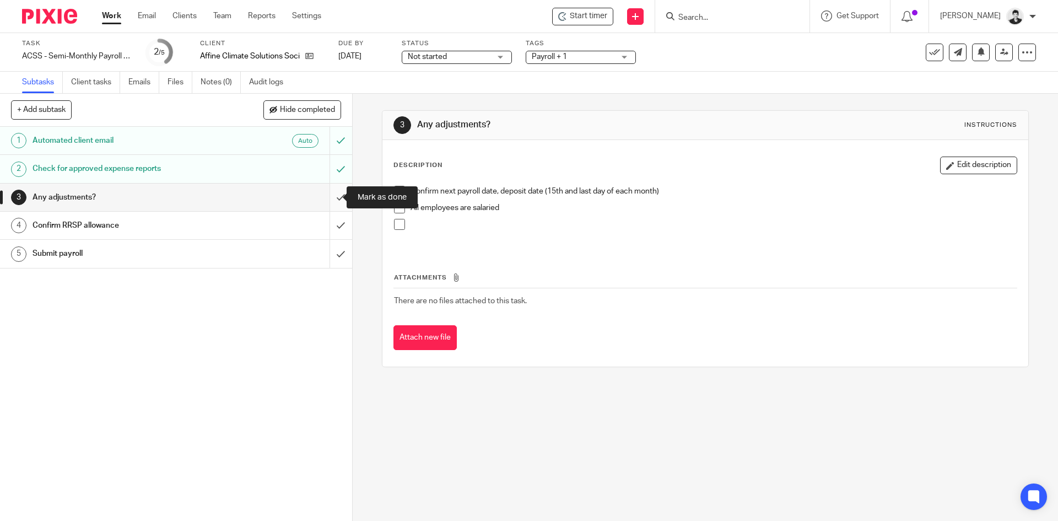
click at [338, 191] on input "submit" at bounding box center [176, 198] width 352 height 28
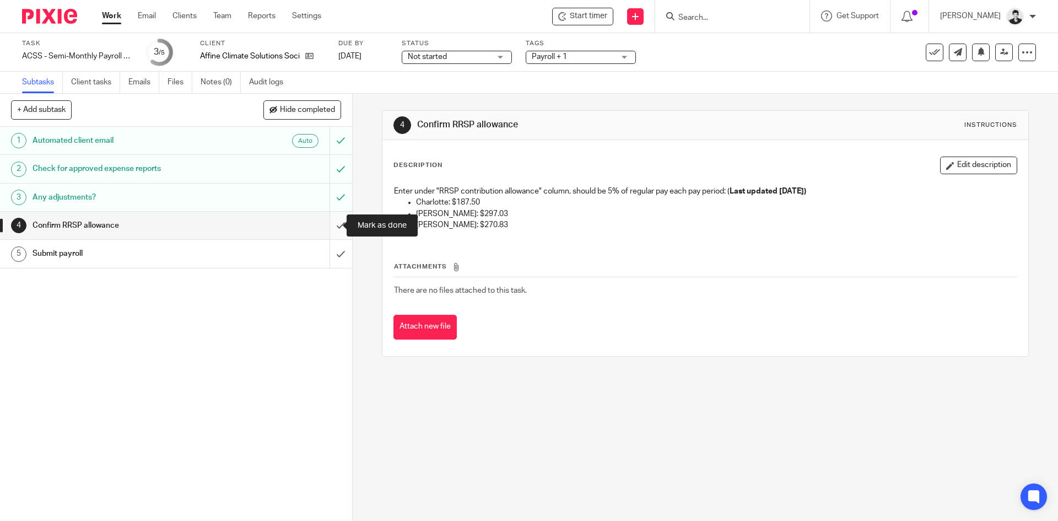
click at [331, 225] on input "submit" at bounding box center [176, 226] width 352 height 28
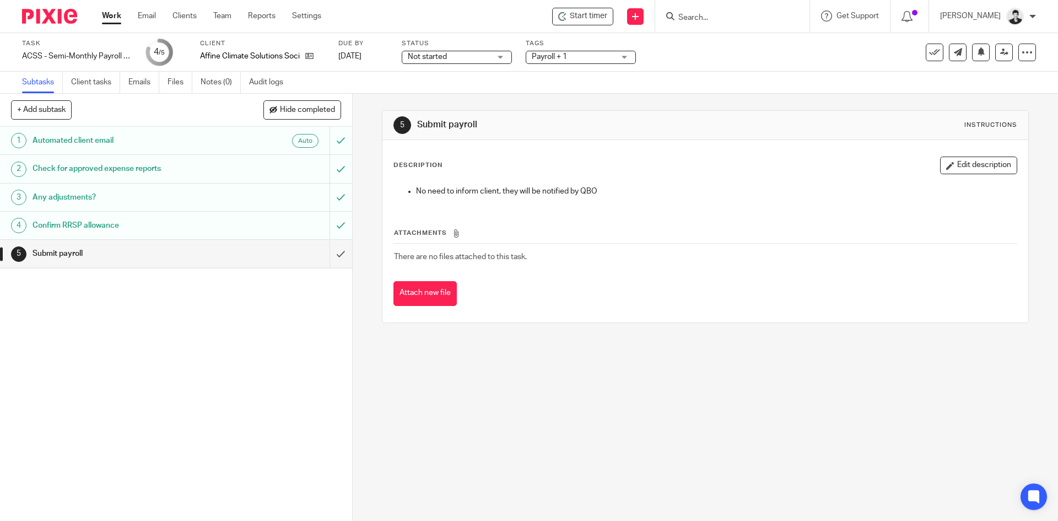
click at [469, 62] on span "Not started" at bounding box center [449, 57] width 83 height 12
click at [459, 93] on li "In progress" at bounding box center [457, 97] width 109 height 23
click at [558, 59] on span "Payroll + 1" at bounding box center [549, 57] width 35 height 8
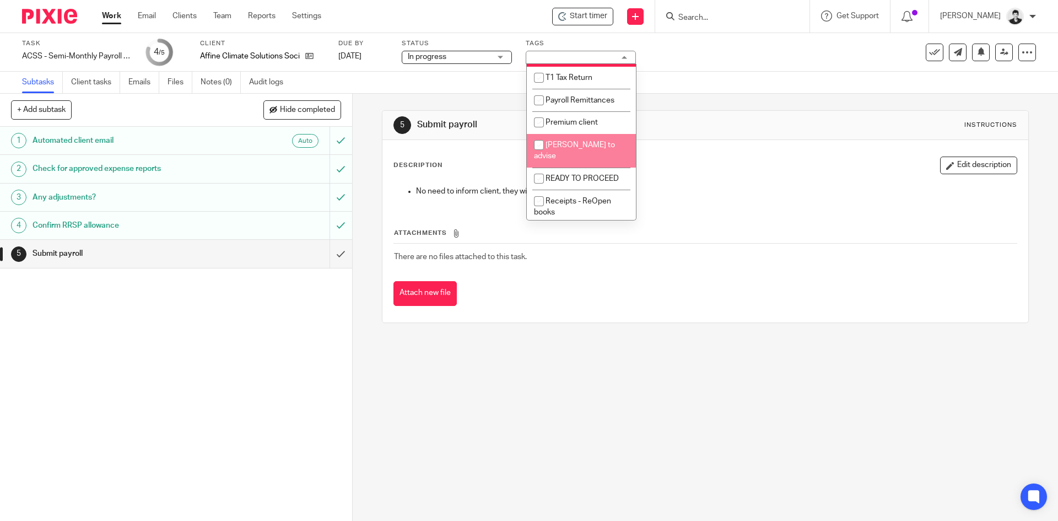
scroll to position [276, 0]
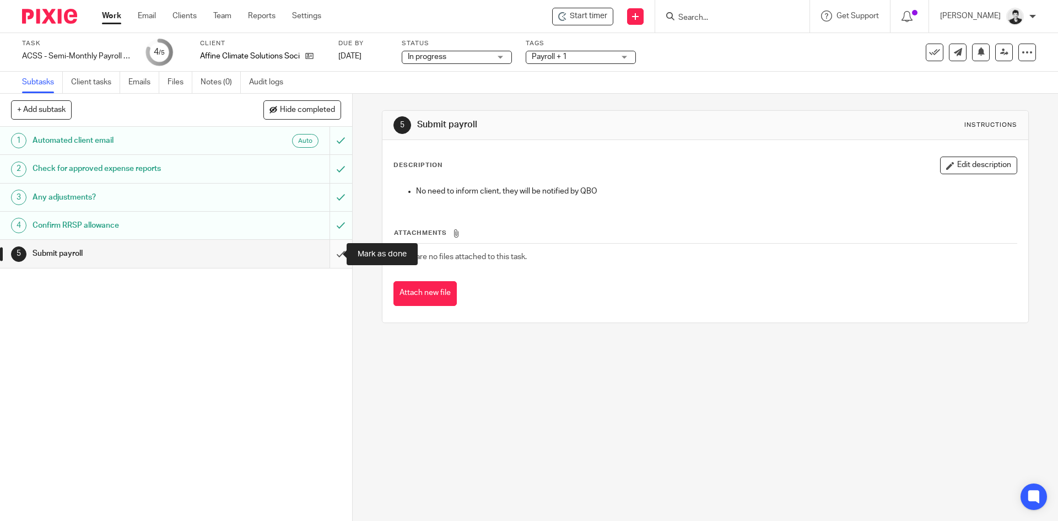
click at [327, 255] on input "submit" at bounding box center [176, 254] width 352 height 28
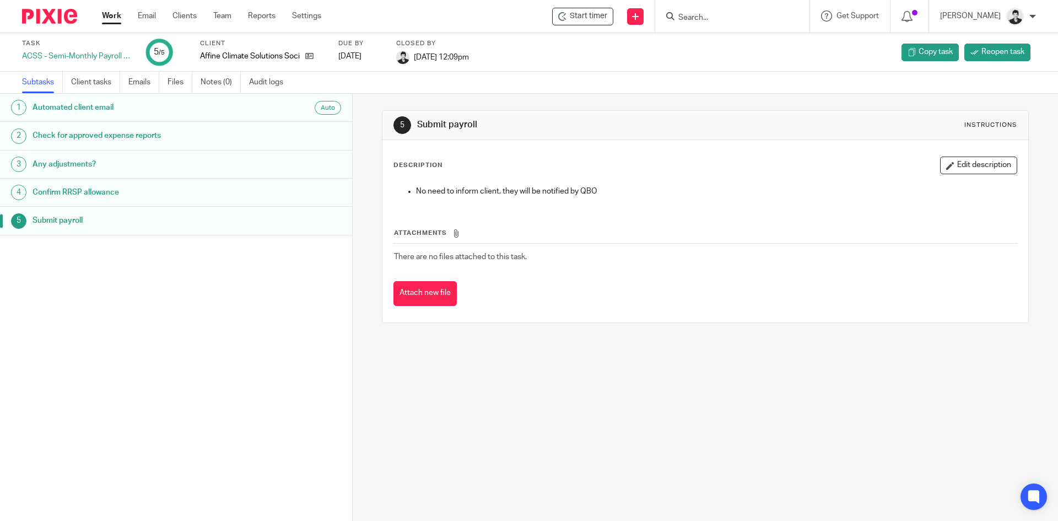
click at [112, 21] on link "Work" at bounding box center [111, 15] width 19 height 11
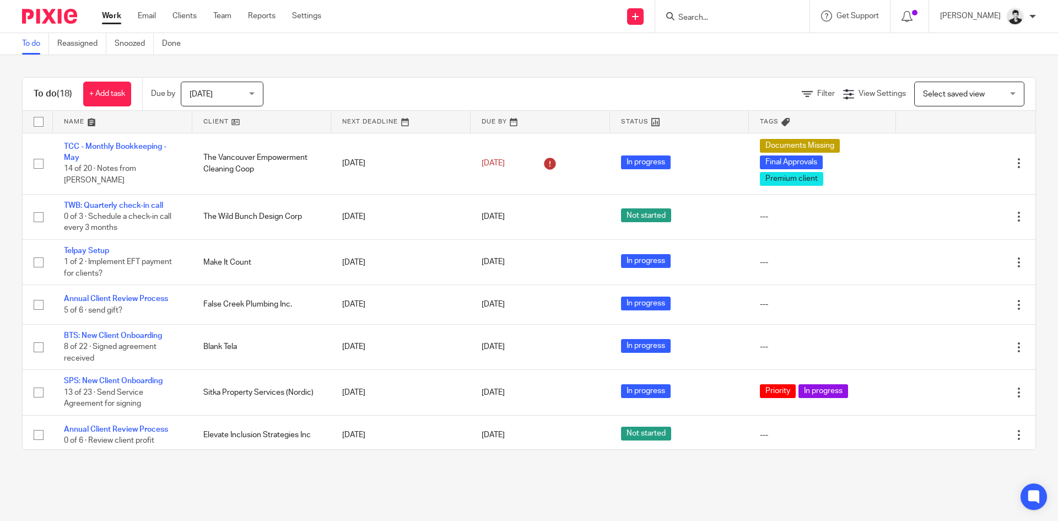
click at [979, 95] on span "Select saved view" at bounding box center [963, 93] width 80 height 23
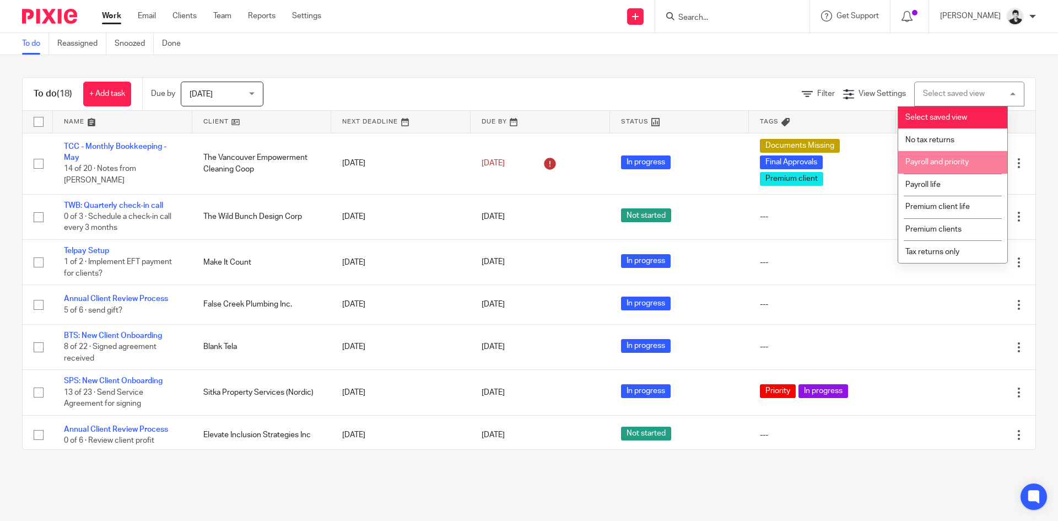
click at [956, 159] on span "Payroll and priority" at bounding box center [937, 162] width 63 height 8
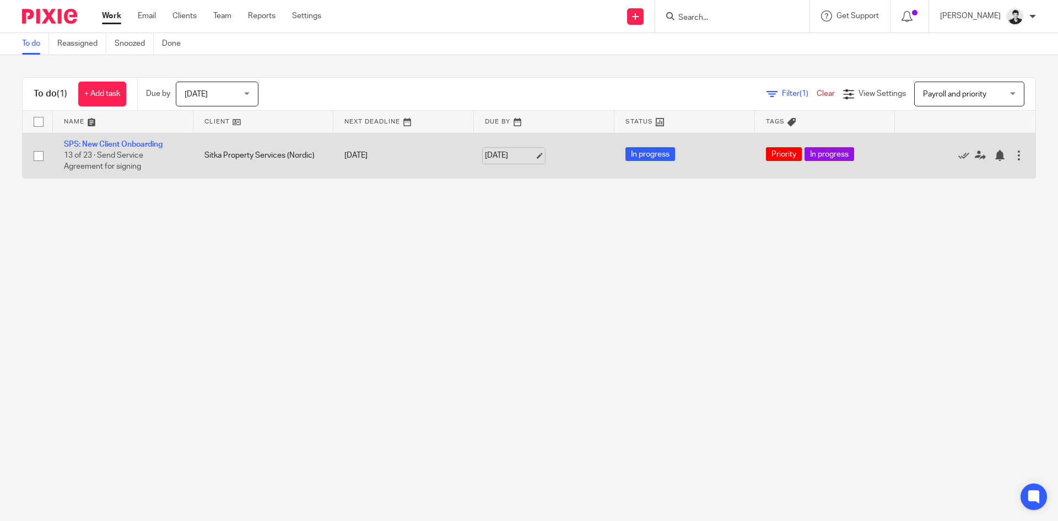
click at [518, 155] on link "Sep 24, 2025" at bounding box center [510, 156] width 50 height 12
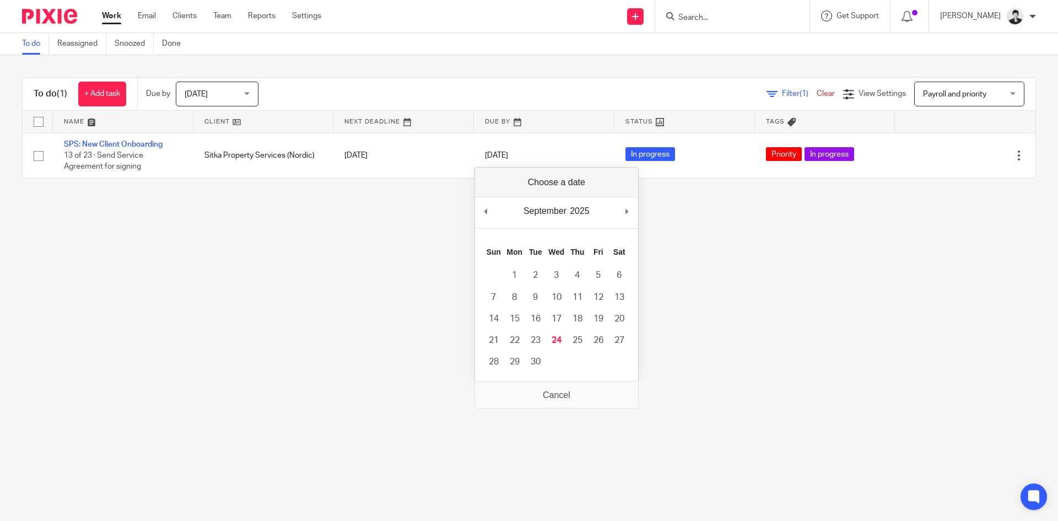
click at [931, 89] on span "Payroll and priority" at bounding box center [963, 93] width 80 height 23
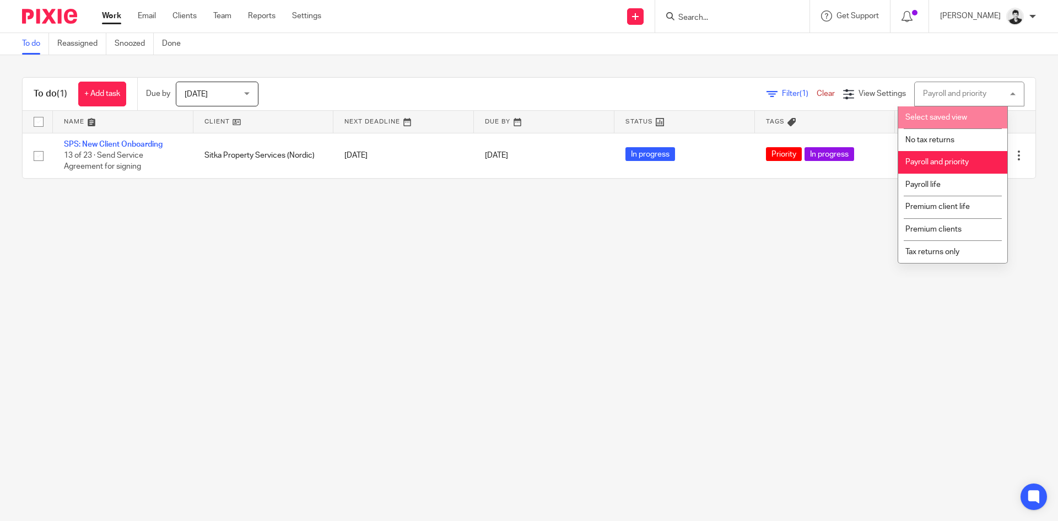
click at [940, 117] on span "Select saved view" at bounding box center [937, 118] width 62 height 8
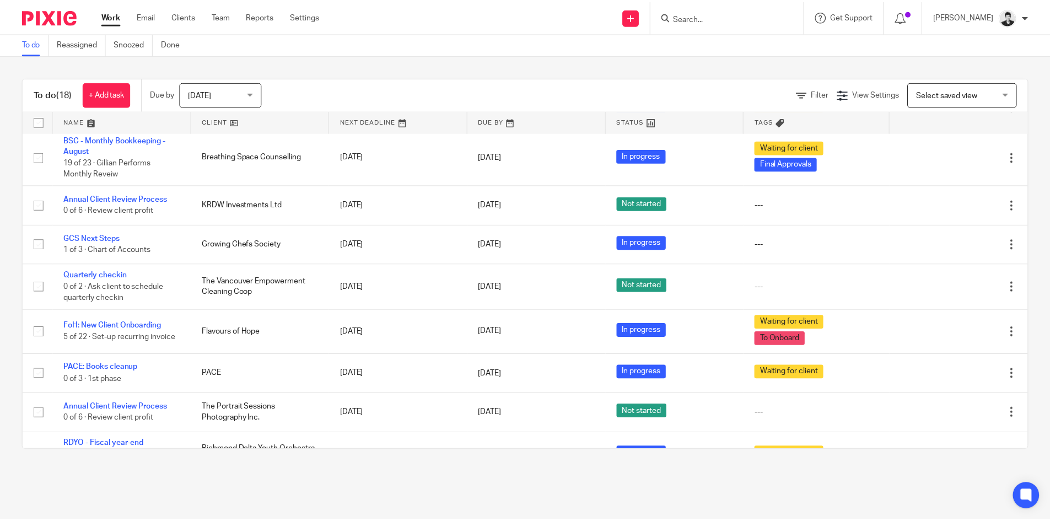
scroll to position [479, 0]
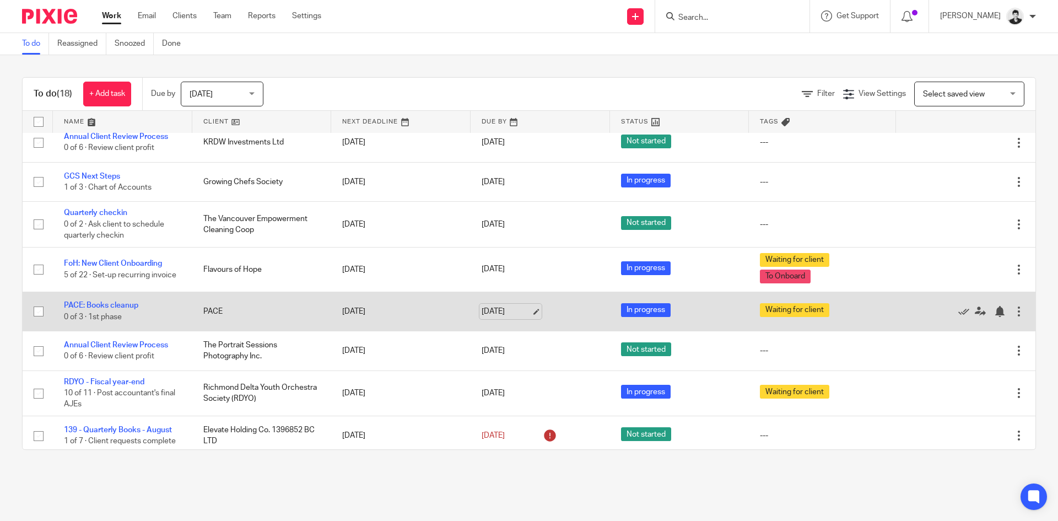
click at [510, 307] on link "[DATE]" at bounding box center [507, 312] width 50 height 12
